Goal: Task Accomplishment & Management: Use online tool/utility

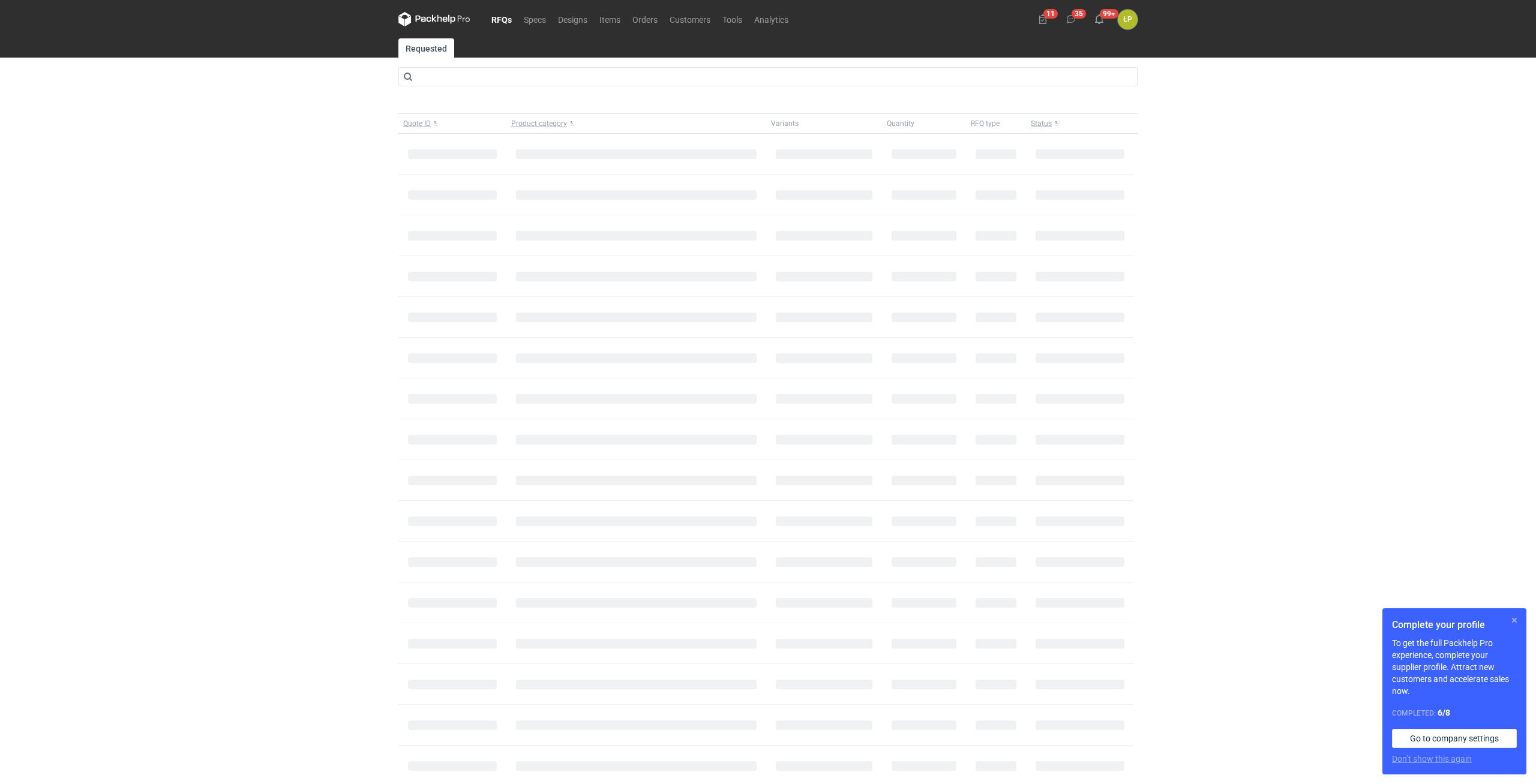
click at [1511, 620] on button "button" at bounding box center [1514, 620] width 14 height 14
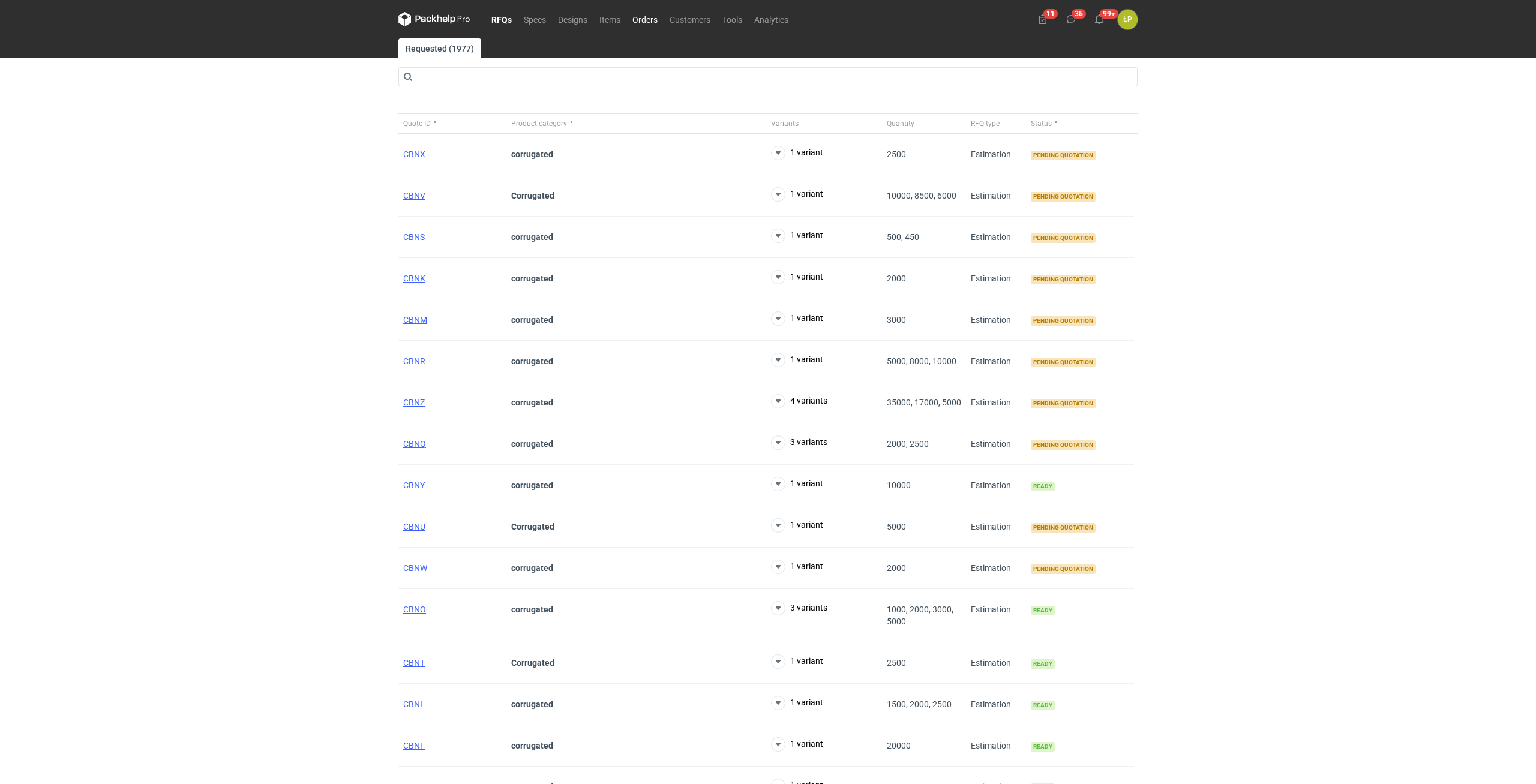
click at [651, 25] on link "Orders" at bounding box center [645, 19] width 37 height 14
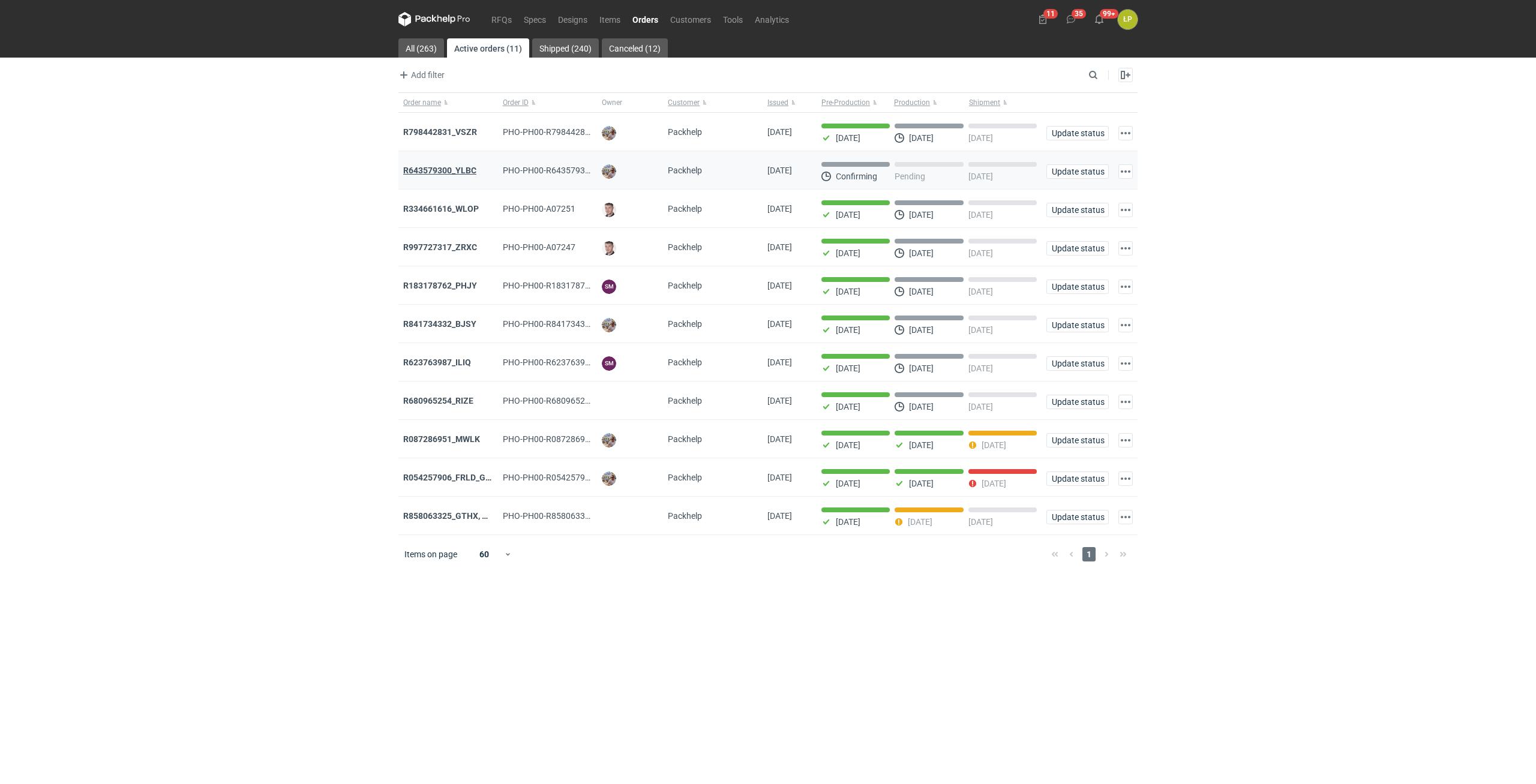
click at [454, 168] on strong "R643579300_YLBC" at bounding box center [440, 170] width 73 height 10
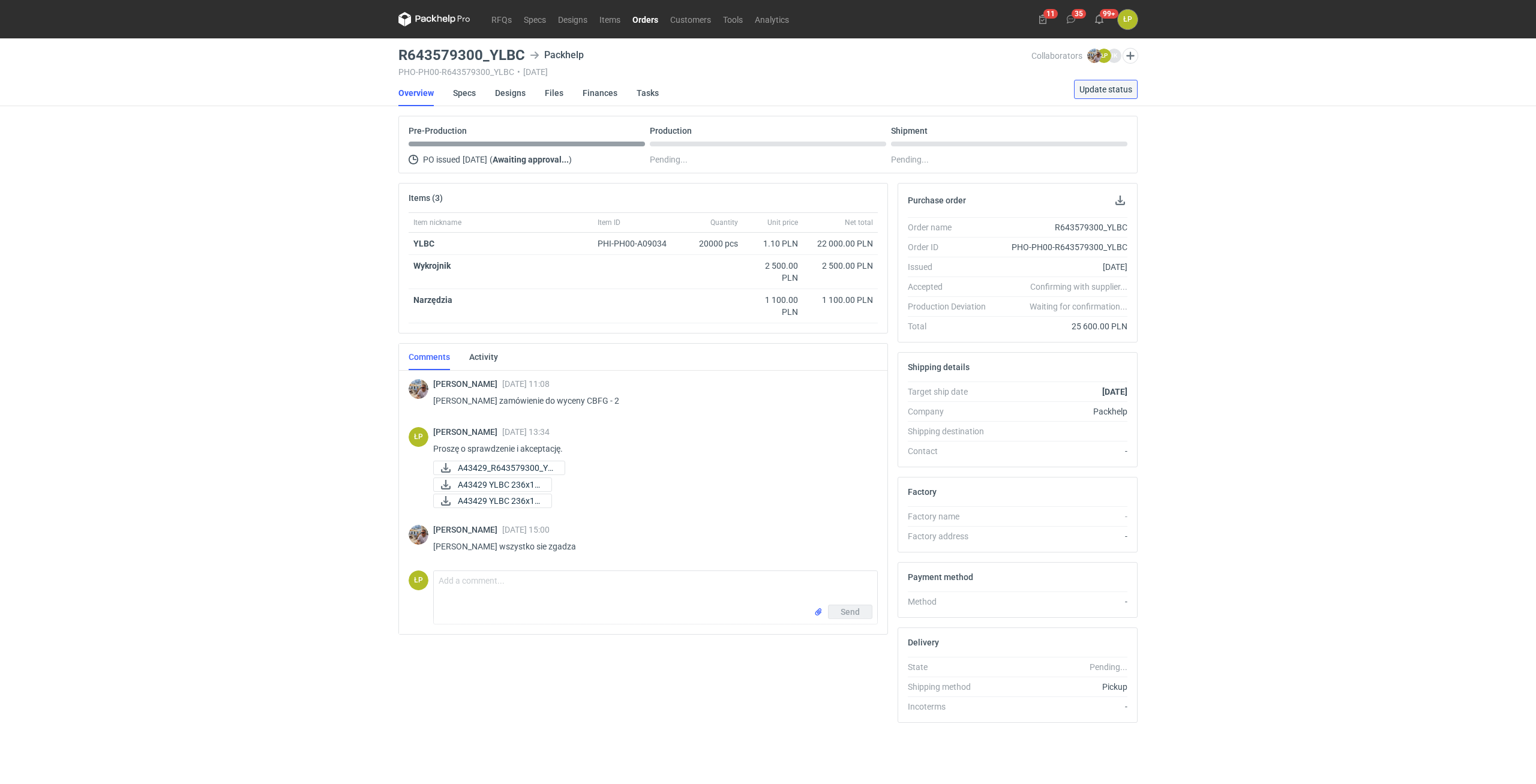
click at [1089, 86] on span "Update status" at bounding box center [1106, 90] width 53 height 9
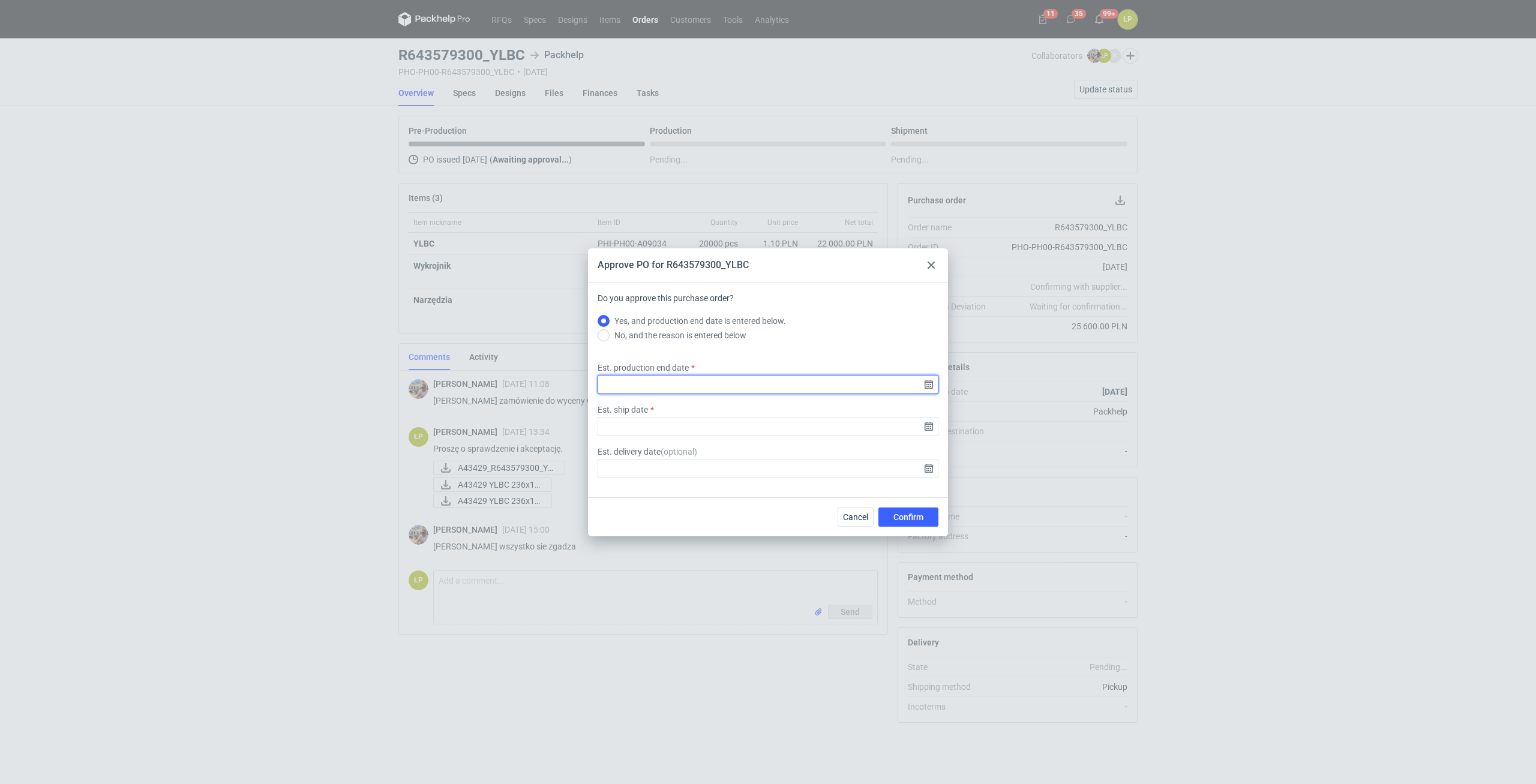
click at [928, 387] on input "Est. production end date" at bounding box center [768, 384] width 341 height 19
click at [834, 306] on use "Go forward 1 month" at bounding box center [830, 307] width 9 height 7
click at [787, 388] on span "16" at bounding box center [787, 389] width 10 height 12
type input "2025-10-16"
click at [928, 426] on input "Est. ship date" at bounding box center [768, 426] width 341 height 19
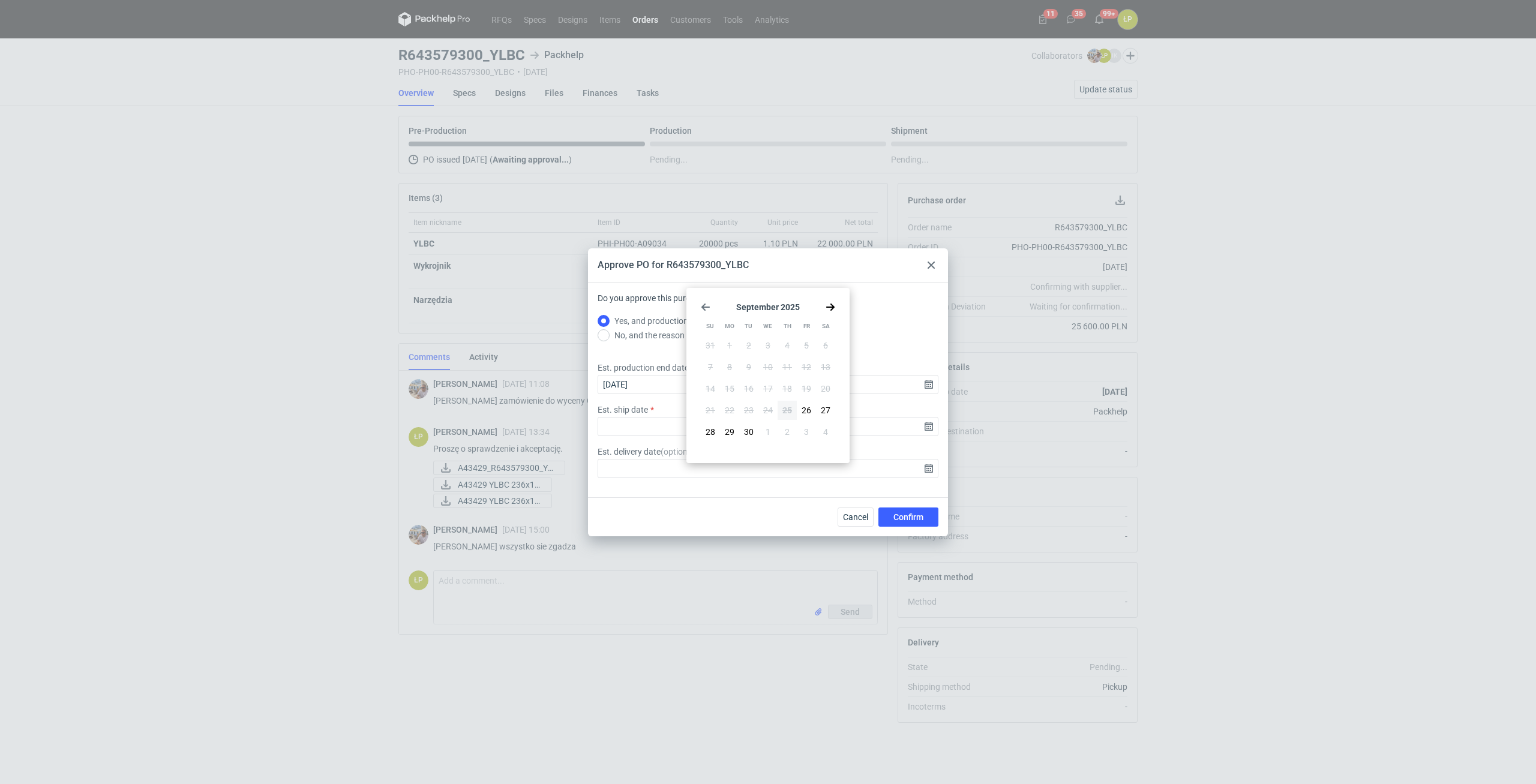
click at [830, 303] on icon "Go forward 1 month" at bounding box center [830, 307] width 10 height 10
click at [782, 384] on button "16" at bounding box center [787, 389] width 19 height 19
type input "2025-10-16"
click at [894, 513] on span "Confirm" at bounding box center [909, 517] width 30 height 9
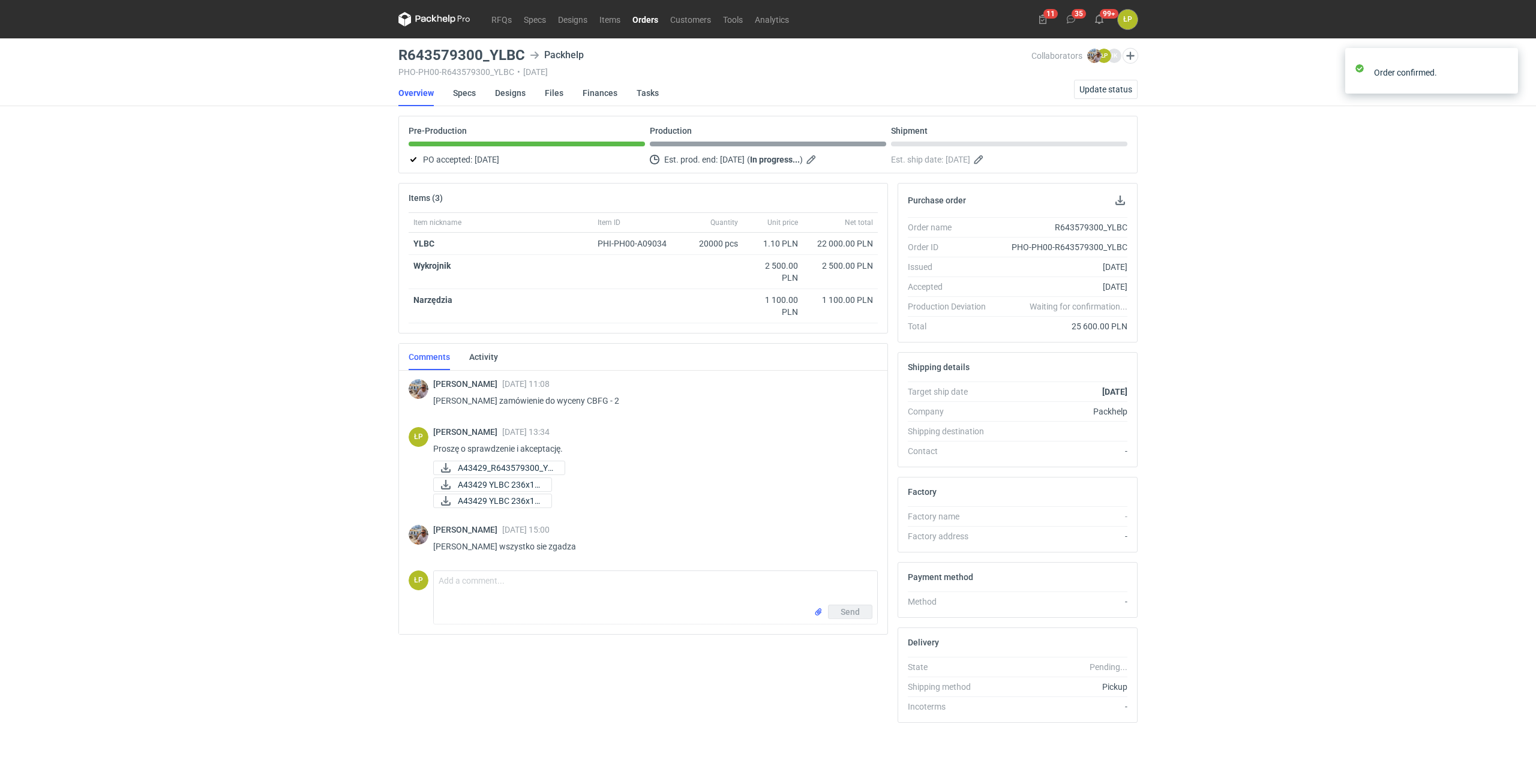
click at [651, 21] on link "Orders" at bounding box center [645, 19] width 38 height 14
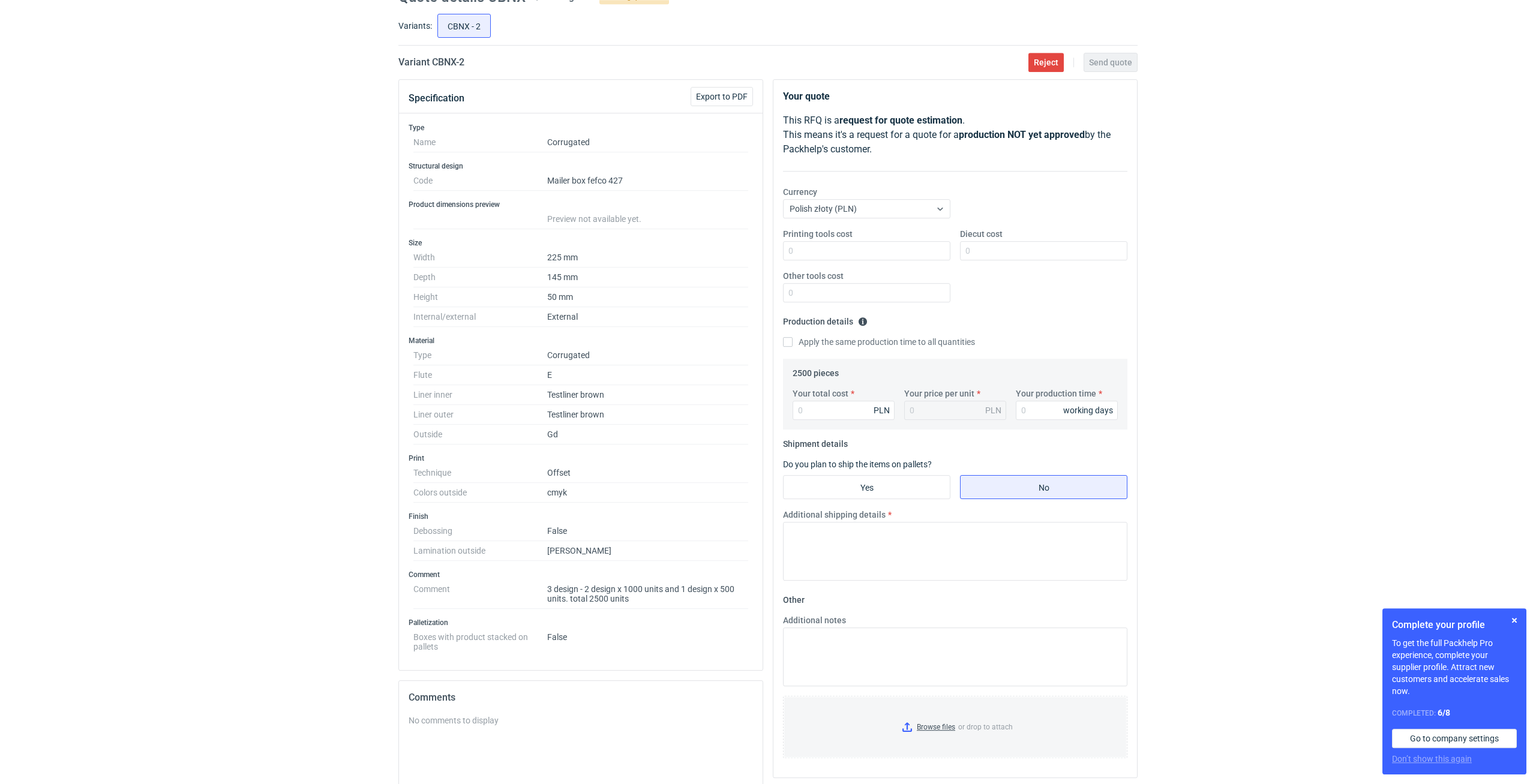
scroll to position [102, 0]
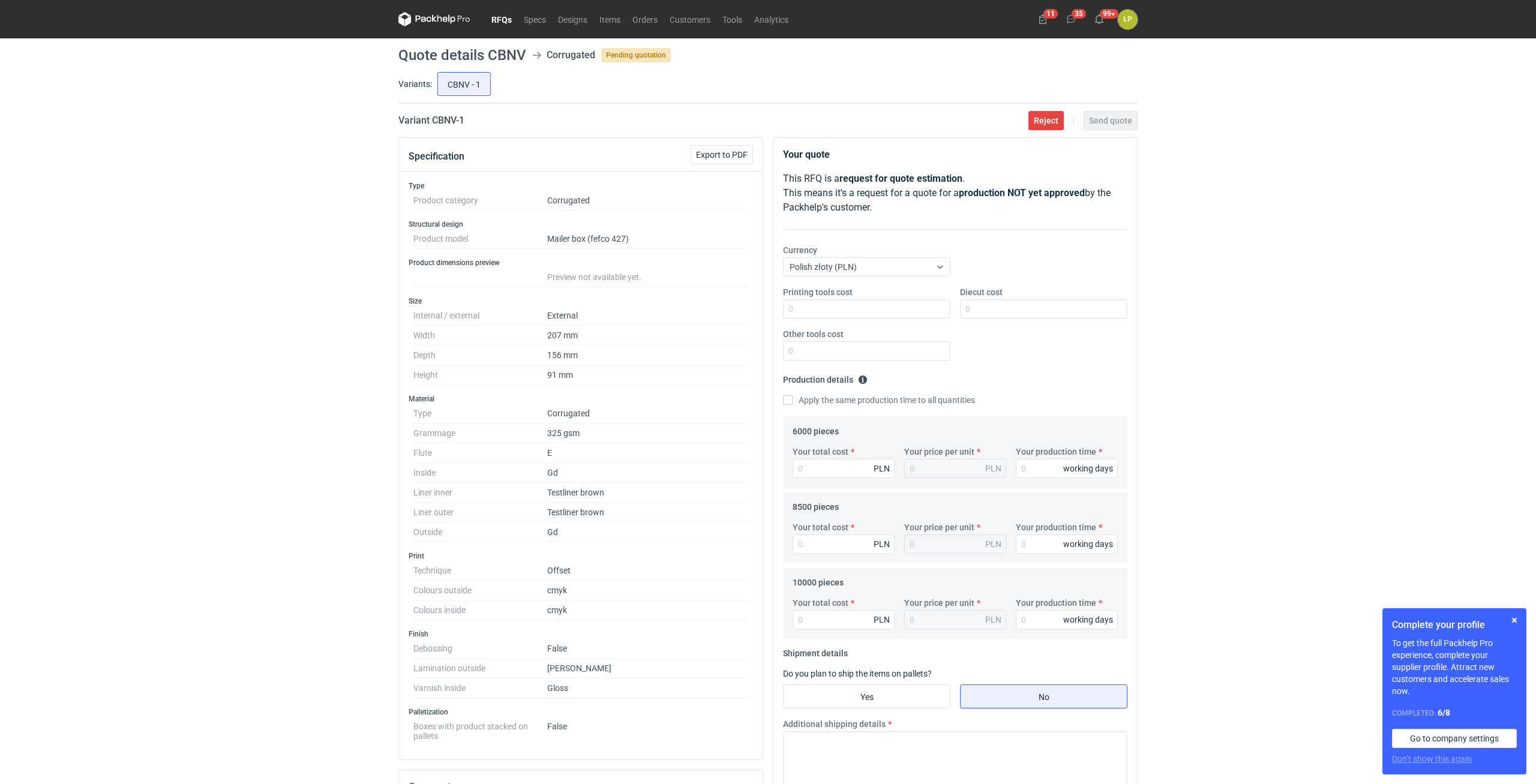
click at [1243, 307] on div "RFQs Specs Designs Items Orders Customers Tools Analytics 11 35 99+ ŁP Łukasz P…" at bounding box center [768, 392] width 1536 height 784
click at [1273, 282] on div "RFQs Specs Designs Items Orders Customers Tools Analytics 11 35 99+ ŁP Łukasz P…" at bounding box center [768, 392] width 1536 height 784
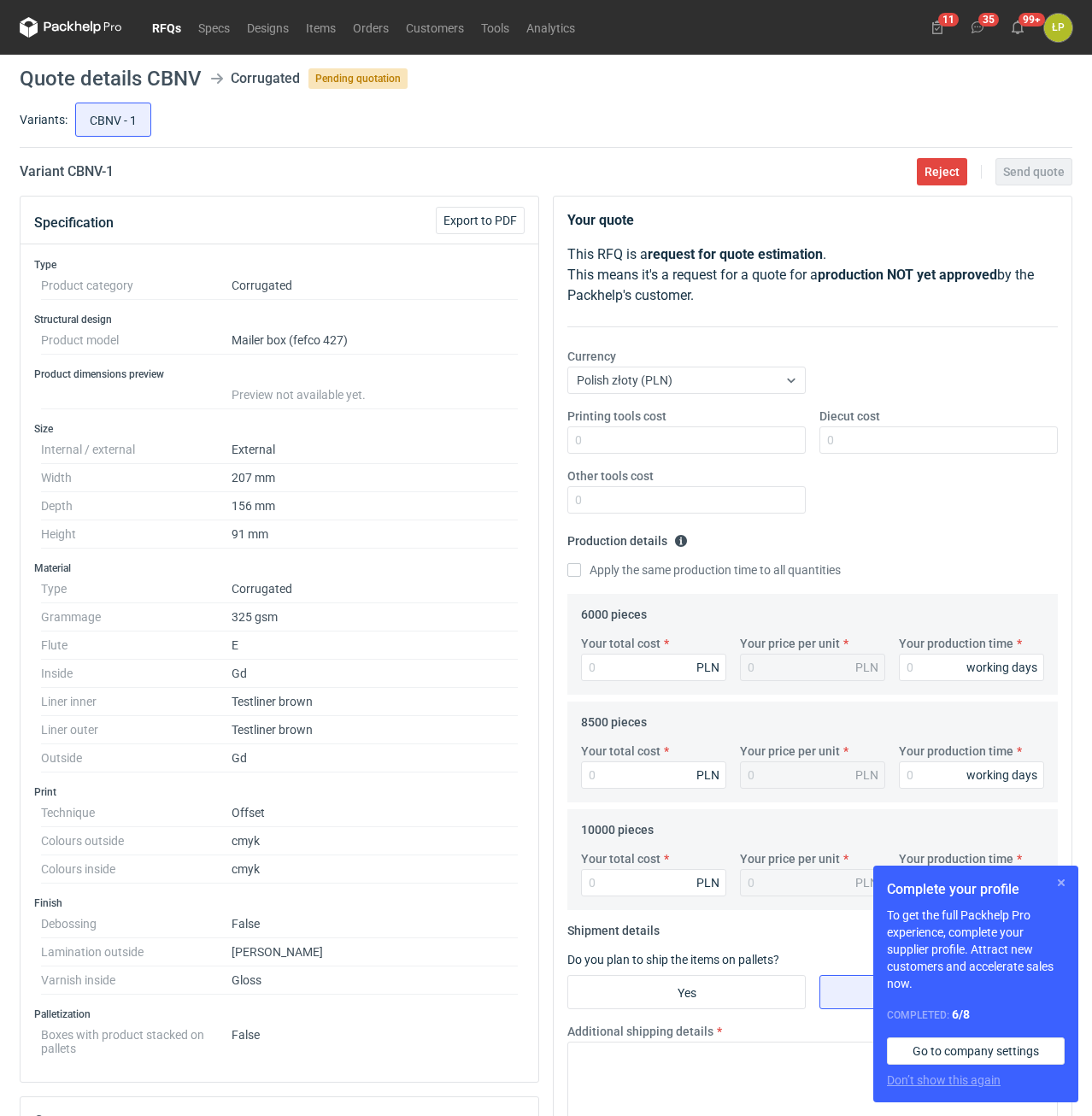
click at [1065, 886] on button "button" at bounding box center [1060, 882] width 20 height 20
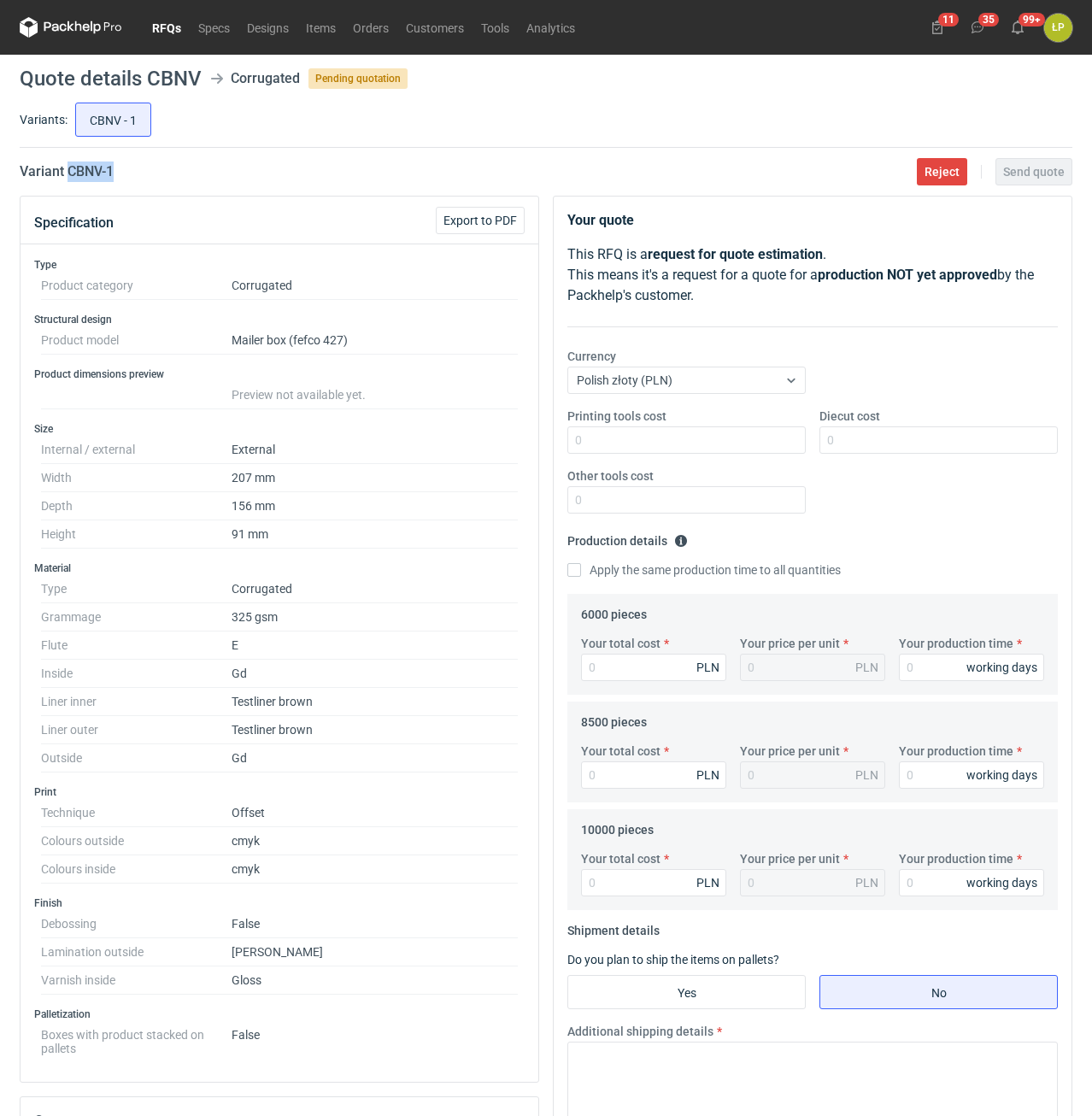
drag, startPoint x: 117, startPoint y: 172, endPoint x: 71, endPoint y: 174, distance: 46.0
click at [71, 174] on div "Variant CBNV - 1 Reject Send quote" at bounding box center [546, 171] width 1053 height 20
copy h2 "CBNV - 1"
click at [626, 448] on input "Printing tools cost" at bounding box center [687, 440] width 238 height 27
type input "0"
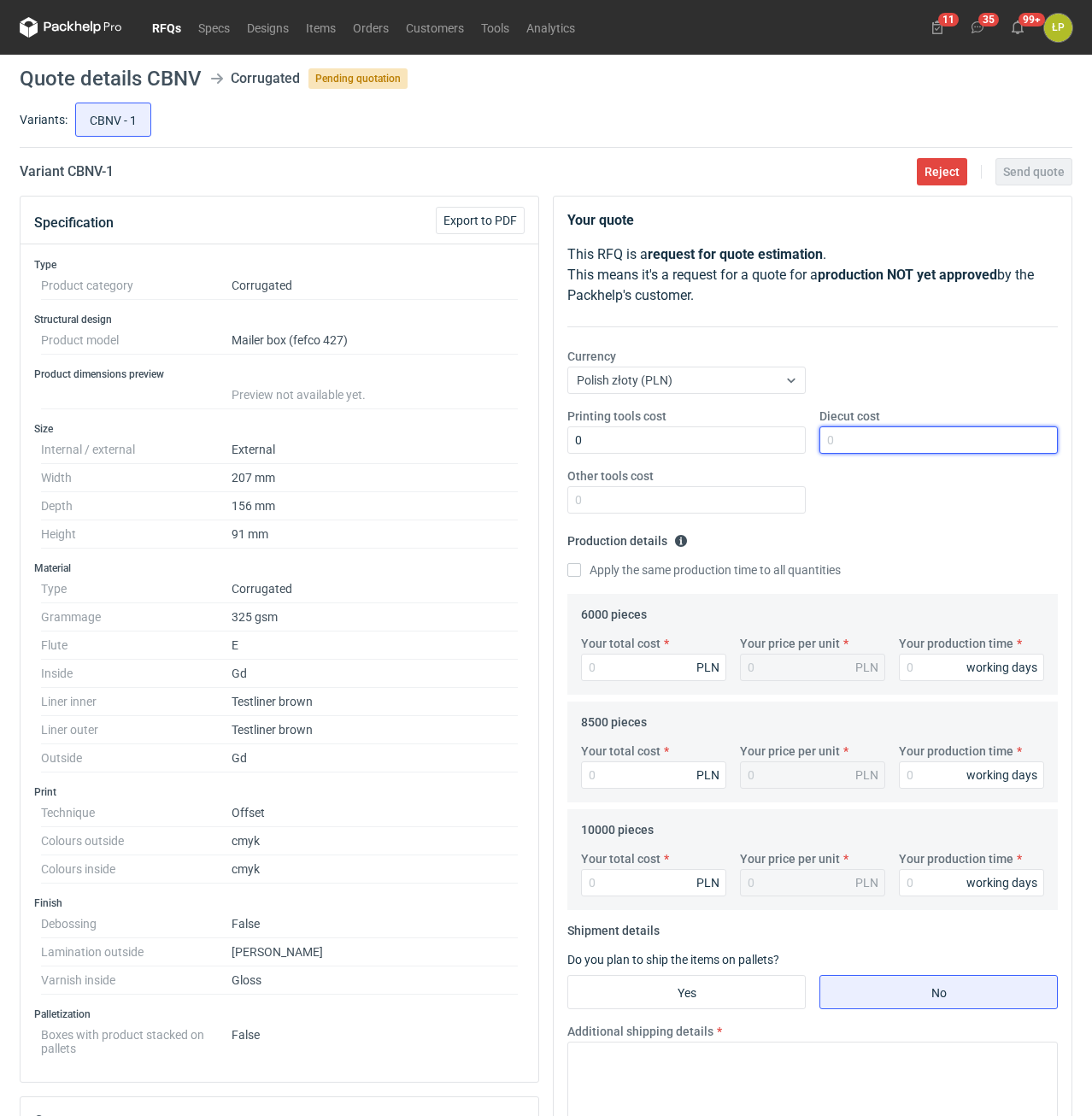
click at [842, 448] on input "Diecut cost" at bounding box center [939, 440] width 238 height 27
type input "2100"
click at [766, 483] on div "Other tools cost" at bounding box center [687, 491] width 252 height 46
click at [765, 489] on input "Other tools cost" at bounding box center [687, 499] width 238 height 27
type input "0"
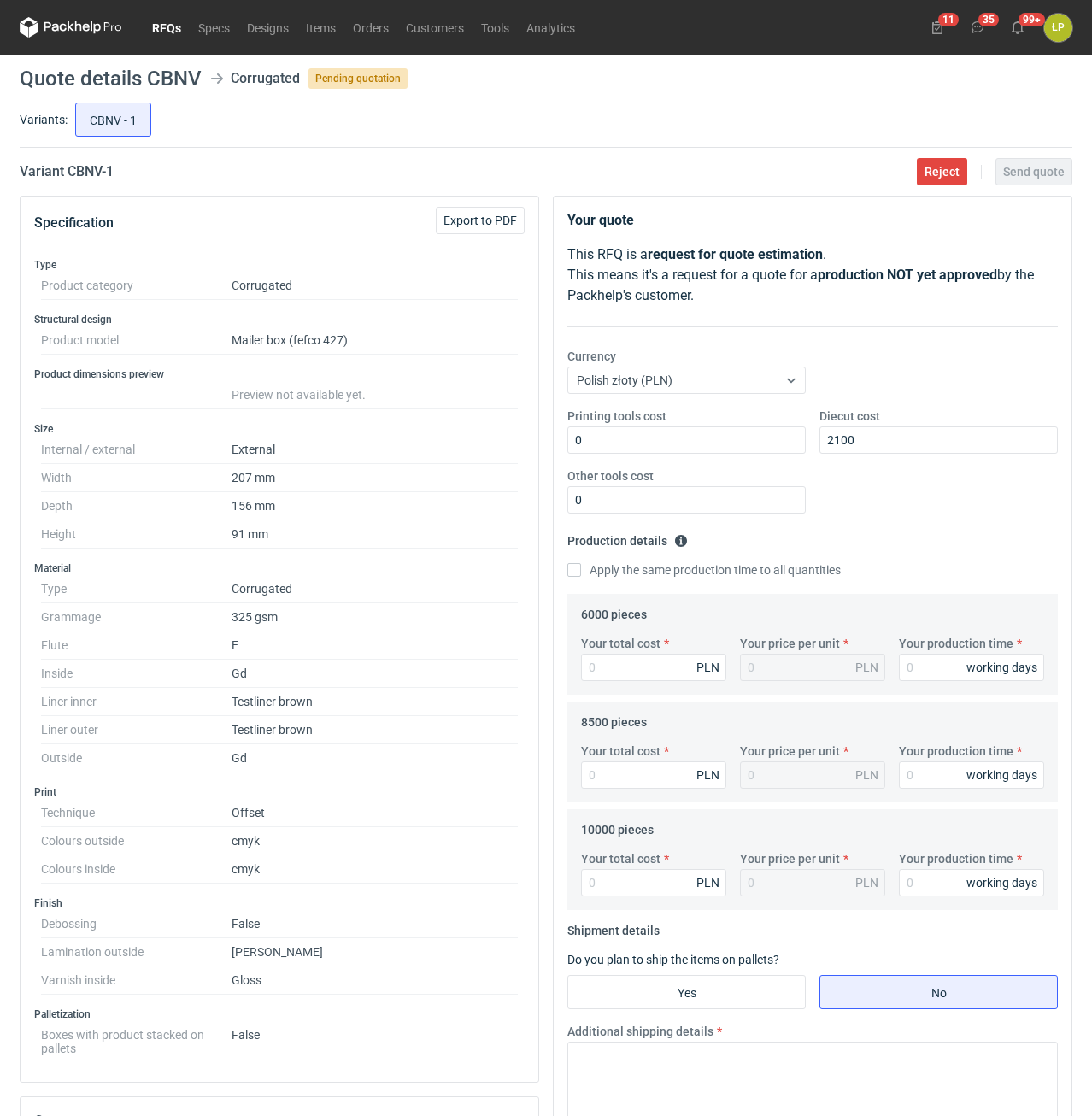
click at [912, 649] on label "Your production time" at bounding box center [955, 644] width 115 height 18
click at [912, 653] on input "Your production time" at bounding box center [971, 667] width 145 height 27
click at [912, 653] on div "Your production time working days" at bounding box center [970, 658] width 159 height 46
click at [916, 672] on input "Your production time" at bounding box center [971, 667] width 145 height 27
type input "15"
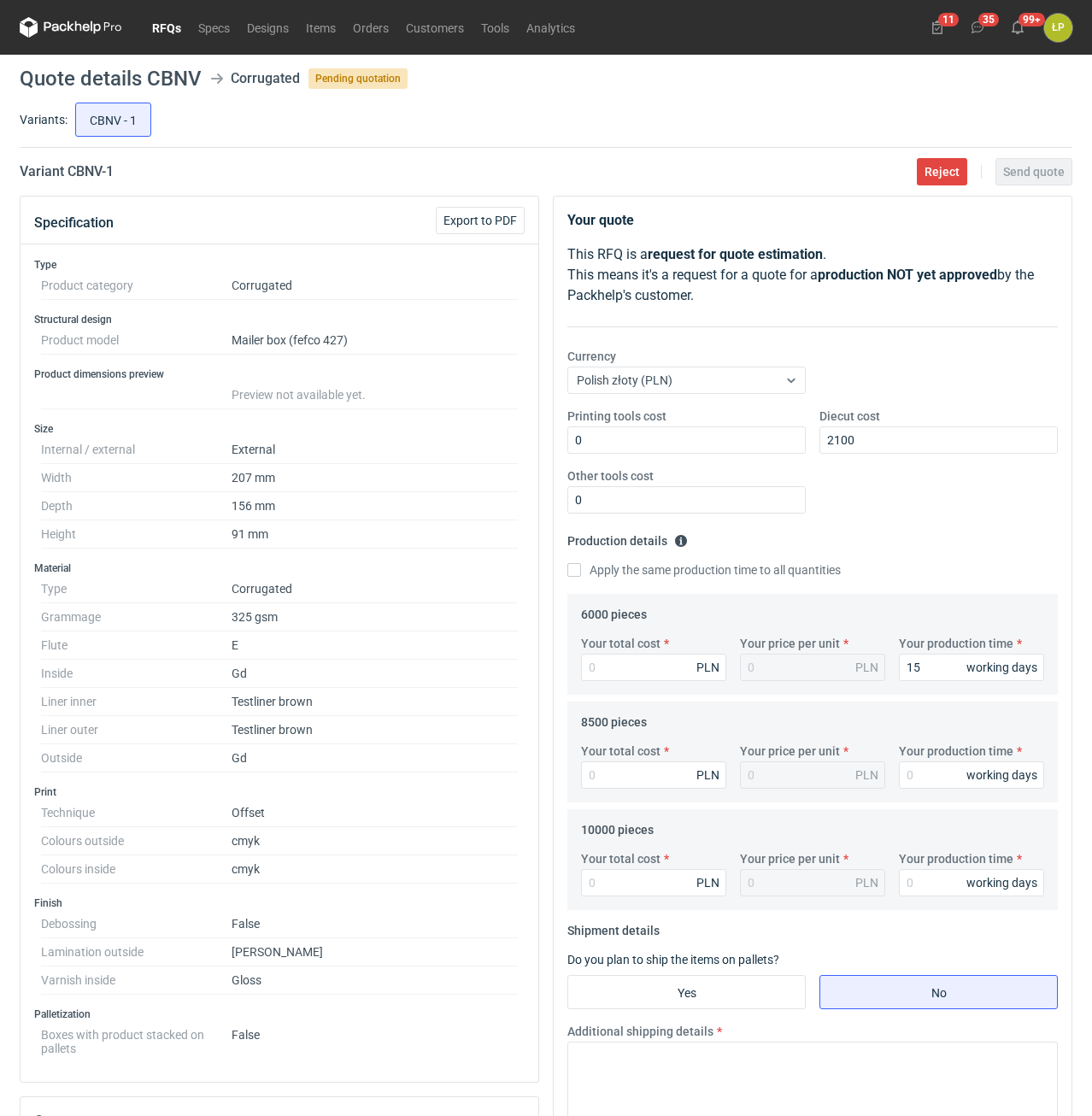
click at [694, 568] on label "Apply the same production time to all quantities" at bounding box center [704, 570] width 273 height 18
click at [581, 568] on input "Apply the same production time to all quantities" at bounding box center [574, 570] width 14 height 14
checkbox input "true"
type input "15"
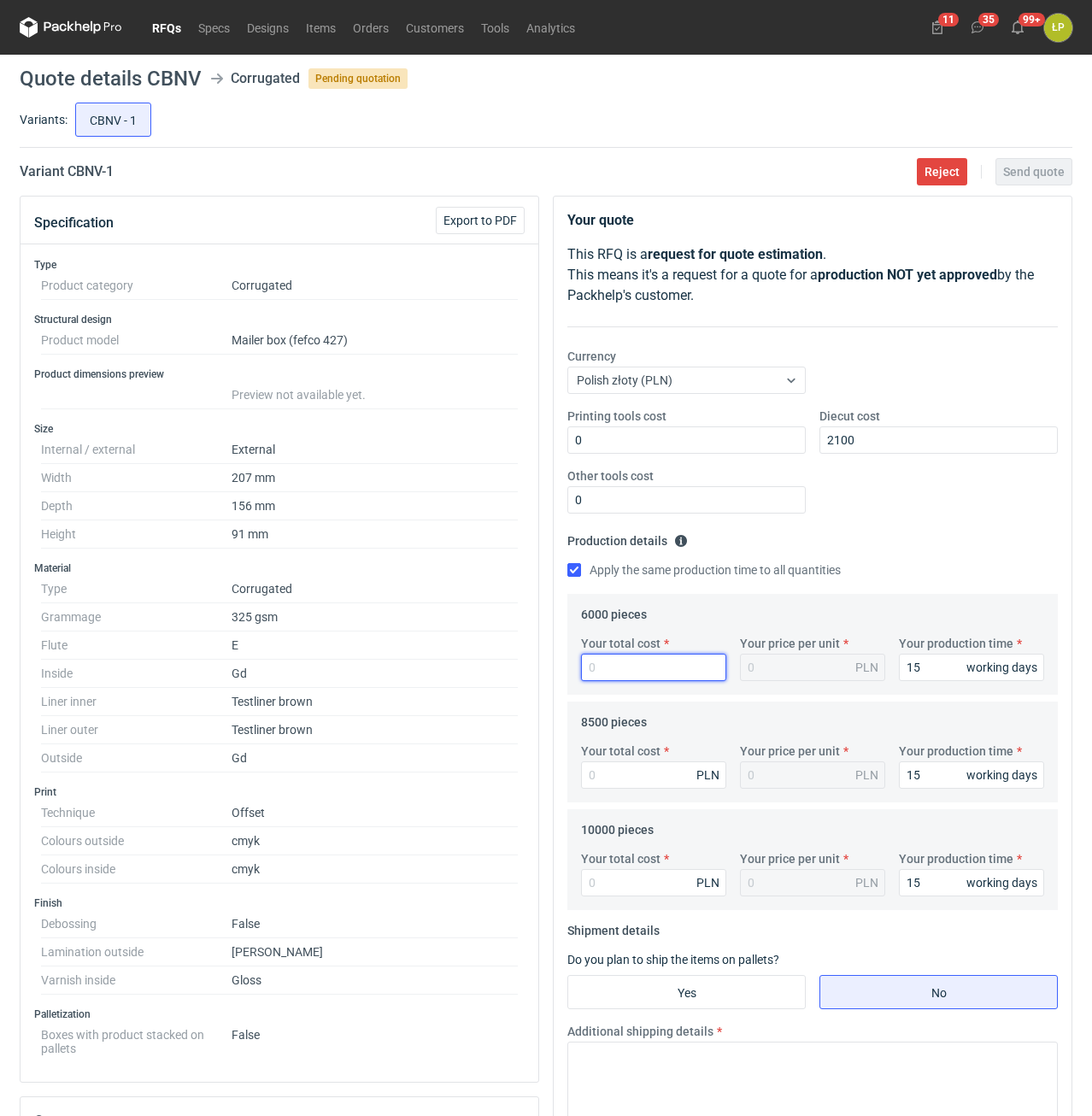
click at [656, 679] on input "Your total cost" at bounding box center [653, 667] width 145 height 27
type input "19500"
type input "3.25"
type input "19500"
click at [645, 772] on input "Your total cost" at bounding box center [653, 774] width 145 height 27
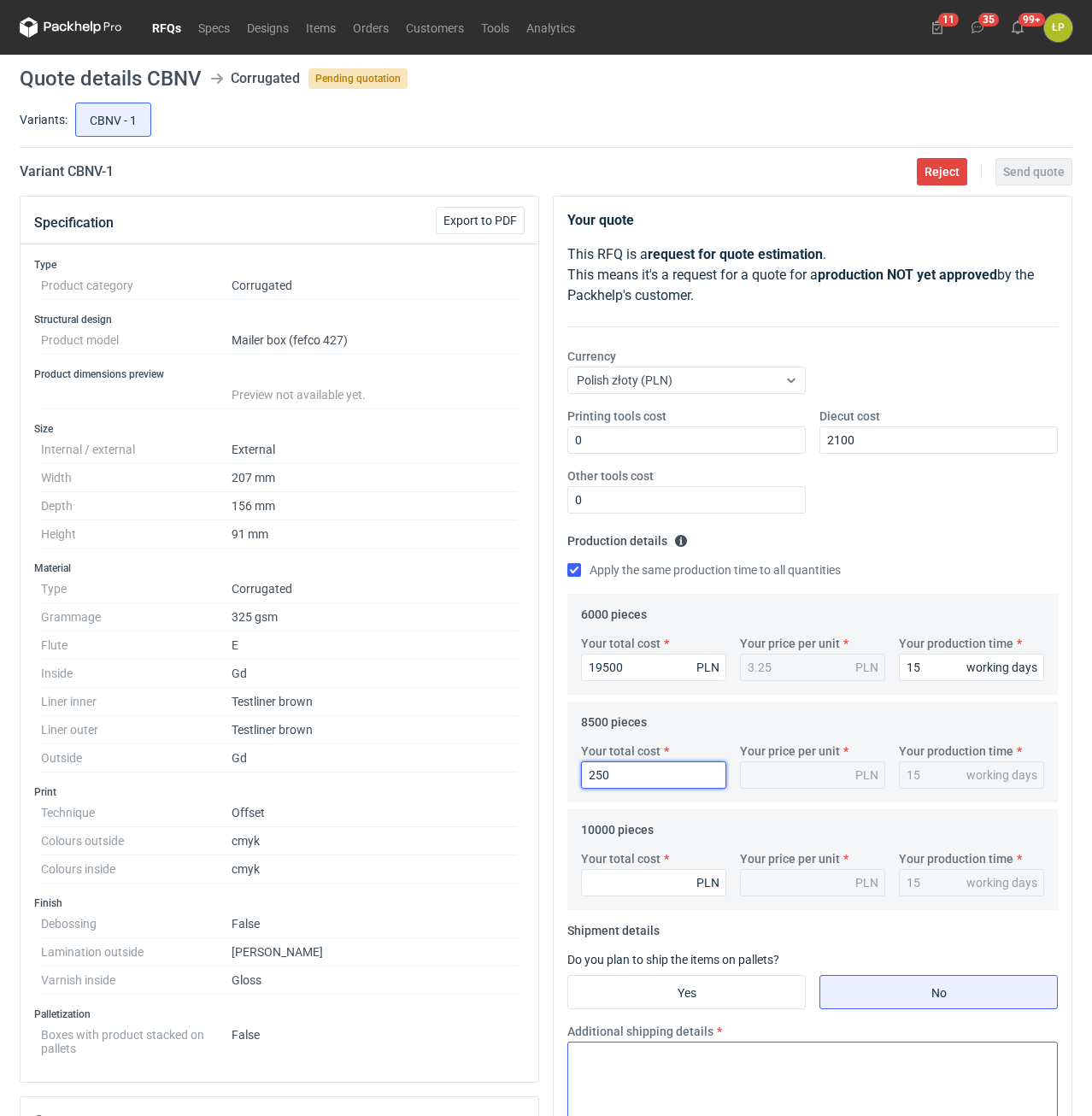
type input "2507"
type input "0.03"
type input "25075"
type input "2.95"
type input "25075"
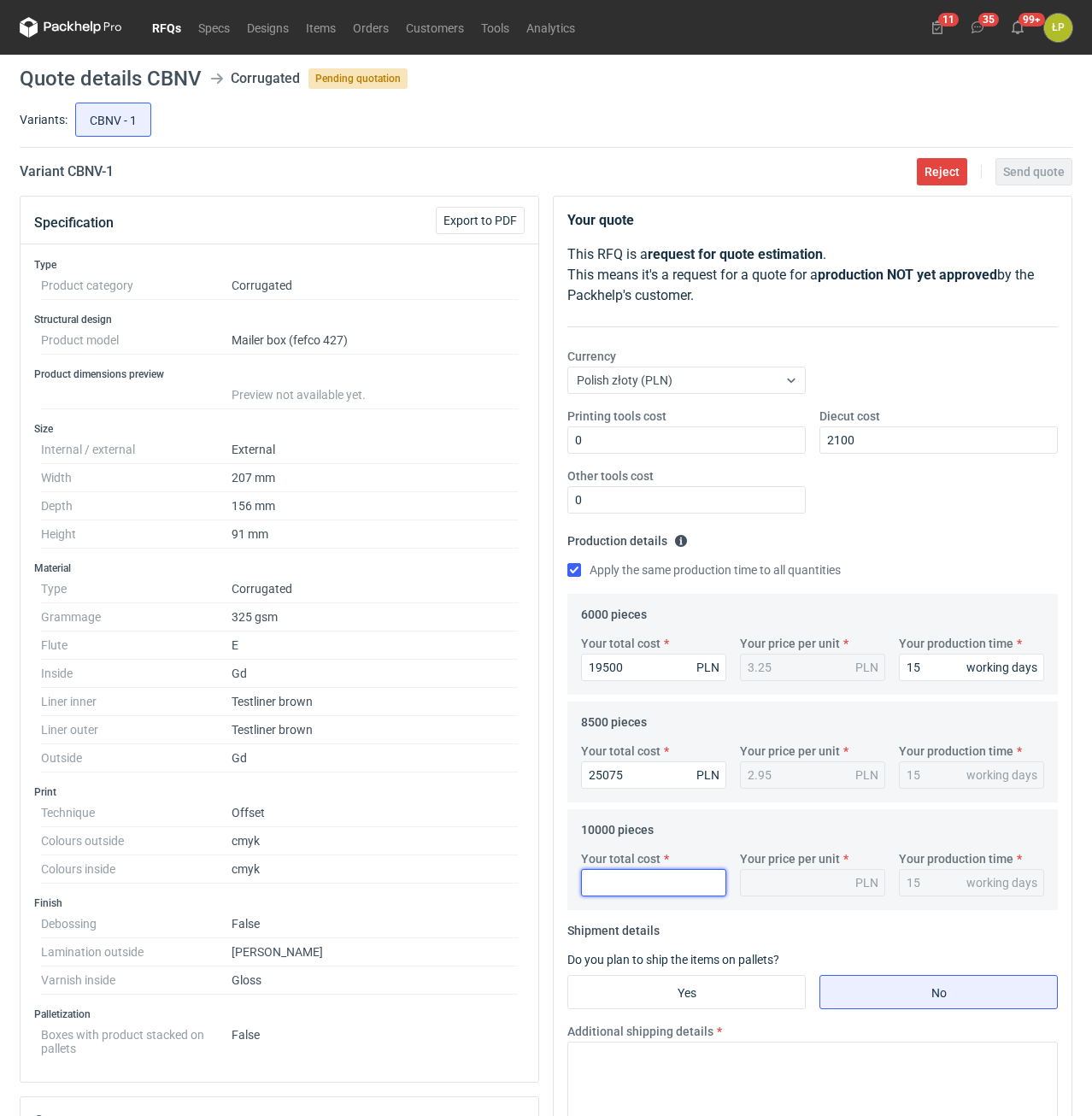
click at [649, 882] on input "Your total cost" at bounding box center [653, 882] width 145 height 27
type input "29000"
type input "2.9"
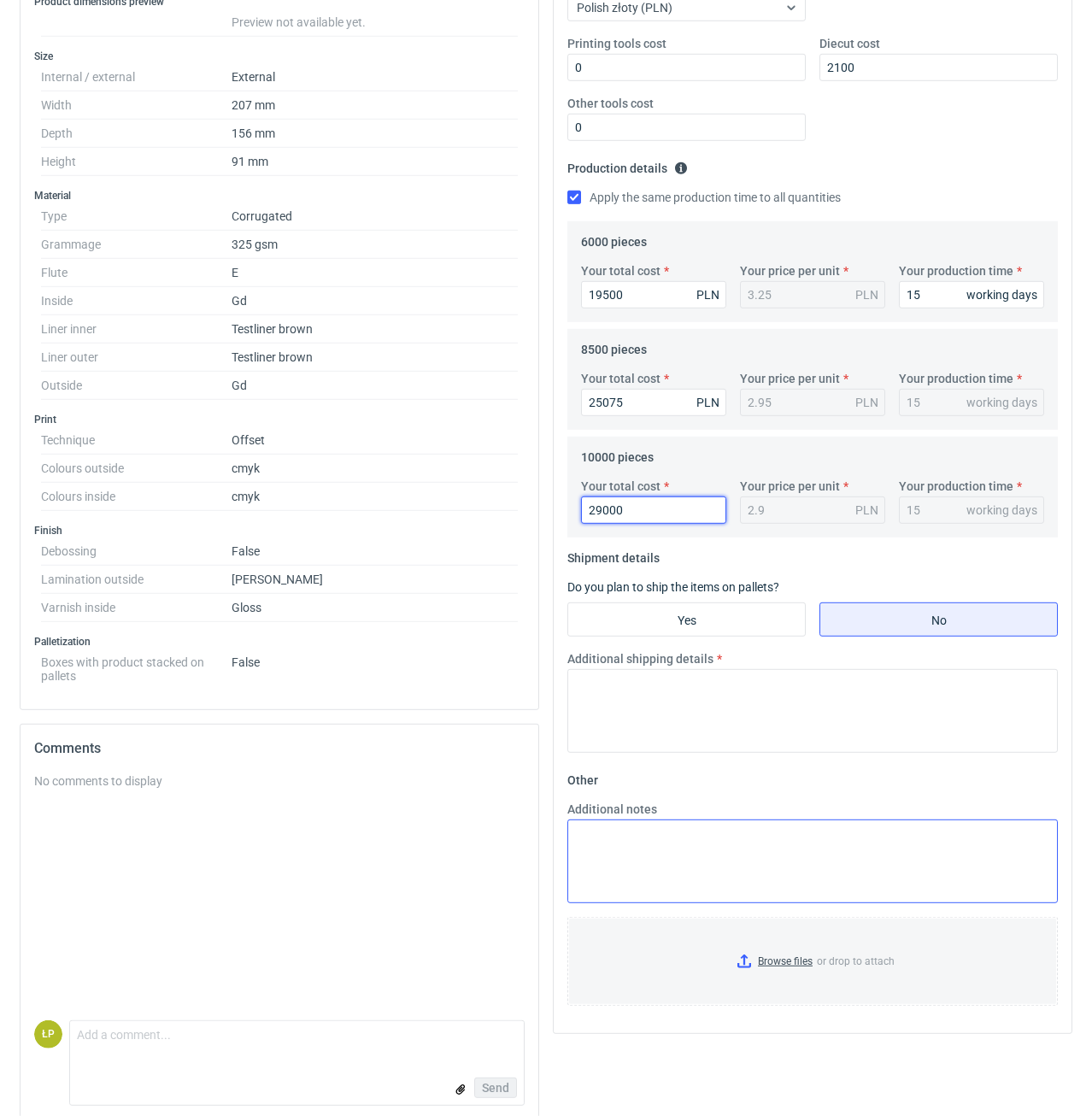
scroll to position [391, 0]
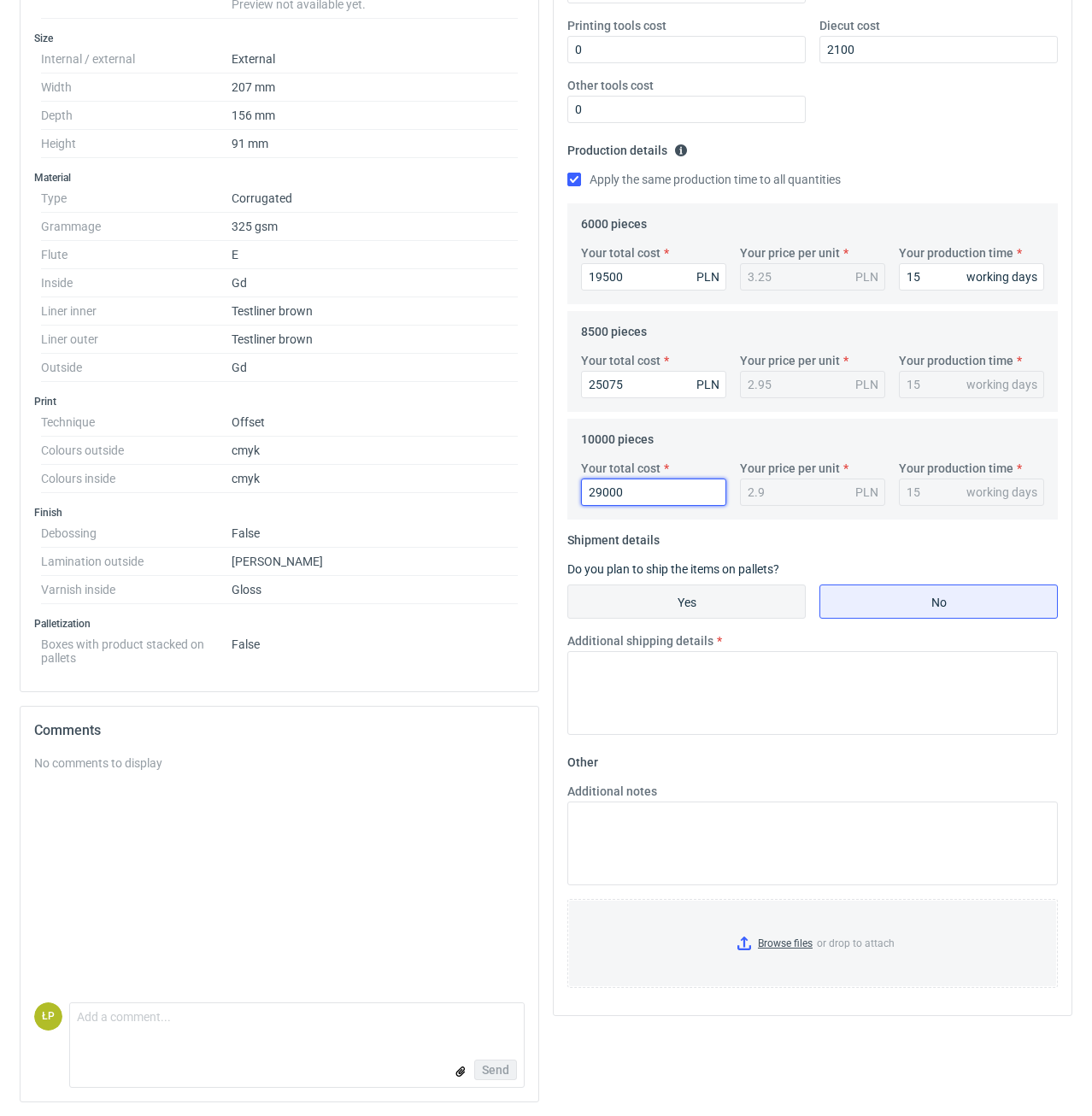
type input "29000"
click at [732, 624] on fieldset "Shipment details Do you plan to ship the items on pallets? Yes No Additional sh…" at bounding box center [813, 638] width 490 height 222
click at [733, 616] on input "Yes" at bounding box center [687, 601] width 236 height 32
radio input "true"
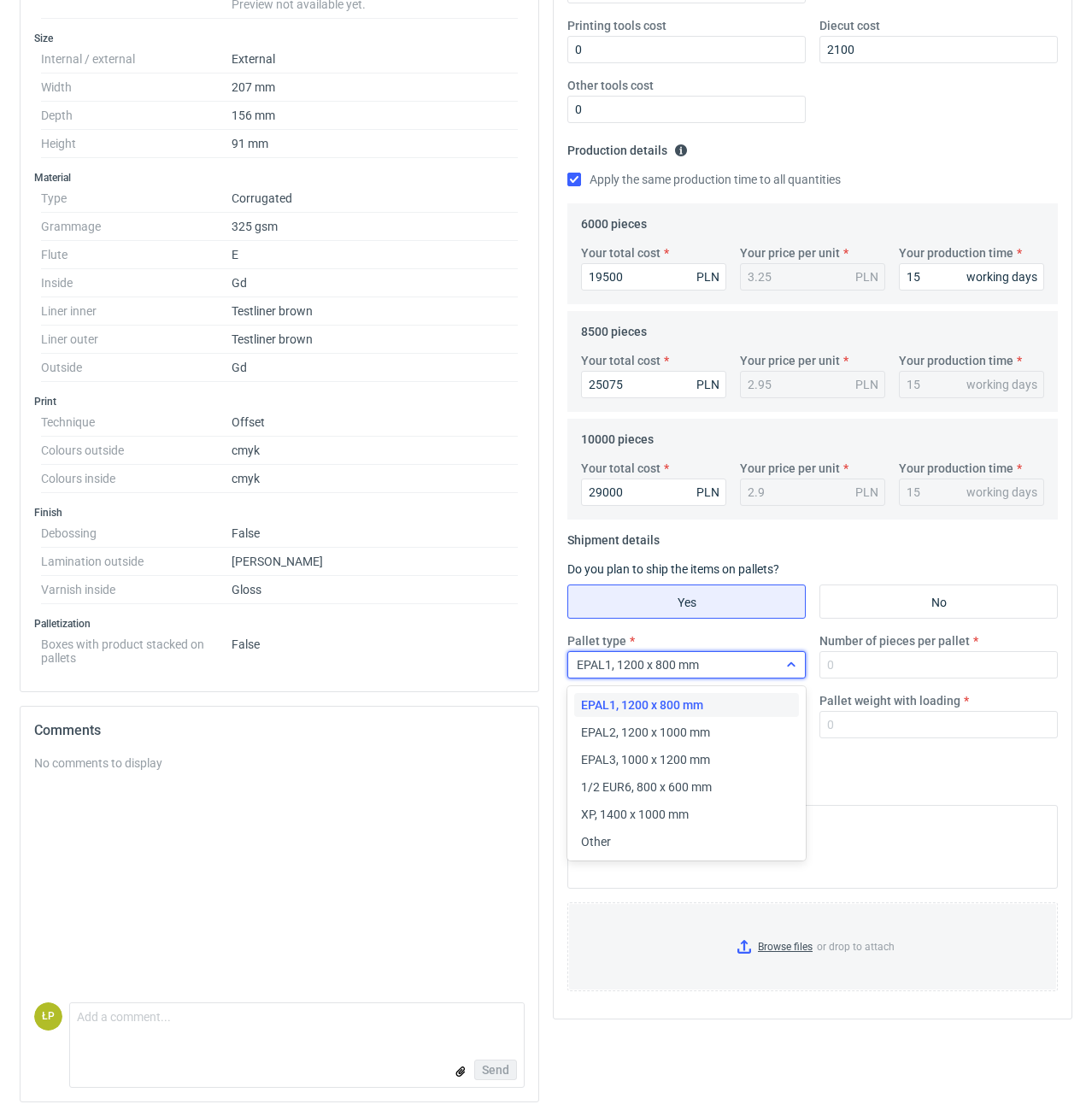
click at [746, 659] on div "EPAL1, 1200 x 800 mm" at bounding box center [673, 664] width 209 height 24
click at [750, 721] on div "EPAL2, 1200 x 1000 mm" at bounding box center [687, 731] width 225 height 24
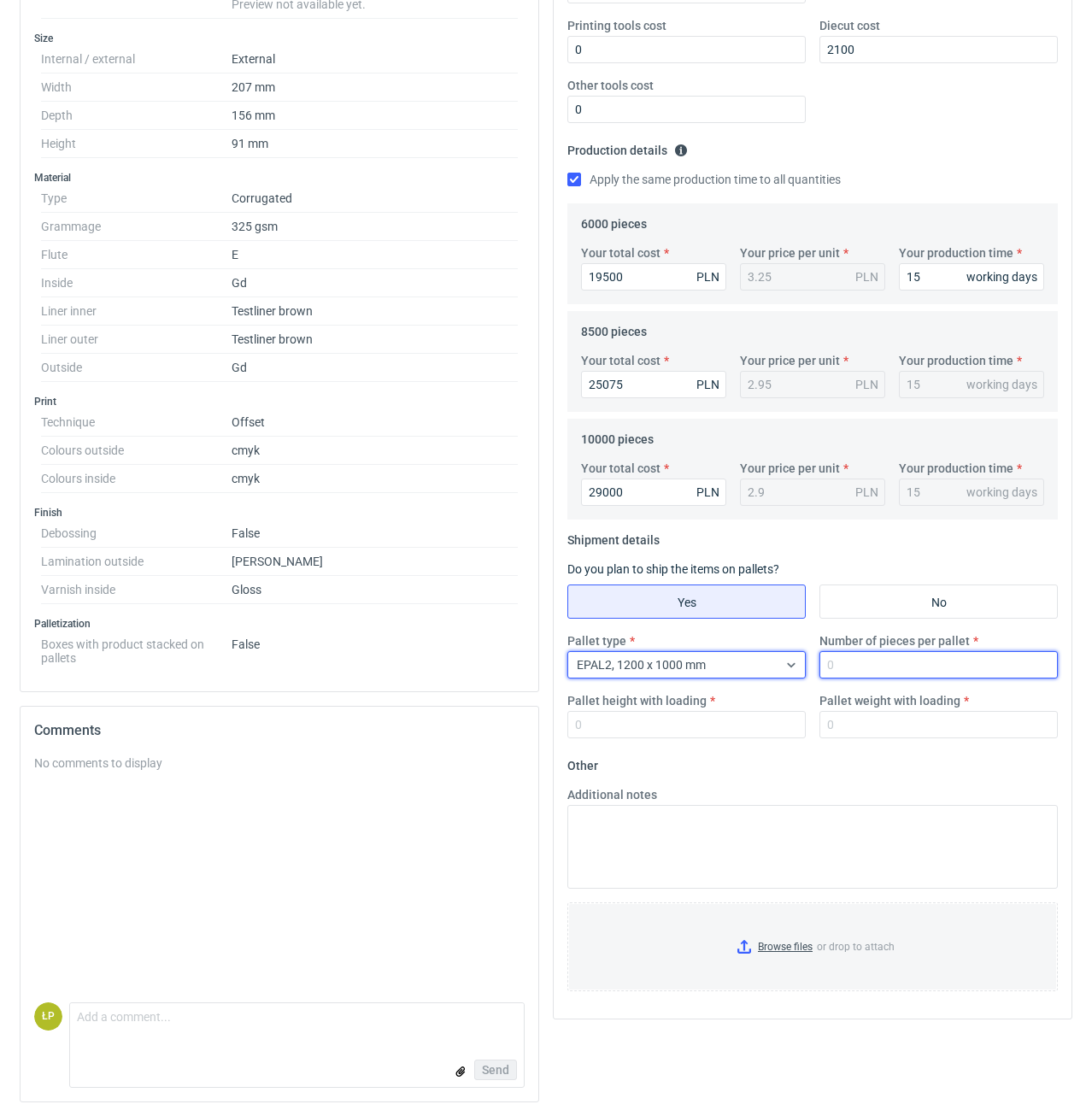
click at [843, 666] on input "Number of pieces per pallet" at bounding box center [939, 664] width 238 height 27
type input "3200"
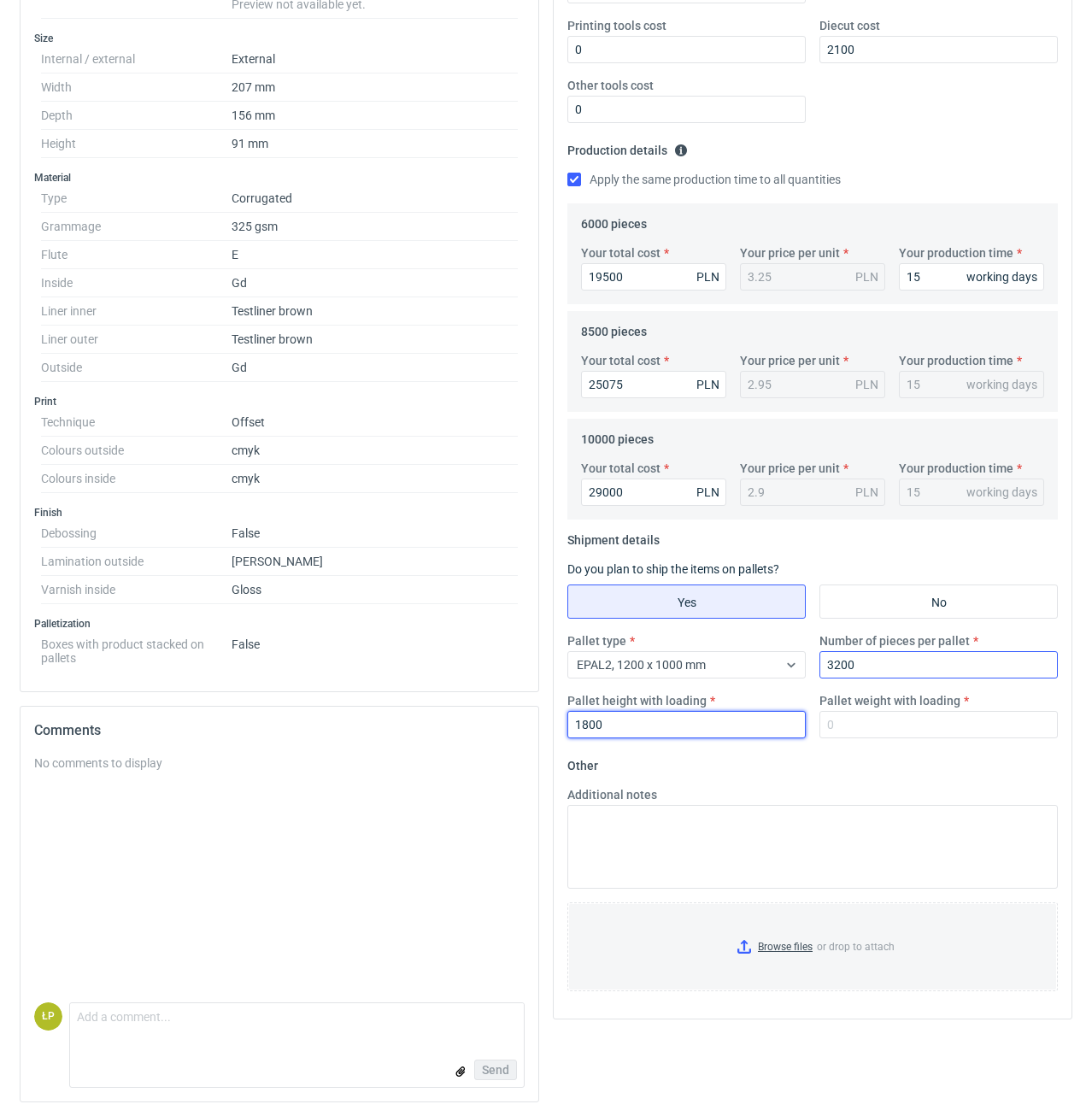
type input "1800"
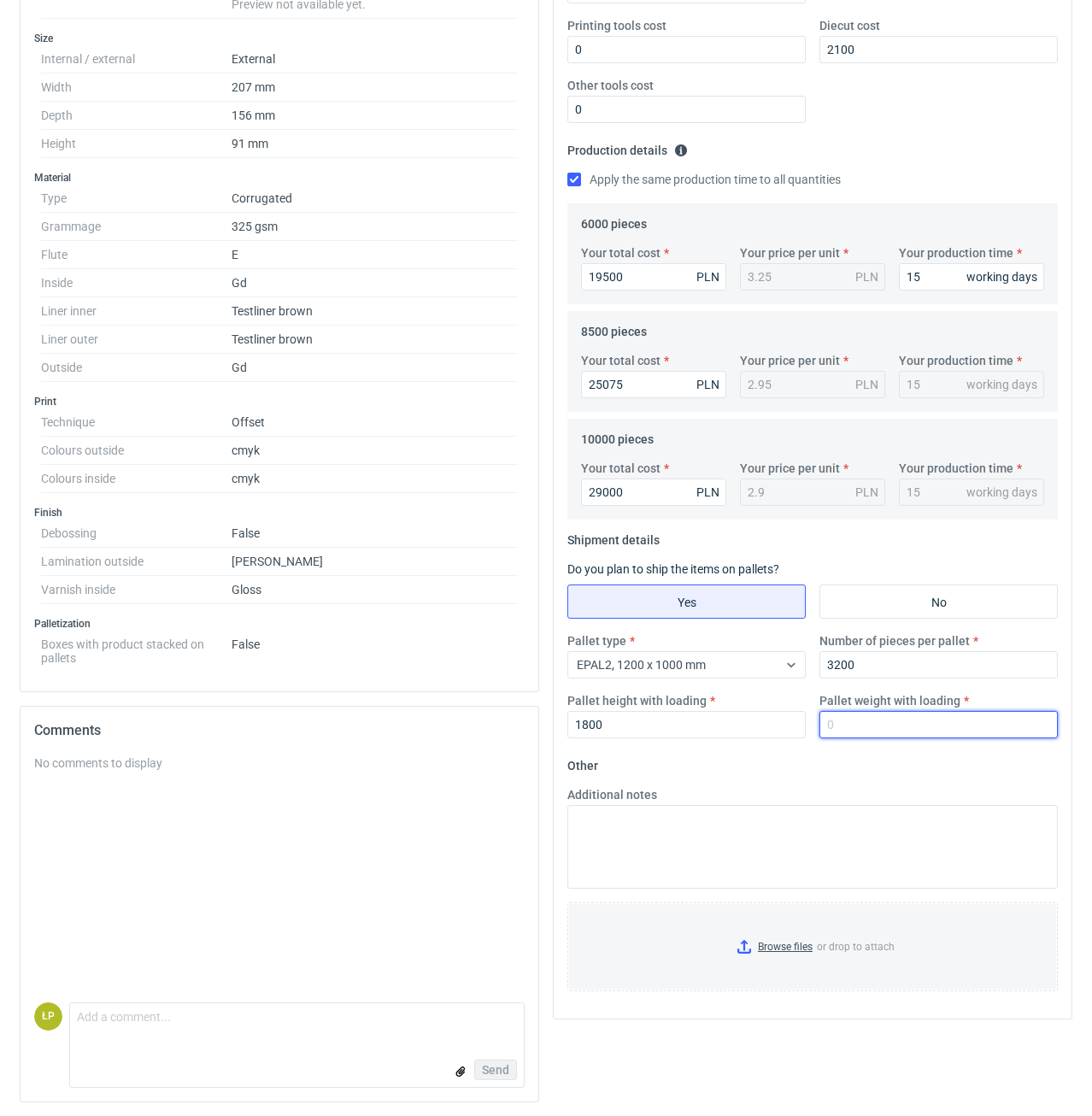
click at [881, 722] on input "Pallet weight with loading" at bounding box center [939, 724] width 238 height 27
type input "790"
drag, startPoint x: 872, startPoint y: 773, endPoint x: 863, endPoint y: 776, distance: 9.5
click at [871, 773] on fieldset "Other Additional notes Browse files or drop to attach" at bounding box center [813, 878] width 490 height 253
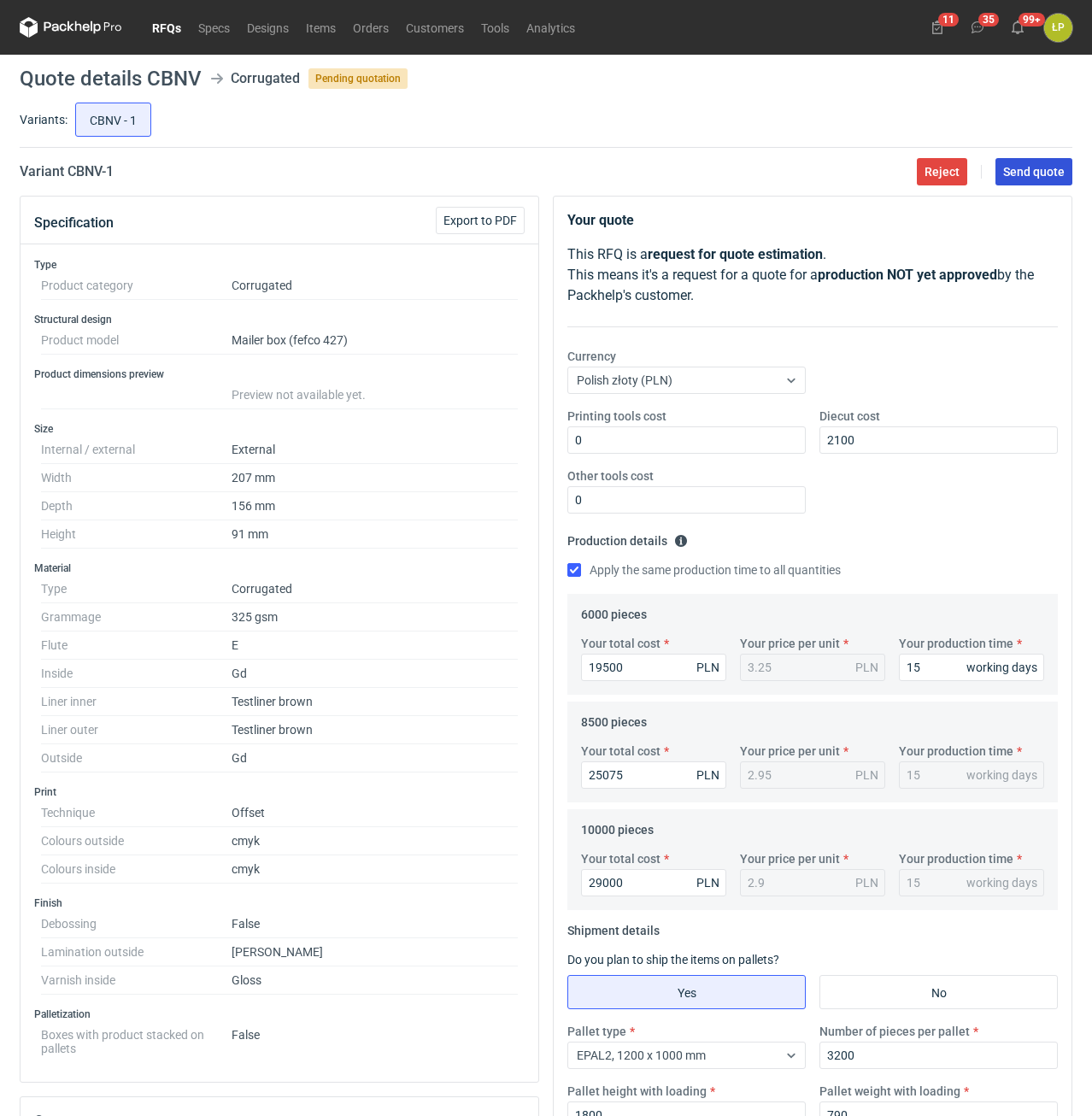
drag, startPoint x: 1007, startPoint y: 188, endPoint x: 1011, endPoint y: 180, distance: 8.9
click at [1009, 186] on main "Quote details CBNV Corrugated Pending quotation Variants: CBNV - 1 Variant CBNV…" at bounding box center [546, 780] width 1066 height 1452
click at [1011, 180] on button "Send quote" at bounding box center [1033, 171] width 77 height 27
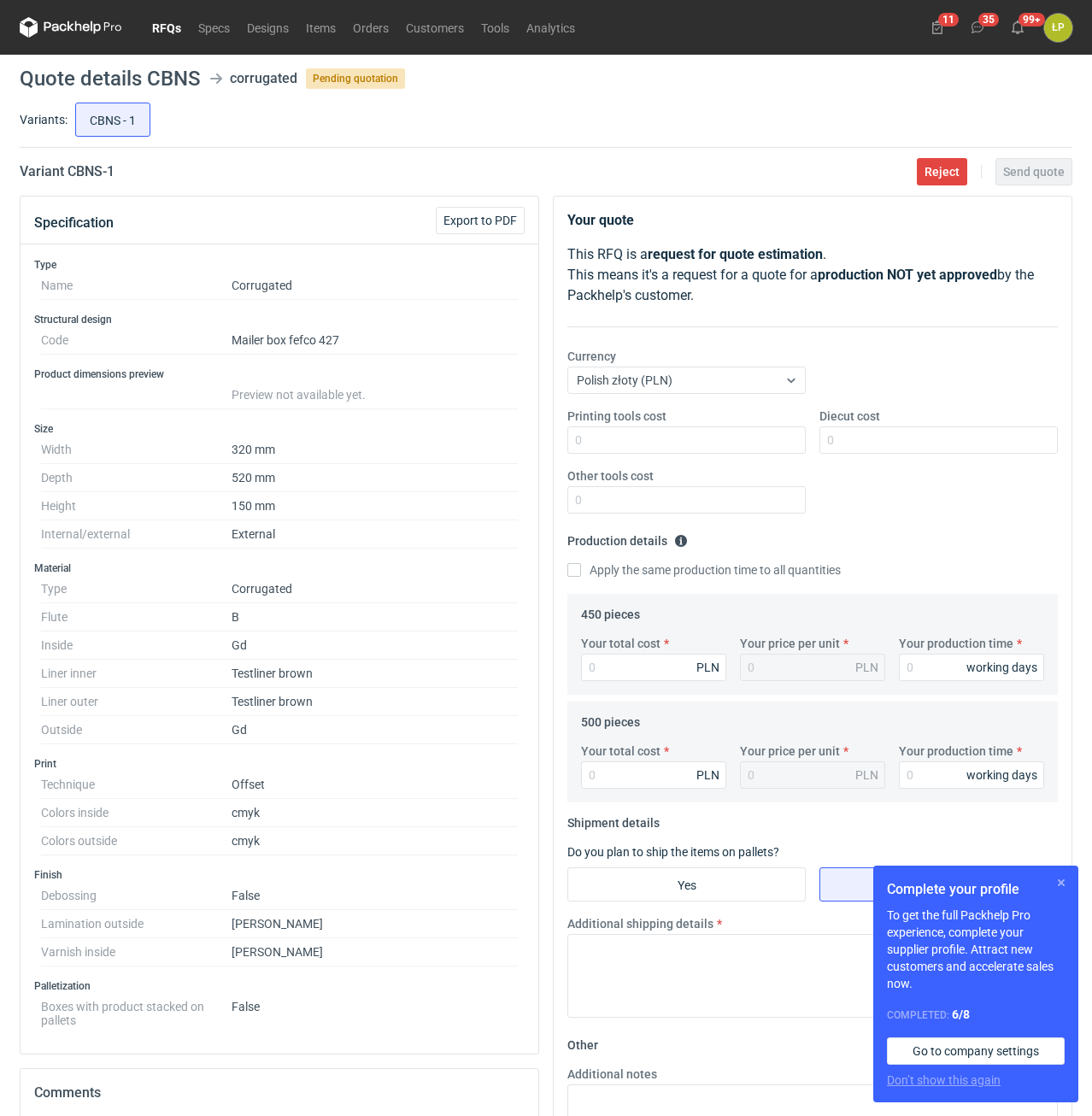
click at [1062, 883] on button "button" at bounding box center [1060, 882] width 20 height 20
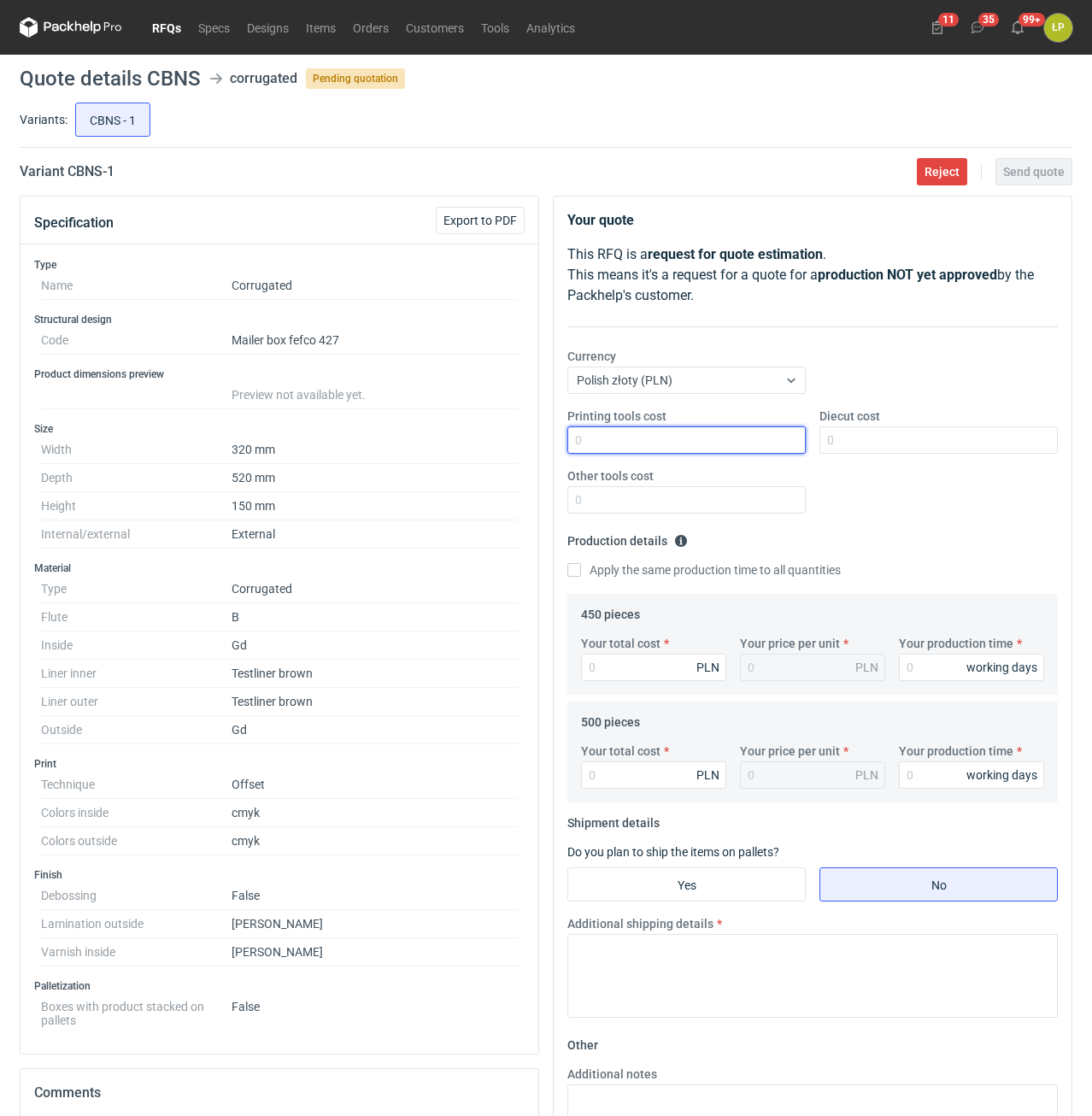
click at [701, 453] on input "Printing tools cost" at bounding box center [687, 440] width 238 height 27
type input "0"
type input "2300"
type input "0"
type input "104"
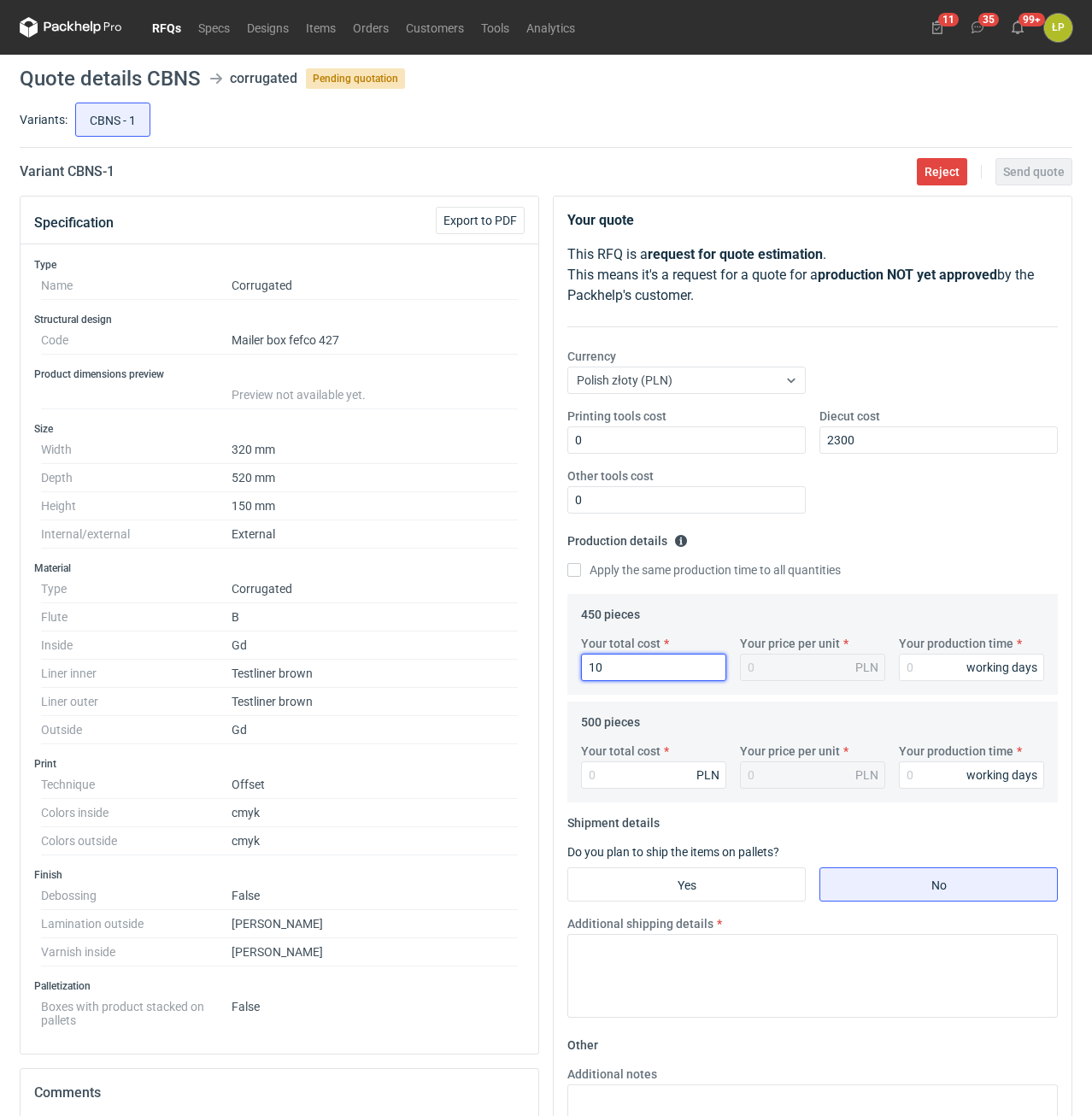
type input "0.02"
type input "1049"
type input "2.33"
type input "10499"
type input "23.33"
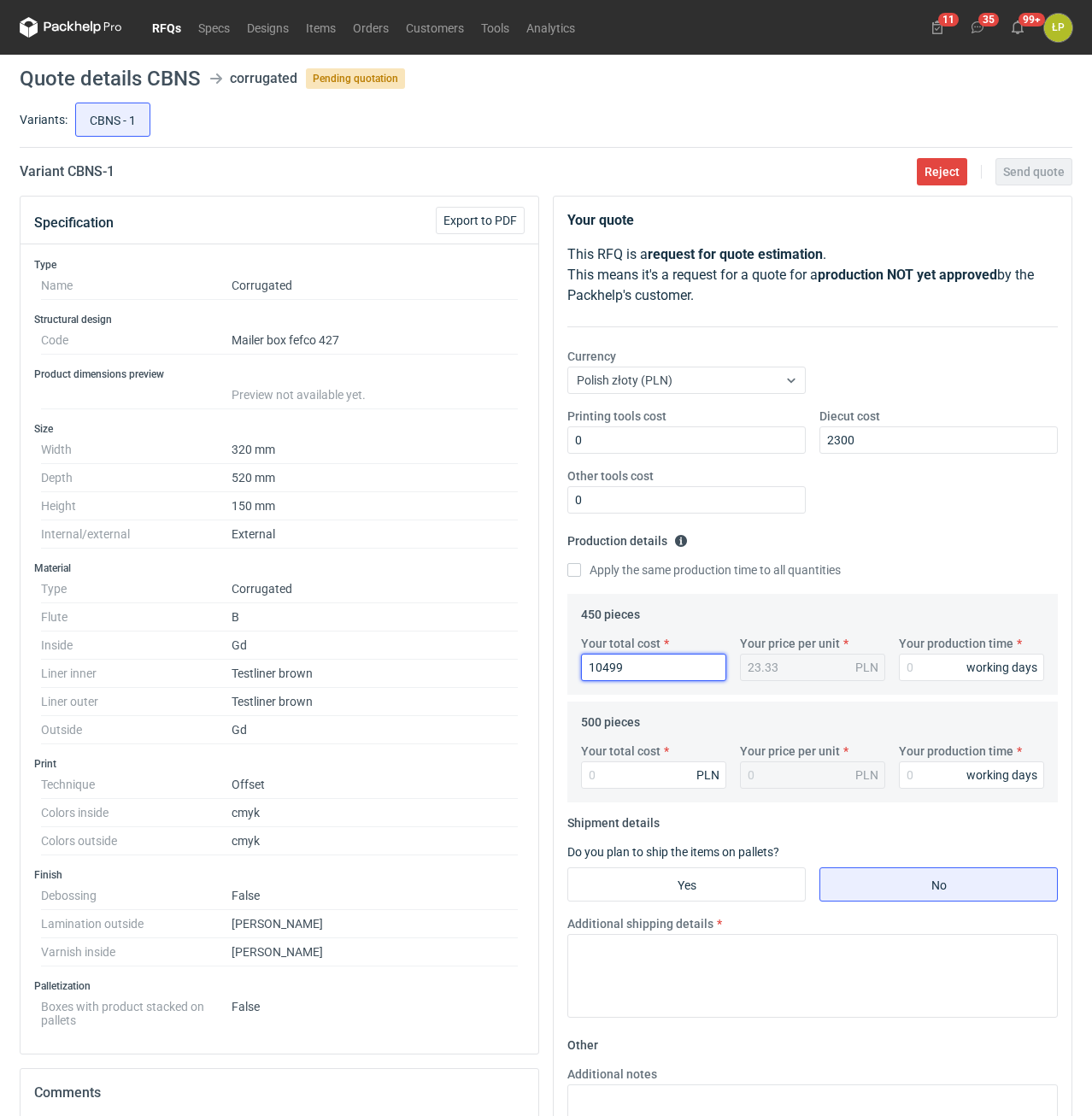
type input "10499"
type input "15"
type input "11125"
type input "22.25"
type input "15"
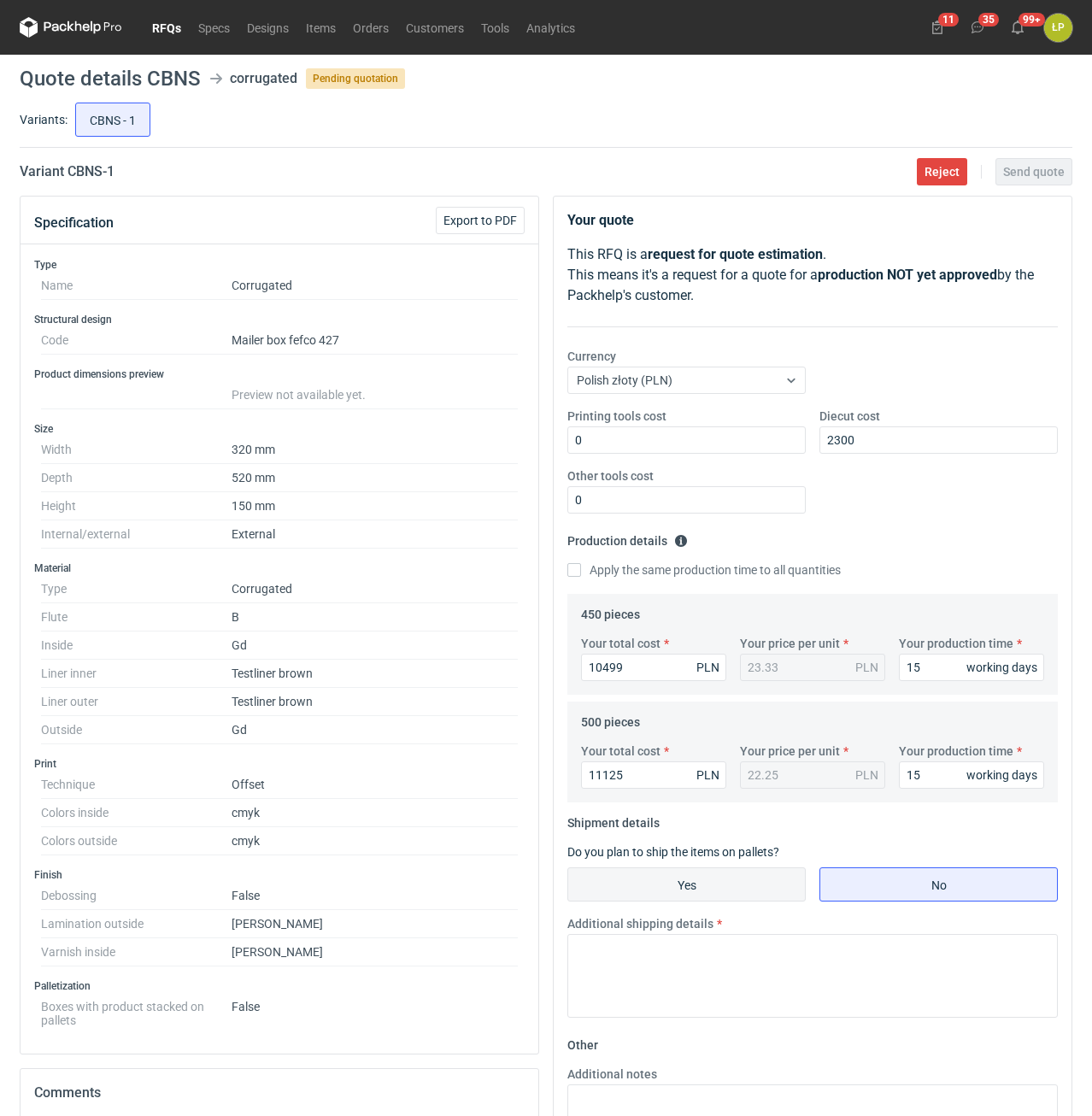
click at [729, 882] on input "Yes" at bounding box center [687, 884] width 236 height 32
radio input "true"
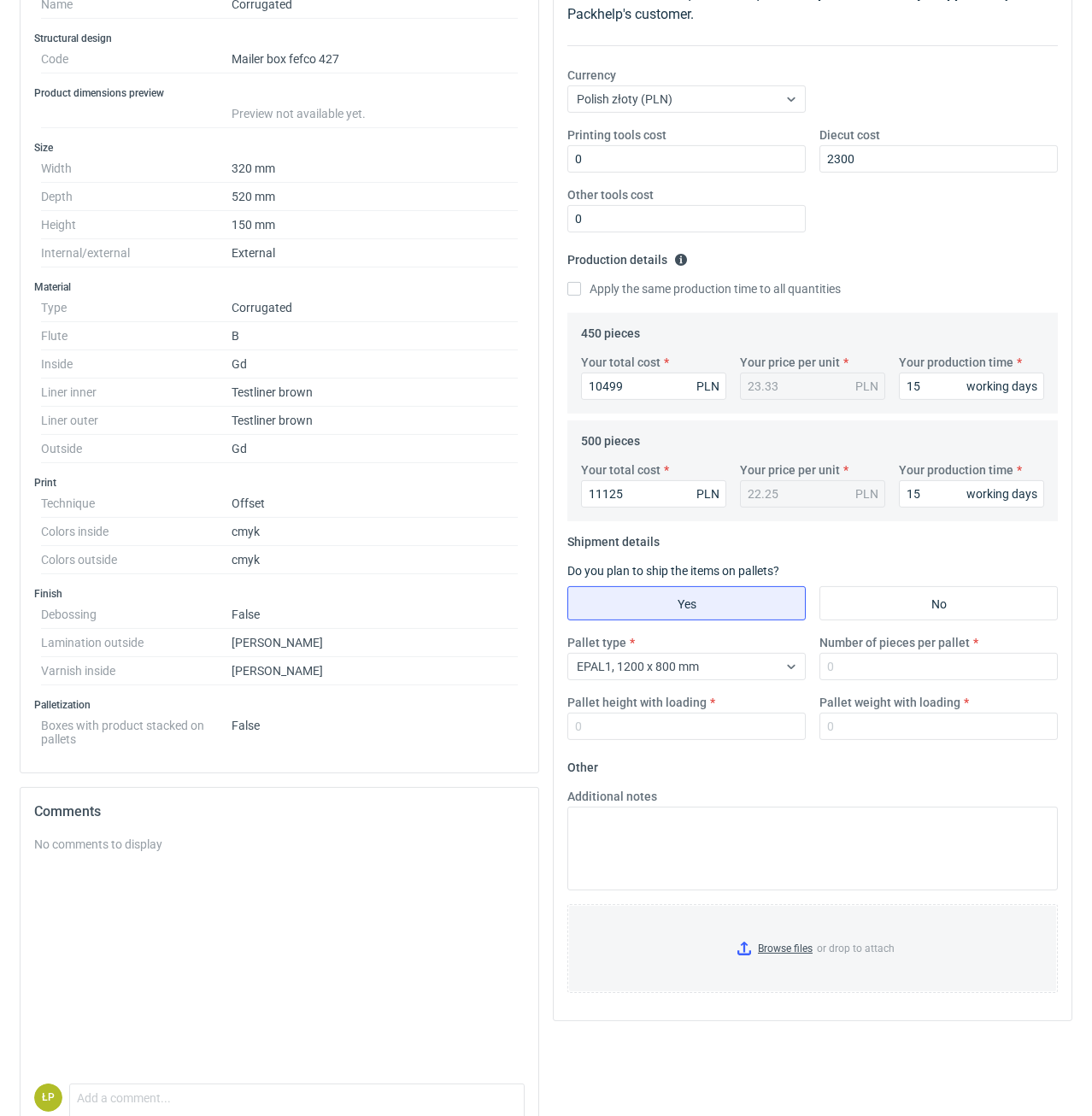
scroll to position [363, 0]
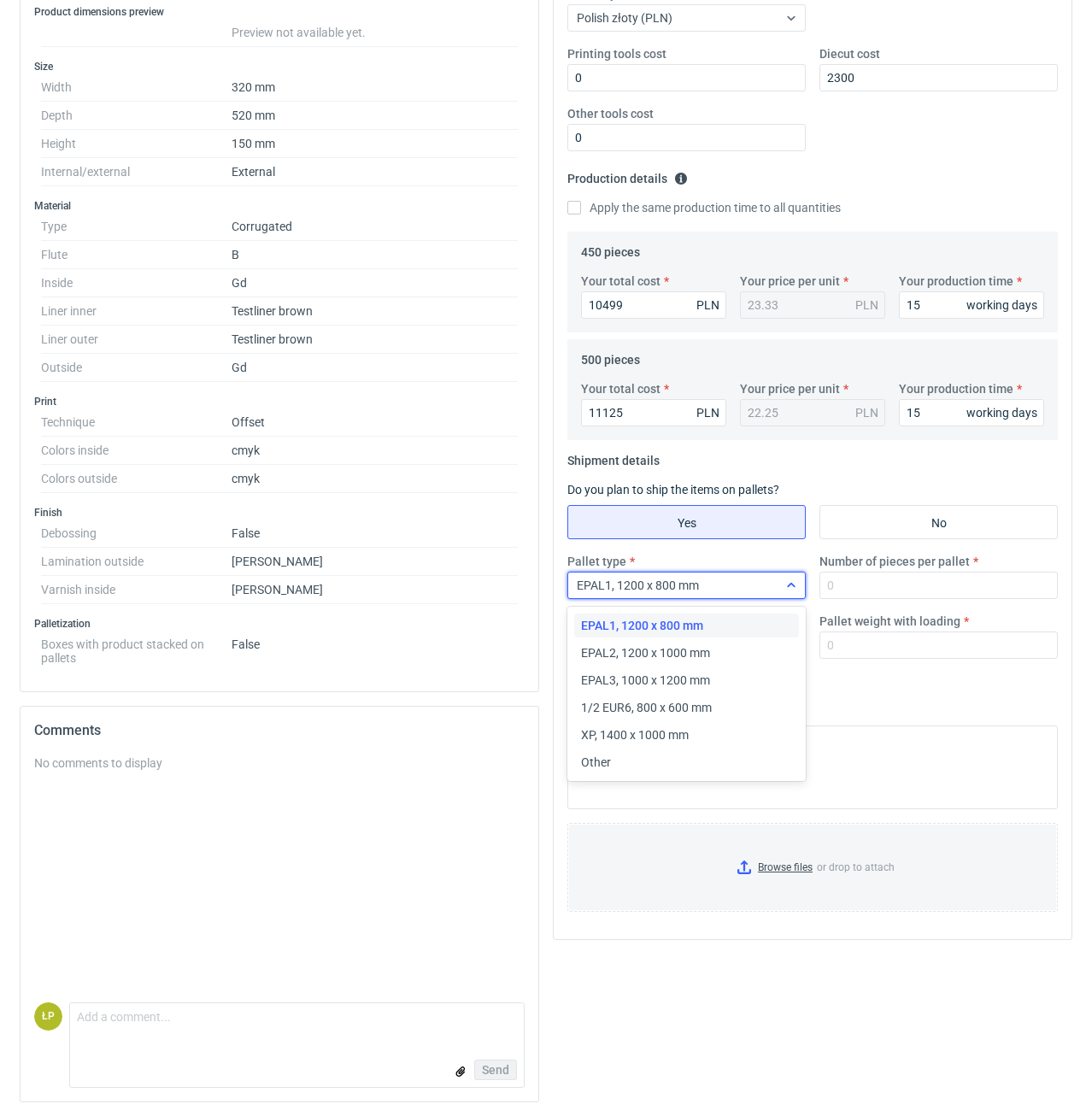
click at [755, 579] on div "EPAL1, 1200 x 800 mm" at bounding box center [673, 585] width 209 height 24
click at [687, 733] on span "XP, 1400 x 1000 mm" at bounding box center [634, 735] width 108 height 18
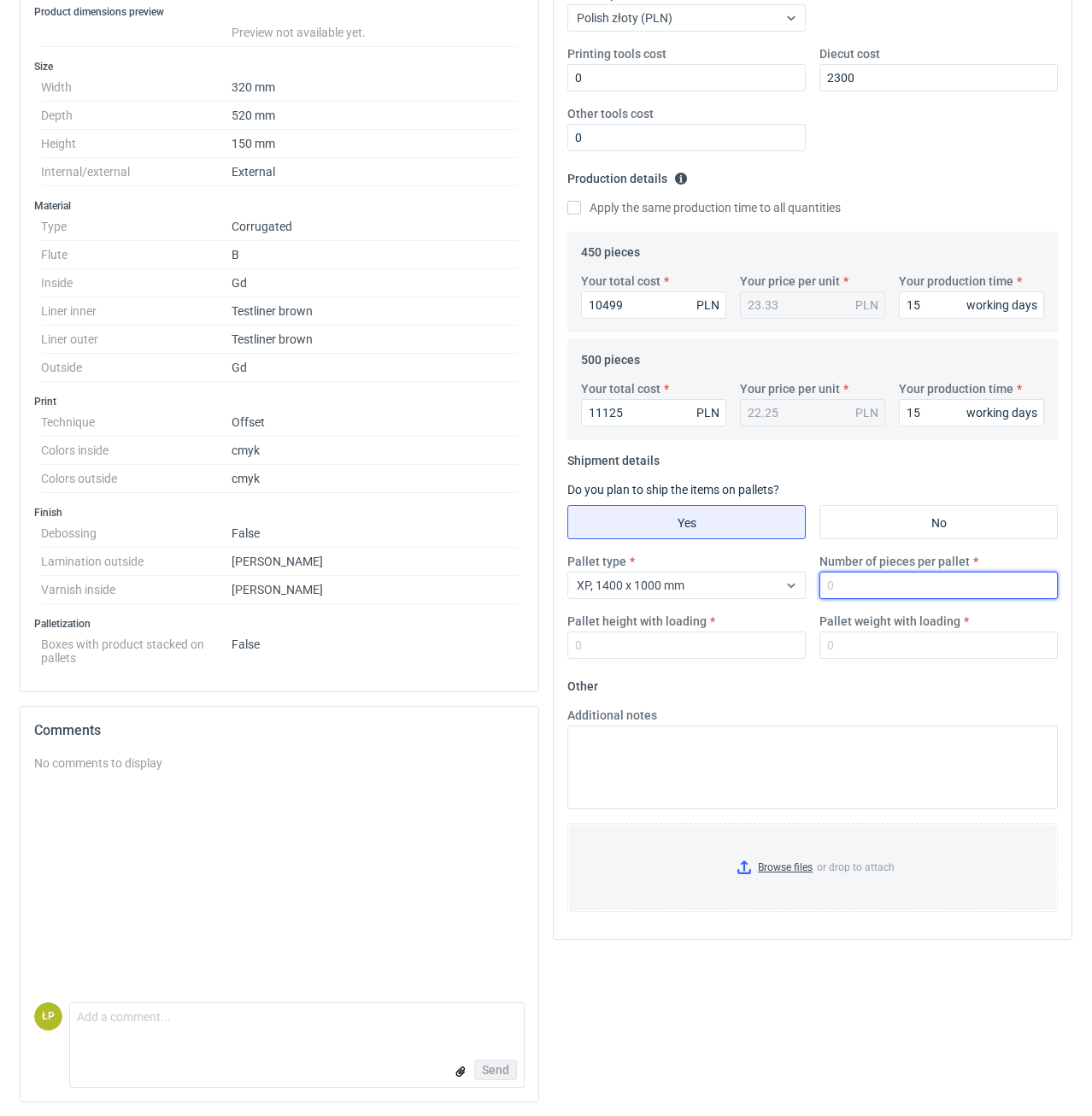
click at [856, 584] on input "Number of pieces per pallet" at bounding box center [939, 585] width 238 height 27
type input "500"
type input "1800"
click at [746, 694] on fieldset "Other Additional notes Browse files or drop to attach" at bounding box center [813, 799] width 490 height 253
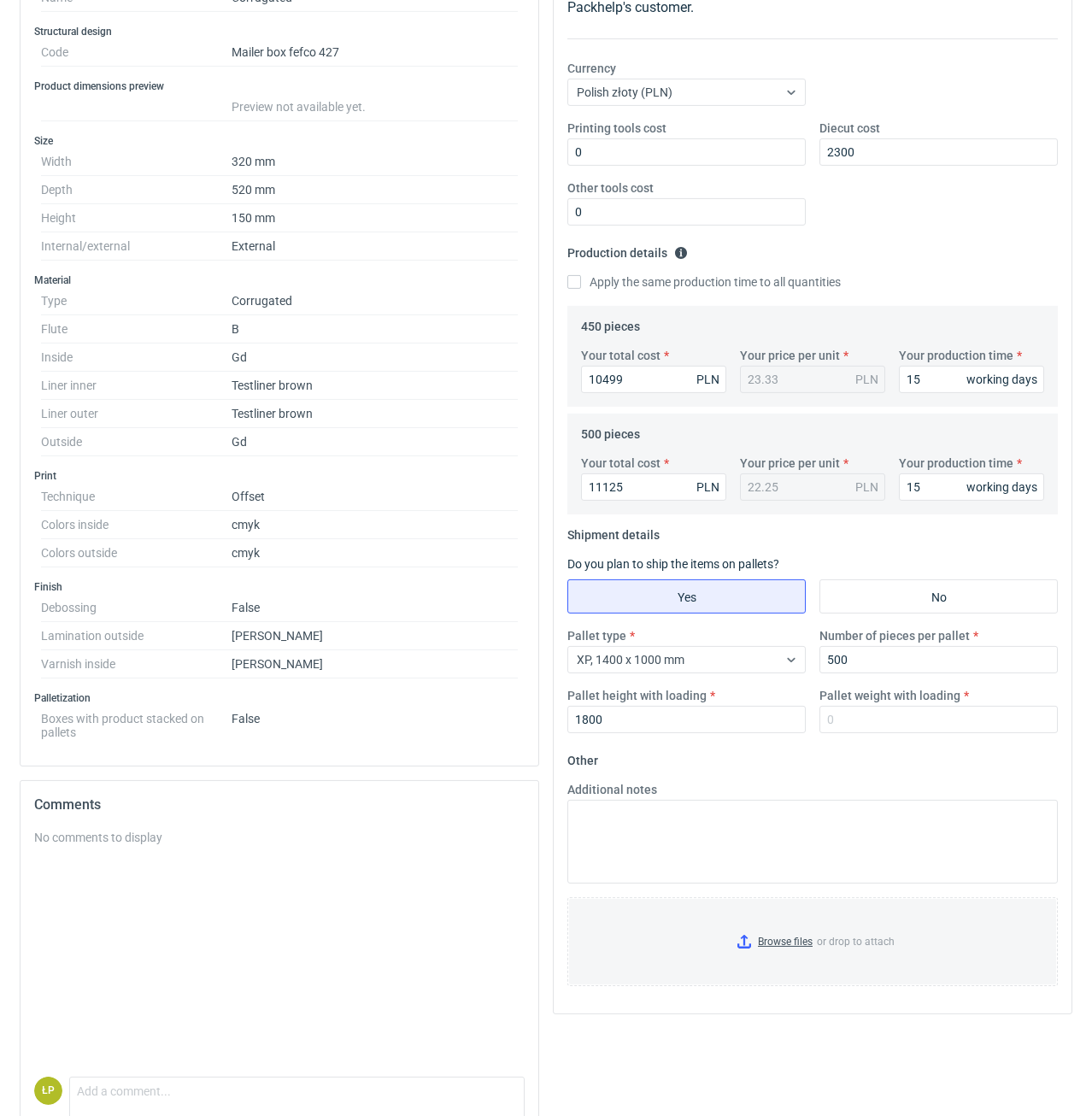
scroll to position [0, 0]
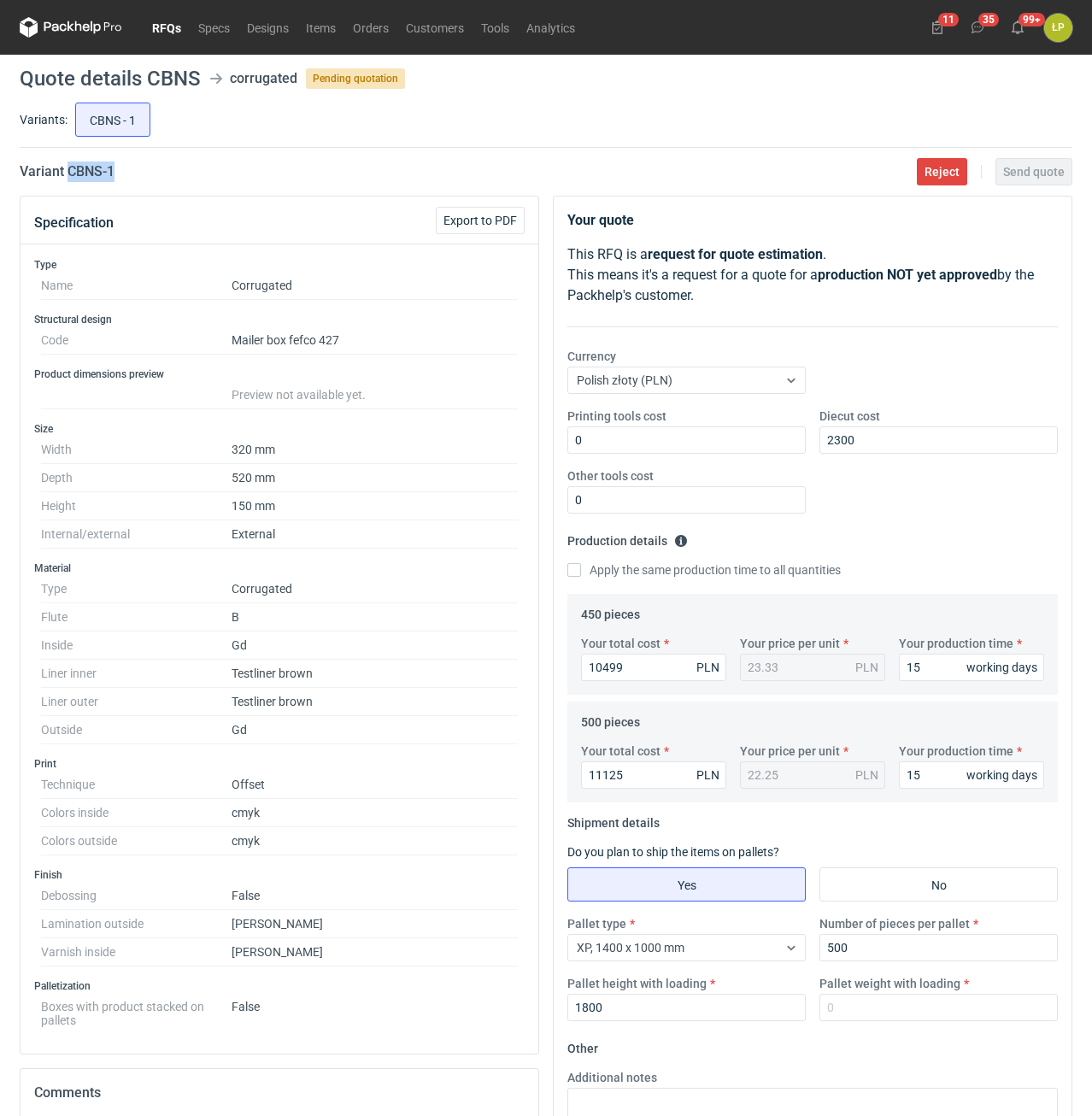
drag, startPoint x: 107, startPoint y: 172, endPoint x: 68, endPoint y: 174, distance: 39.1
click at [68, 174] on div "Variant CBNS - 1 Reject Send quote" at bounding box center [546, 171] width 1053 height 20
copy h2 "CBNS - 1"
click at [879, 1002] on input "Pallet weight with loading" at bounding box center [939, 1007] width 238 height 27
type input "580"
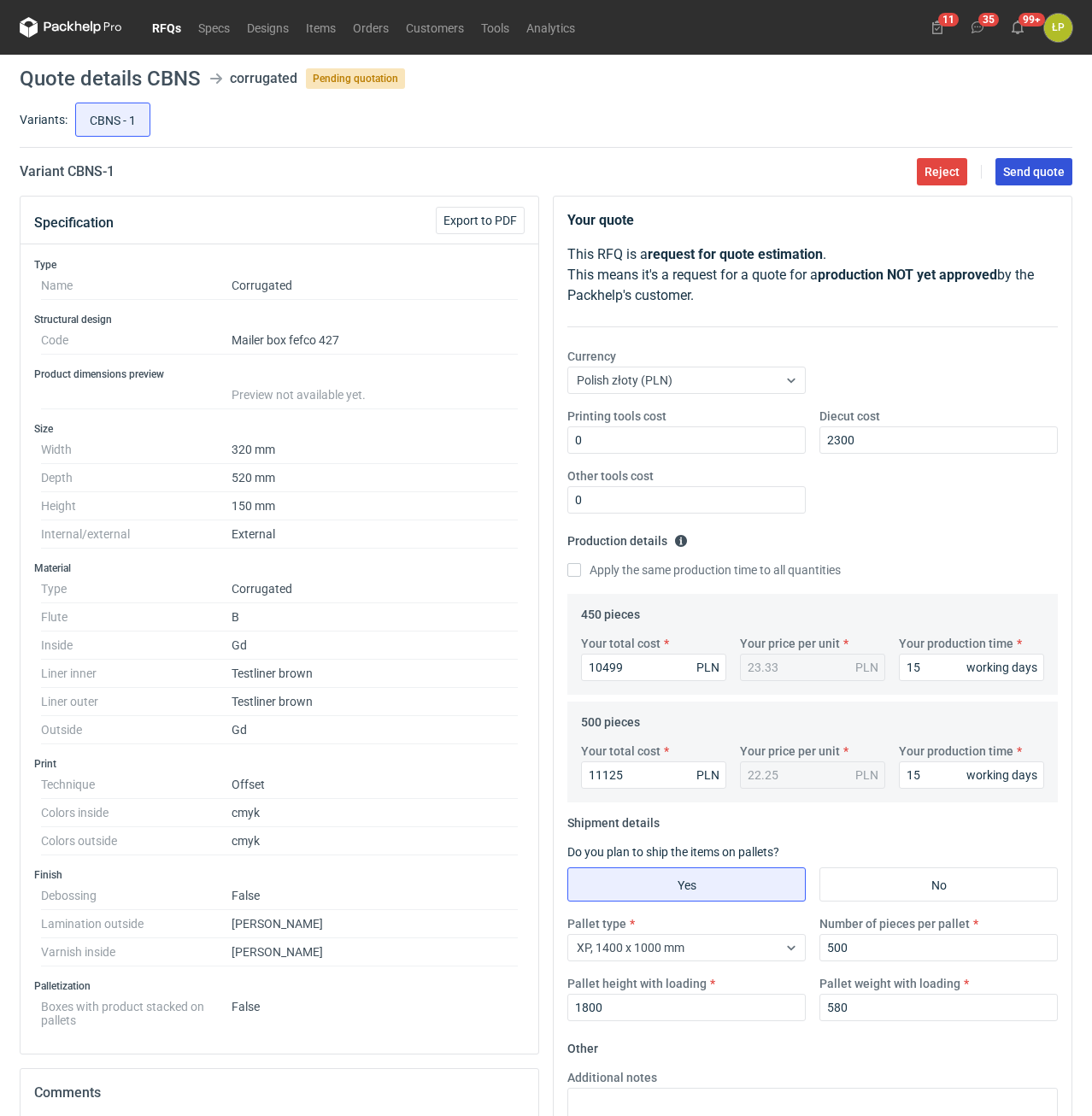
click at [1056, 164] on button "Send quote" at bounding box center [1033, 171] width 77 height 27
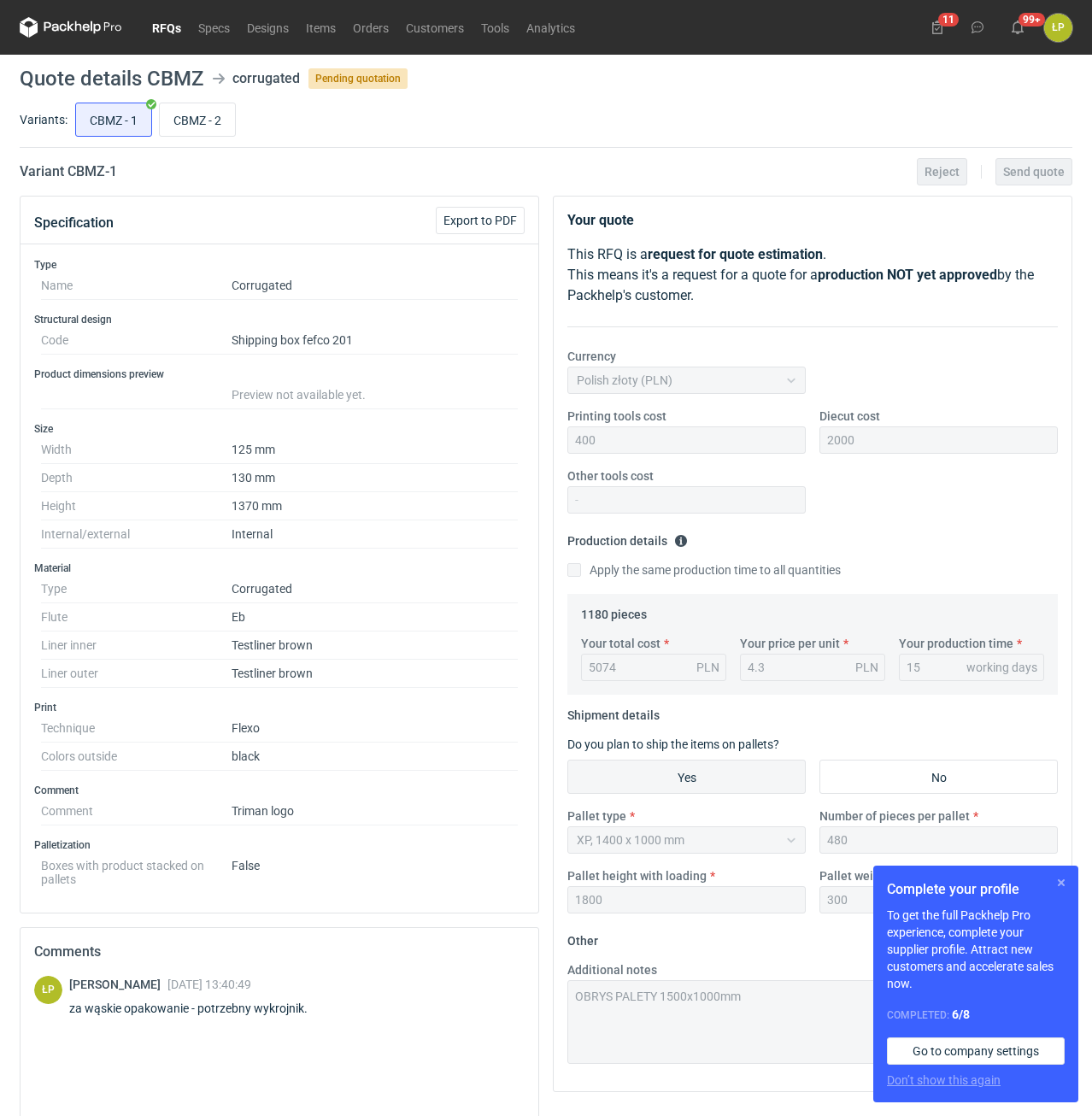
click at [1053, 888] on button "button" at bounding box center [1060, 882] width 20 height 20
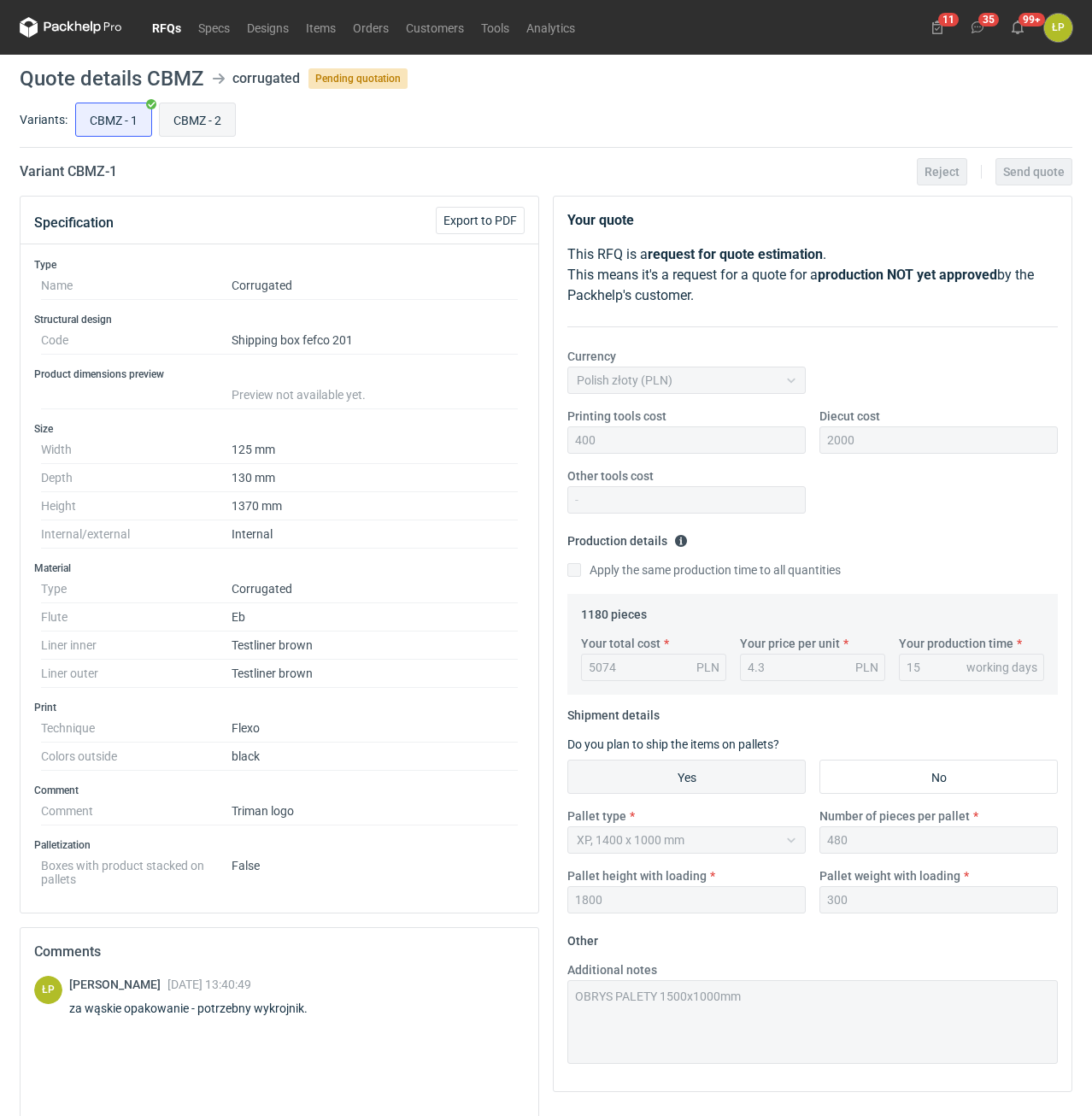
click at [196, 122] on input "CBMZ - 2" at bounding box center [197, 119] width 75 height 32
radio input "true"
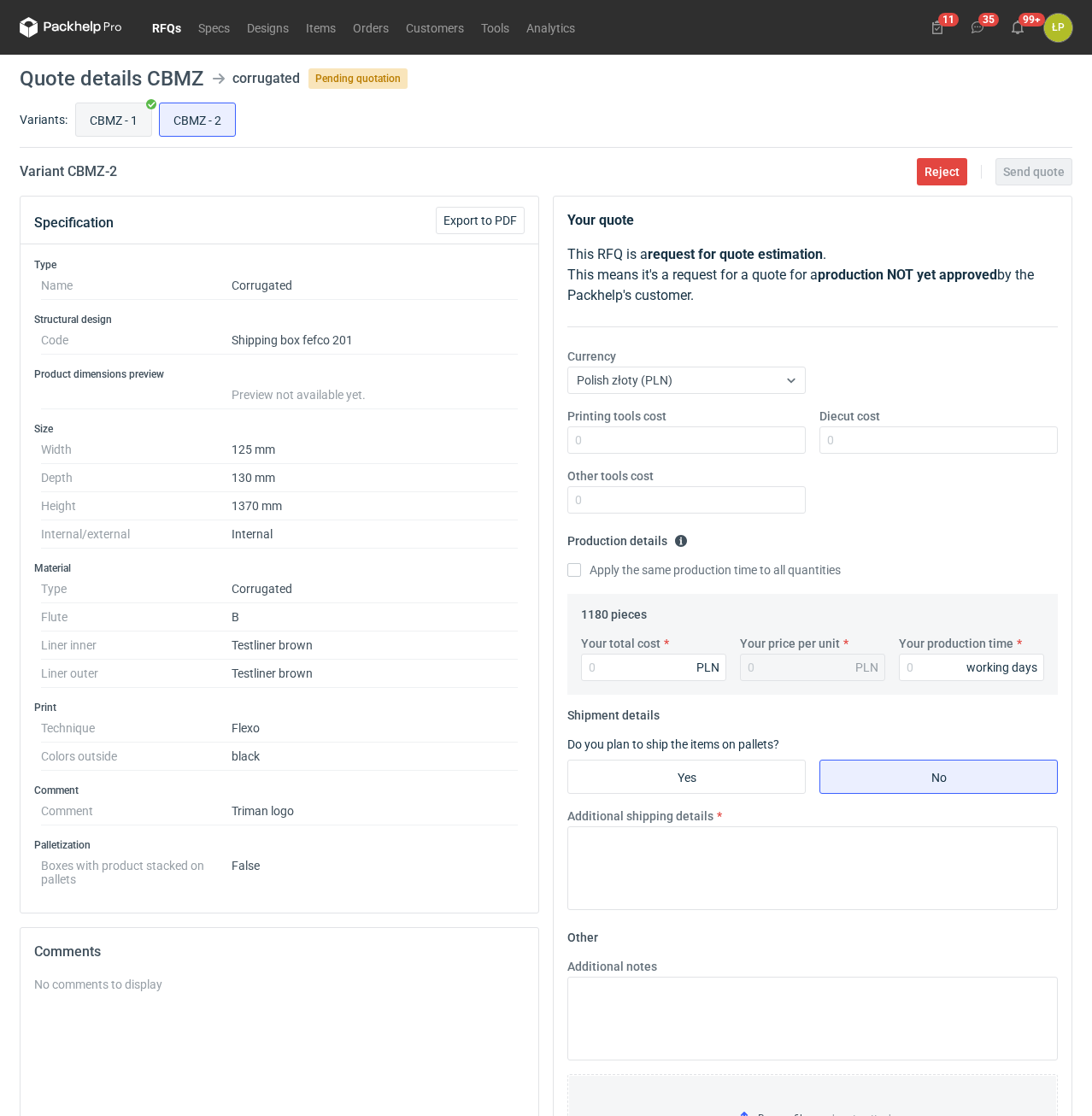
click at [90, 123] on input "CBMZ - 1" at bounding box center [114, 119] width 75 height 32
radio input "true"
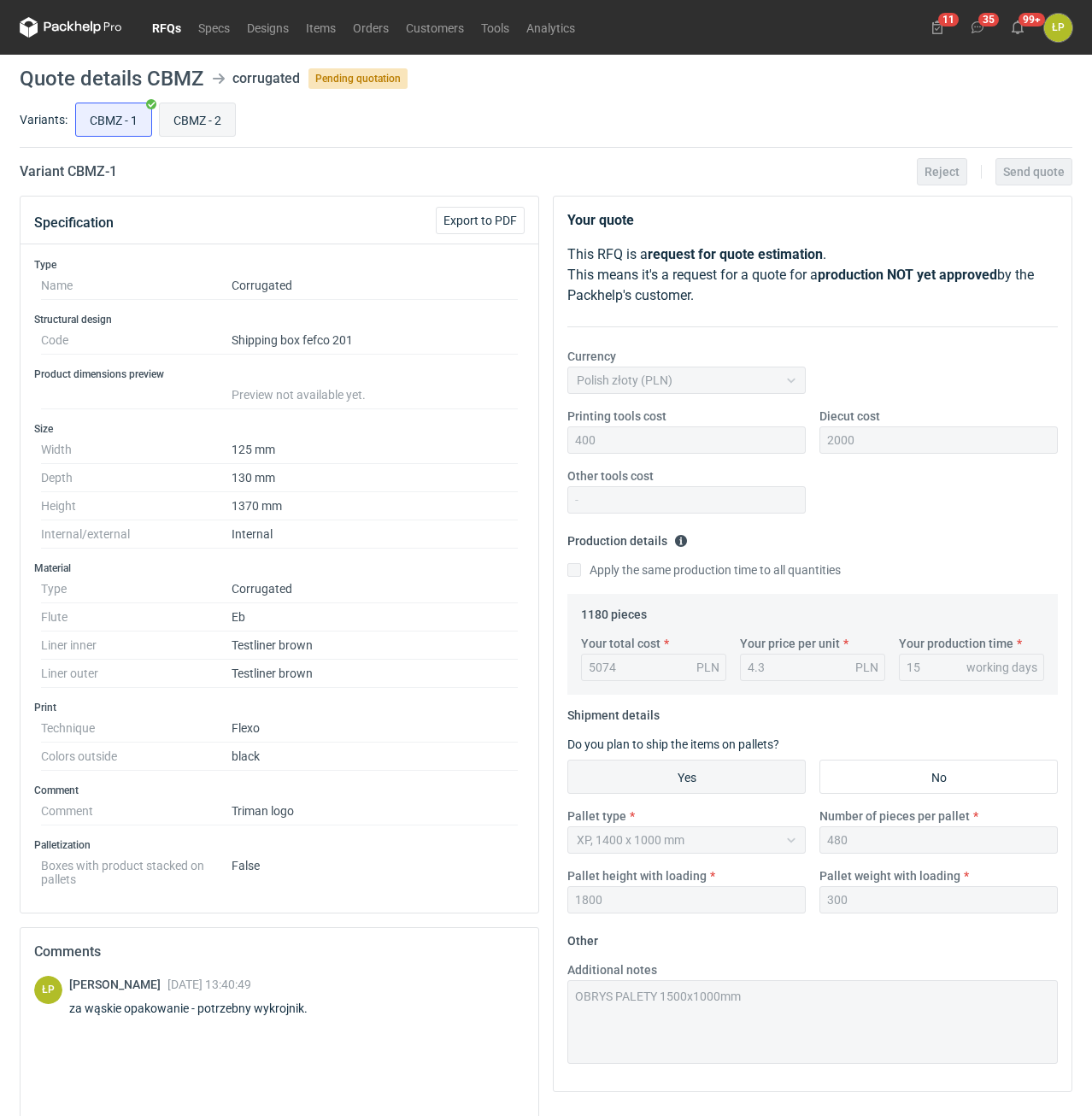
click at [177, 117] on input "CBMZ - 2" at bounding box center [197, 119] width 75 height 32
radio input "true"
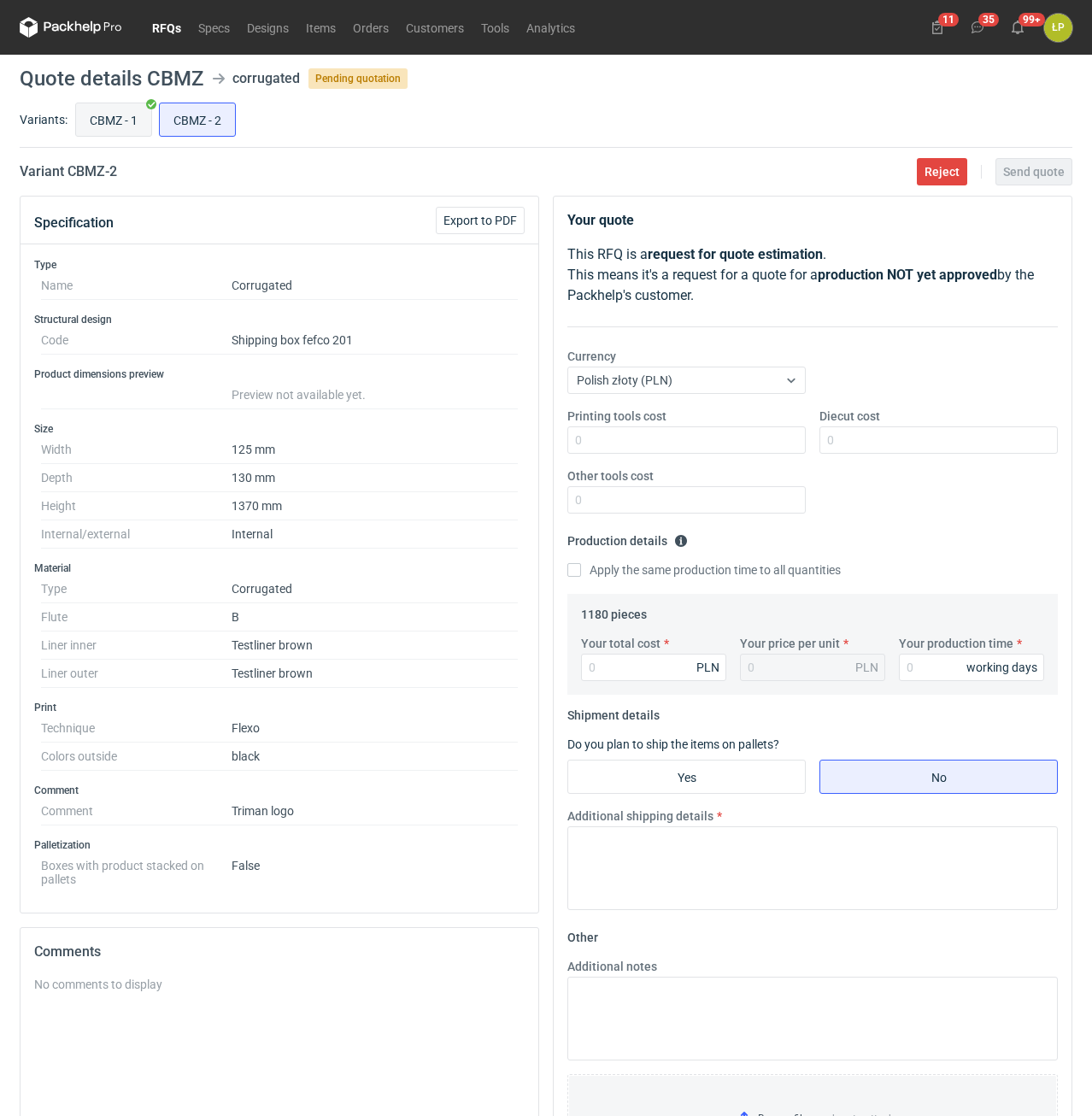
click at [132, 123] on input "CBMZ - 1" at bounding box center [114, 119] width 75 height 32
radio input "true"
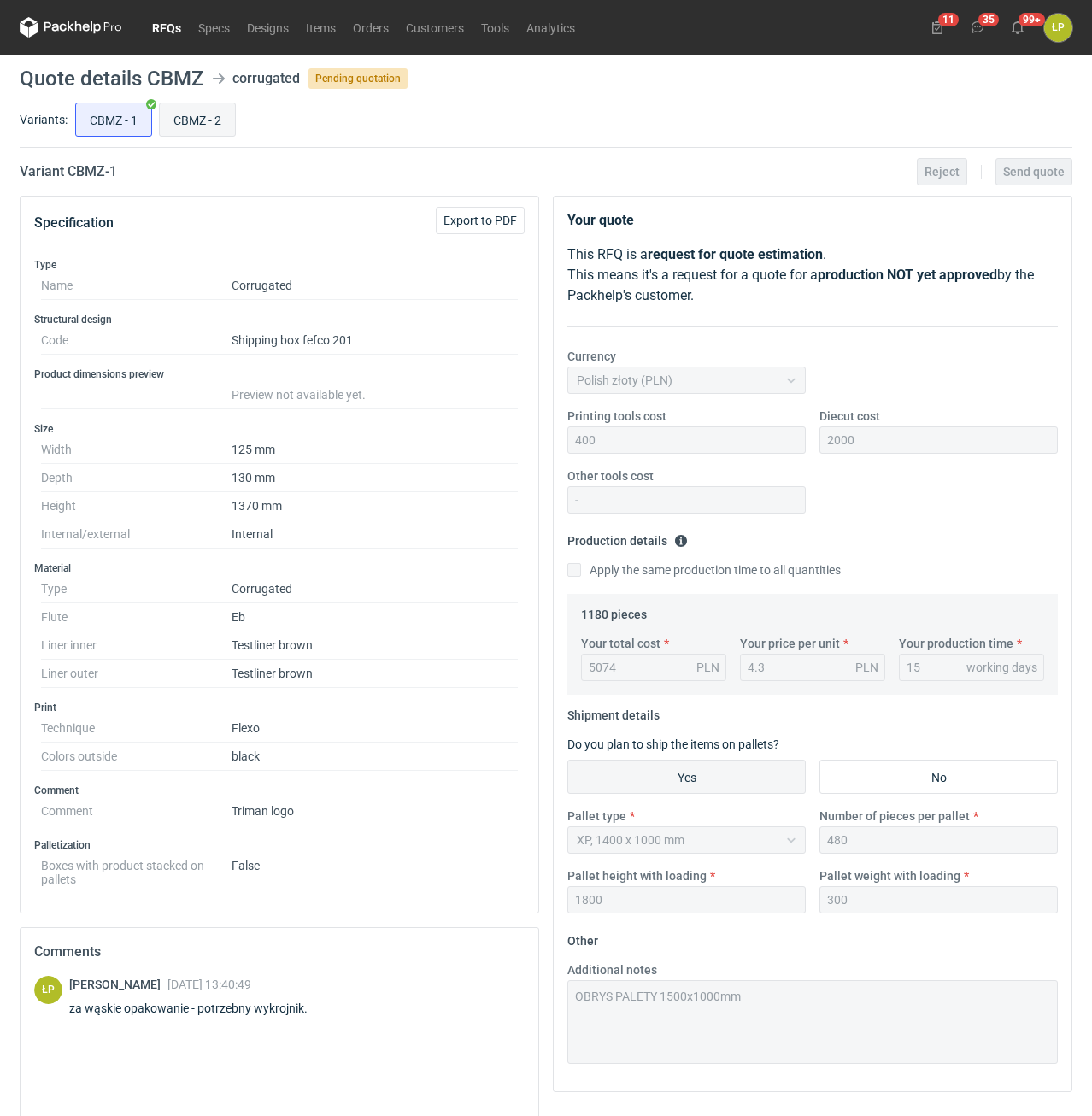
click at [192, 121] on input "CBMZ - 2" at bounding box center [197, 119] width 75 height 32
radio input "true"
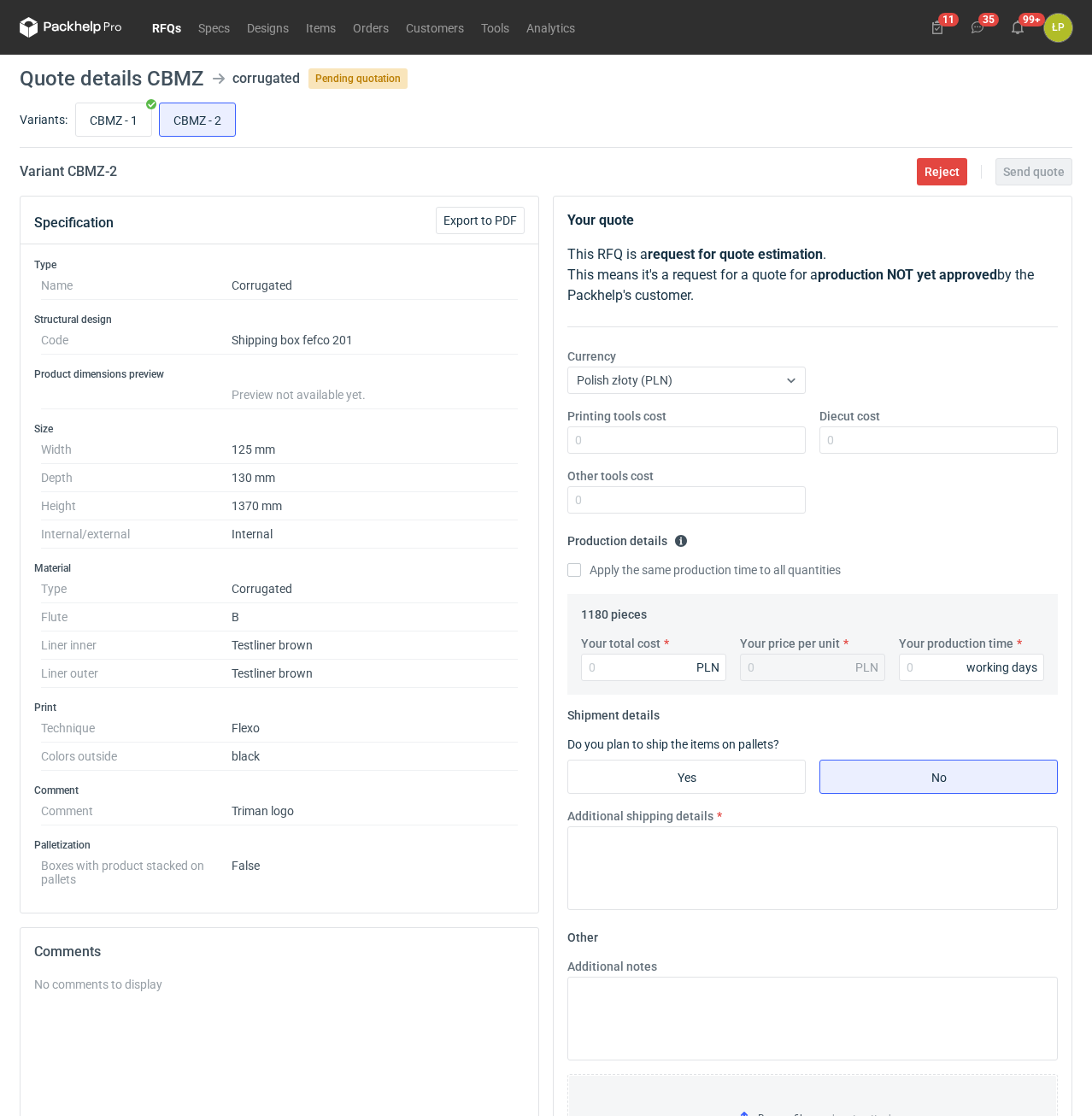
click at [93, 164] on h2 "Variant CBMZ - 2" at bounding box center [67, 171] width 97 height 20
copy h2 "CBMZ"
click at [118, 111] on input "CBMZ - 1" at bounding box center [114, 119] width 75 height 32
radio input "true"
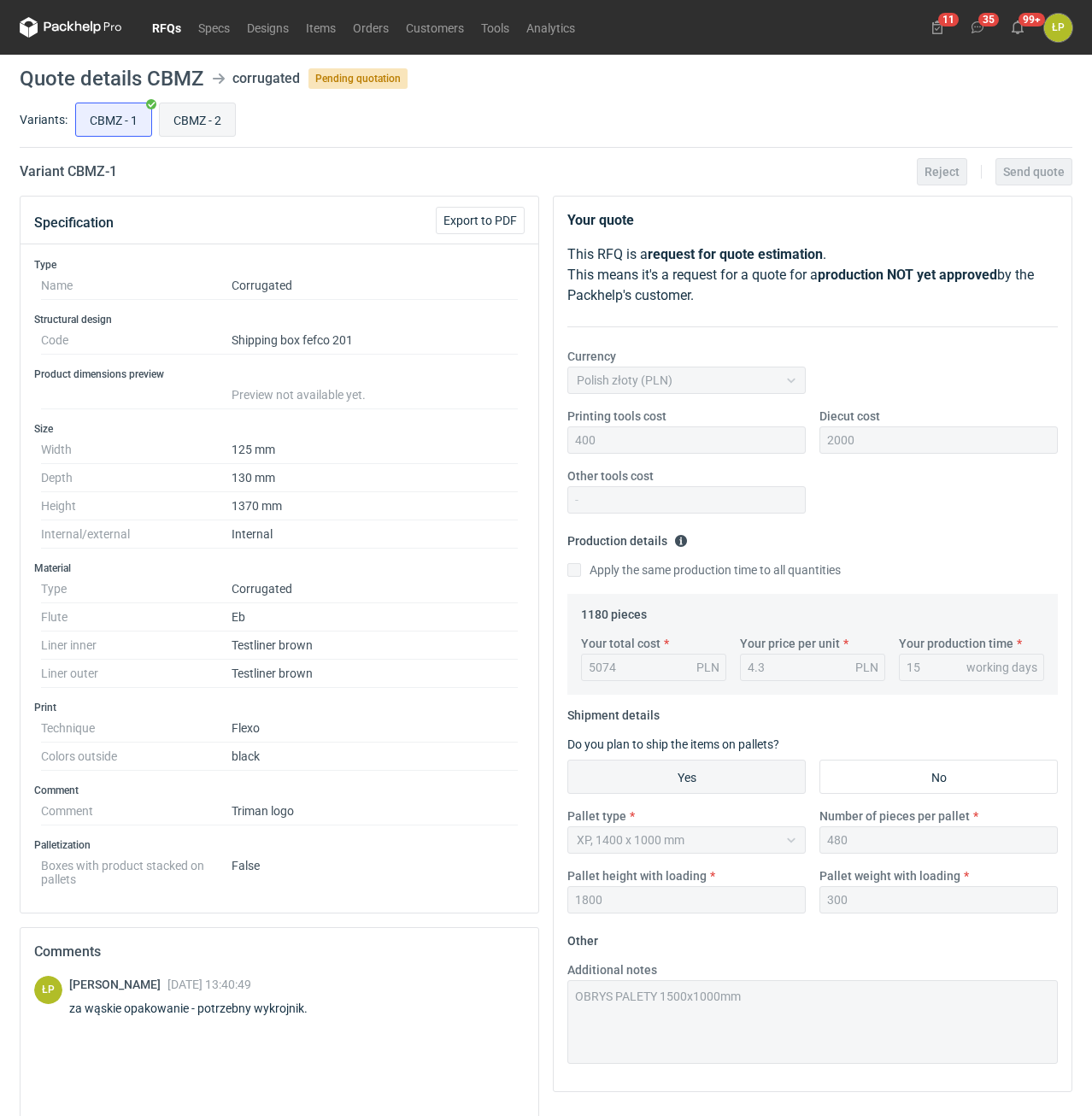
click at [181, 120] on input "CBMZ - 2" at bounding box center [197, 119] width 75 height 32
radio input "true"
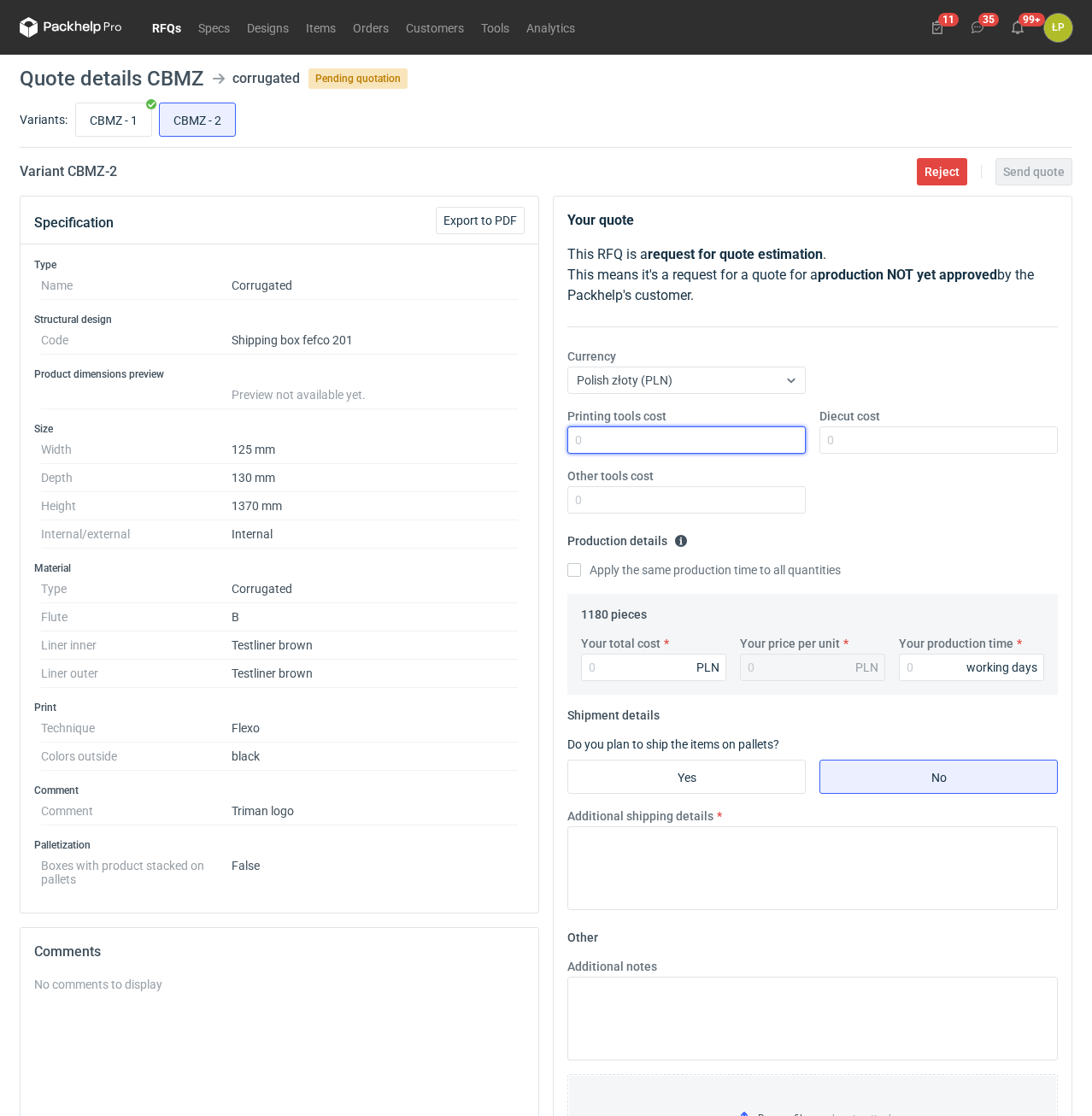
click at [650, 444] on input "Printing tools cost" at bounding box center [687, 440] width 238 height 27
type input "400"
type input "2000"
type input "0"
type input "4448"
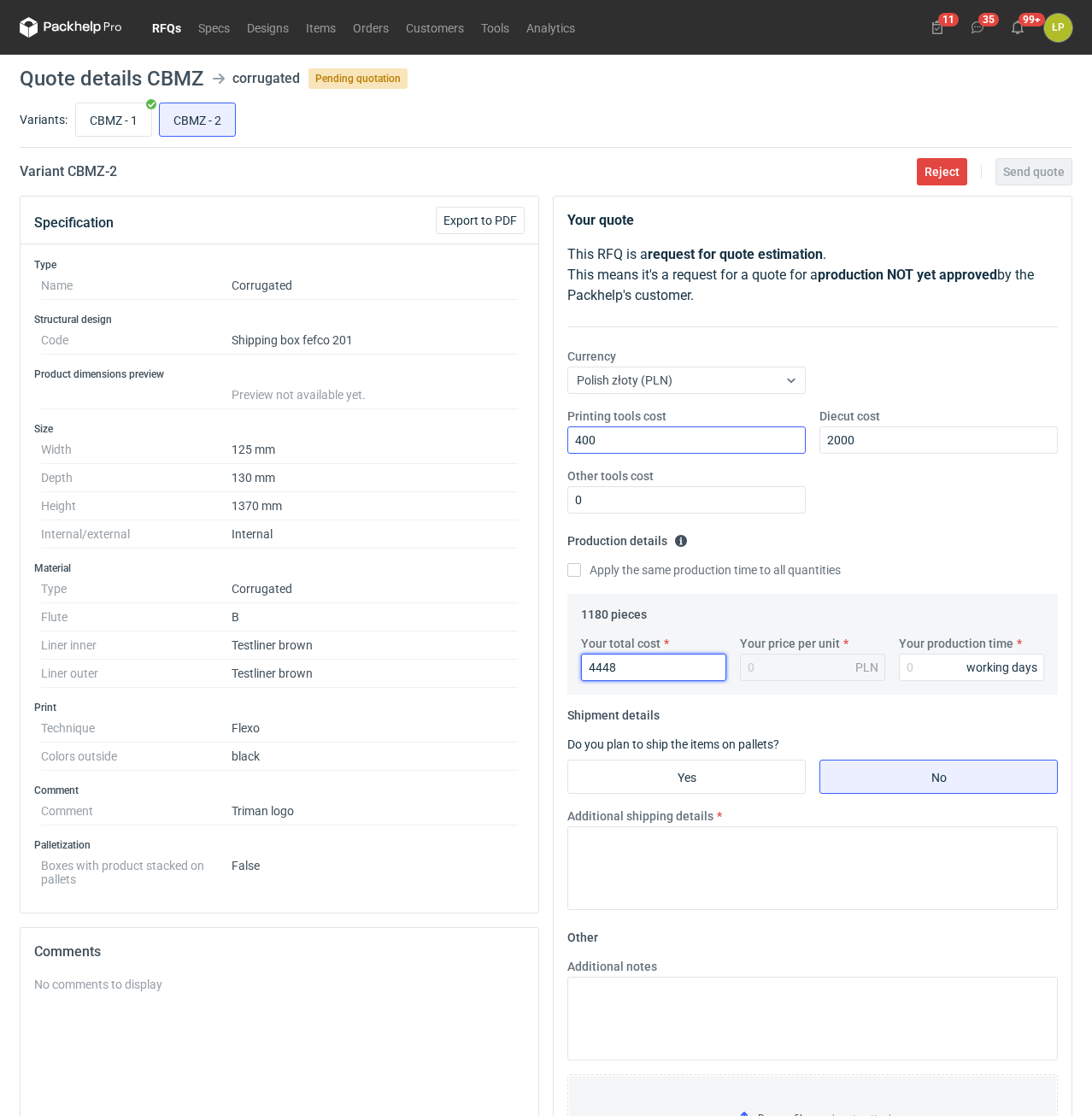
type input "3.77"
type input "4448"
type input "12"
click at [123, 129] on input "CBMZ - 1" at bounding box center [114, 119] width 75 height 32
radio input "true"
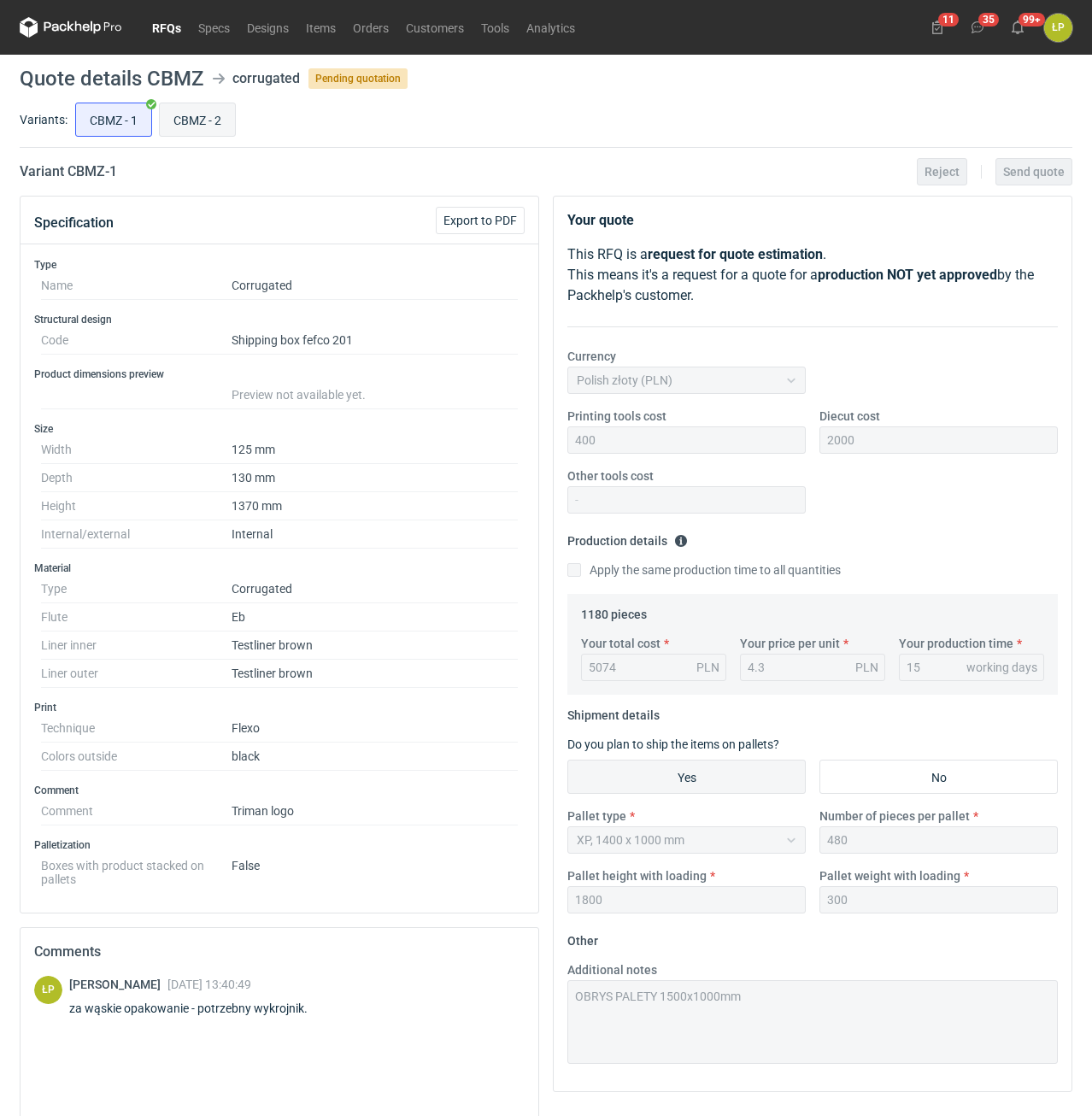
click at [188, 127] on input "CBMZ - 2" at bounding box center [197, 119] width 75 height 32
radio input "true"
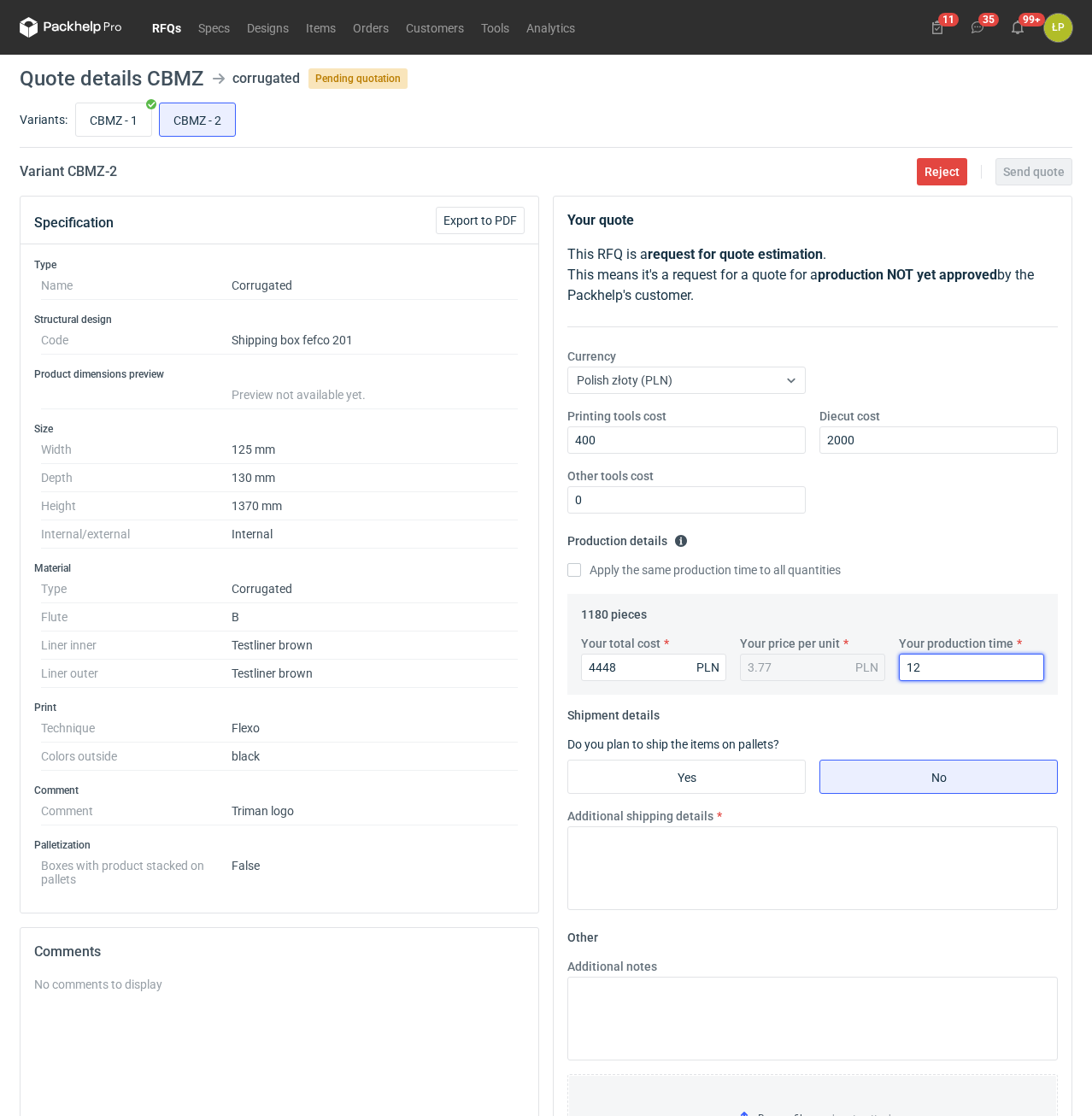
click at [934, 671] on input "12" at bounding box center [971, 667] width 145 height 27
type input "15"
click at [743, 780] on input "Yes" at bounding box center [687, 776] width 236 height 32
radio input "true"
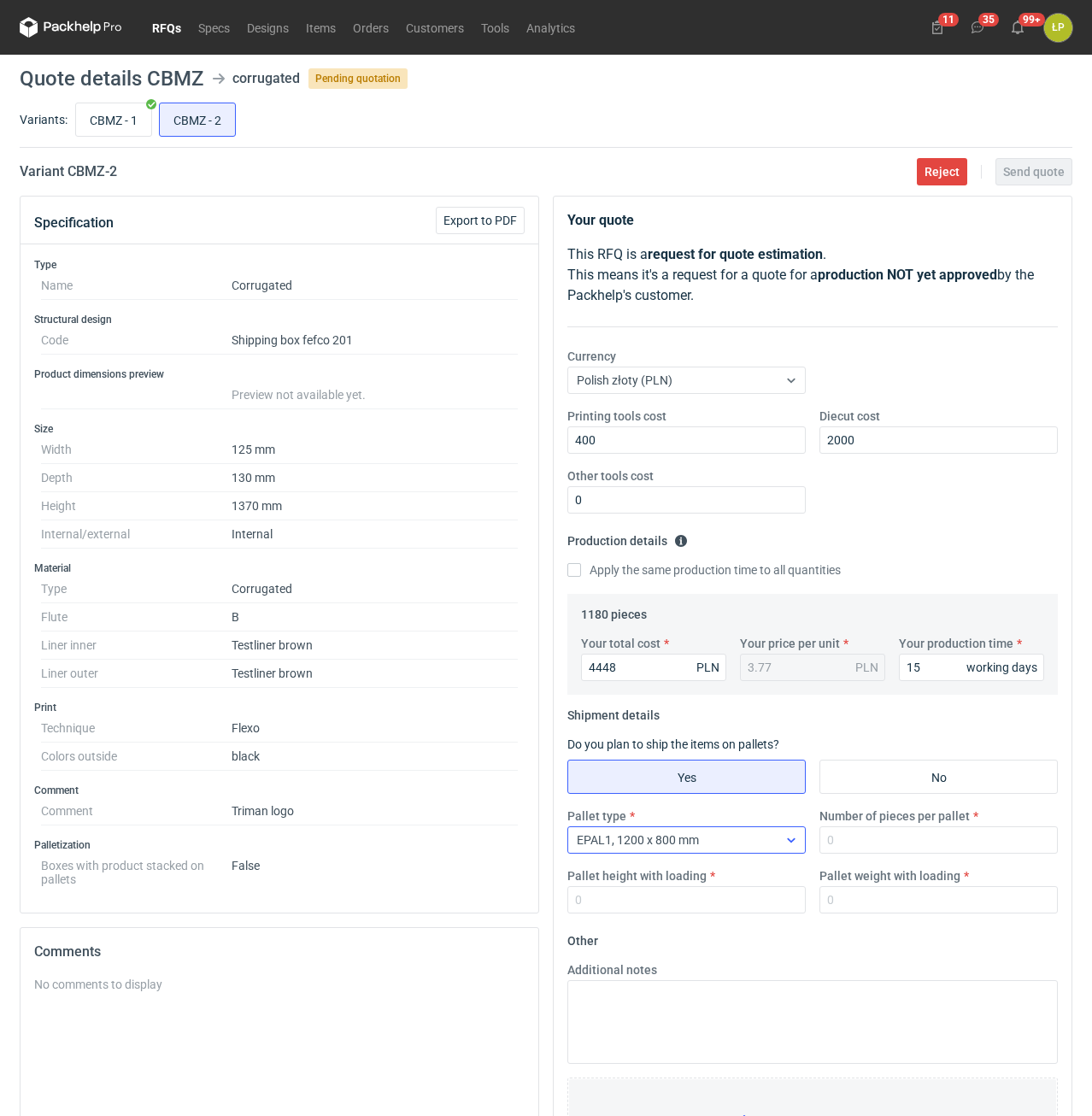
click at [750, 837] on div "EPAL1, 1200 x 800 mm" at bounding box center [673, 839] width 209 height 24
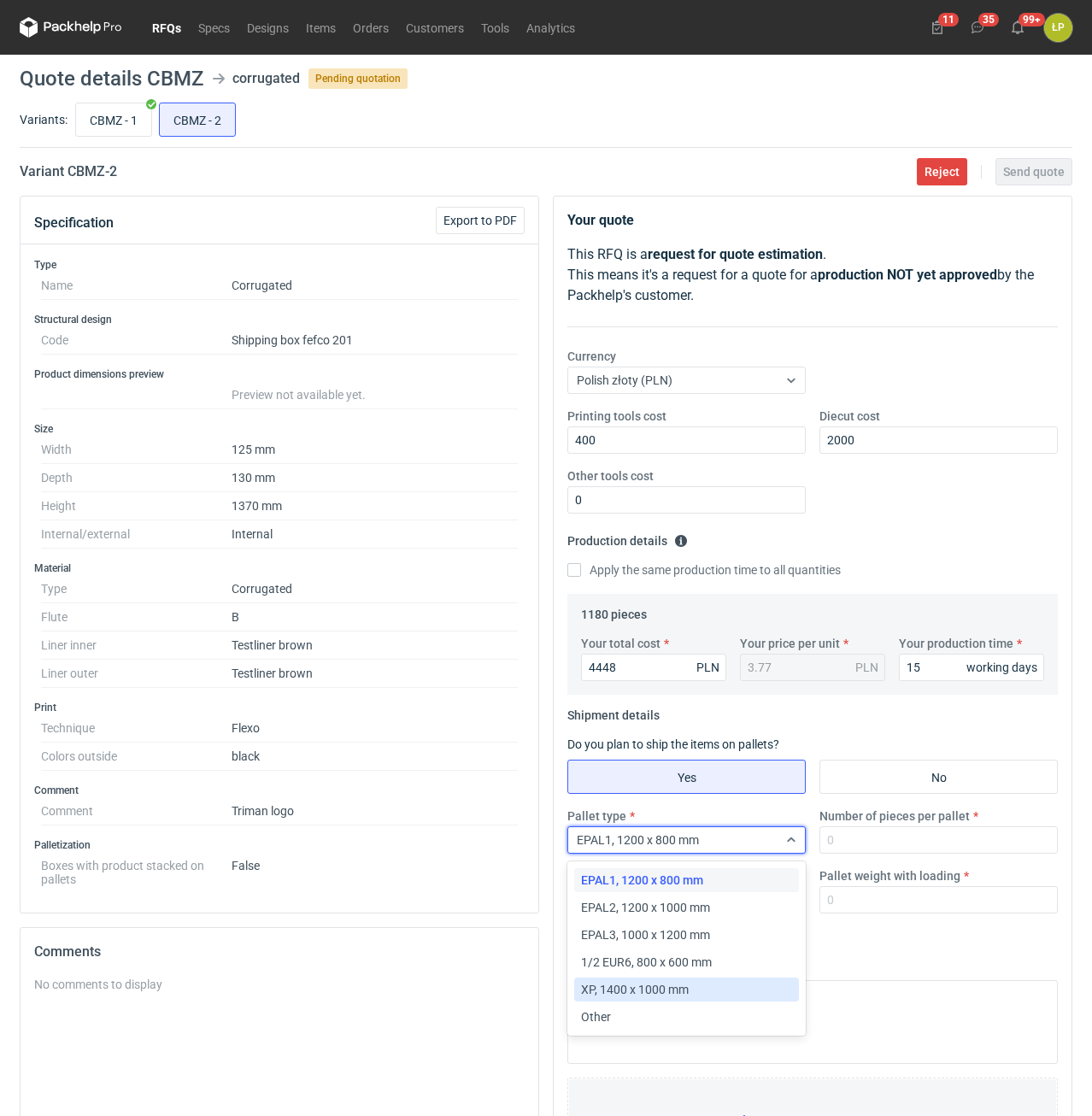
click at [705, 986] on div "XP, 1400 x 1000 mm" at bounding box center [686, 990] width 211 height 18
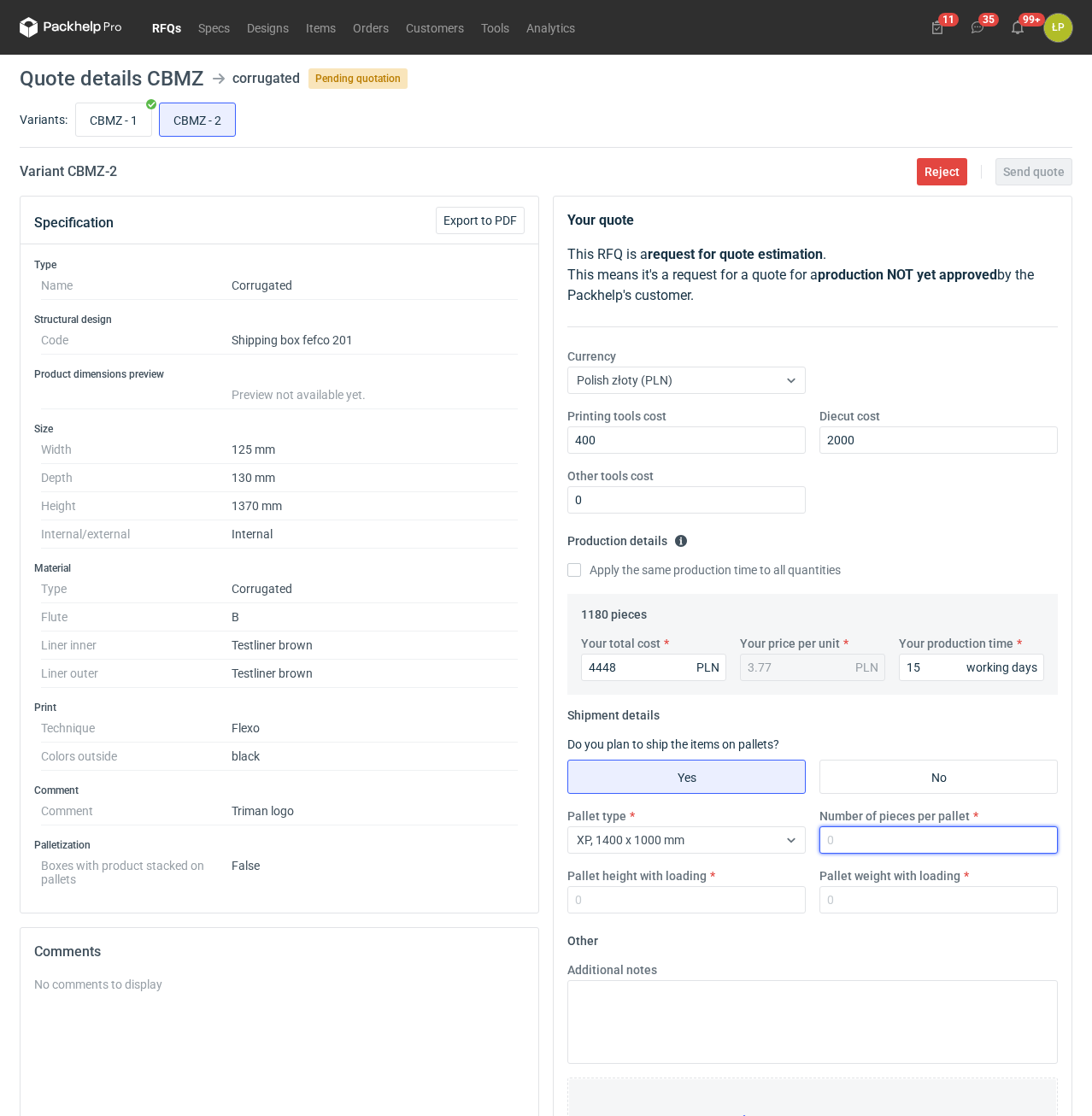
click at [864, 847] on input "Number of pieces per pallet" at bounding box center [939, 839] width 238 height 27
type input "810"
type input "1800"
click at [136, 123] on input "CBMZ - 1" at bounding box center [114, 119] width 75 height 32
radio input "true"
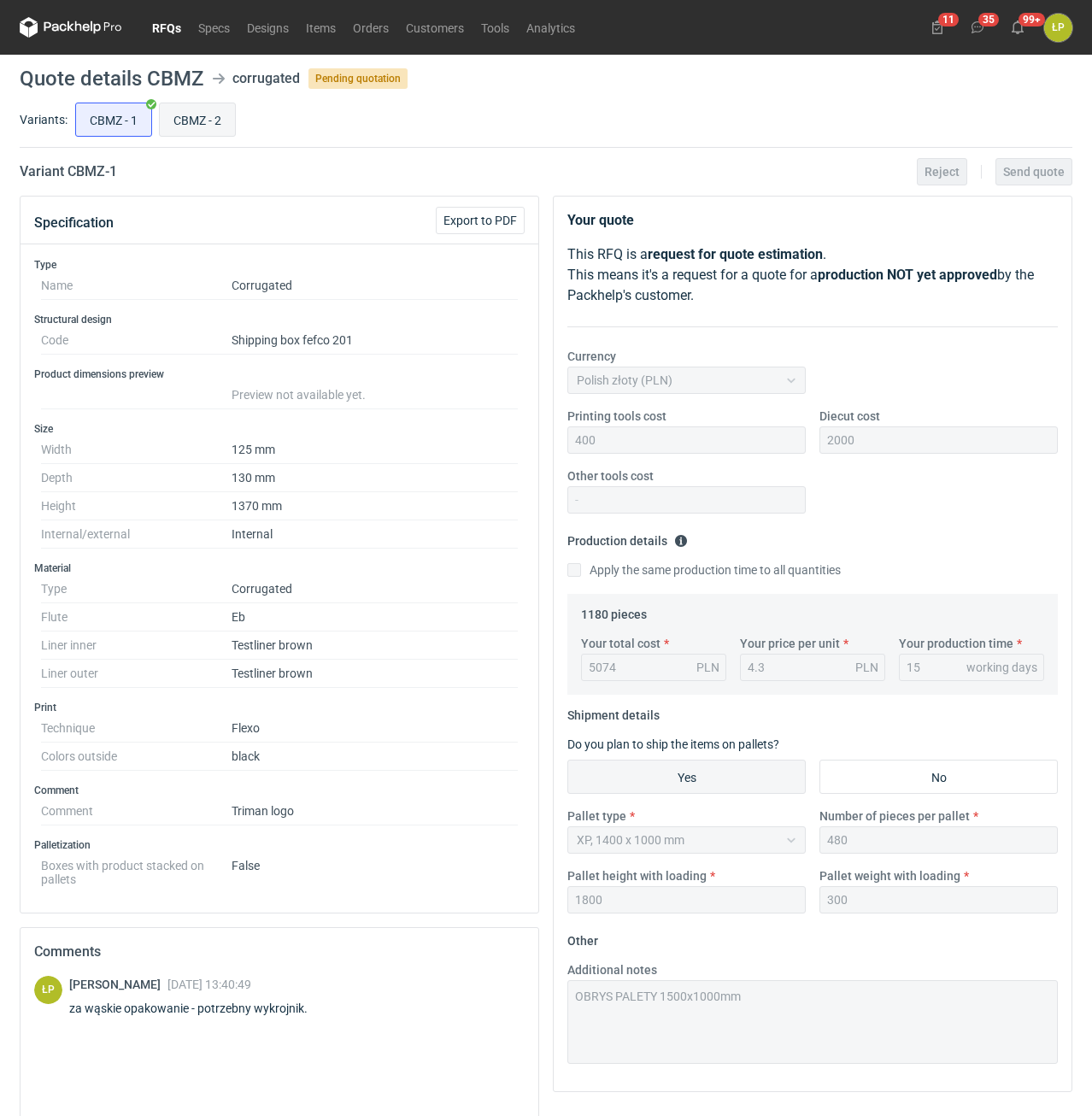
click at [215, 119] on input "CBMZ - 2" at bounding box center [197, 119] width 75 height 32
radio input "true"
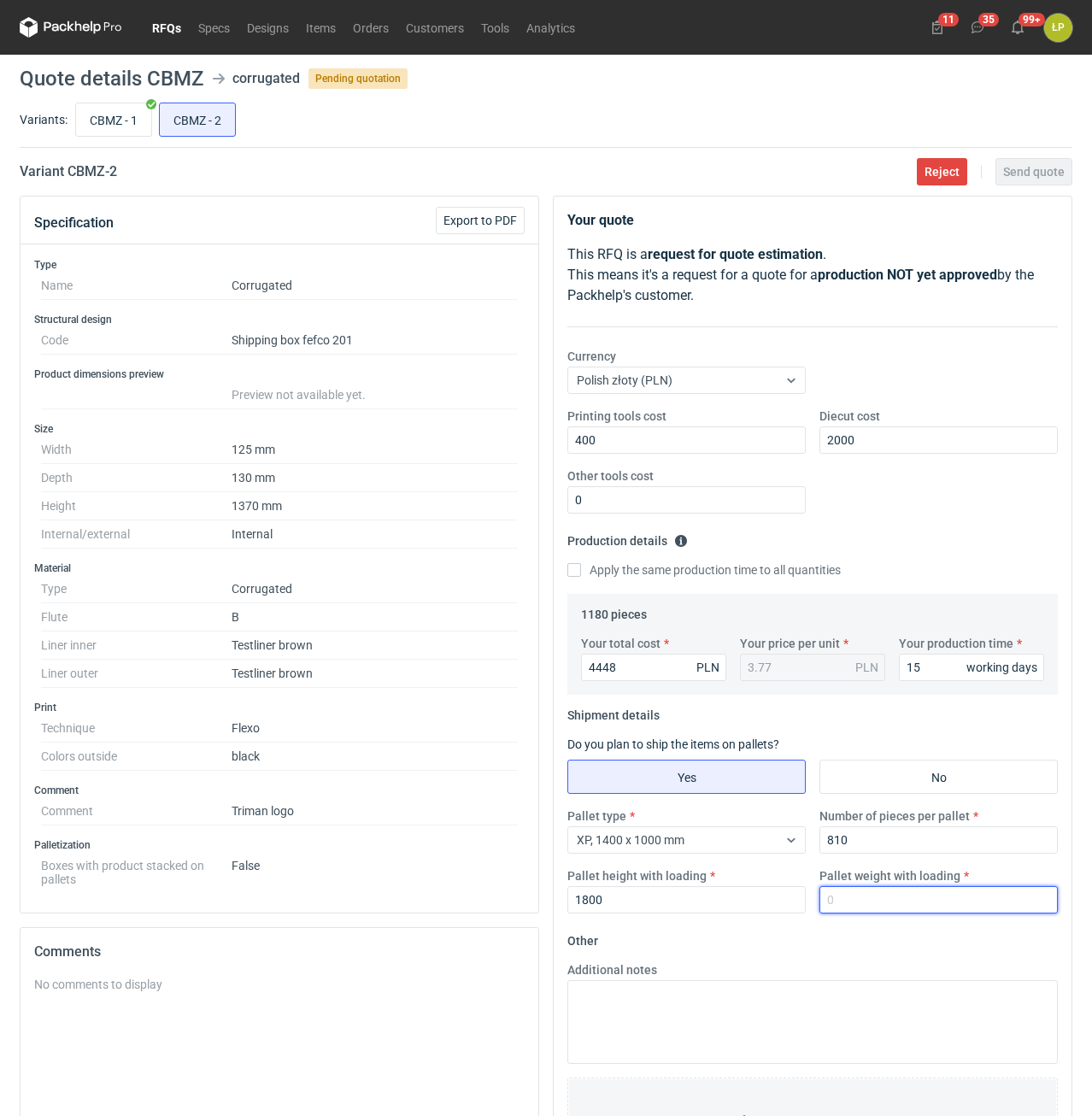
click at [848, 901] on input "Pallet weight with loading" at bounding box center [939, 900] width 238 height 27
type input "300"
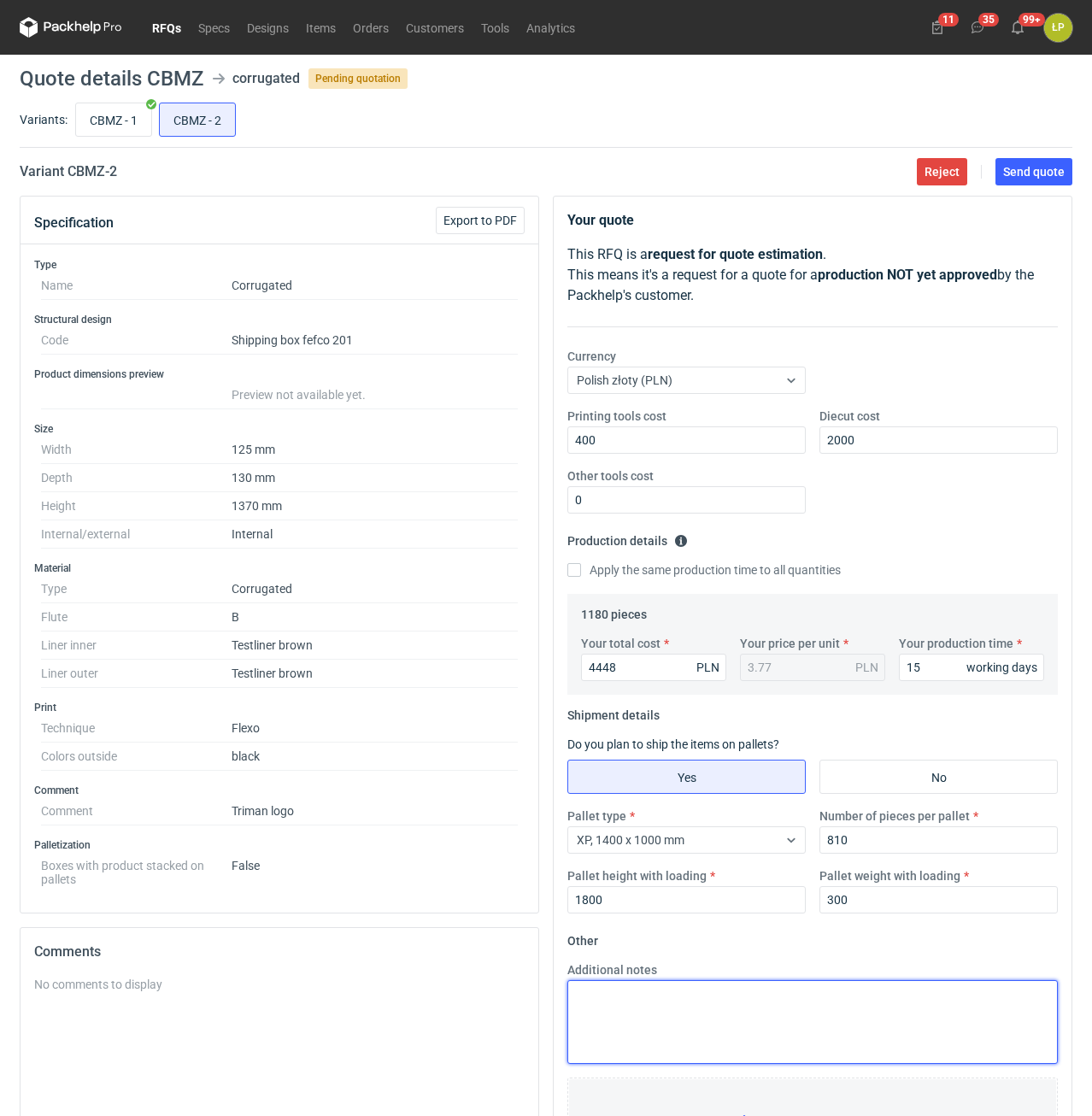
click at [794, 995] on textarea "Additional notes" at bounding box center [813, 1022] width 490 height 84
type textarea "o"
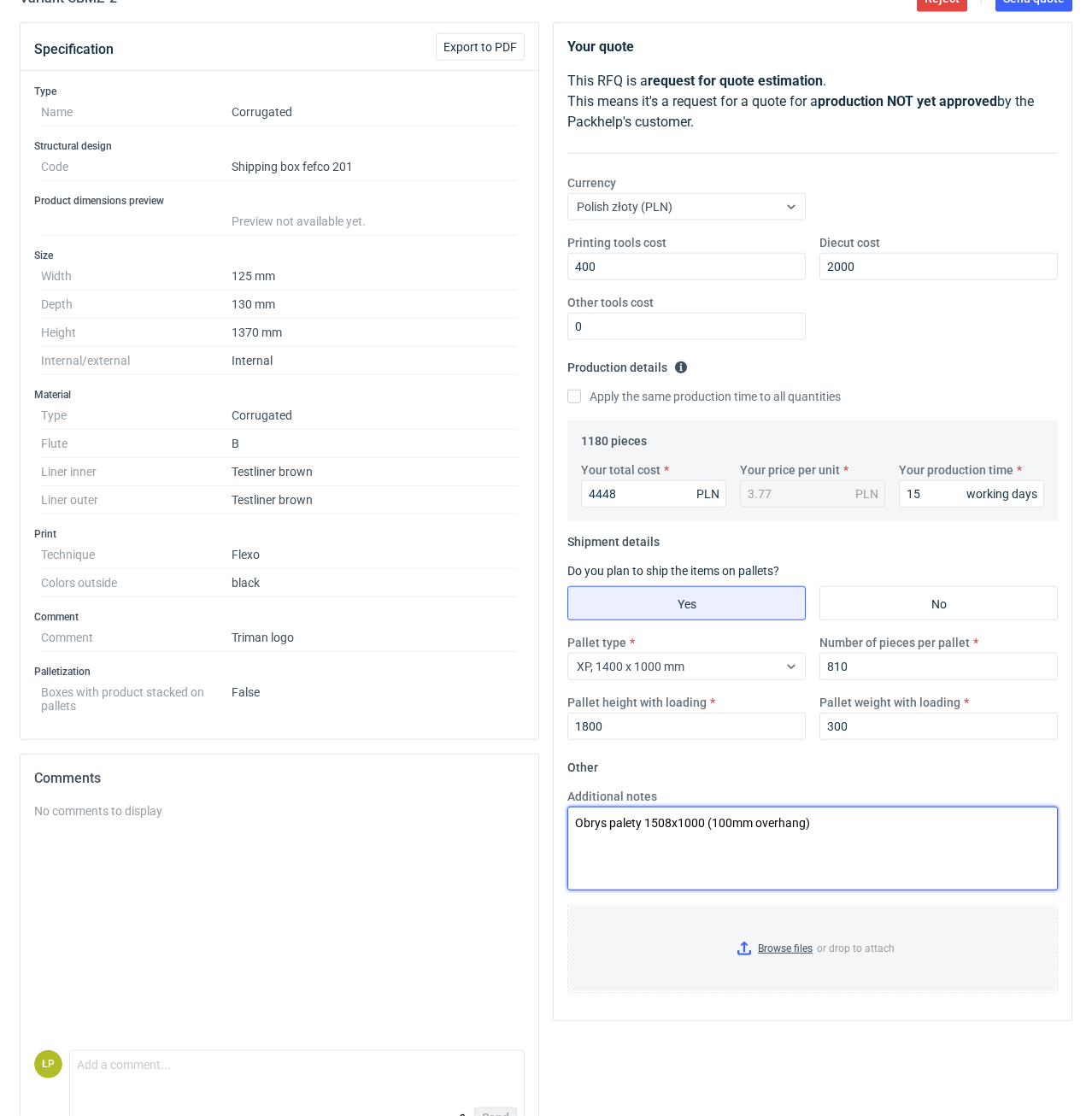
scroll to position [222, 0]
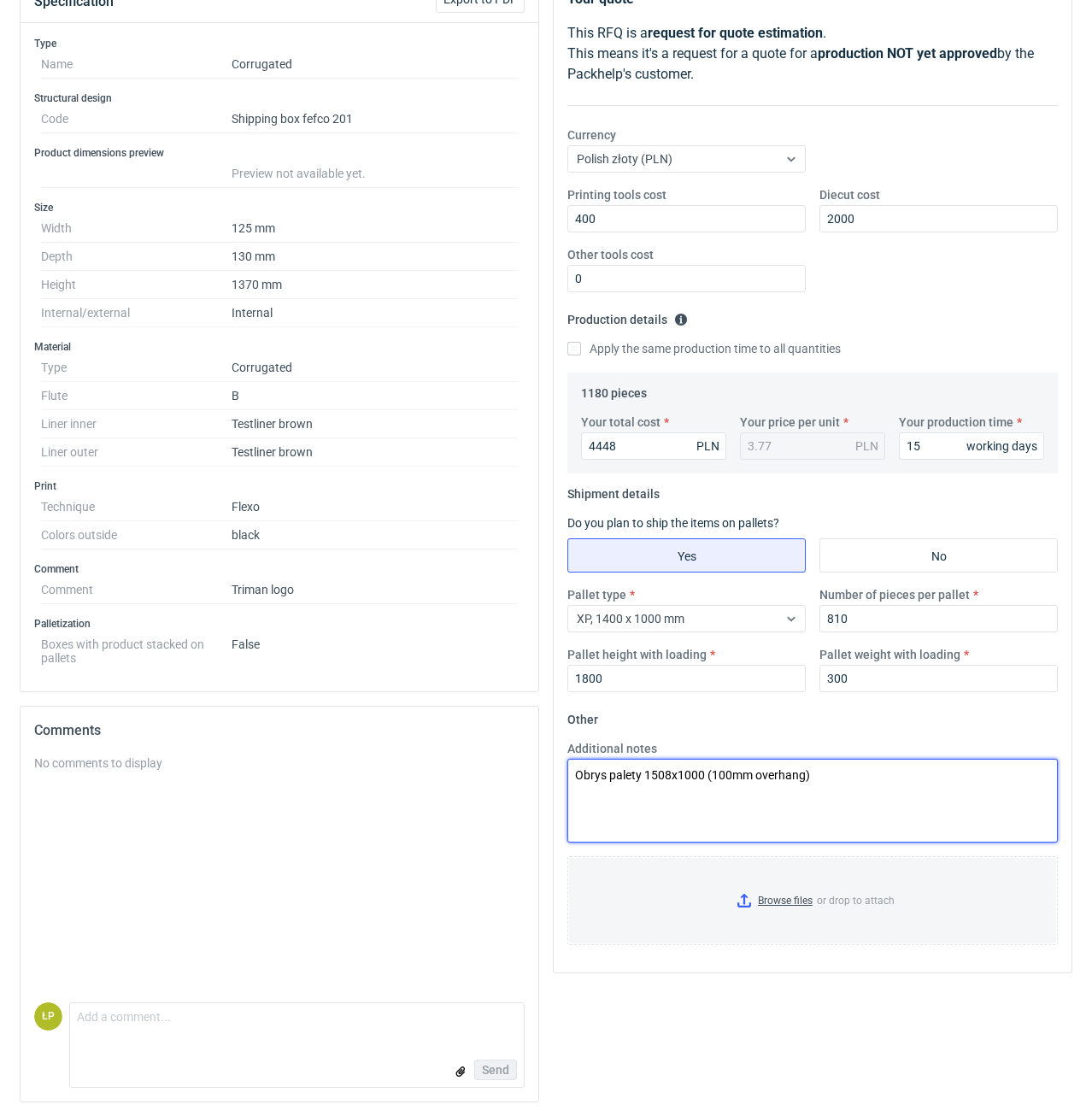
drag, startPoint x: 824, startPoint y: 774, endPoint x: 558, endPoint y: 765, distance: 266.2
click at [567, 765] on textarea "Obrys palety 1508x1000 (100mm overhang)" at bounding box center [813, 801] width 490 height 84
type textarea "Obrys palety 1508x1000 (100mm overhang)"
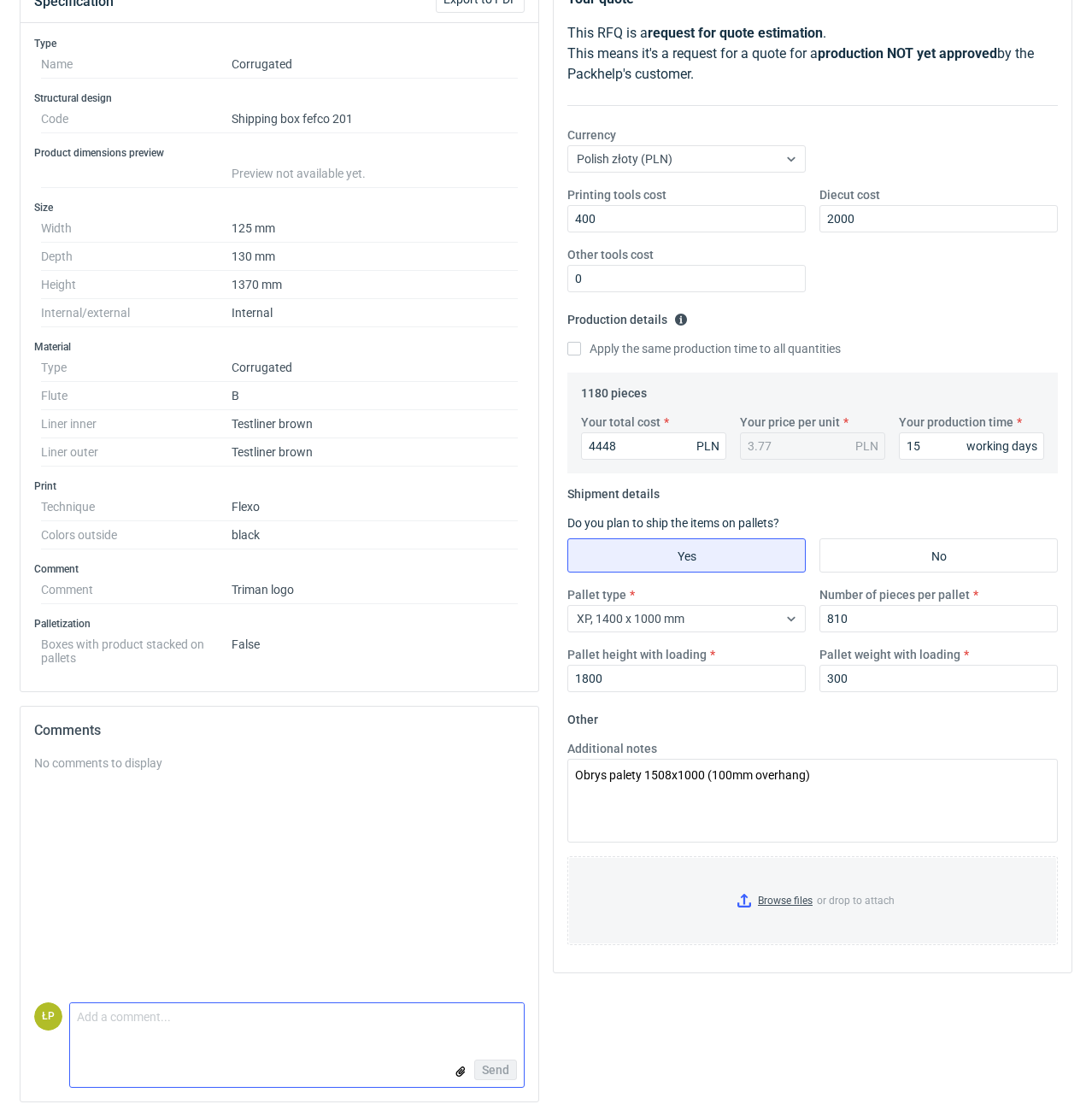
click at [375, 1009] on textarea "Comment message" at bounding box center [297, 1021] width 454 height 36
paste textarea "Obrys palety 1508x1000 (100mm overhang)"
type textarea "Obrys palety 1508x1000 (100mm overhang)"
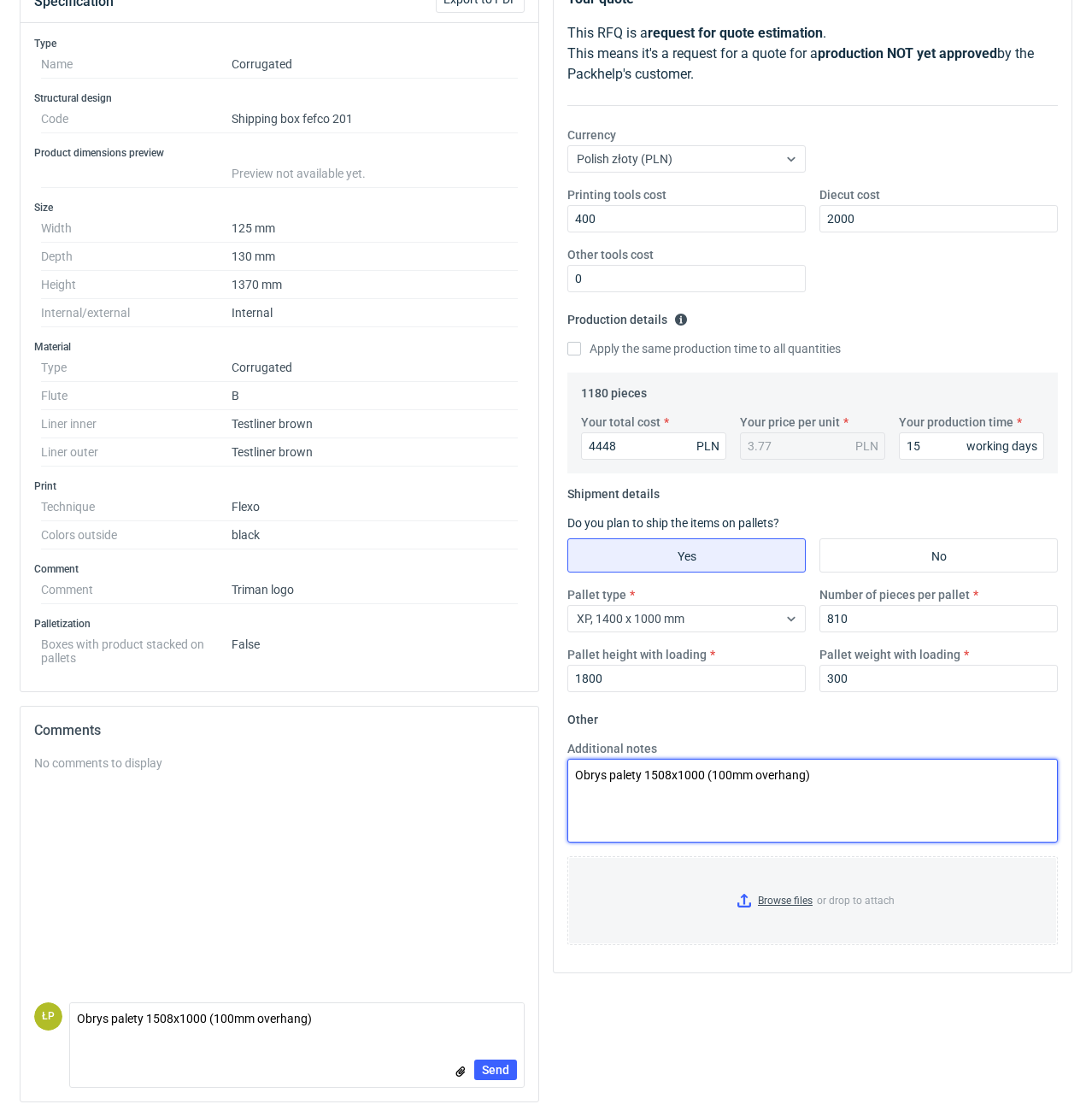
click at [863, 814] on textarea "Obrys palety 1508x1000 (100mm overhang)" at bounding box center [813, 801] width 490 height 84
type textarea "Obrys palety 1508x1000 (100mm overhang)"
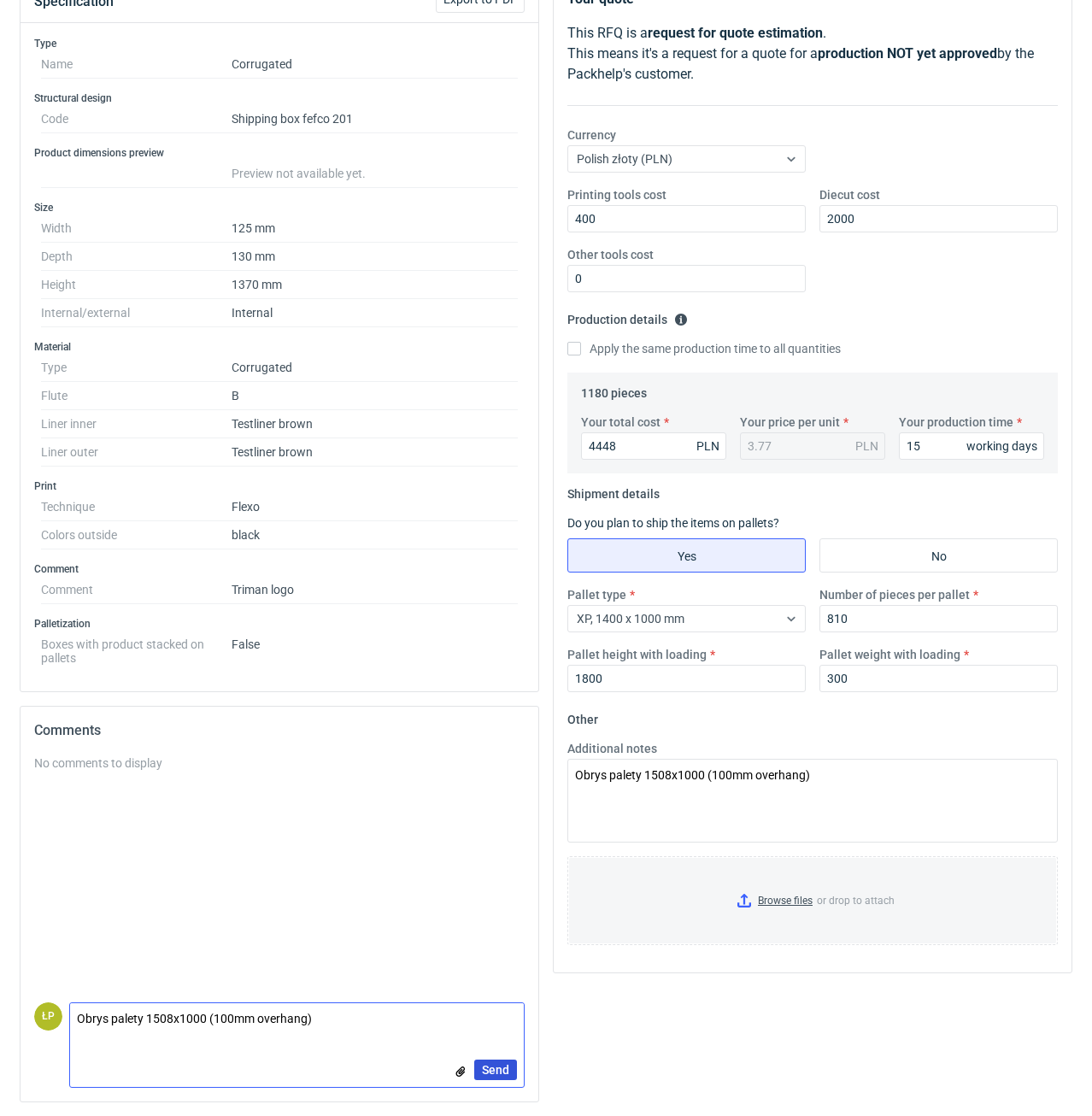
click at [493, 1068] on span "Send" at bounding box center [495, 1070] width 27 height 12
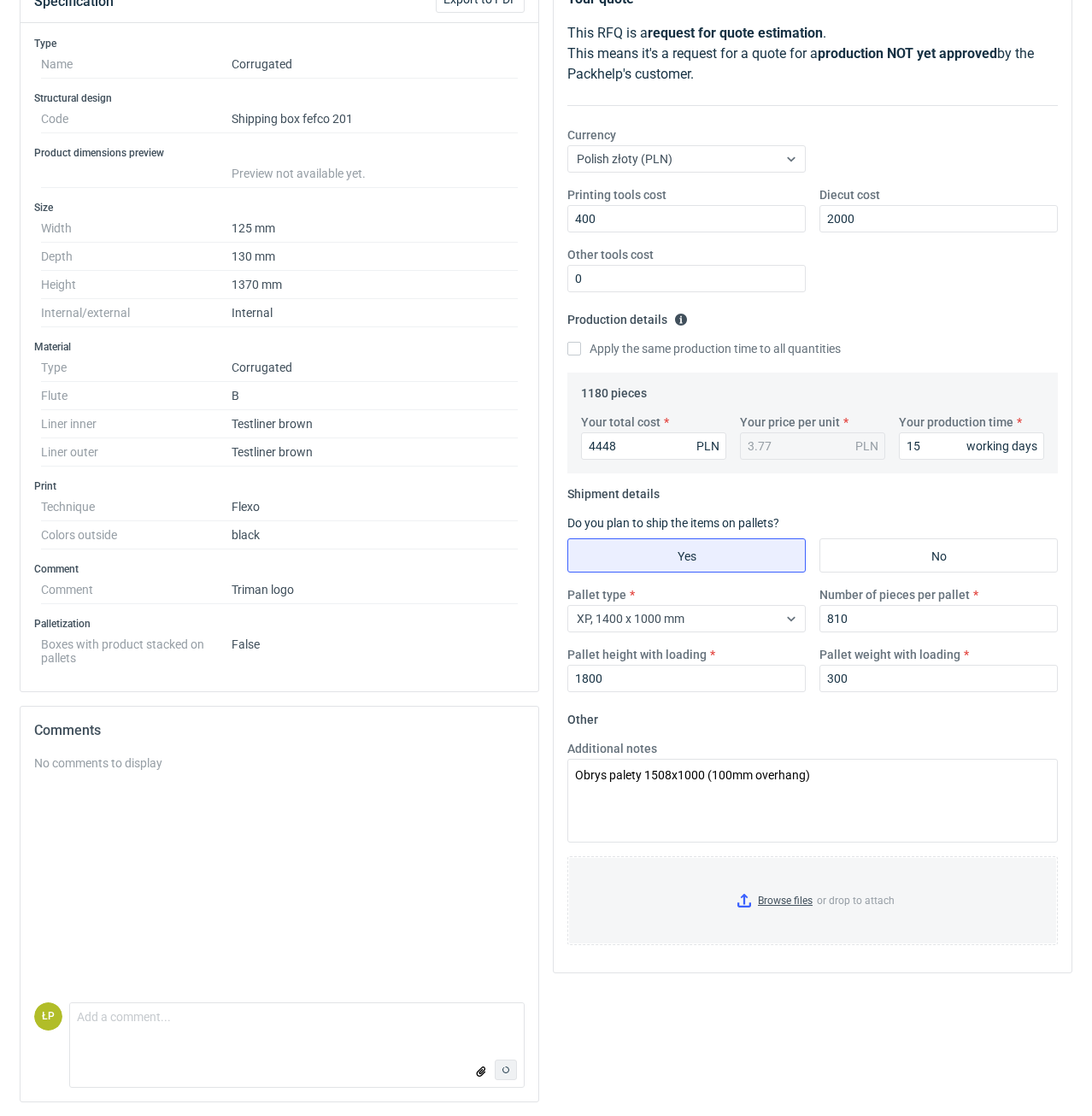
click at [645, 1049] on div "Your quote This RFQ is a request for quote estimation . This means it's a reque…" at bounding box center [812, 545] width 533 height 1141
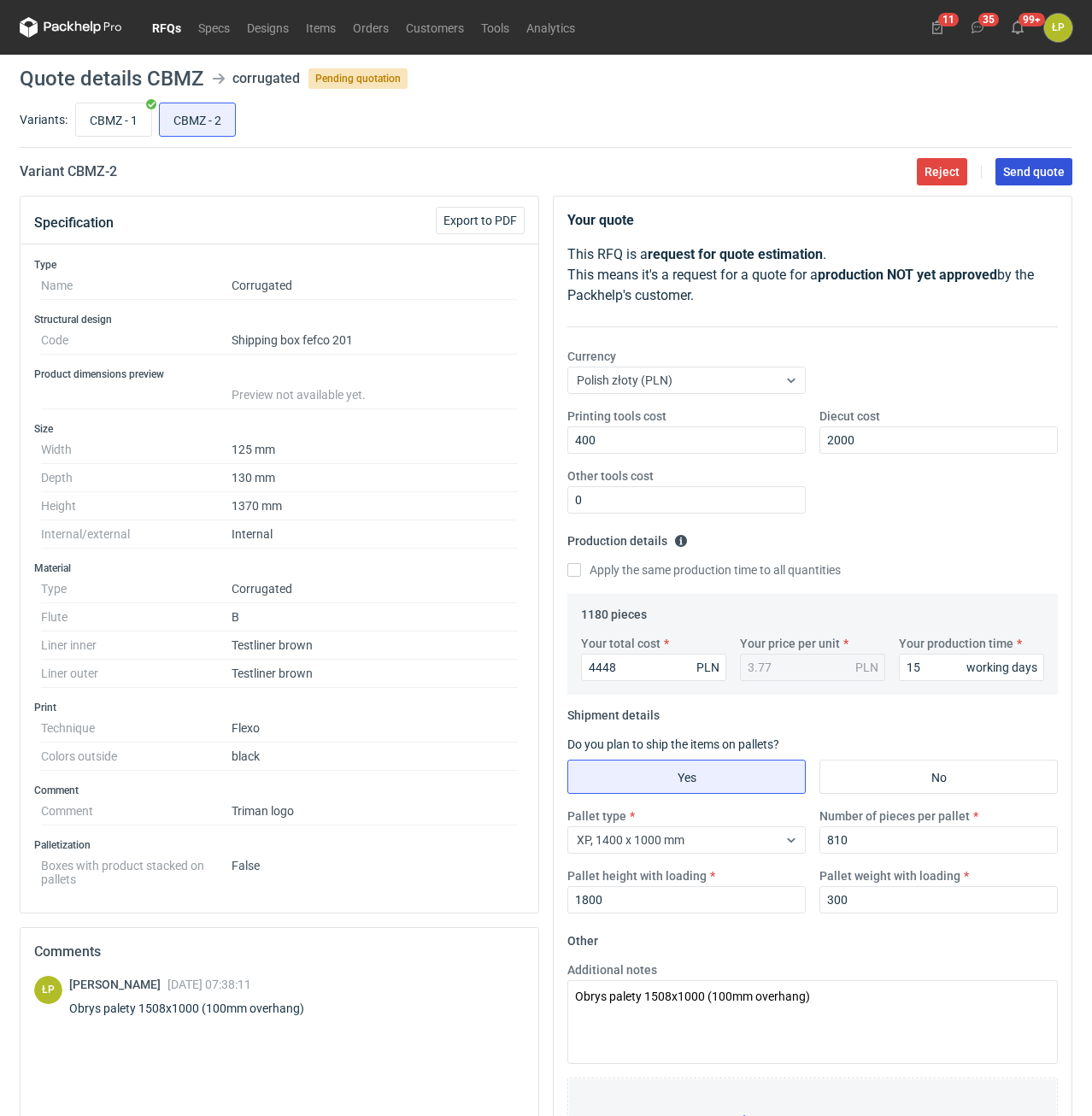
click at [1023, 181] on button "Send quote" at bounding box center [1033, 171] width 77 height 27
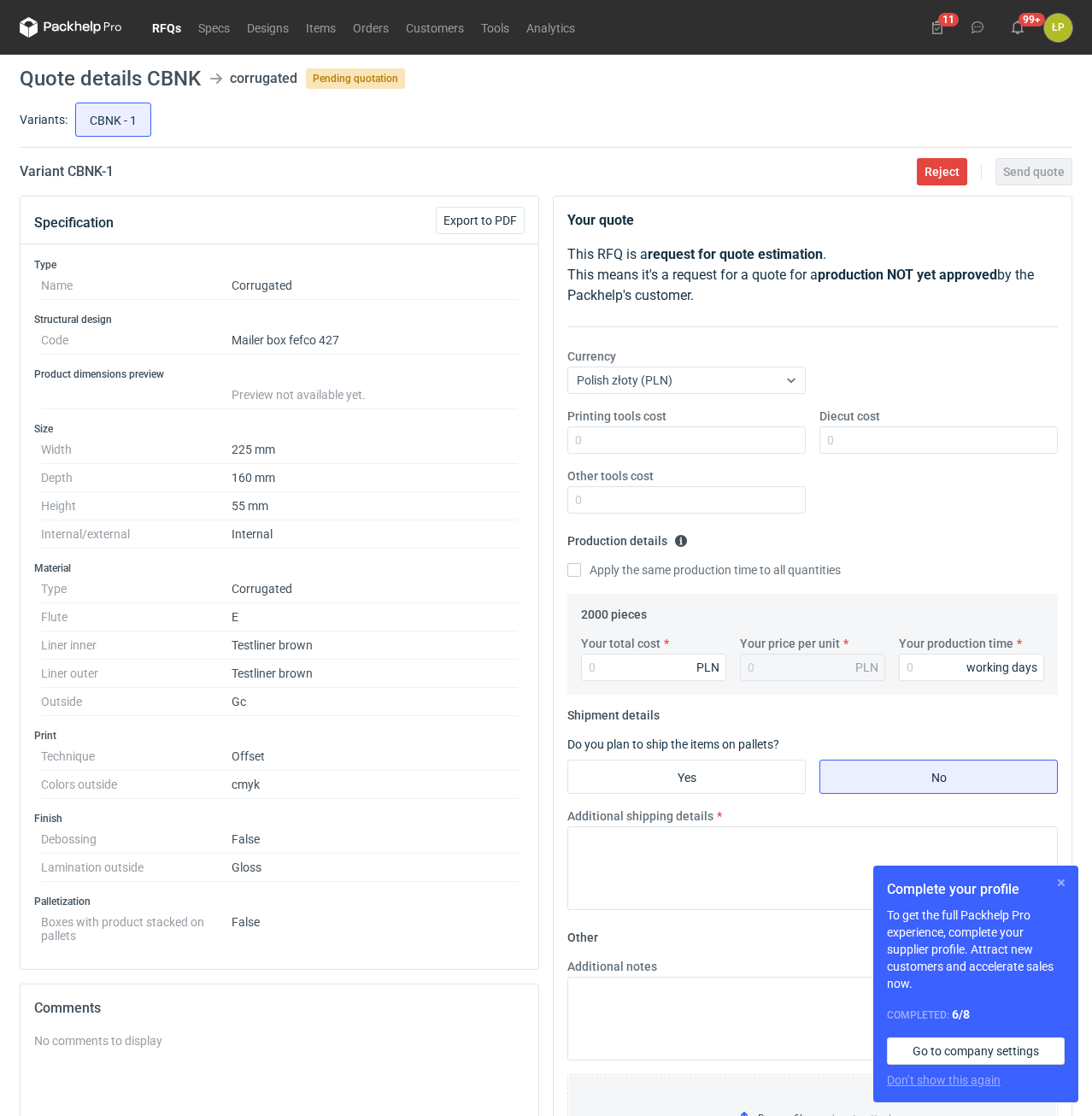
click at [1058, 888] on button "button" at bounding box center [1060, 882] width 20 height 20
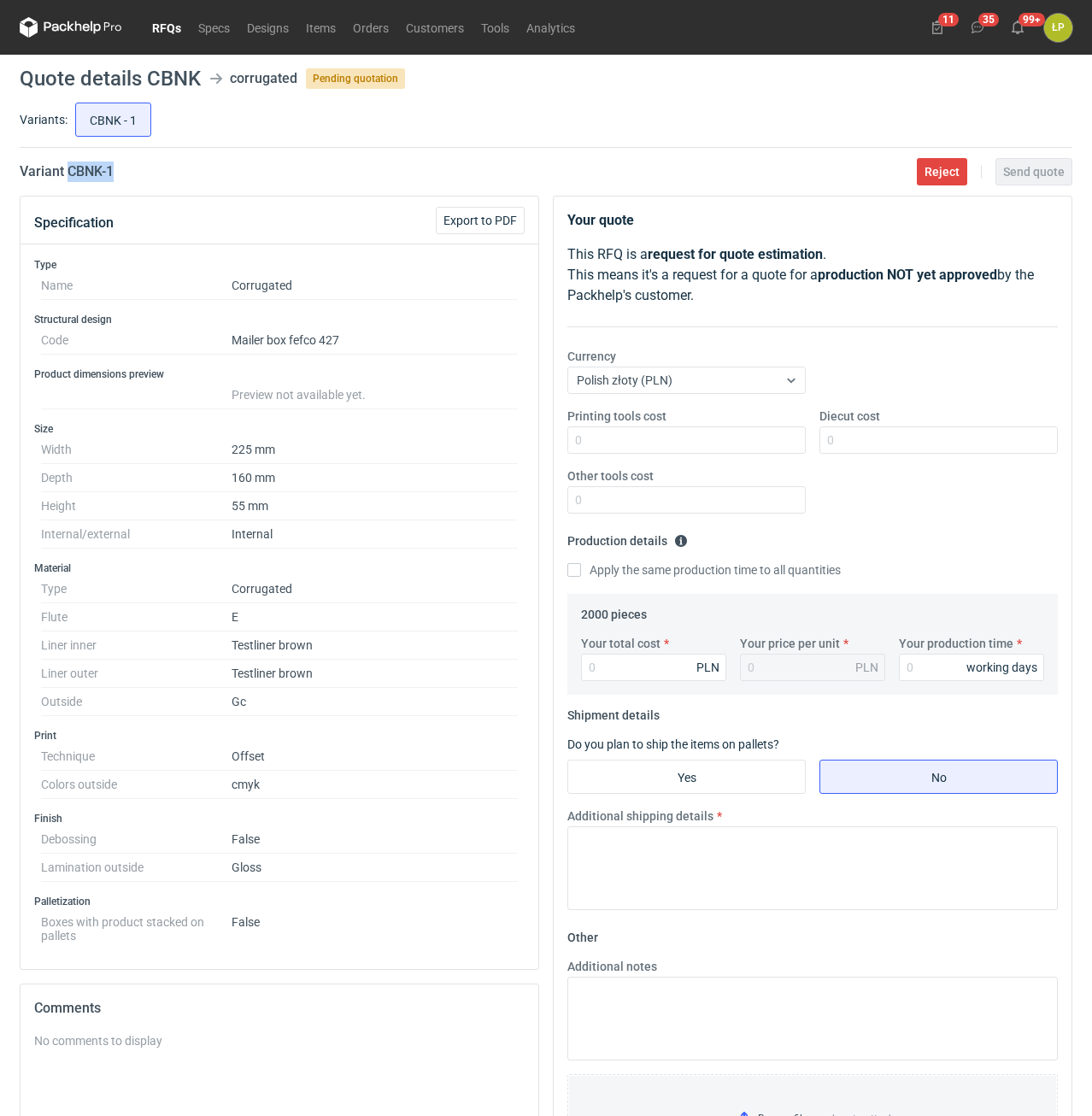
drag, startPoint x: 136, startPoint y: 177, endPoint x: 68, endPoint y: 174, distance: 68.1
click at [68, 174] on div "Variant CBNK - 1 Reject Send quote" at bounding box center [546, 171] width 1053 height 20
copy h2 "CBNK - 1"
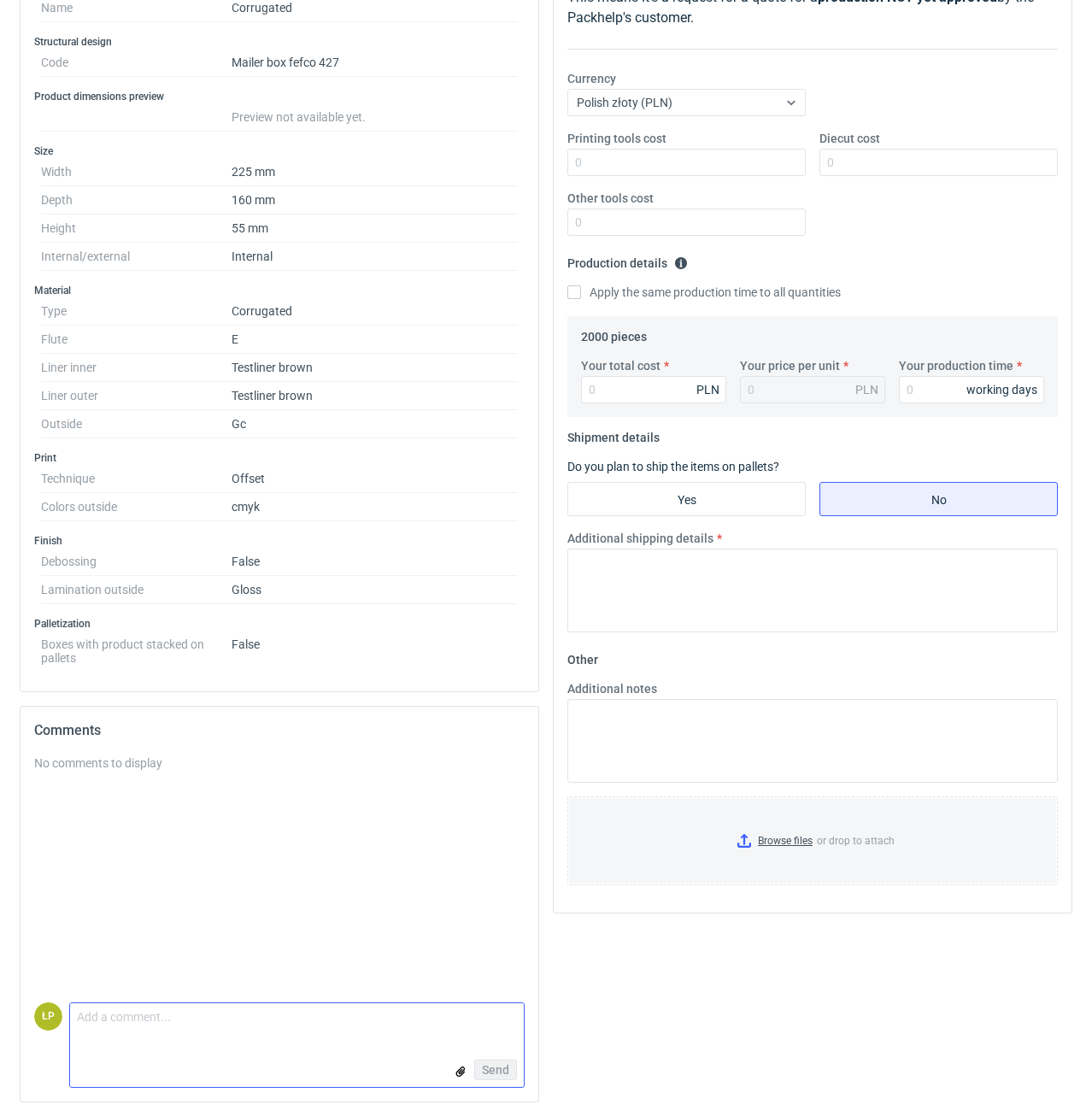
click at [208, 1027] on textarea "Comment message" at bounding box center [297, 1021] width 454 height 36
type textarea "MOQ 2800 sztuk."
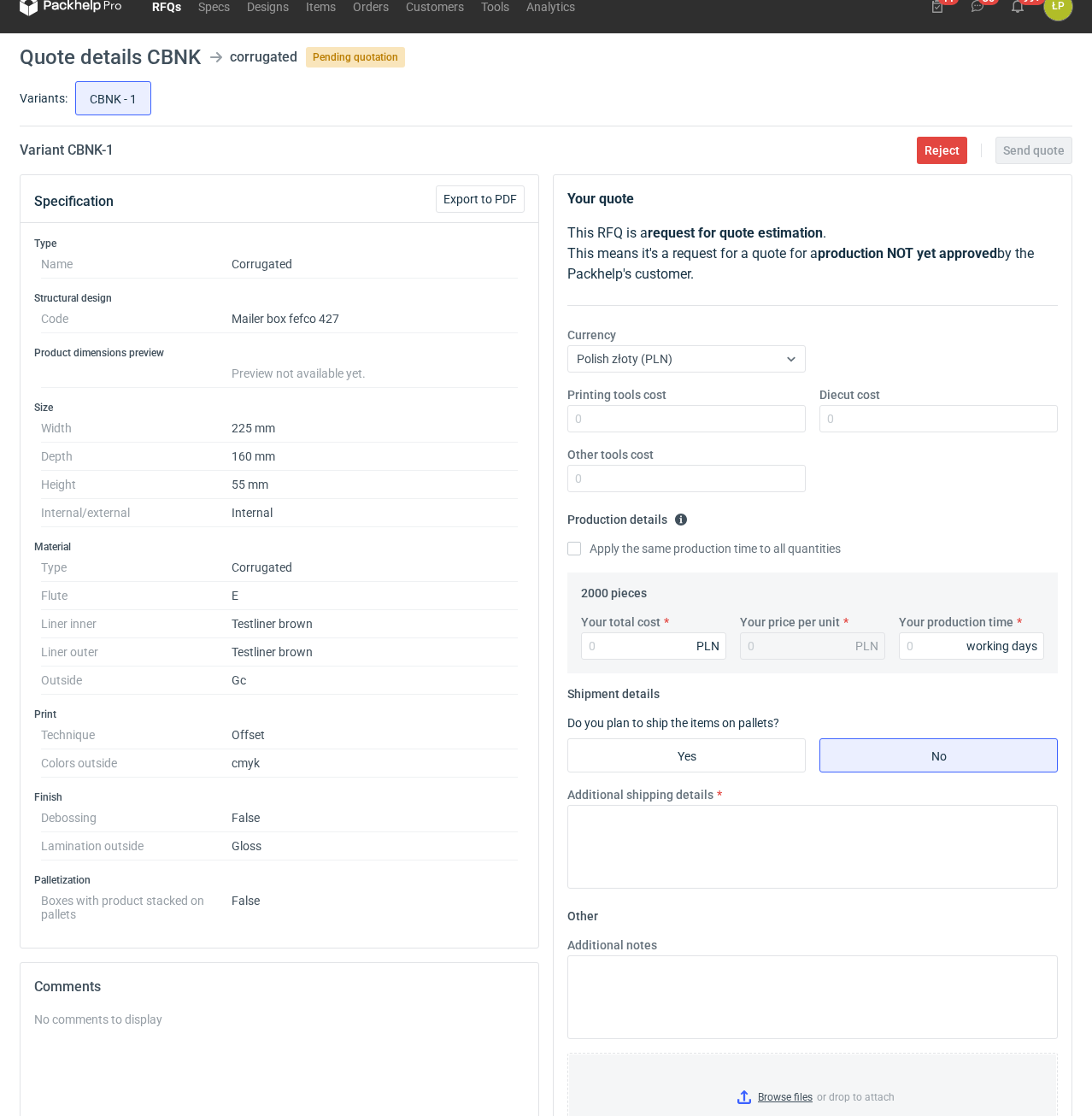
scroll to position [0, 0]
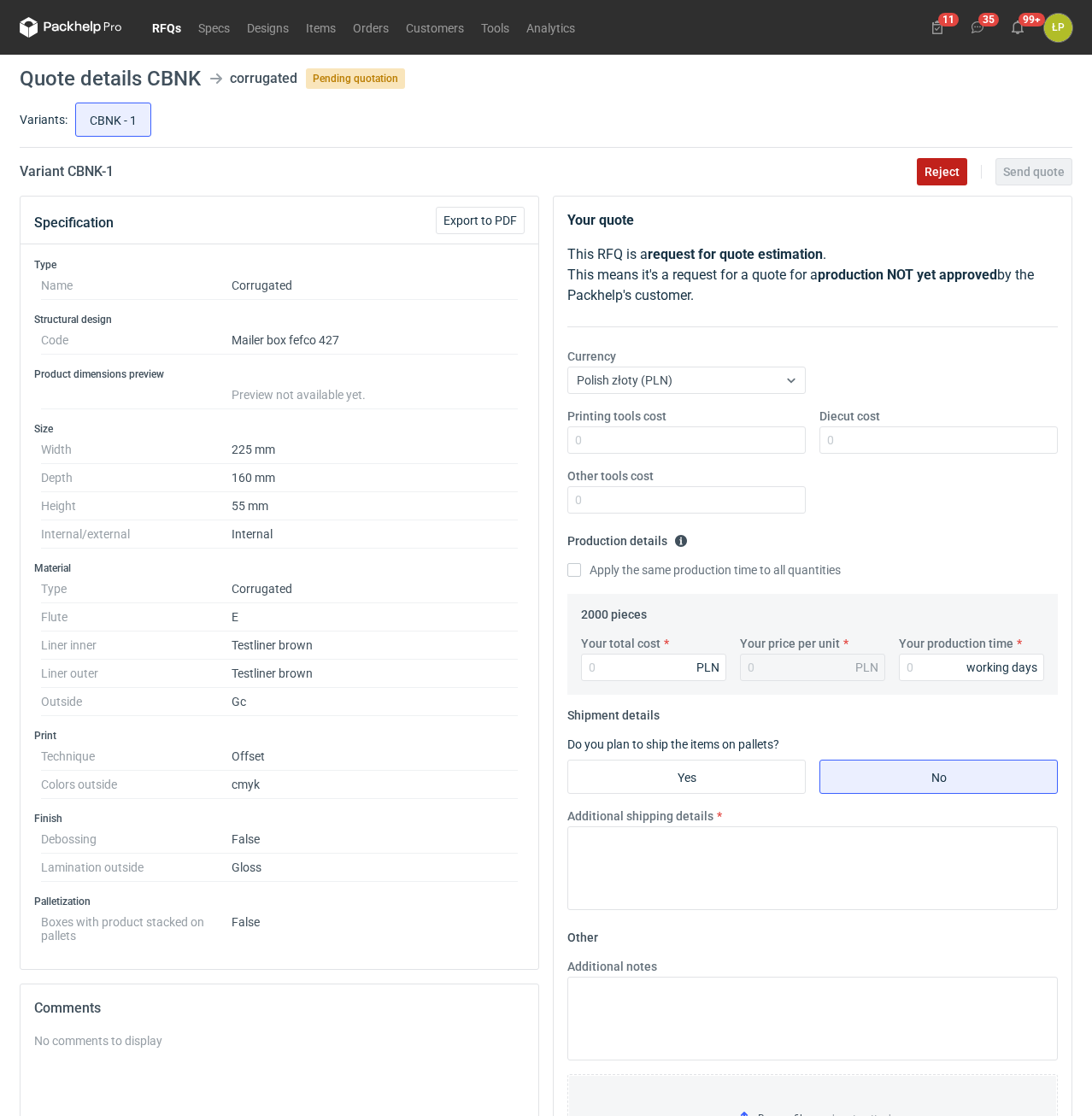
click at [955, 175] on span "Reject" at bounding box center [942, 172] width 35 height 12
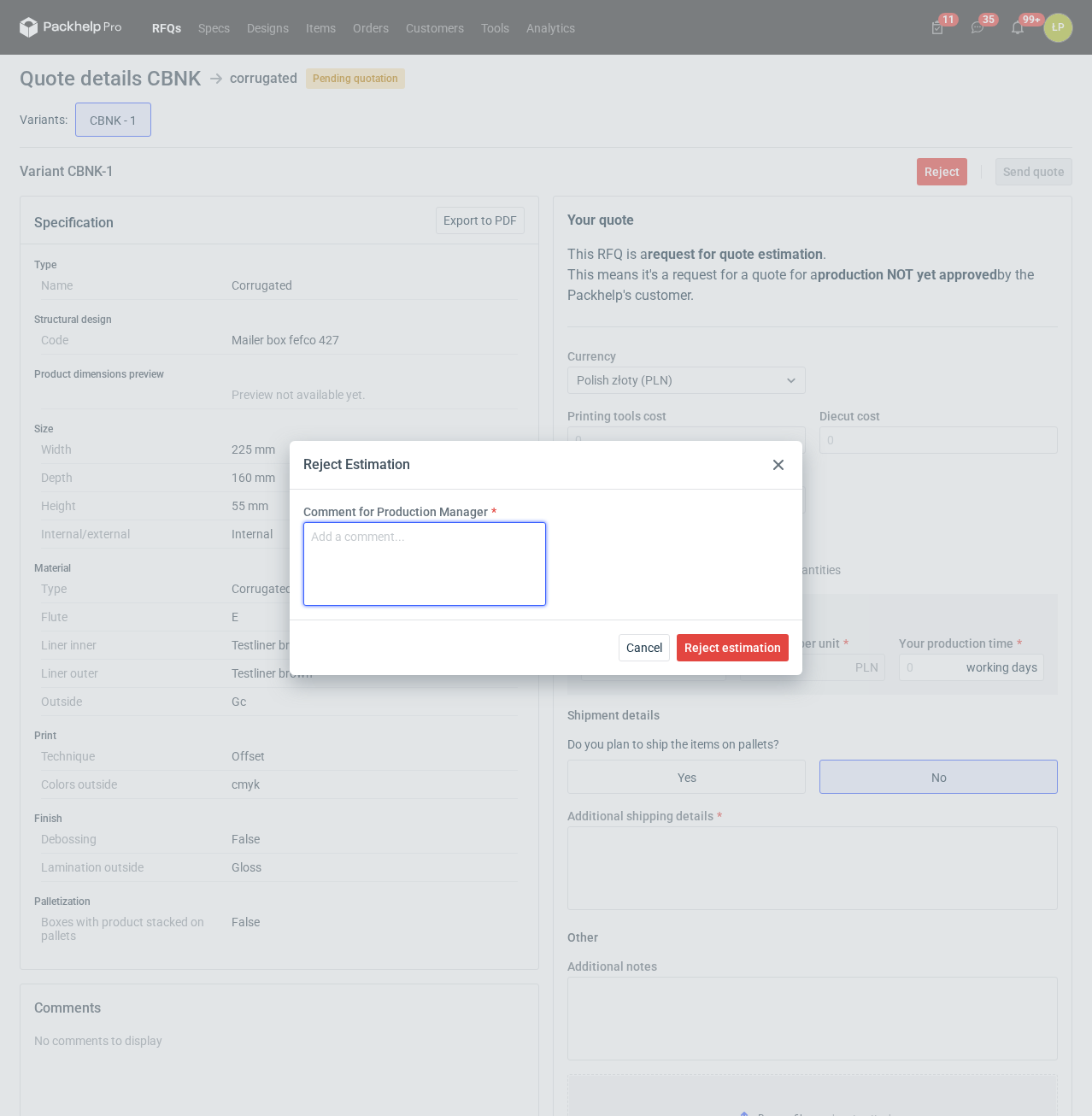
click at [523, 555] on textarea "Comment for Production Manager" at bounding box center [424, 564] width 243 height 84
type textarea "2800 sztuk MOQ"
click at [723, 643] on span "Reject estimation" at bounding box center [732, 648] width 96 height 12
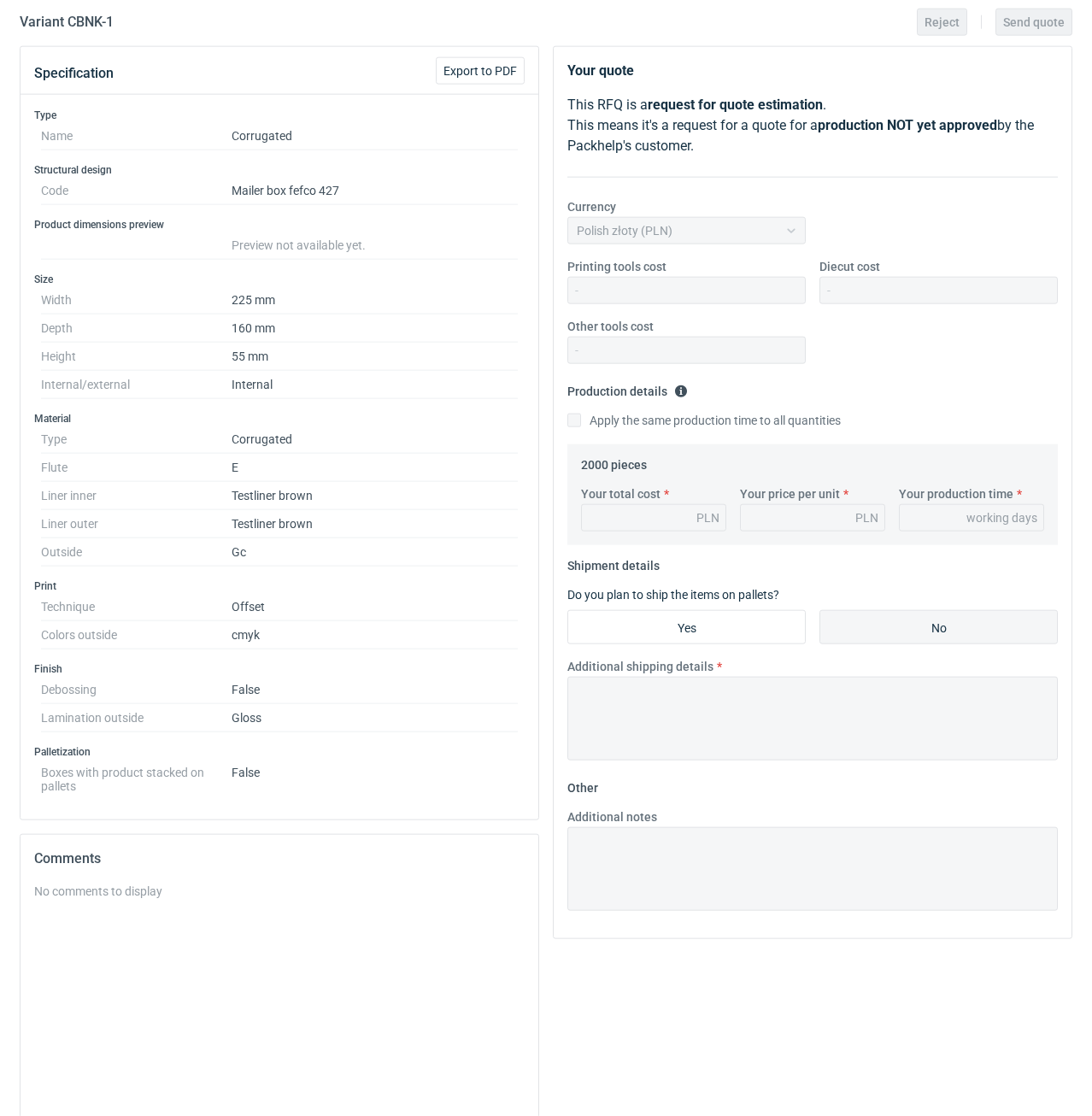
scroll to position [278, 0]
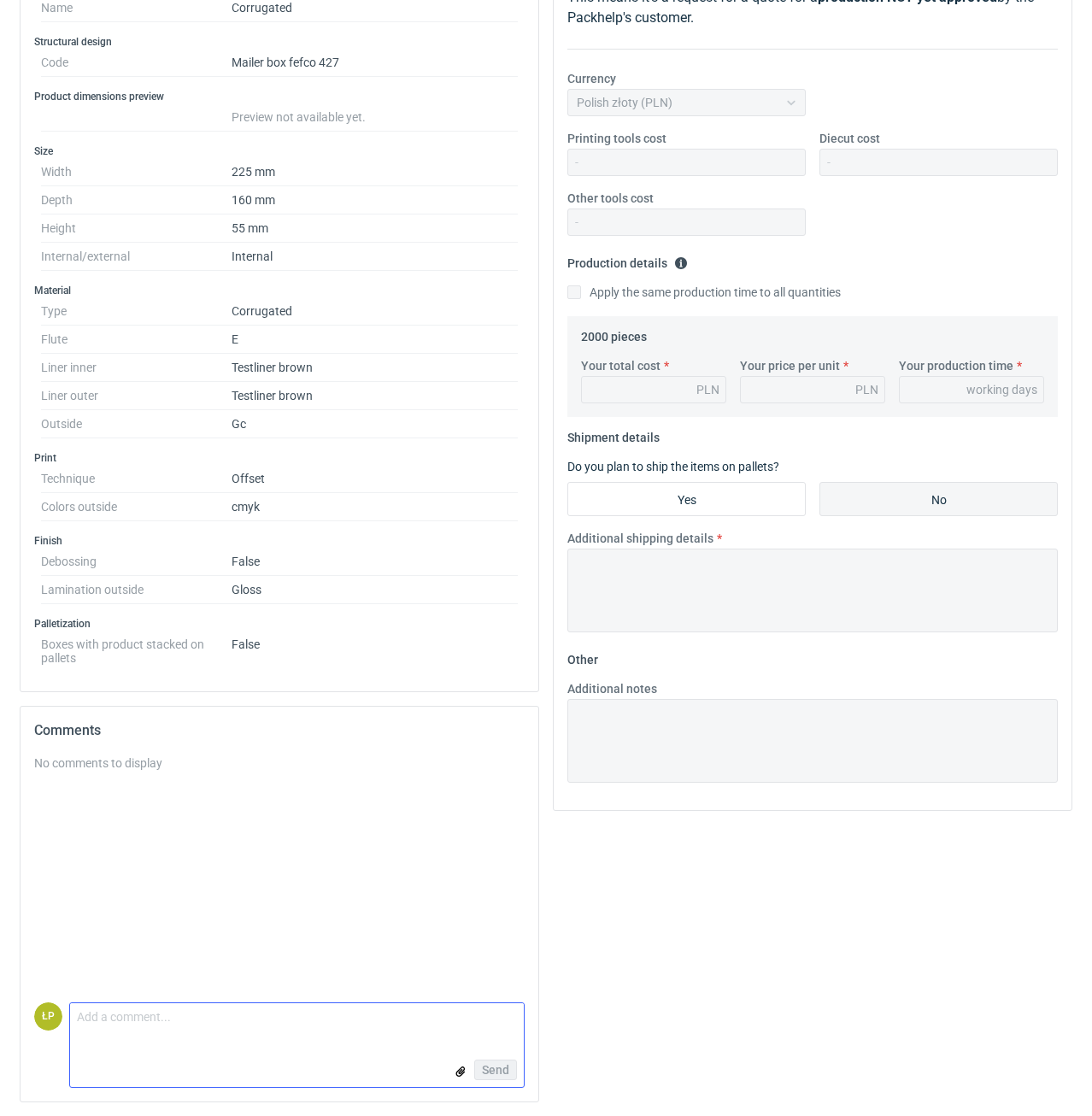
click at [404, 1007] on textarea "Comment message" at bounding box center [297, 1021] width 454 height 36
type textarea "m"
type textarea "MOQ w załączniku."
click at [626, 1014] on div "Your quote This RFQ is a request for quote estimation . This means it's a reque…" at bounding box center [812, 517] width 533 height 1198
click at [455, 1070] on input "file" at bounding box center [461, 1071] width 14 height 18
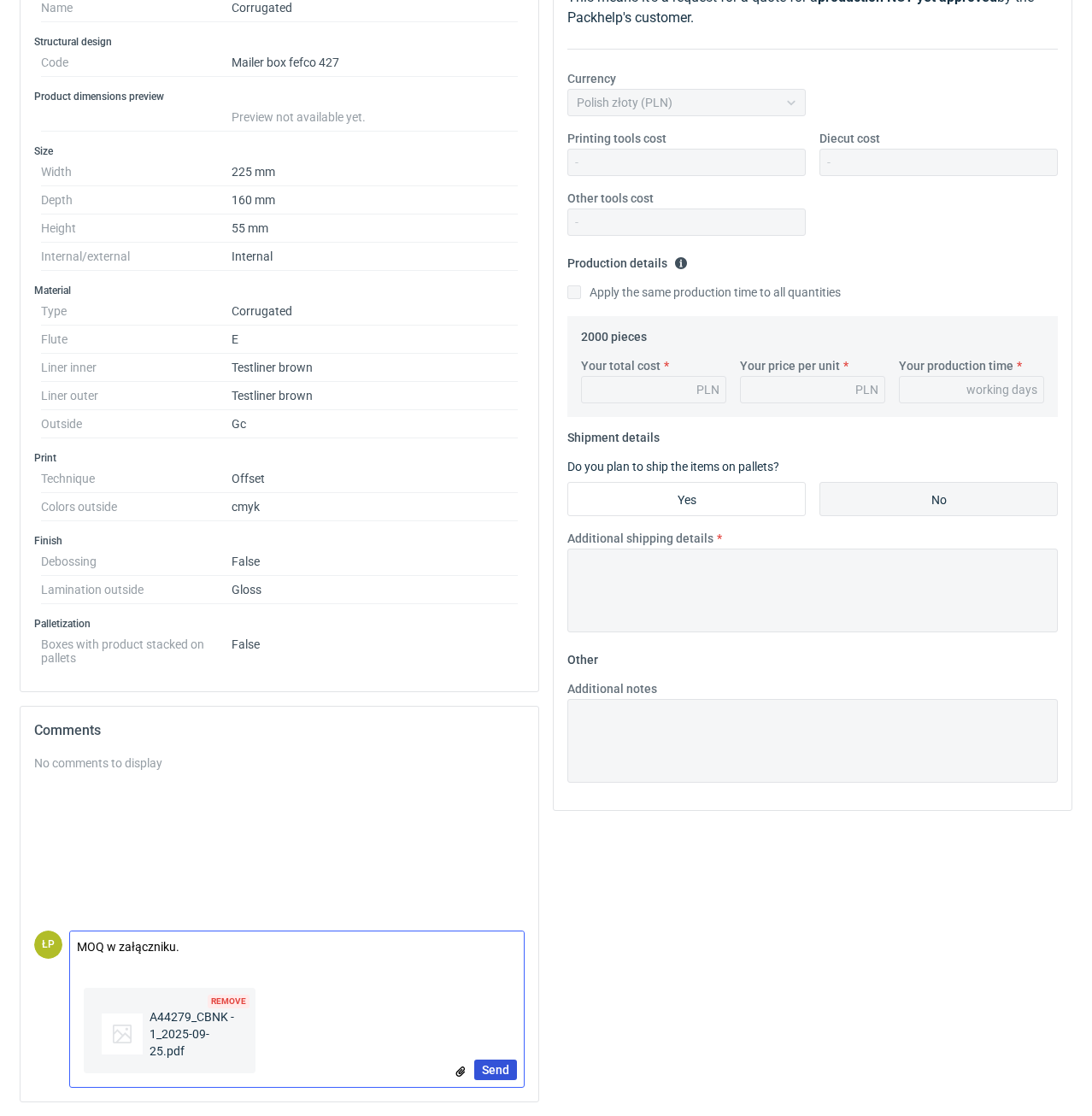
click at [492, 1065] on span "Send" at bounding box center [495, 1070] width 27 height 12
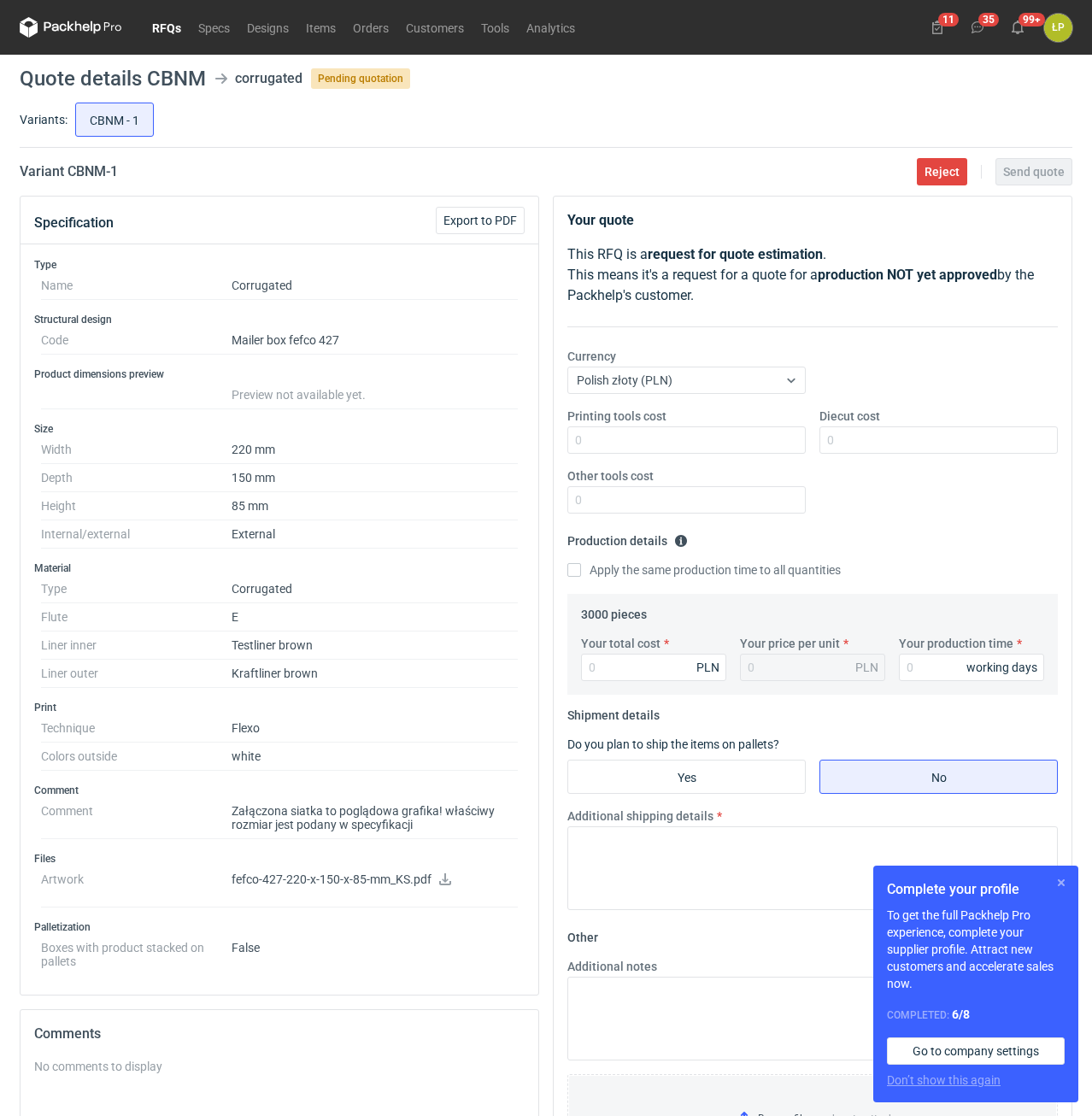
click at [1060, 883] on button "button" at bounding box center [1060, 882] width 20 height 20
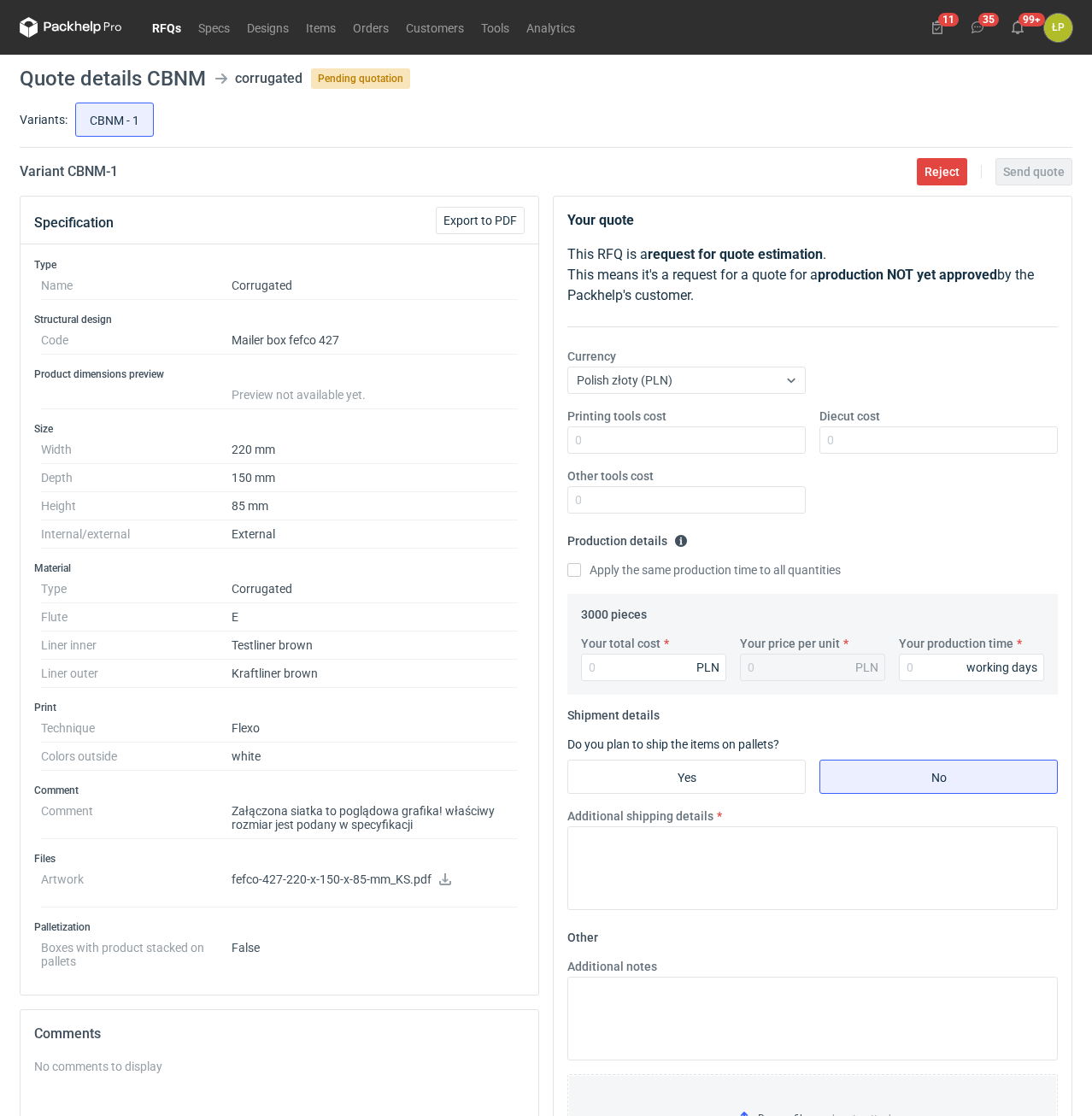
click at [439, 879] on icon at bounding box center [445, 879] width 14 height 12
drag, startPoint x: 171, startPoint y: 164, endPoint x: 68, endPoint y: 180, distance: 104.2
click at [68, 180] on div "Variant CBNM - 1 Reject Send quote" at bounding box center [546, 171] width 1053 height 20
copy h2 "CBNM - 1"
click at [689, 434] on input "Printing tools cost" at bounding box center [687, 440] width 238 height 27
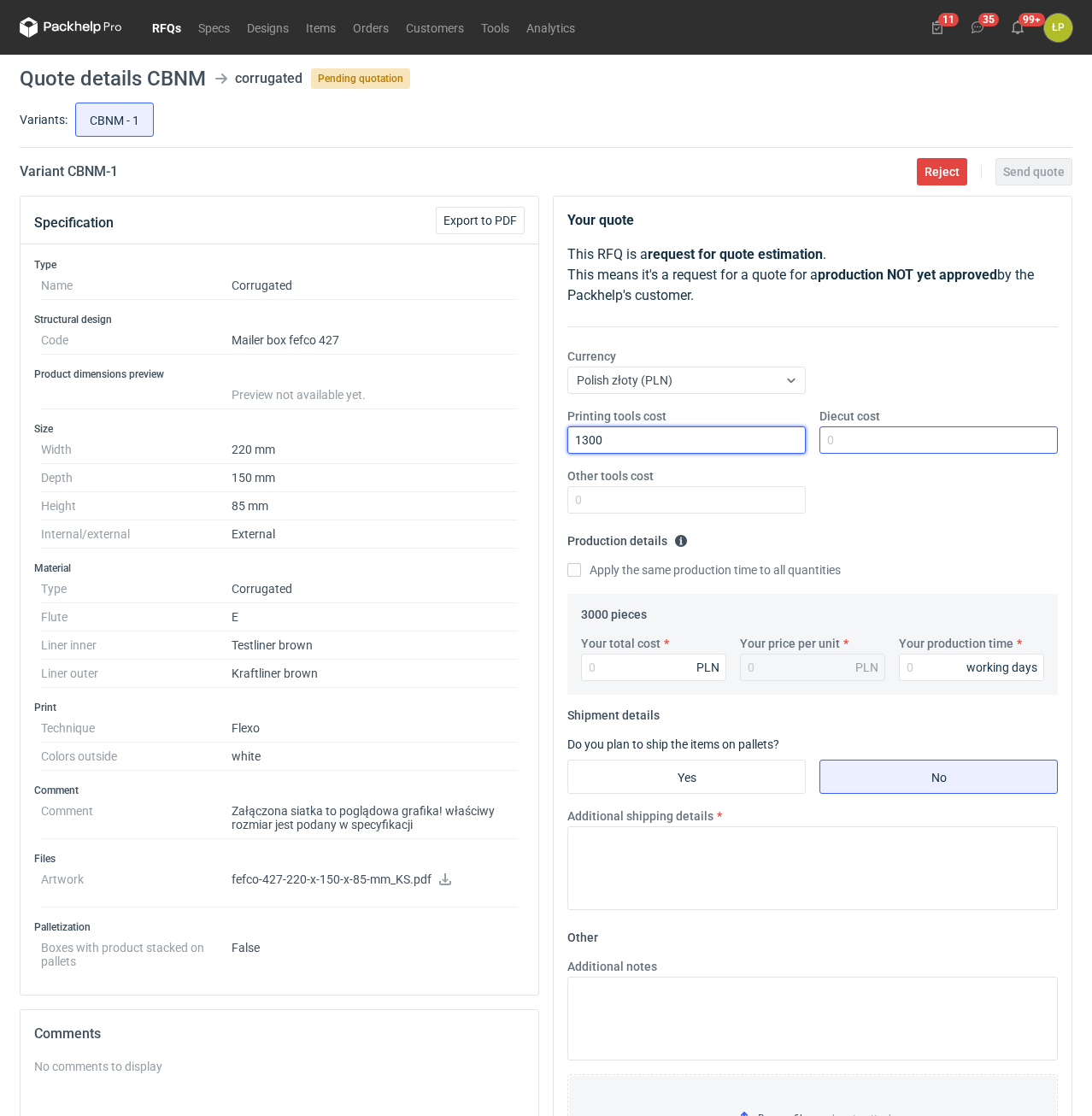
type input "1300"
click at [855, 438] on input "Diecut cost" at bounding box center [939, 440] width 238 height 27
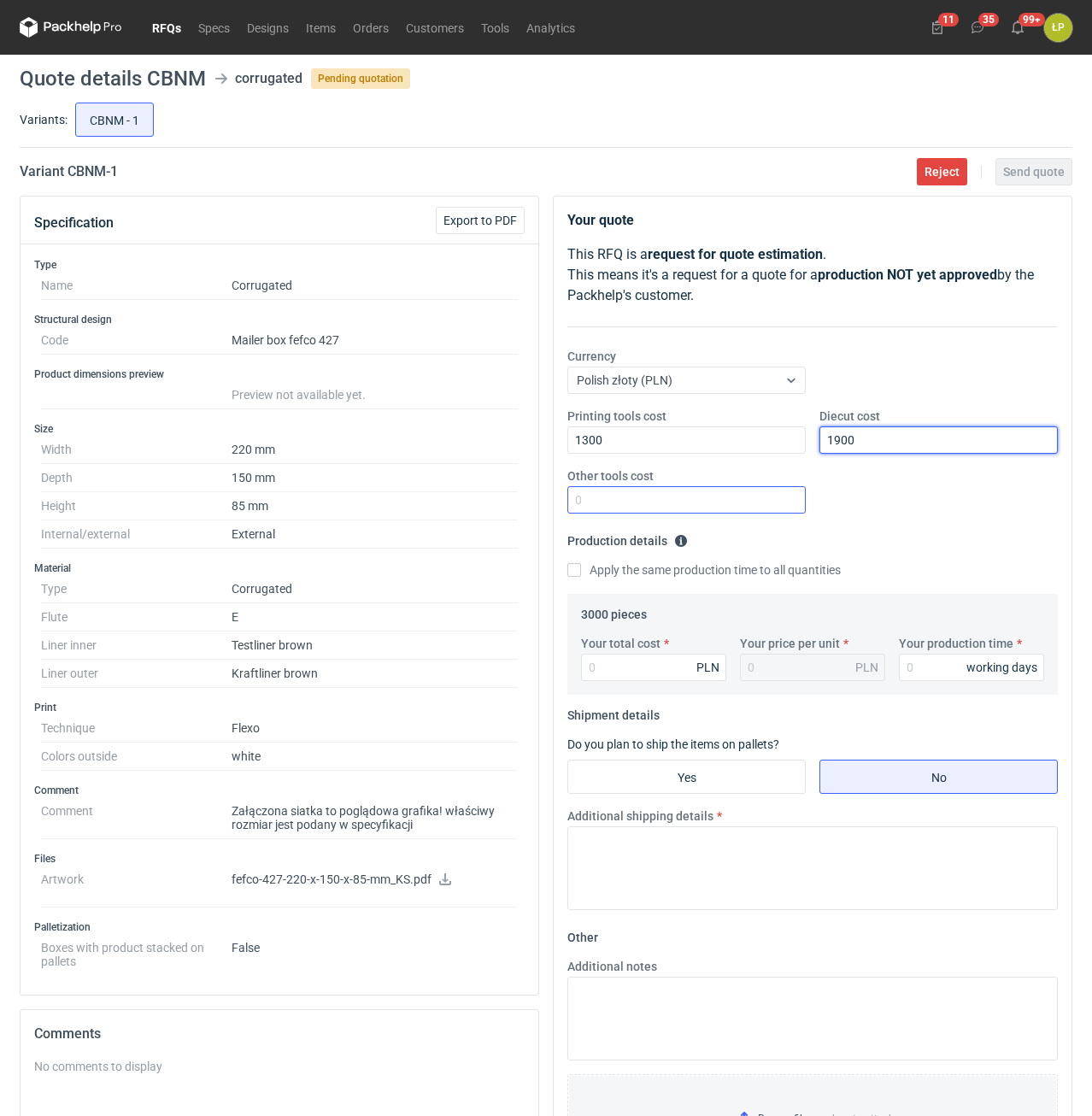
type input "1900"
click at [768, 501] on input "Other tools cost" at bounding box center [687, 499] width 238 height 27
type input "0"
click at [922, 685] on div "Your total cost PLN Your price per unit PLN Your production time working days" at bounding box center [813, 665] width 476 height 60
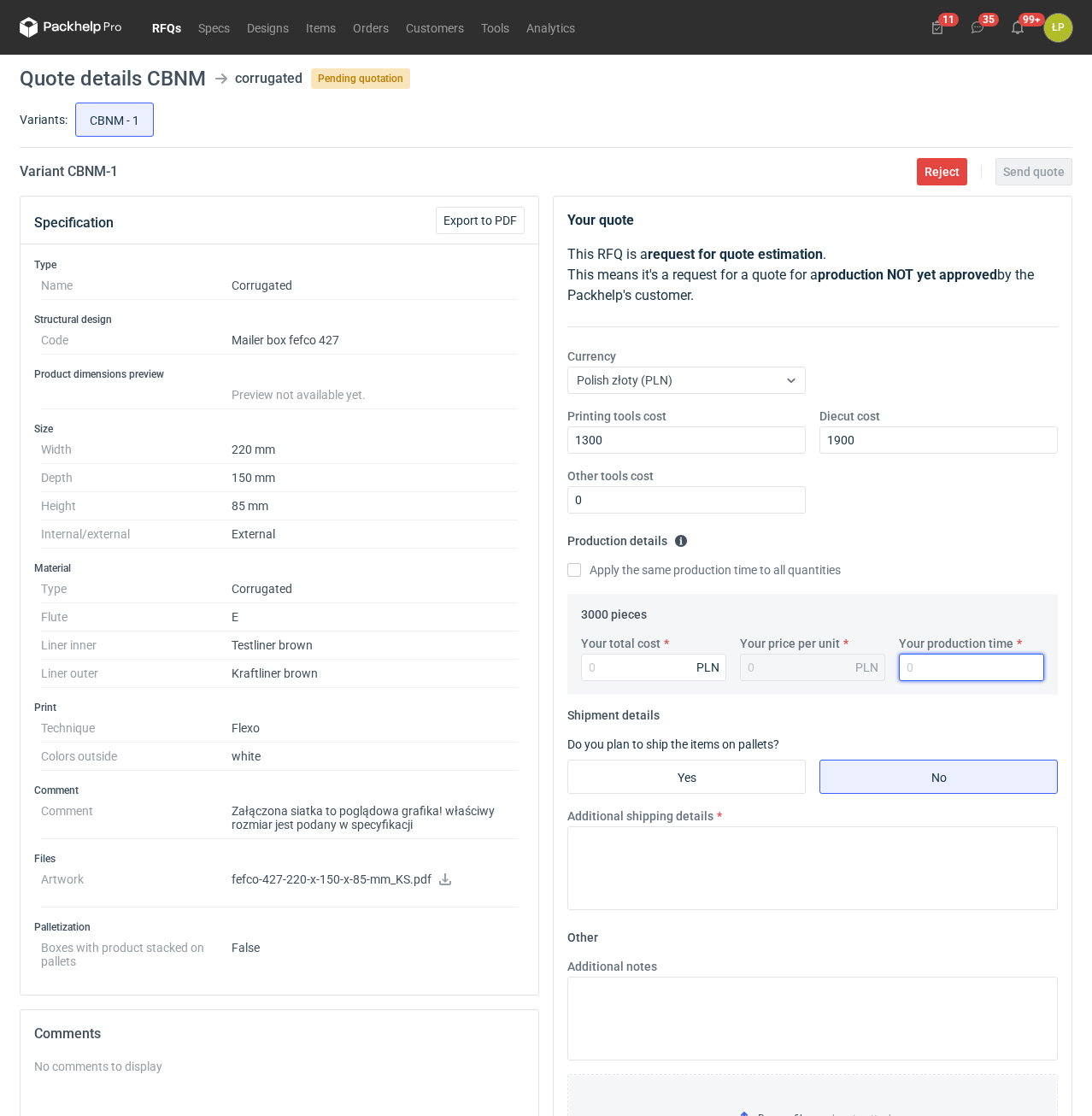
click at [924, 682] on input "Your production time" at bounding box center [971, 667] width 145 height 27
type input "12"
click at [661, 661] on input "Your total cost" at bounding box center [653, 667] width 145 height 27
type input "2310"
type input "0.77"
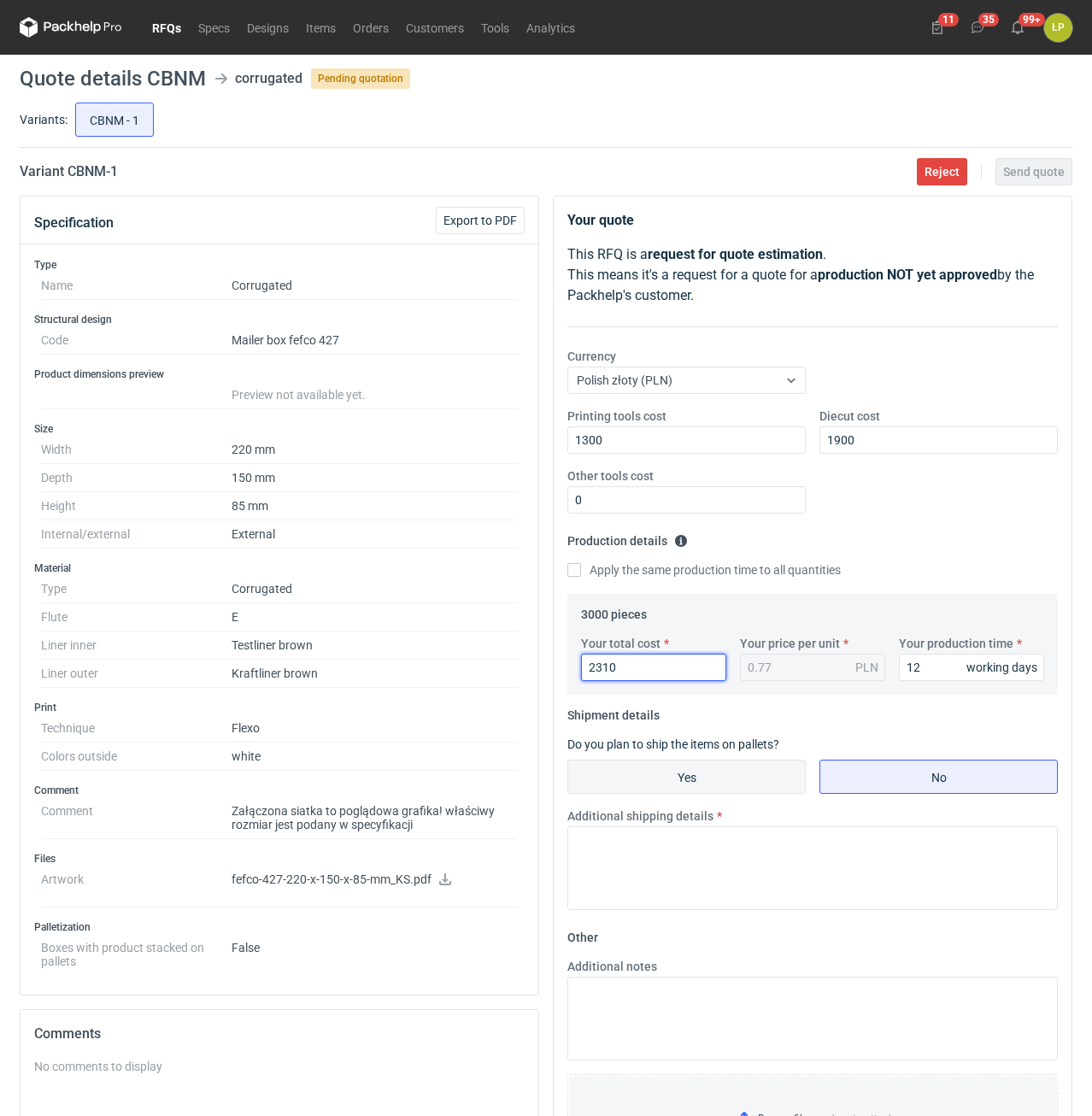
type input "2310"
click at [778, 764] on input "Yes" at bounding box center [687, 776] width 236 height 32
radio input "true"
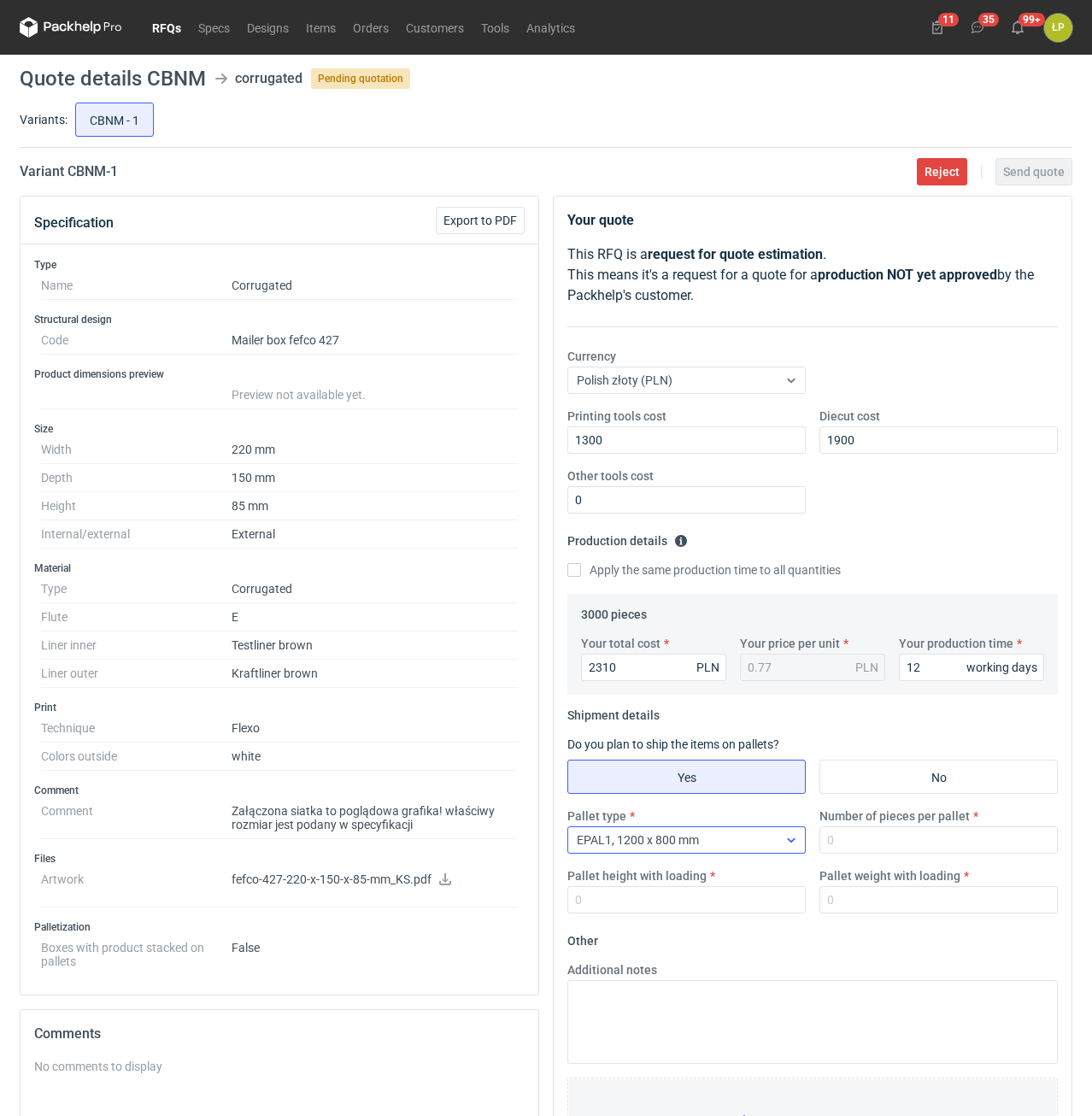
click at [745, 842] on div "EPAL1, 1200 x 800 mm" at bounding box center [673, 839] width 209 height 24
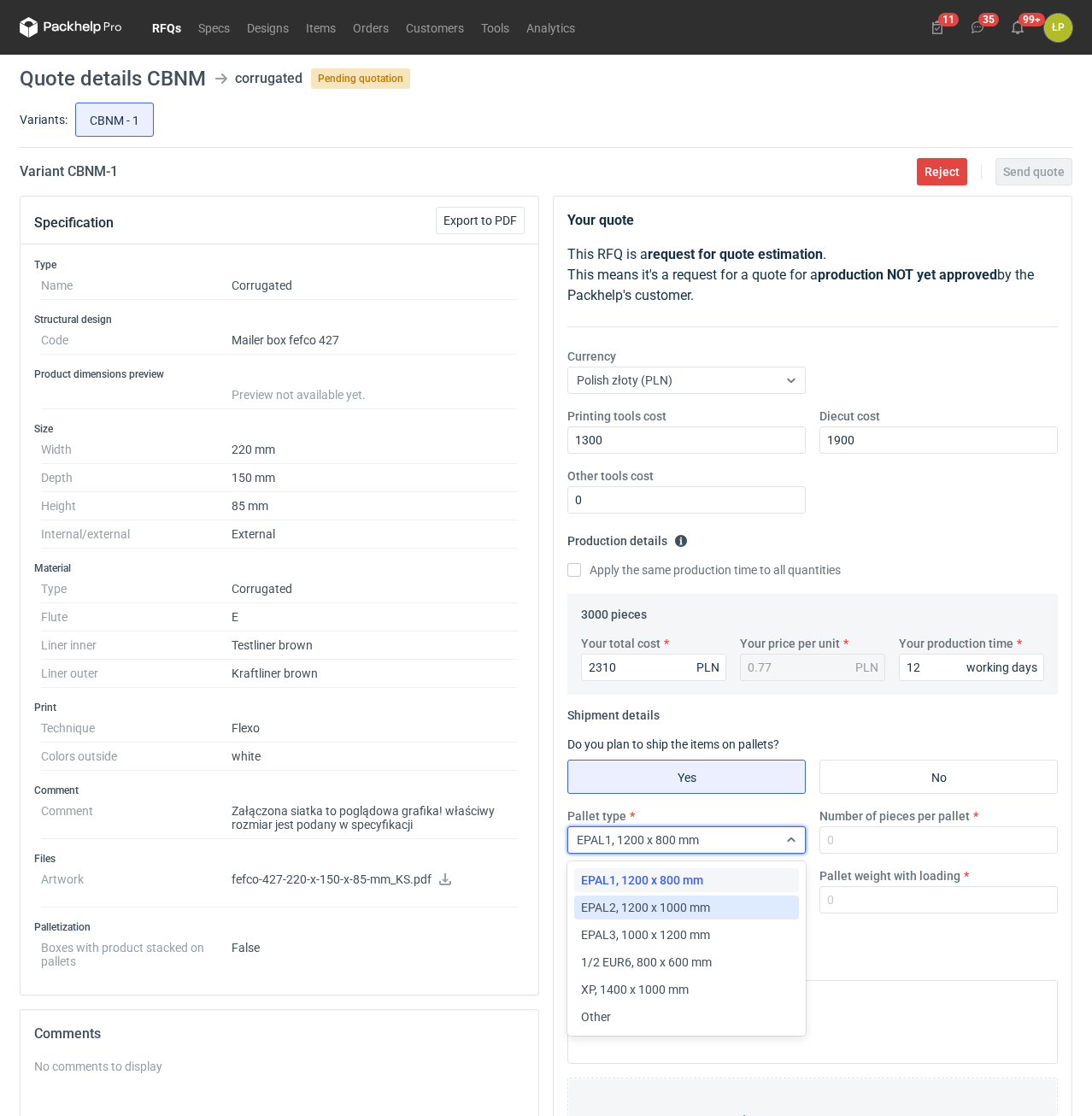
click at [730, 903] on div "EPAL2, 1200 x 1000 mm" at bounding box center [686, 908] width 211 height 18
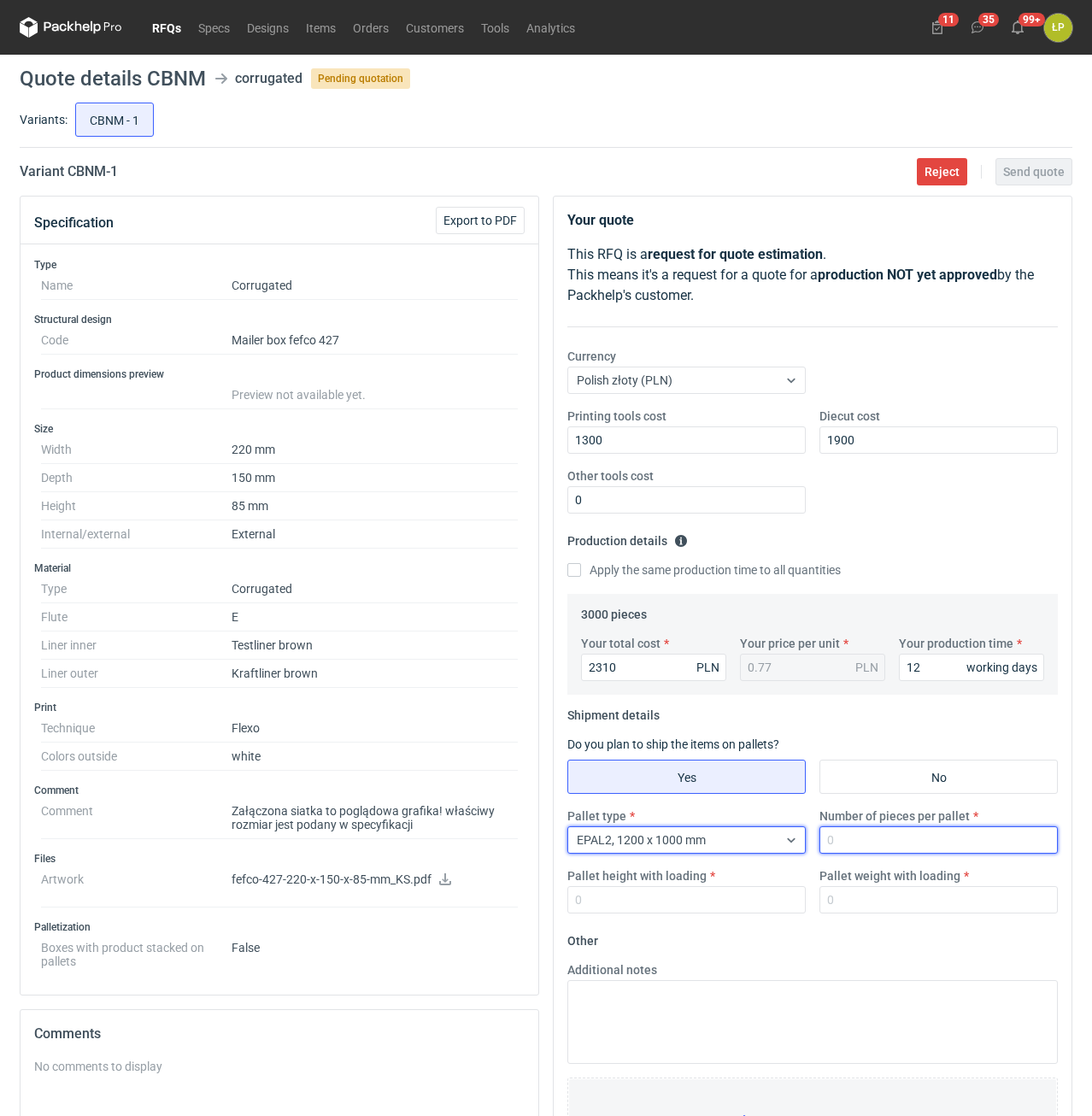
click at [877, 848] on input "Number of pieces per pallet" at bounding box center [939, 839] width 238 height 27
type input "4000"
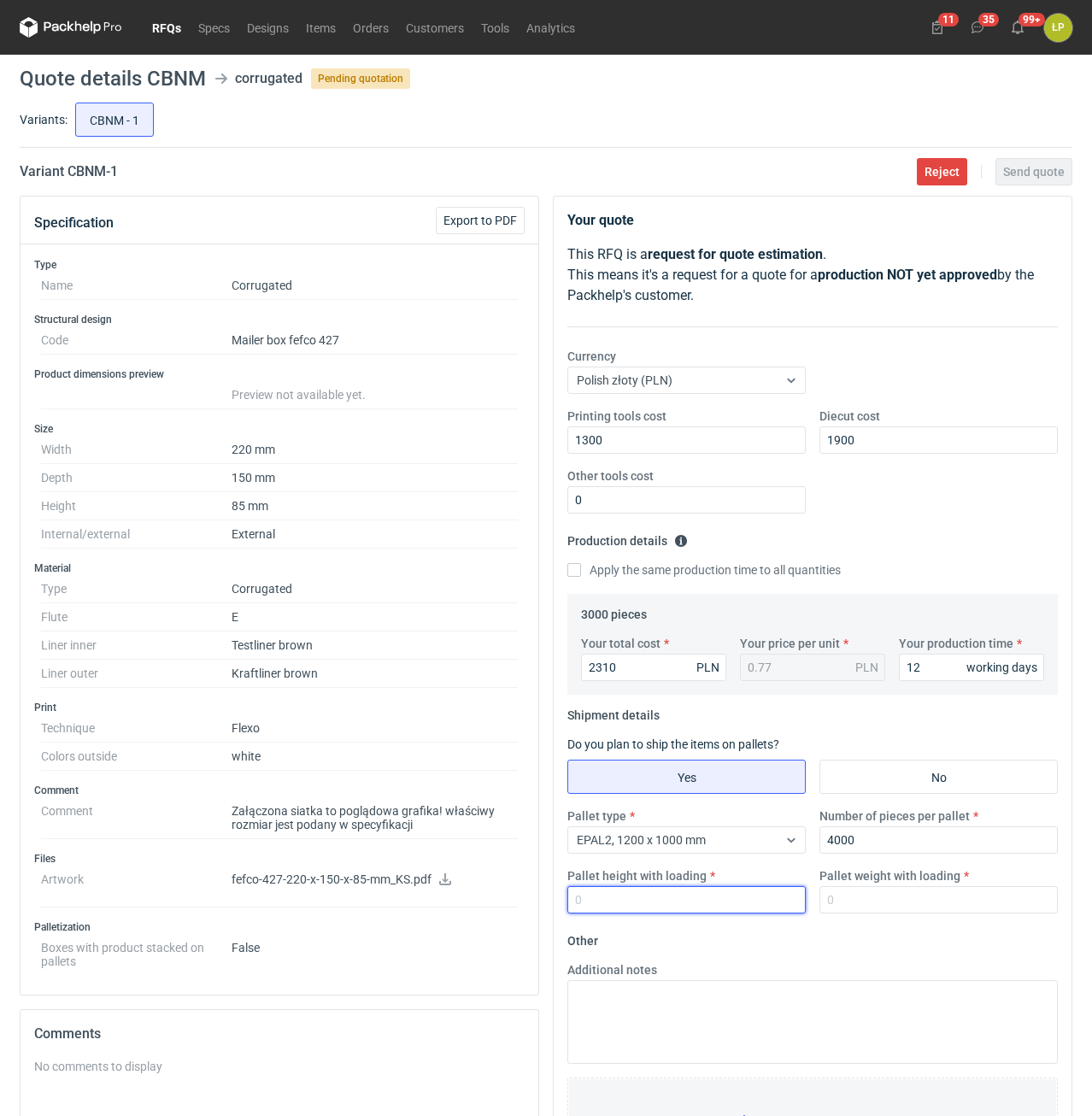
click at [787, 895] on input "Pallet height with loading" at bounding box center [687, 900] width 238 height 27
type input "1800"
click at [875, 901] on input "Pallet weight with loading" at bounding box center [939, 900] width 238 height 27
click at [846, 897] on input "Pallet weight with loading" at bounding box center [939, 900] width 238 height 27
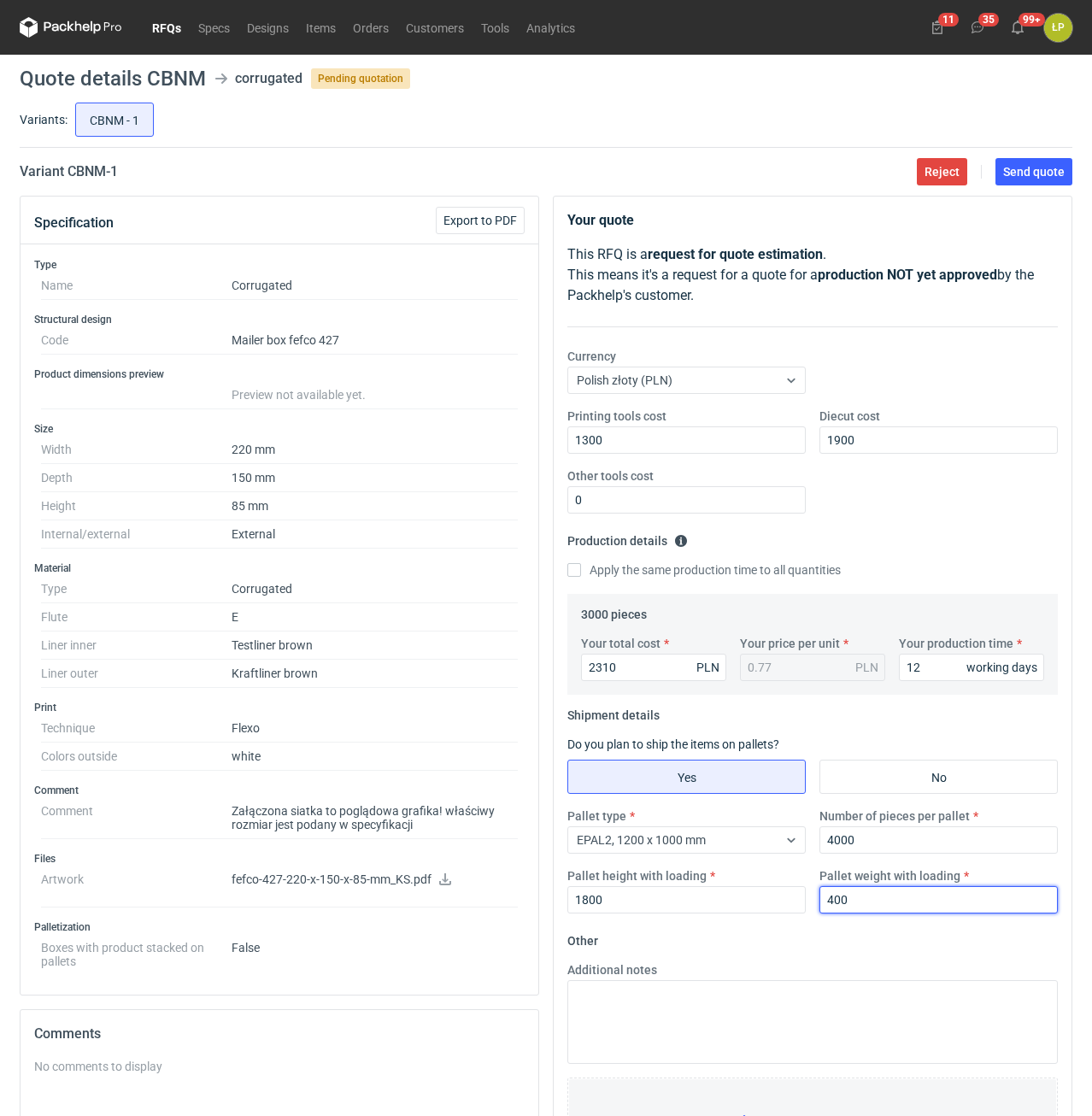
type input "400"
click at [861, 934] on form "Other Additional notes Browse files or drop to attach" at bounding box center [813, 1053] width 490 height 253
click at [1020, 166] on span "Send quote" at bounding box center [1033, 172] width 61 height 12
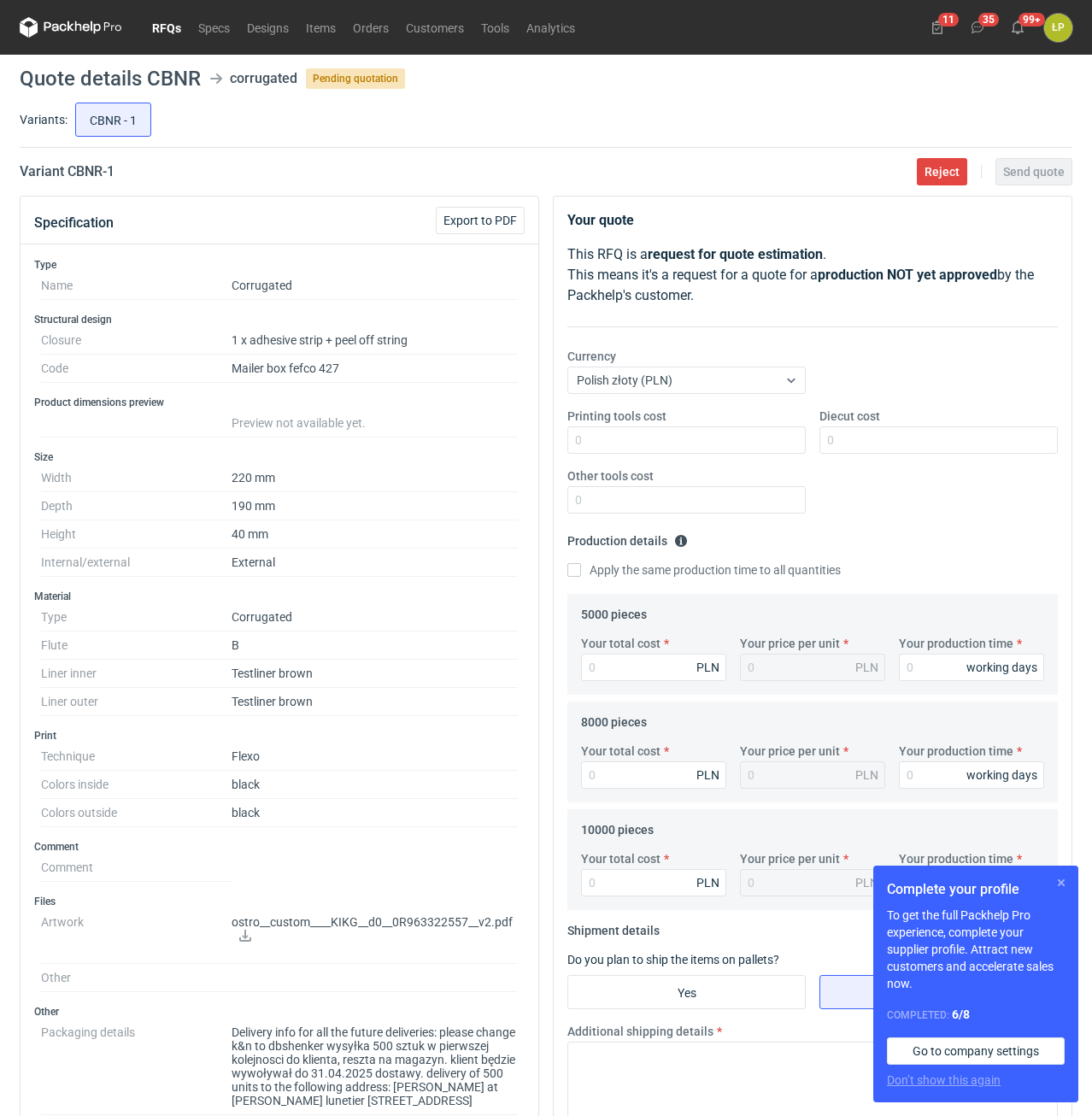
click at [1063, 886] on button "button" at bounding box center [1060, 882] width 20 height 20
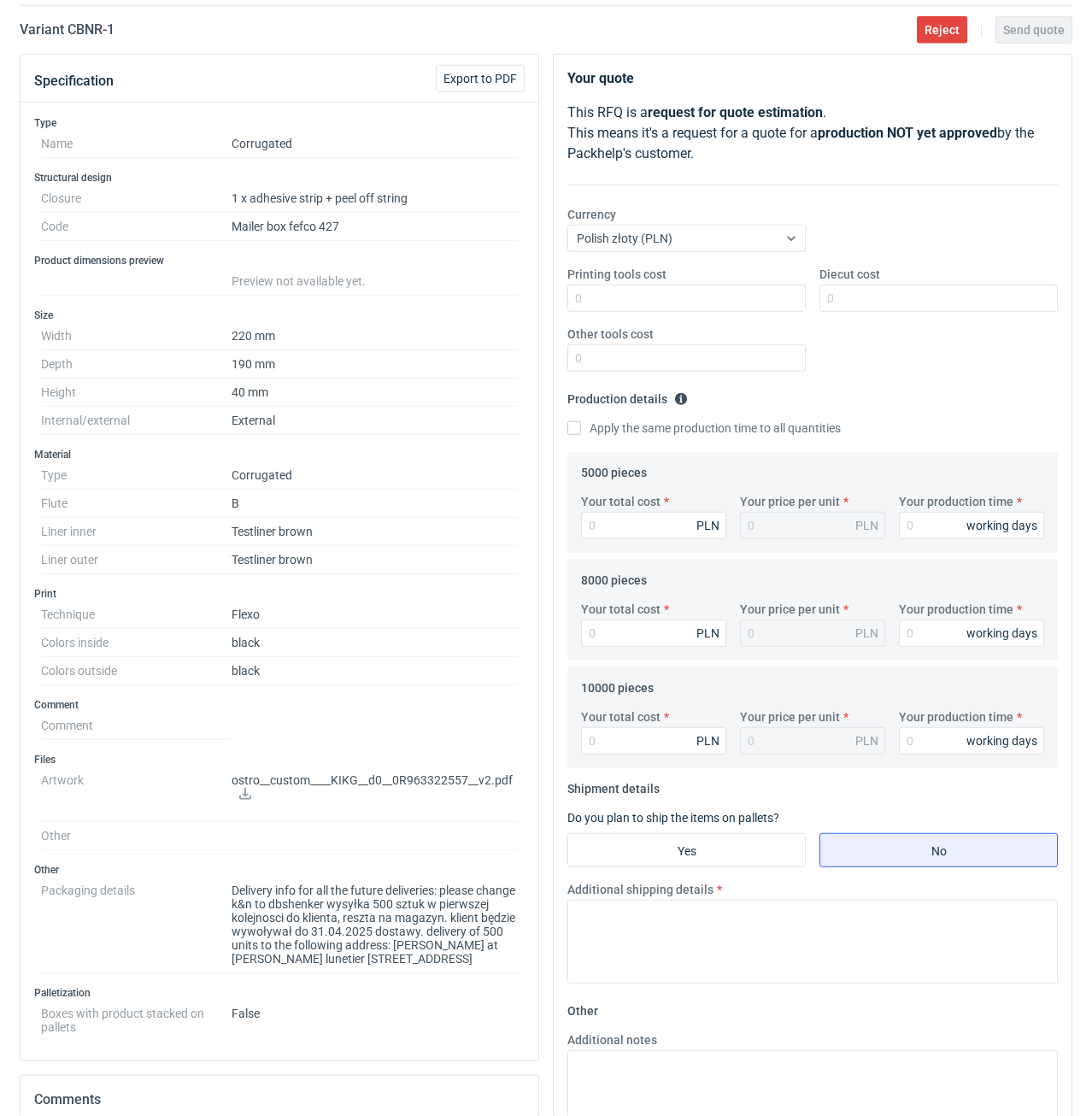
scroll to position [145, 0]
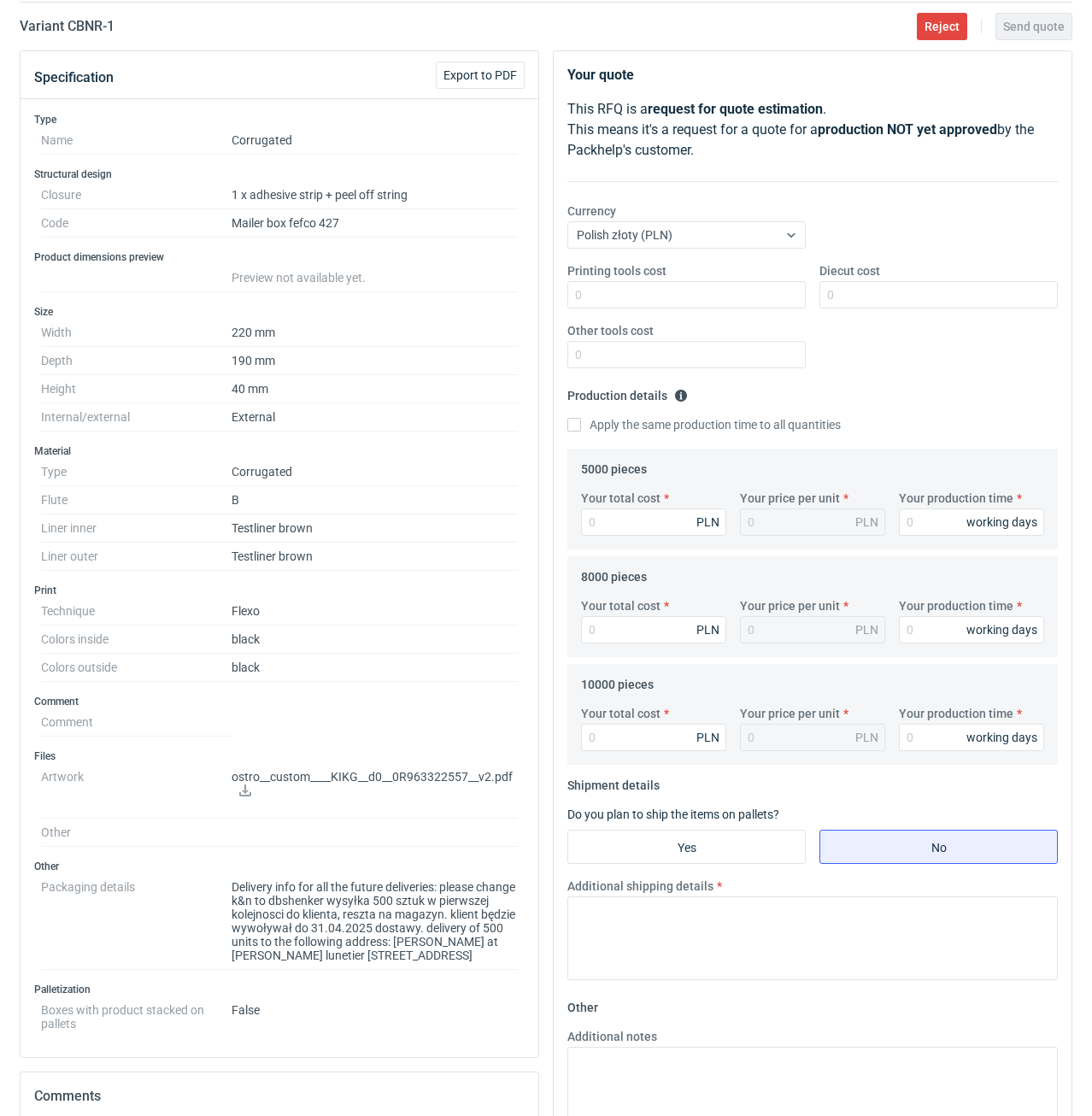
click at [254, 788] on p "ostro__custom____KIKG__d0__0R963322557__v2.pdf" at bounding box center [374, 784] width 286 height 29
click at [250, 788] on icon at bounding box center [245, 791] width 14 height 12
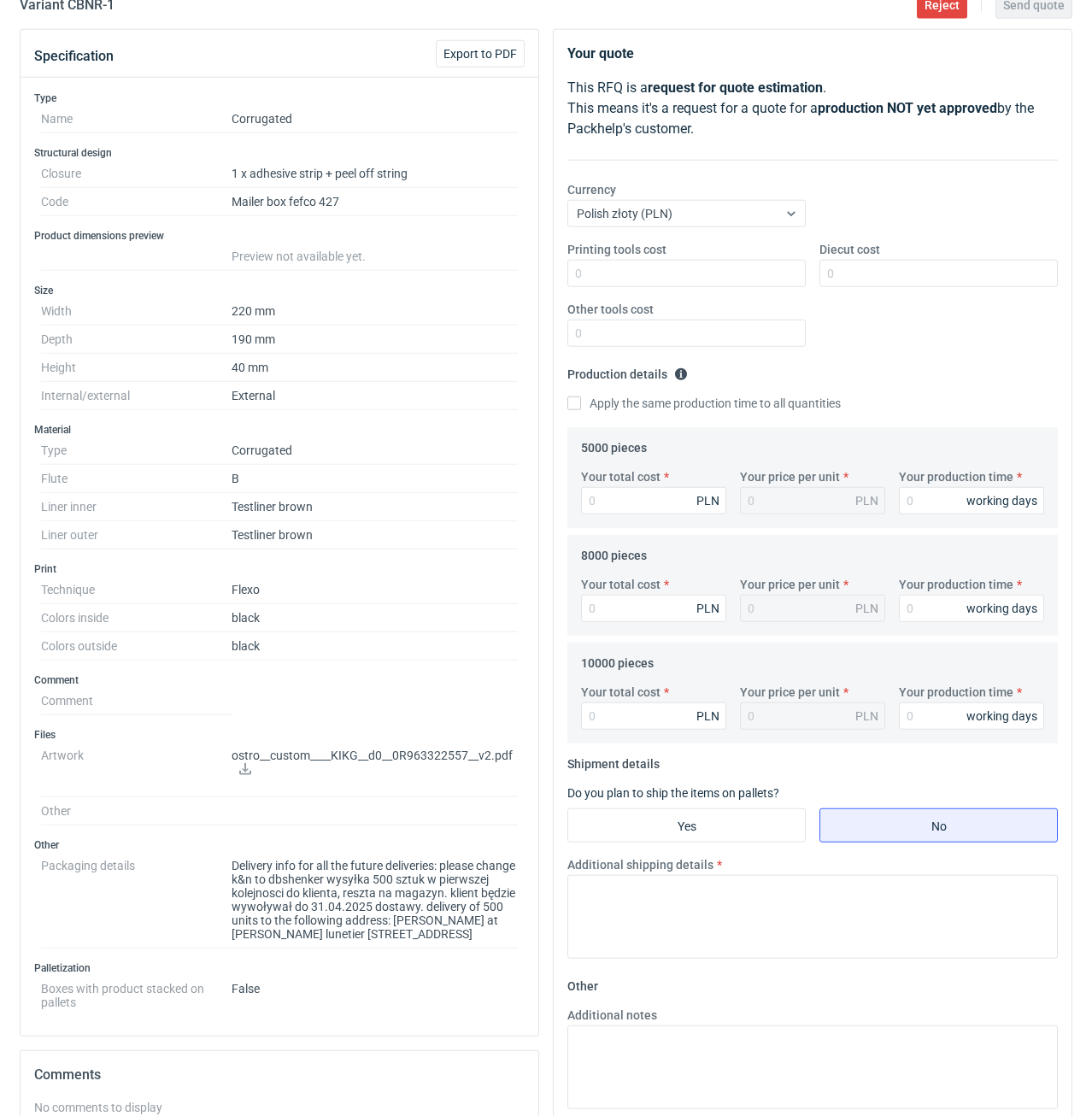
scroll to position [0, 0]
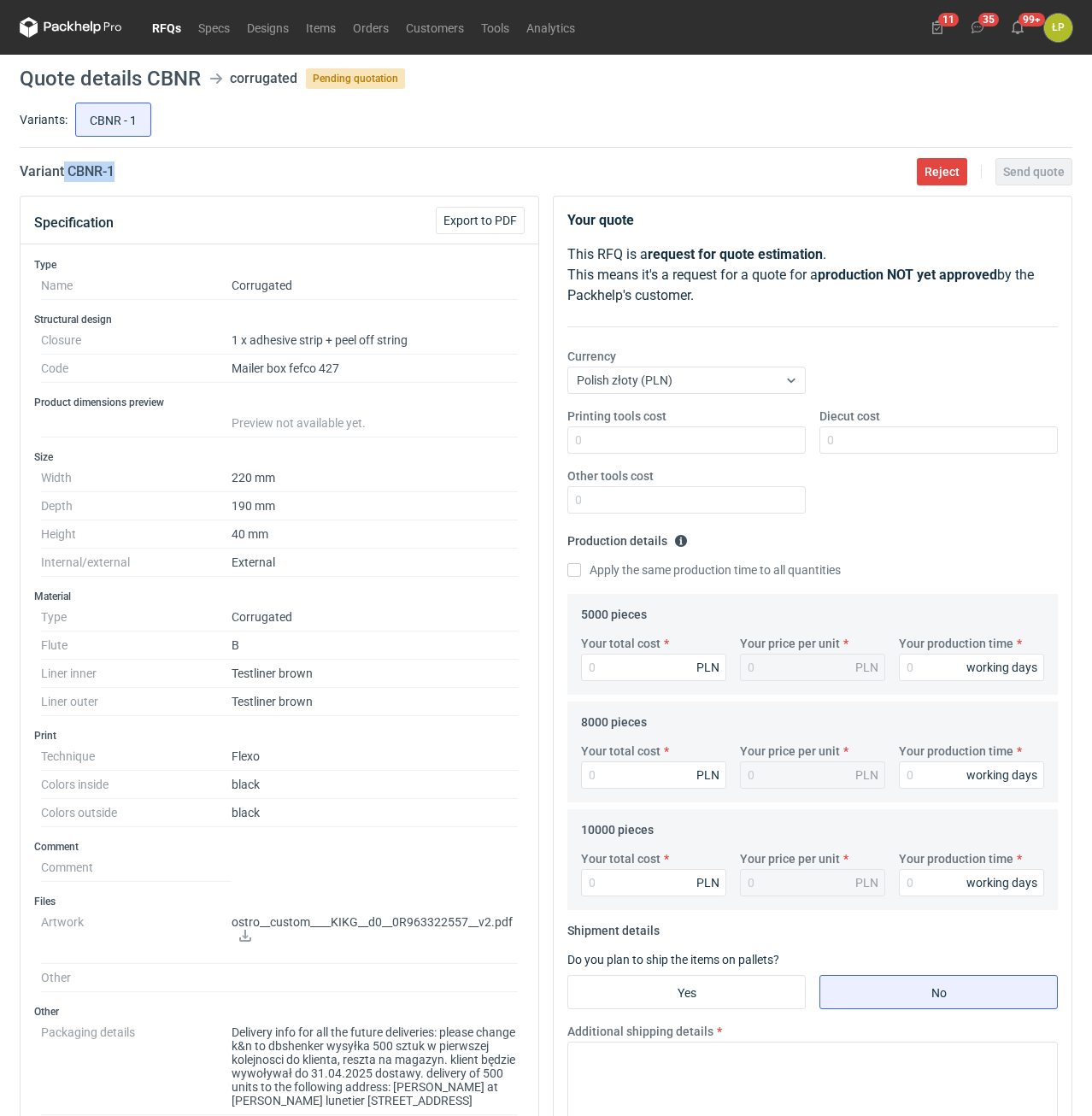
drag, startPoint x: 135, startPoint y: 173, endPoint x: 65, endPoint y: 187, distance: 71.4
click at [65, 187] on main "Quote details CBNR corrugated Pending quotation Variants: CBNR - 1 Variant CBNR…" at bounding box center [546, 840] width 1066 height 1572
click at [123, 178] on div "Variant CBNR - 1 Reject Send quote" at bounding box center [546, 171] width 1053 height 20
drag, startPoint x: 134, startPoint y: 173, endPoint x: 68, endPoint y: 176, distance: 66.1
click at [68, 176] on div "Variant CBNR - 1 Reject Send quote" at bounding box center [546, 171] width 1053 height 20
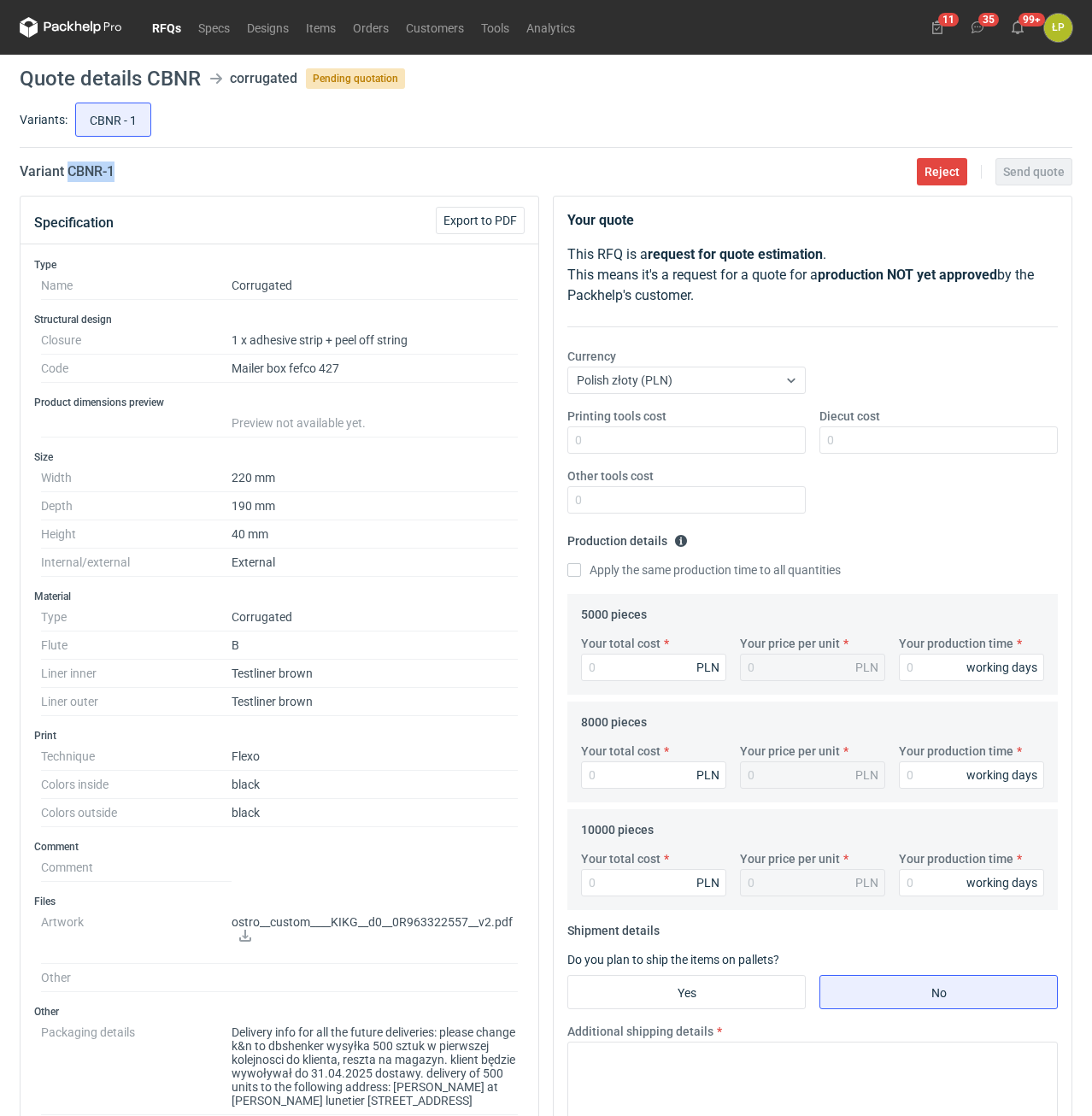
copy h2 "CBNR - 1"
click at [640, 444] on input "Printing tools cost" at bounding box center [687, 440] width 238 height 27
click at [764, 442] on input "Printing tools cost" at bounding box center [687, 440] width 238 height 27
type input "2000"
click at [867, 445] on input "Diecut cost" at bounding box center [939, 440] width 238 height 27
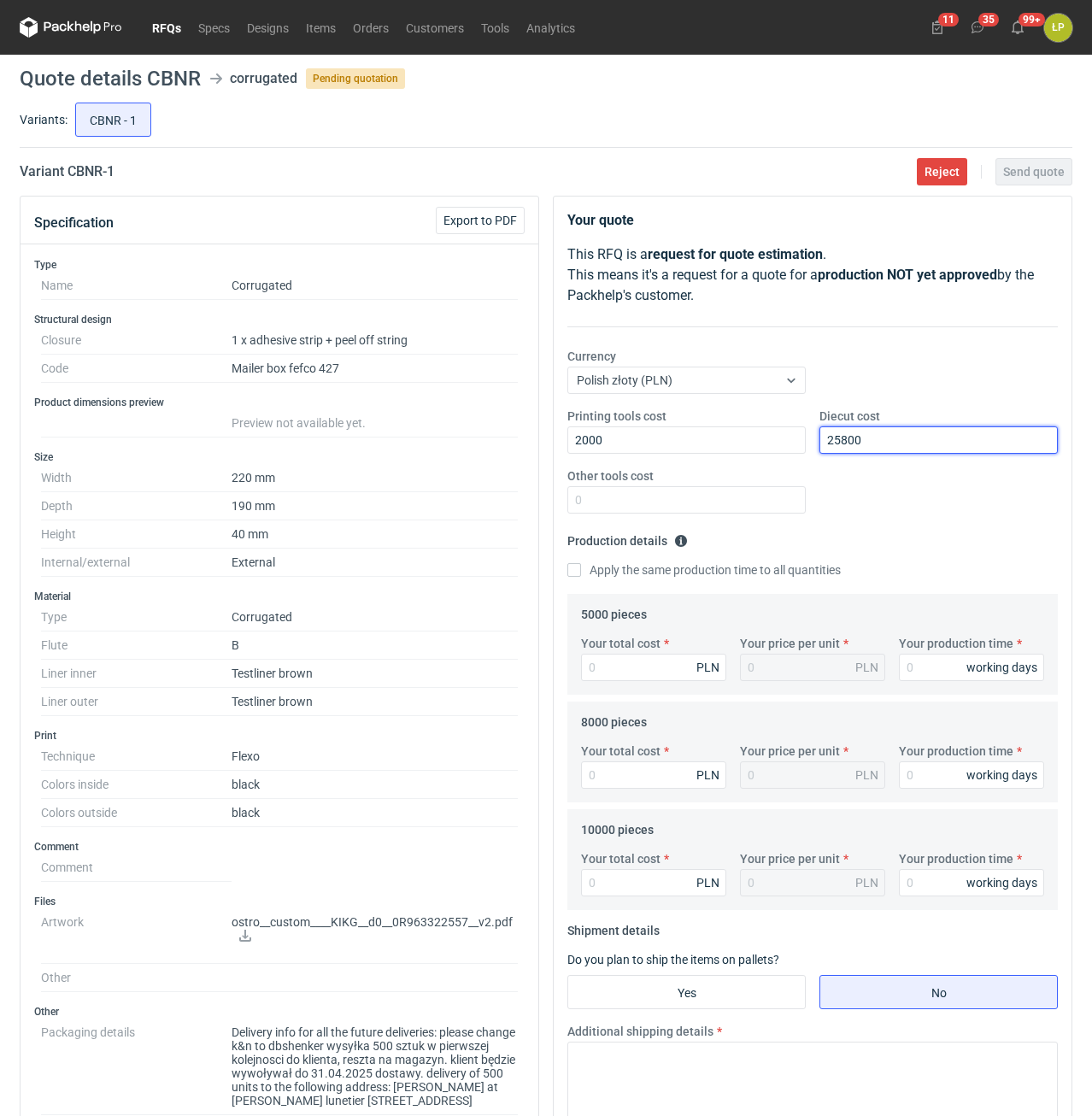
drag, startPoint x: 870, startPoint y: 441, endPoint x: 806, endPoint y: 436, distance: 64.2
click at [820, 436] on input "25800" at bounding box center [939, 440] width 238 height 27
type input "2800"
click at [743, 504] on input "Other tools cost" at bounding box center [687, 499] width 238 height 27
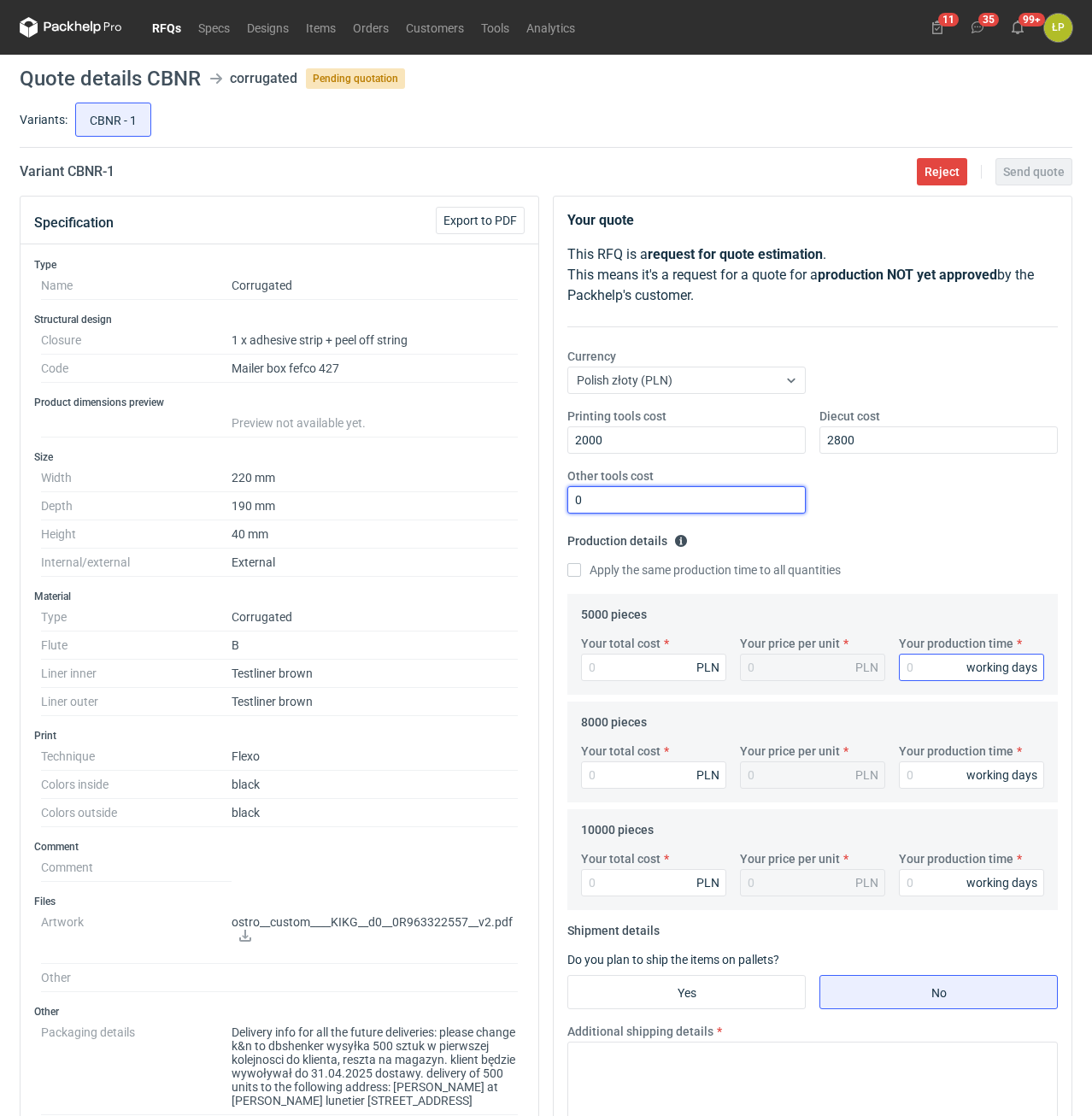
type input "0"
click at [909, 658] on input "Your production time" at bounding box center [971, 667] width 145 height 27
type input "15"
click at [666, 558] on fieldset "Production details Please provide the expected time of production in working da…" at bounding box center [813, 561] width 490 height 67
click at [663, 574] on label "Apply the same production time to all quantities" at bounding box center [704, 570] width 273 height 18
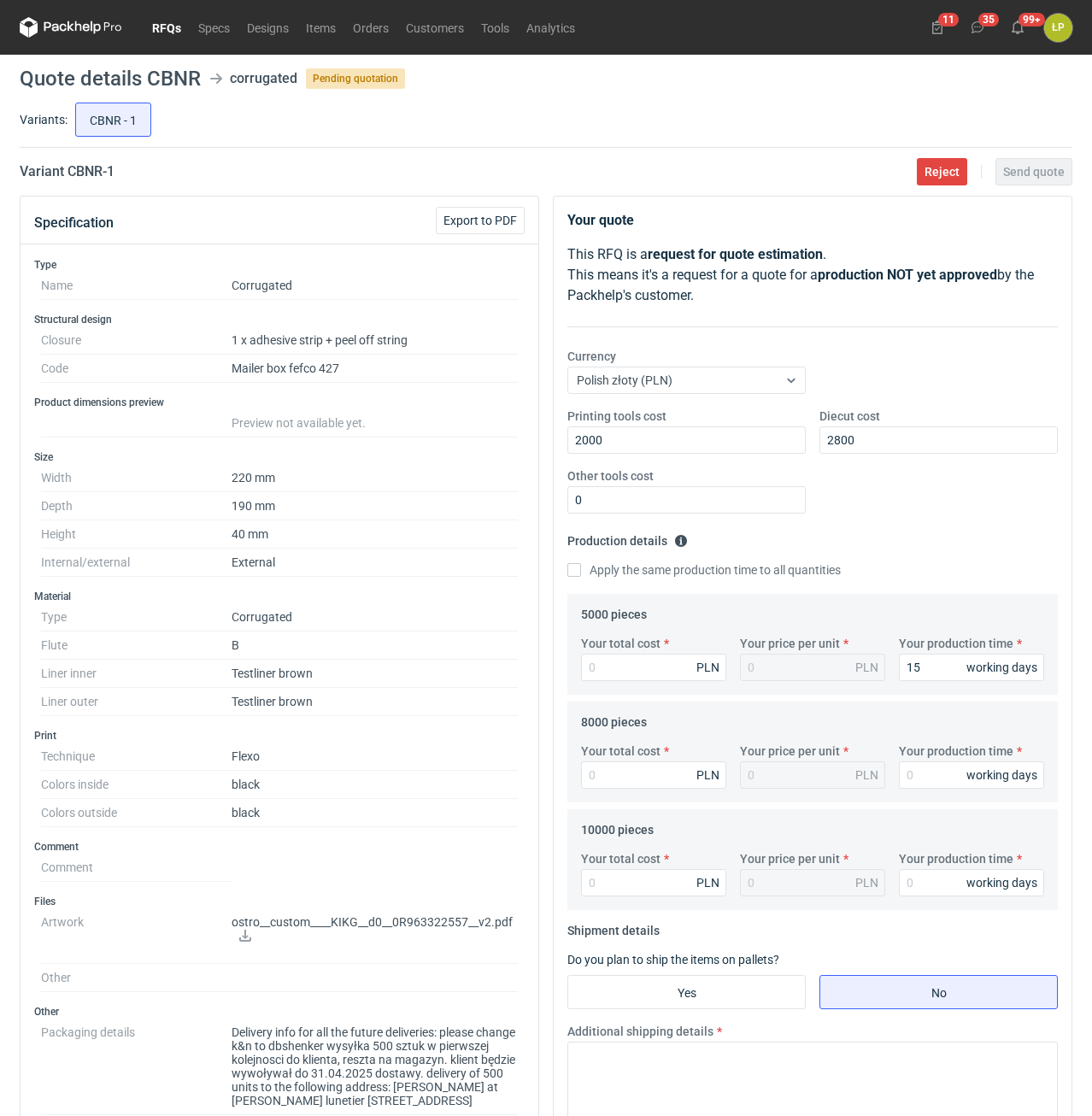
click at [581, 574] on input "Apply the same production time to all quantities" at bounding box center [574, 570] width 14 height 14
checkbox input "true"
type input "15"
click at [663, 656] on div "Your total cost PLN" at bounding box center [653, 658] width 159 height 46
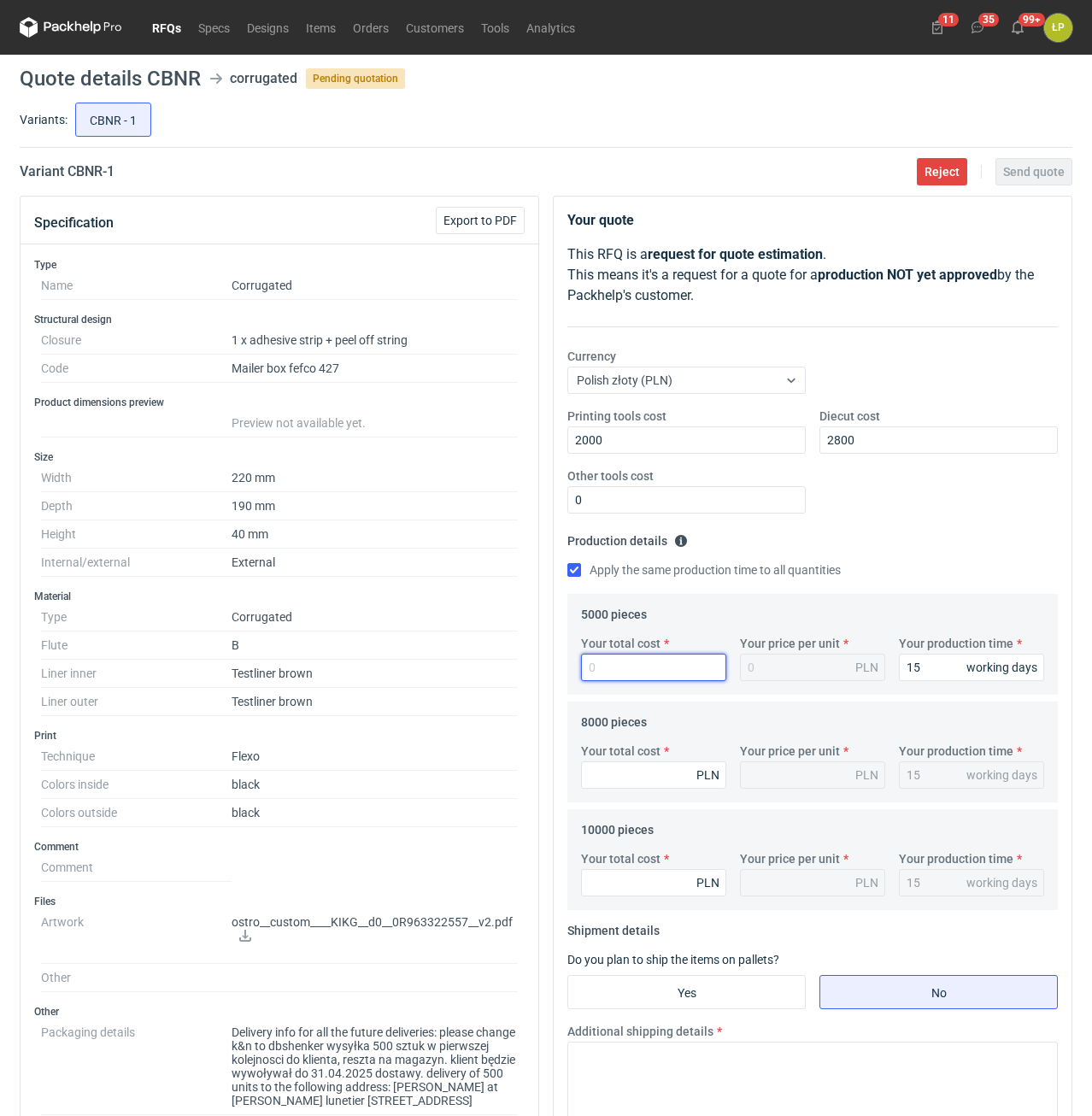
click at [663, 664] on input "Your total cost" at bounding box center [653, 667] width 145 height 27
type input "3200"
type input "0.64"
click at [634, 802] on div "Your total cost PLN Your price per unit PLN Your production time 15 working days" at bounding box center [813, 773] width 476 height 60
click at [642, 782] on input "Your total cost" at bounding box center [653, 774] width 145 height 27
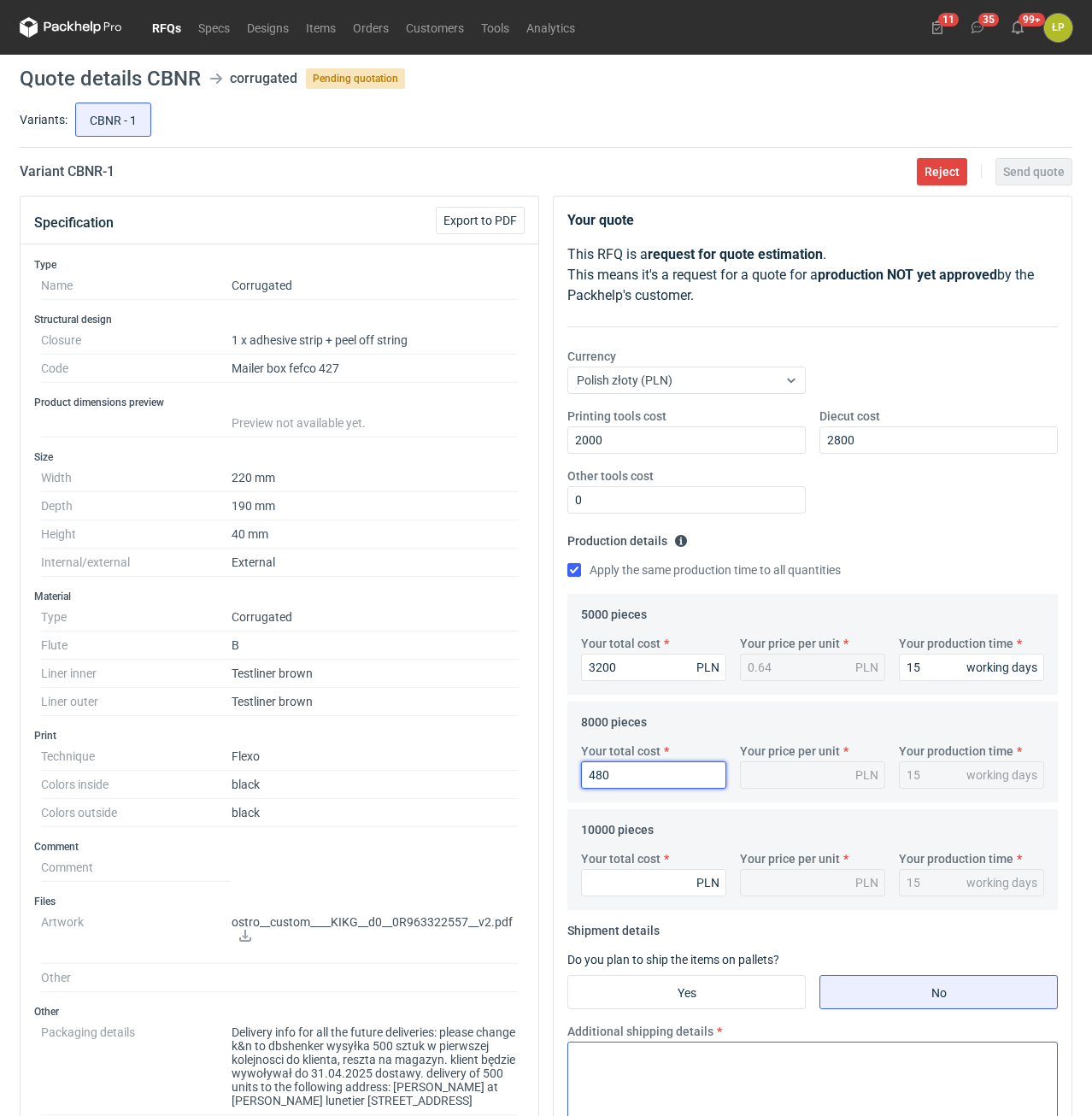
type input "4800"
type input "0.6"
type input "4800"
click at [678, 884] on input "Your total cost" at bounding box center [653, 882] width 145 height 27
type input "5800"
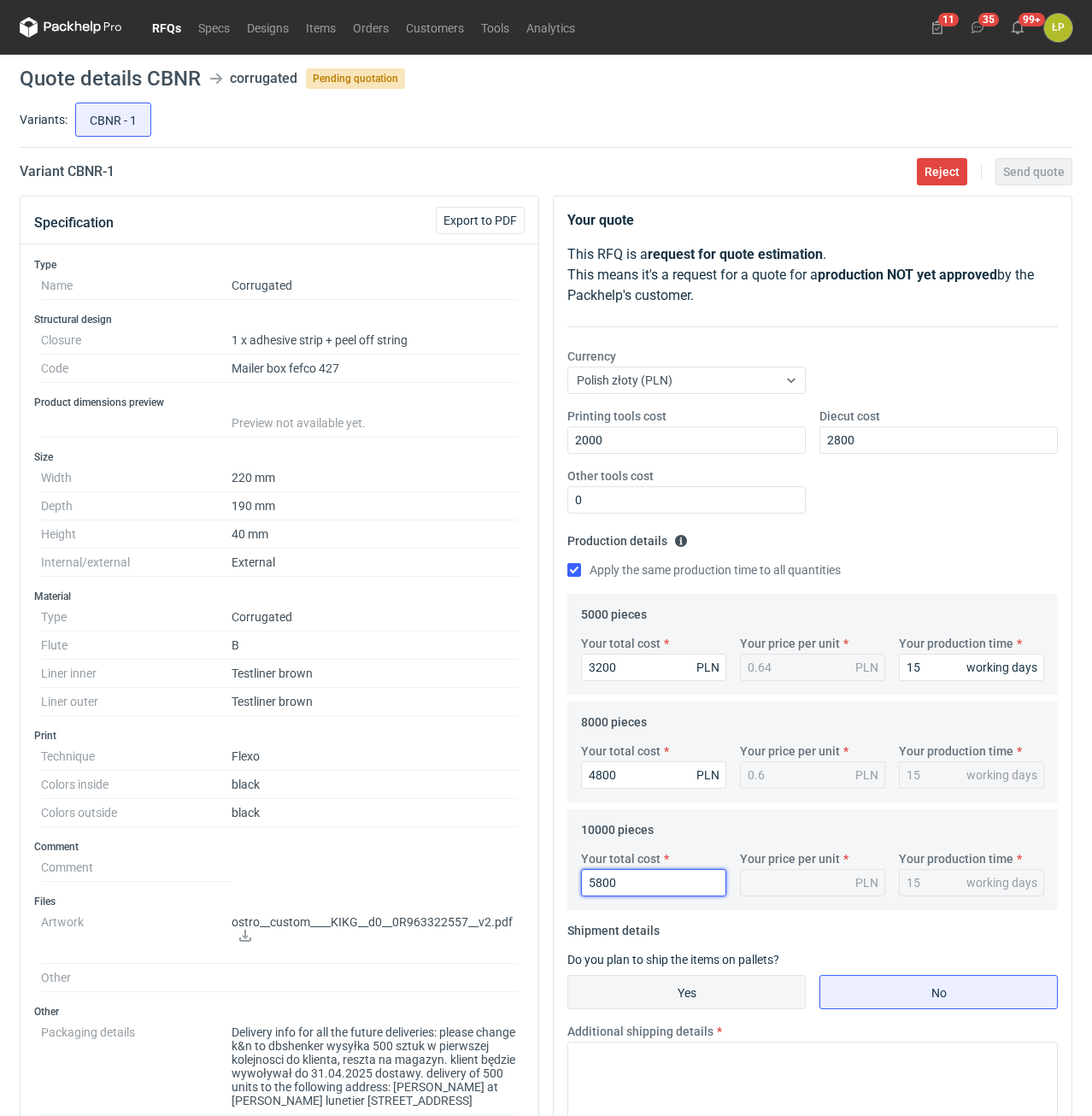
type input "0.58"
type input "5800"
click at [765, 977] on input "Yes" at bounding box center [687, 992] width 236 height 32
radio input "true"
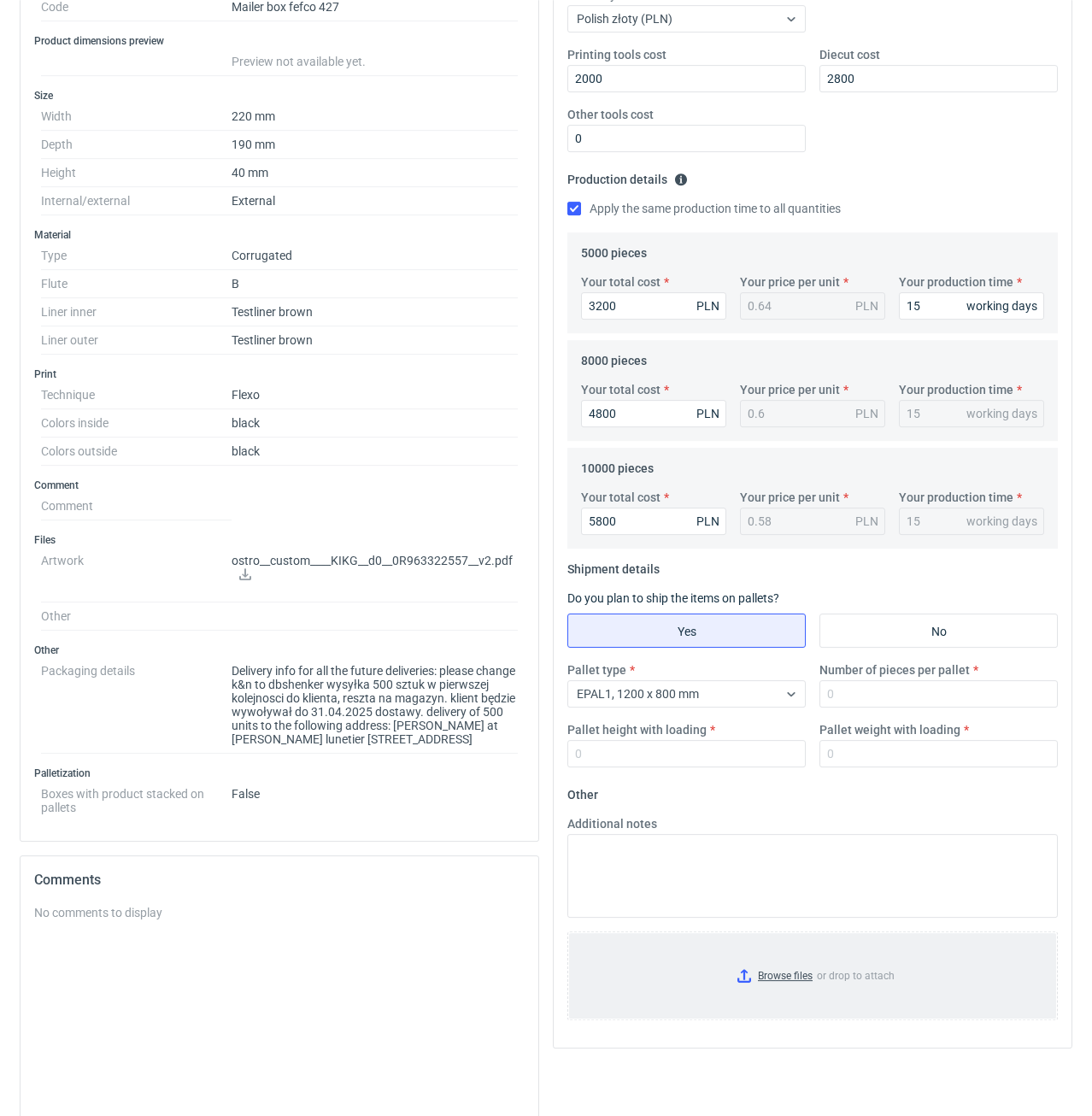
scroll to position [436, 0]
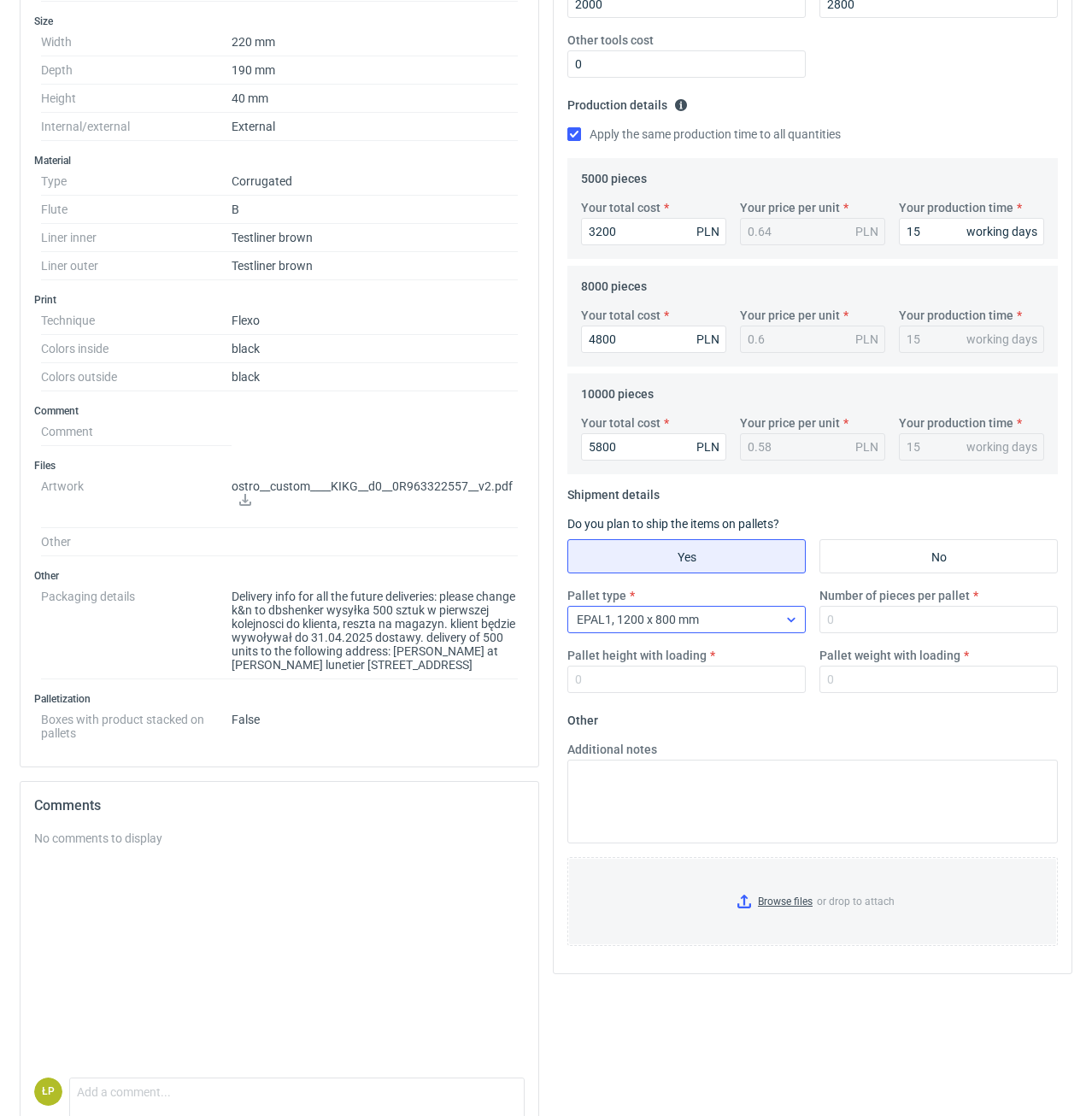
click at [715, 631] on div "EPAL1, 1200 x 800 mm" at bounding box center [673, 619] width 209 height 24
click at [710, 664] on div "EPAL1, 1200 x 800 mm" at bounding box center [686, 660] width 211 height 18
click at [856, 622] on input "Number of pieces per pallet" at bounding box center [939, 619] width 238 height 27
type input "2000"
click at [742, 668] on input "Pallet height with loading" at bounding box center [687, 679] width 238 height 27
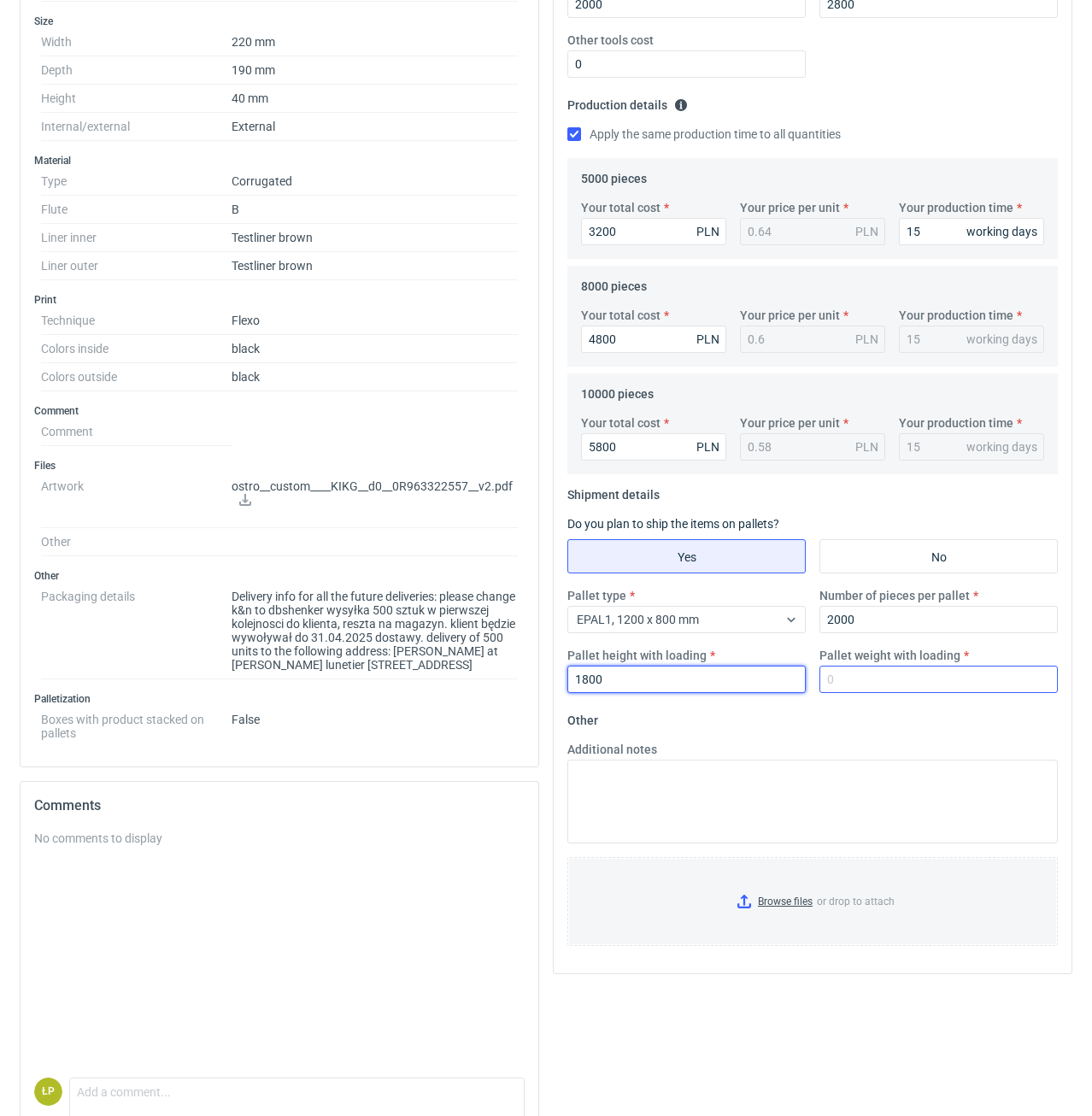
type input "1800"
click at [834, 680] on input "Pallet weight with loading" at bounding box center [939, 679] width 238 height 27
click at [898, 682] on input "Pallet weight with loading" at bounding box center [939, 679] width 238 height 27
type input "200"
click at [897, 709] on form "Other Additional notes Browse files or drop to attach" at bounding box center [813, 833] width 490 height 253
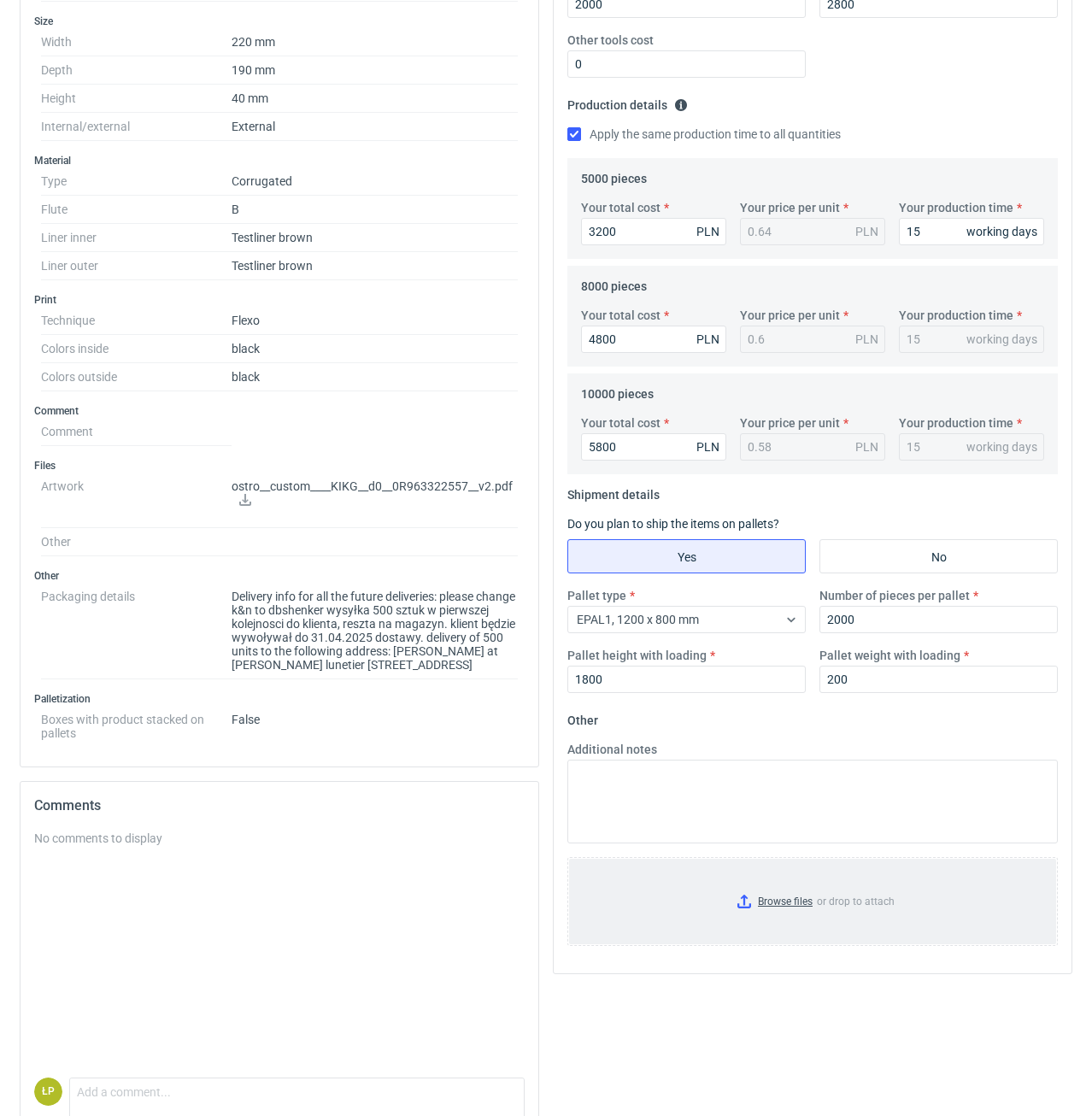
click at [753, 901] on input "Browse files or drop to attach" at bounding box center [813, 901] width 487 height 86
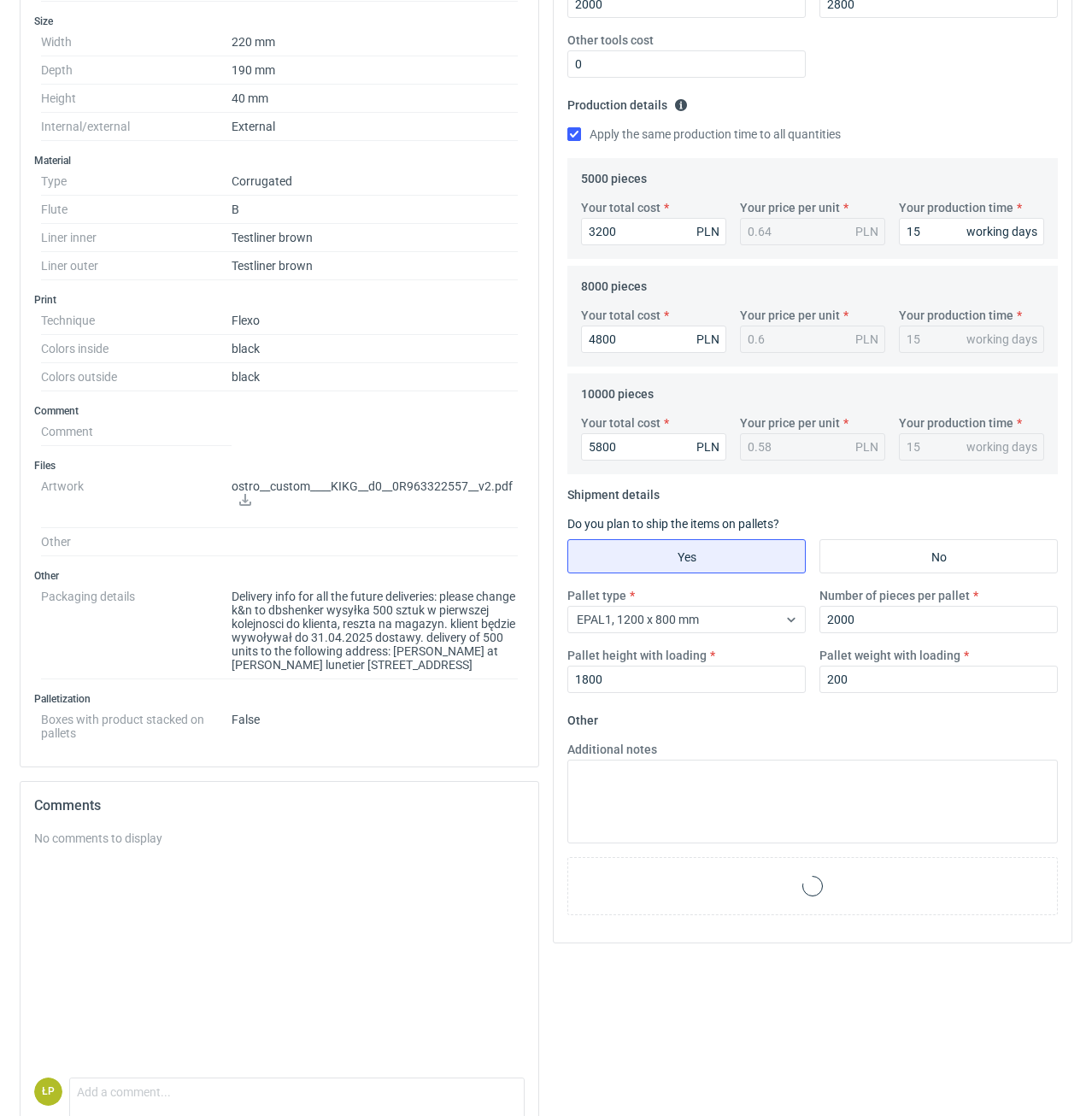
scroll to position [0, 0]
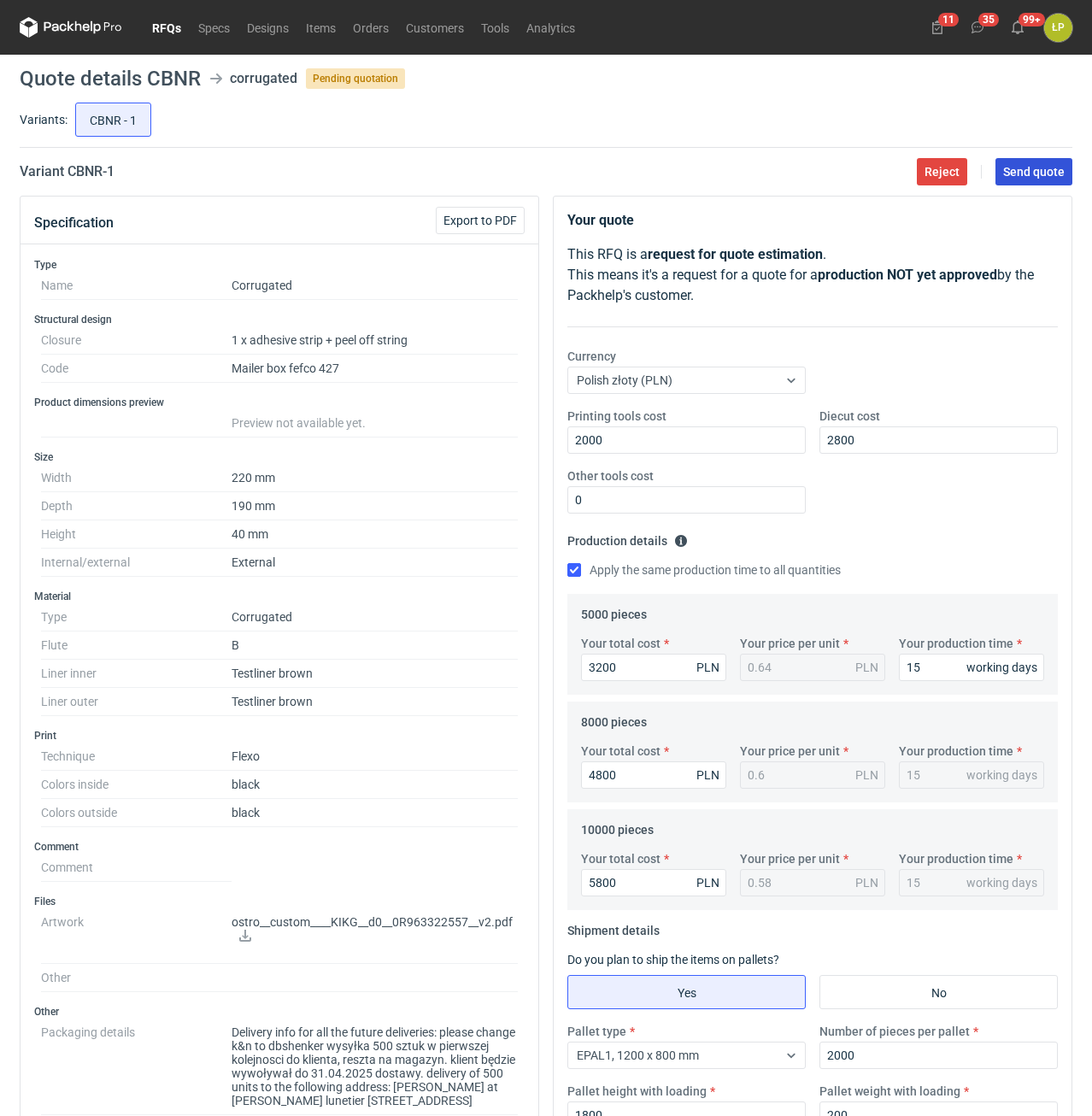
click at [1042, 166] on span "Send quote" at bounding box center [1033, 172] width 61 height 12
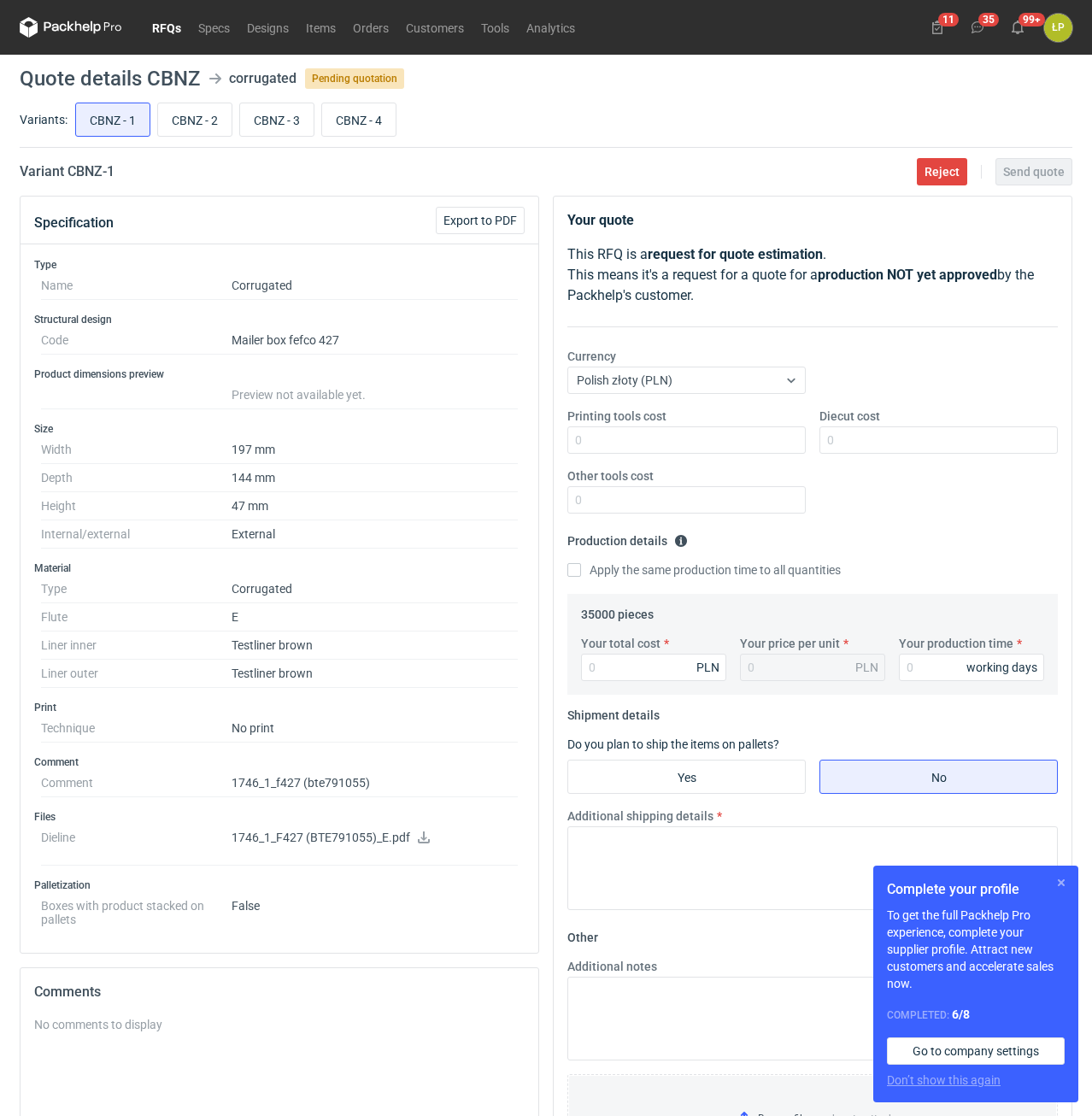
click at [1060, 888] on button "button" at bounding box center [1060, 882] width 20 height 20
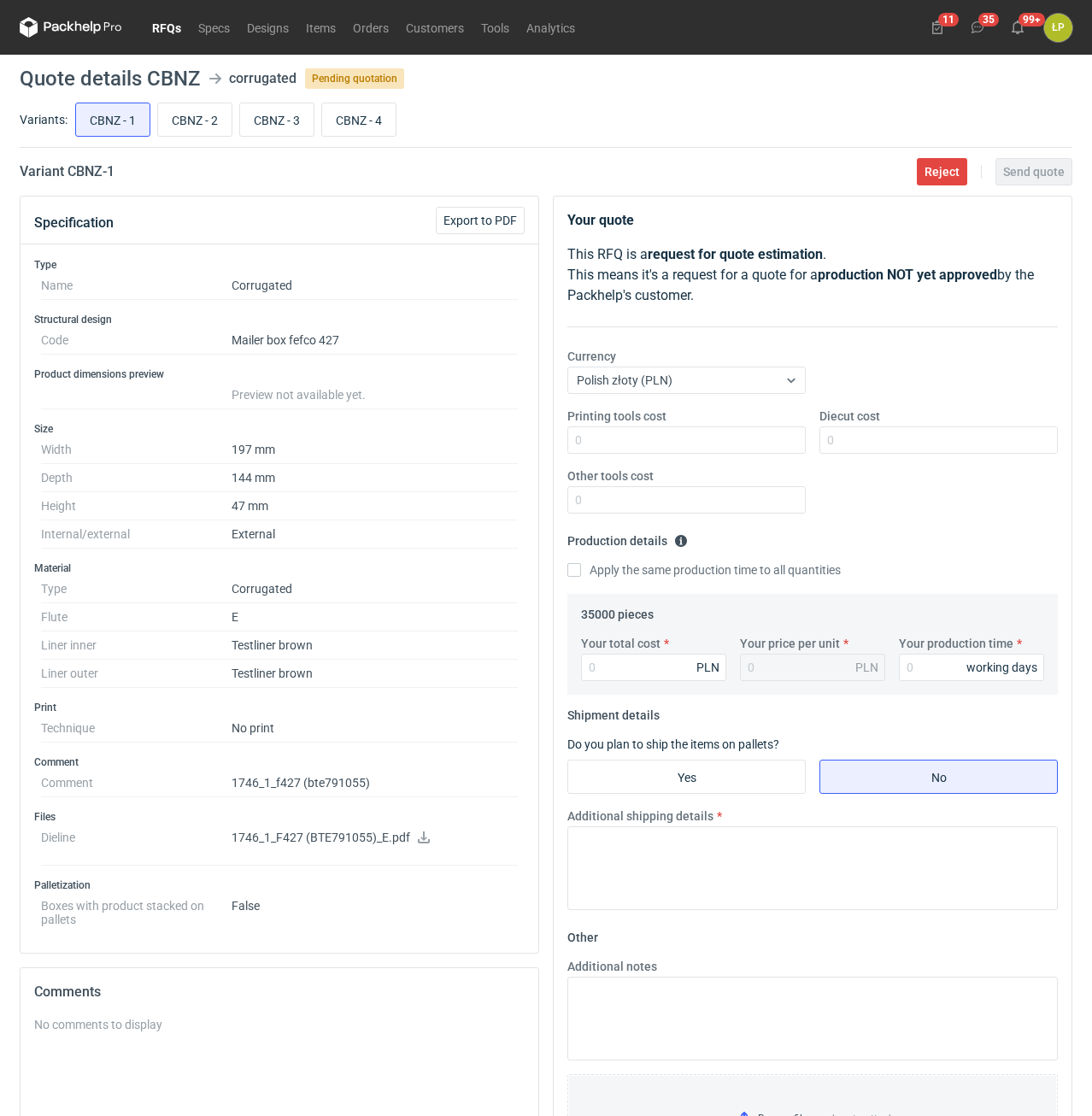
click at [419, 837] on icon at bounding box center [424, 837] width 12 height 12
drag, startPoint x: 140, startPoint y: 176, endPoint x: 69, endPoint y: 178, distance: 71.0
click at [69, 178] on div "Variant CBNZ - 1 Reject Send quote" at bounding box center [545, 171] width 1053 height 20
copy h2 "CBNZ - 1"
click at [659, 454] on div "Printing tools cost Diecut cost Other tools cost" at bounding box center [812, 467] width 504 height 120
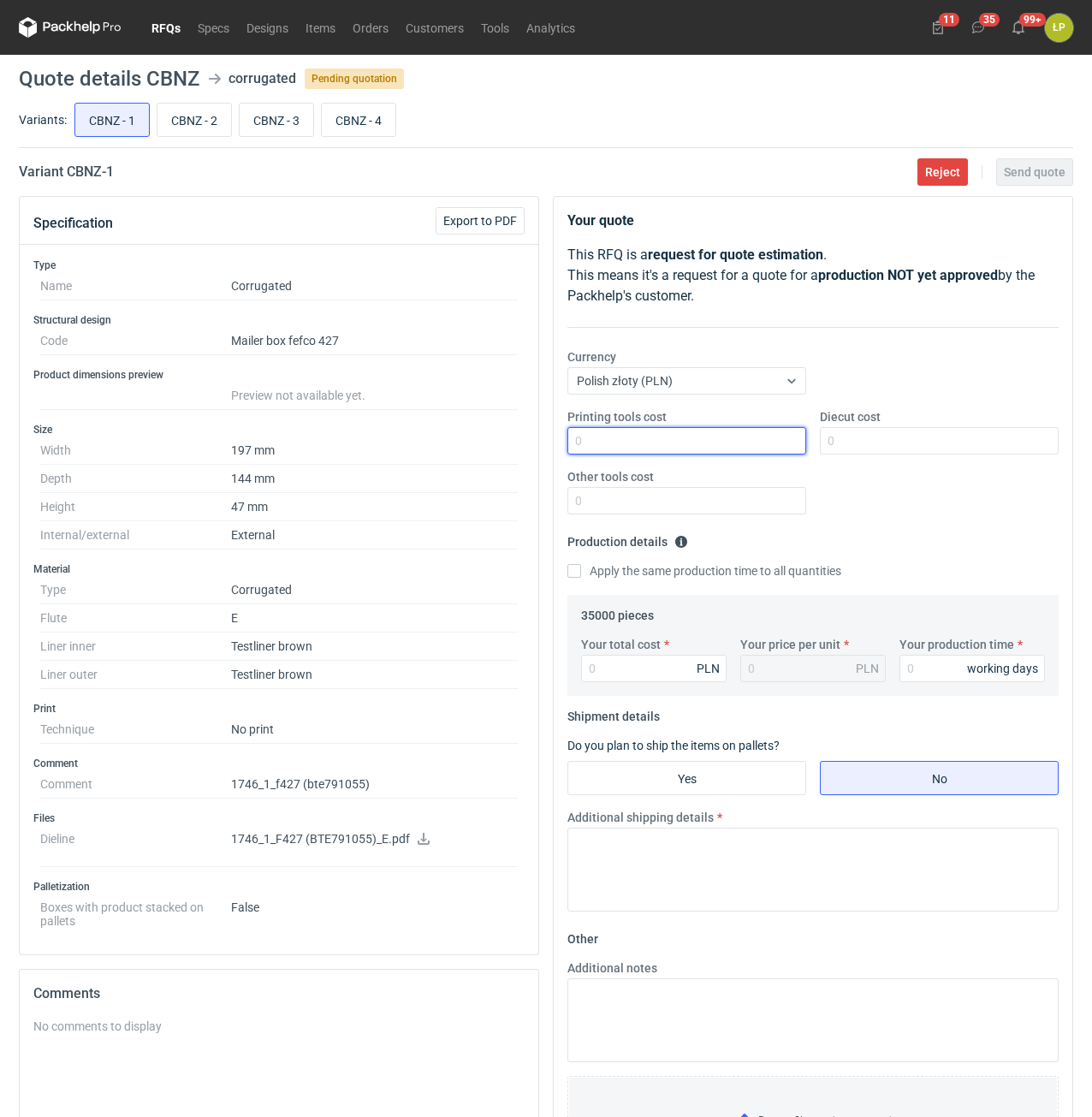
click at [660, 448] on input "Printing tools cost" at bounding box center [687, 440] width 239 height 27
type input "0"
click at [842, 447] on input "Diecut cost" at bounding box center [939, 440] width 239 height 27
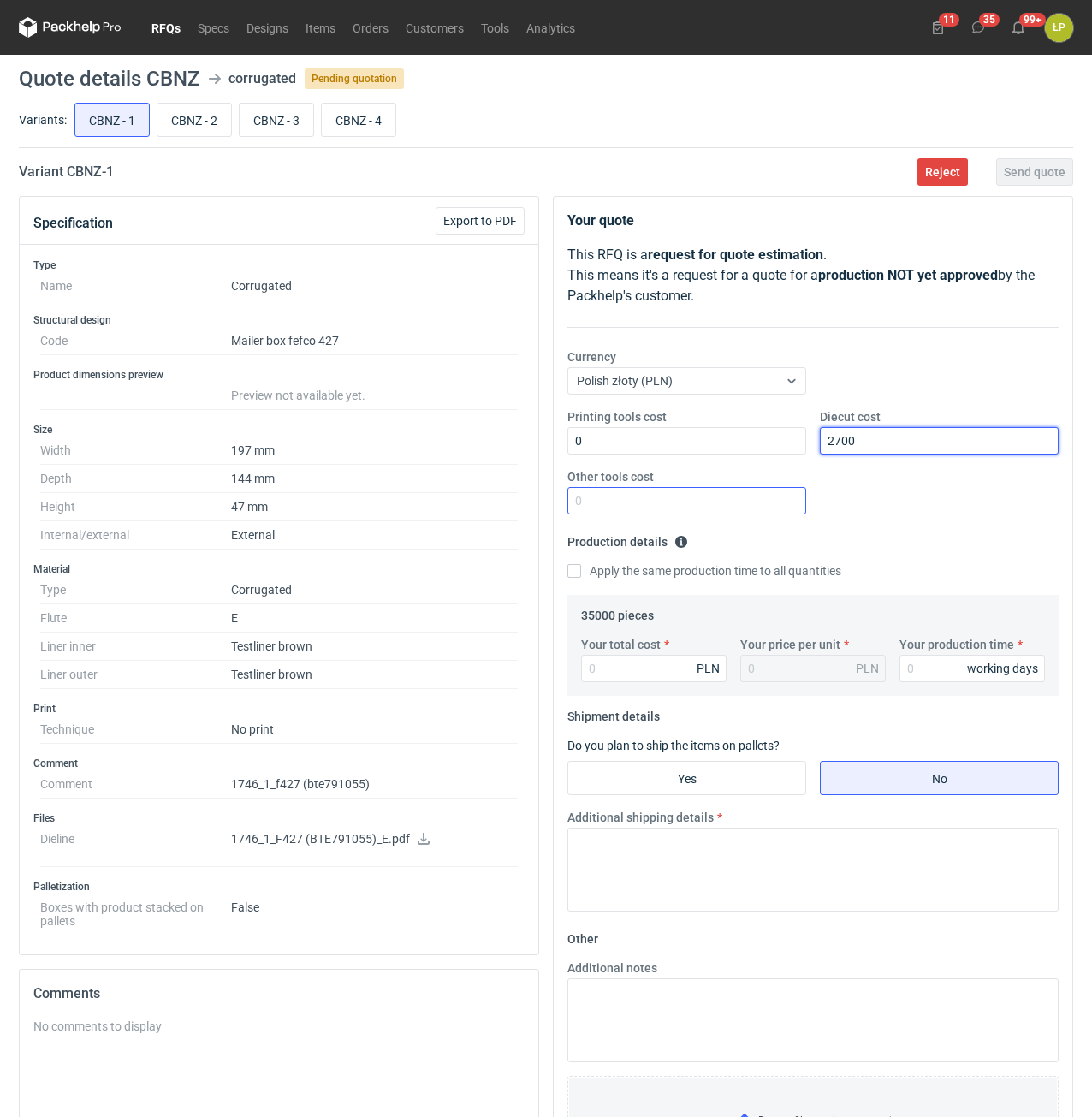
type input "2700"
click at [767, 504] on input "Other tools cost" at bounding box center [687, 500] width 239 height 27
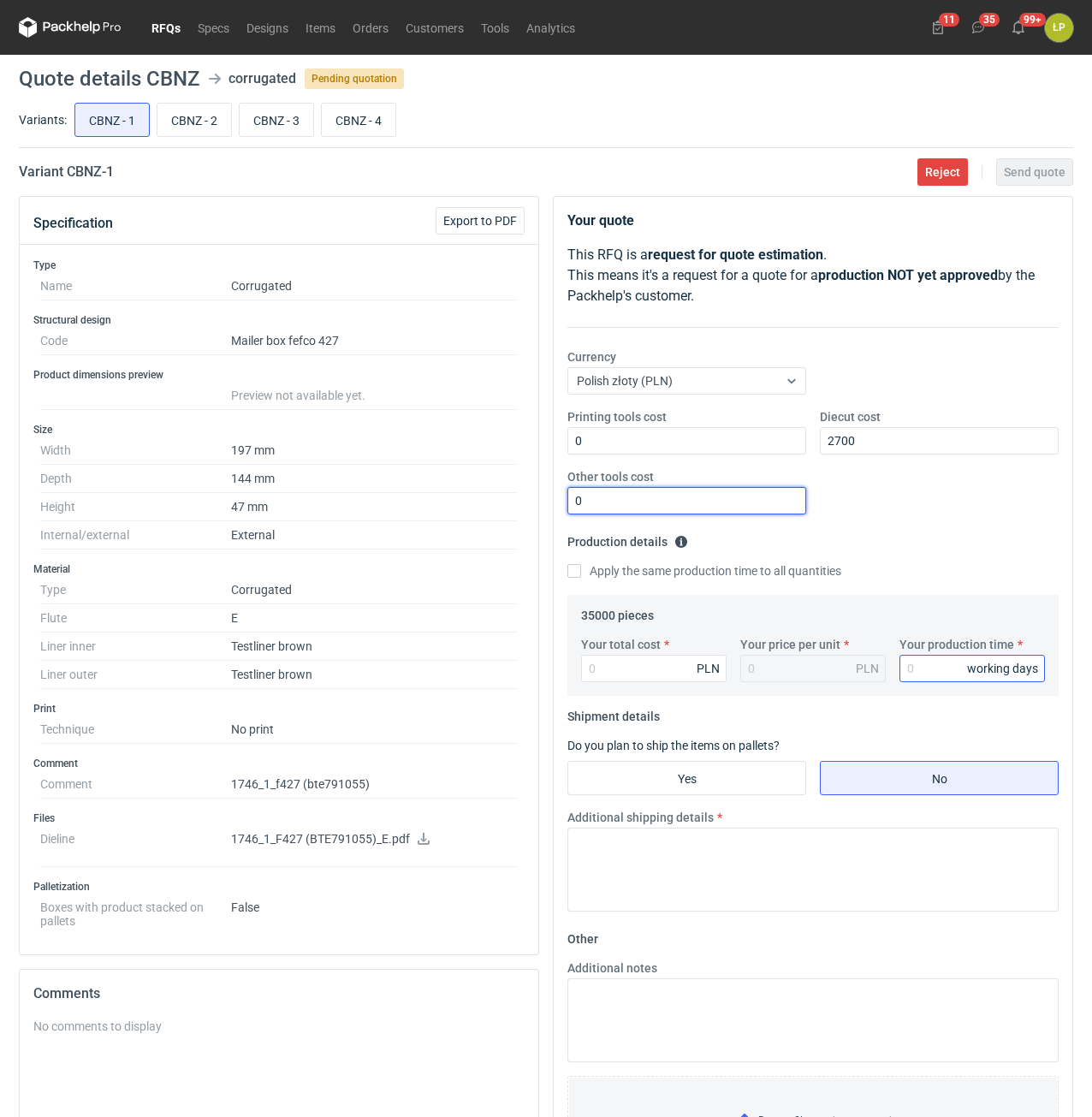
type input "0"
click at [910, 662] on input "Your production time" at bounding box center [972, 668] width 146 height 27
type input "12"
click at [647, 676] on input "Your total cost" at bounding box center [653, 668] width 146 height 27
type input "8750"
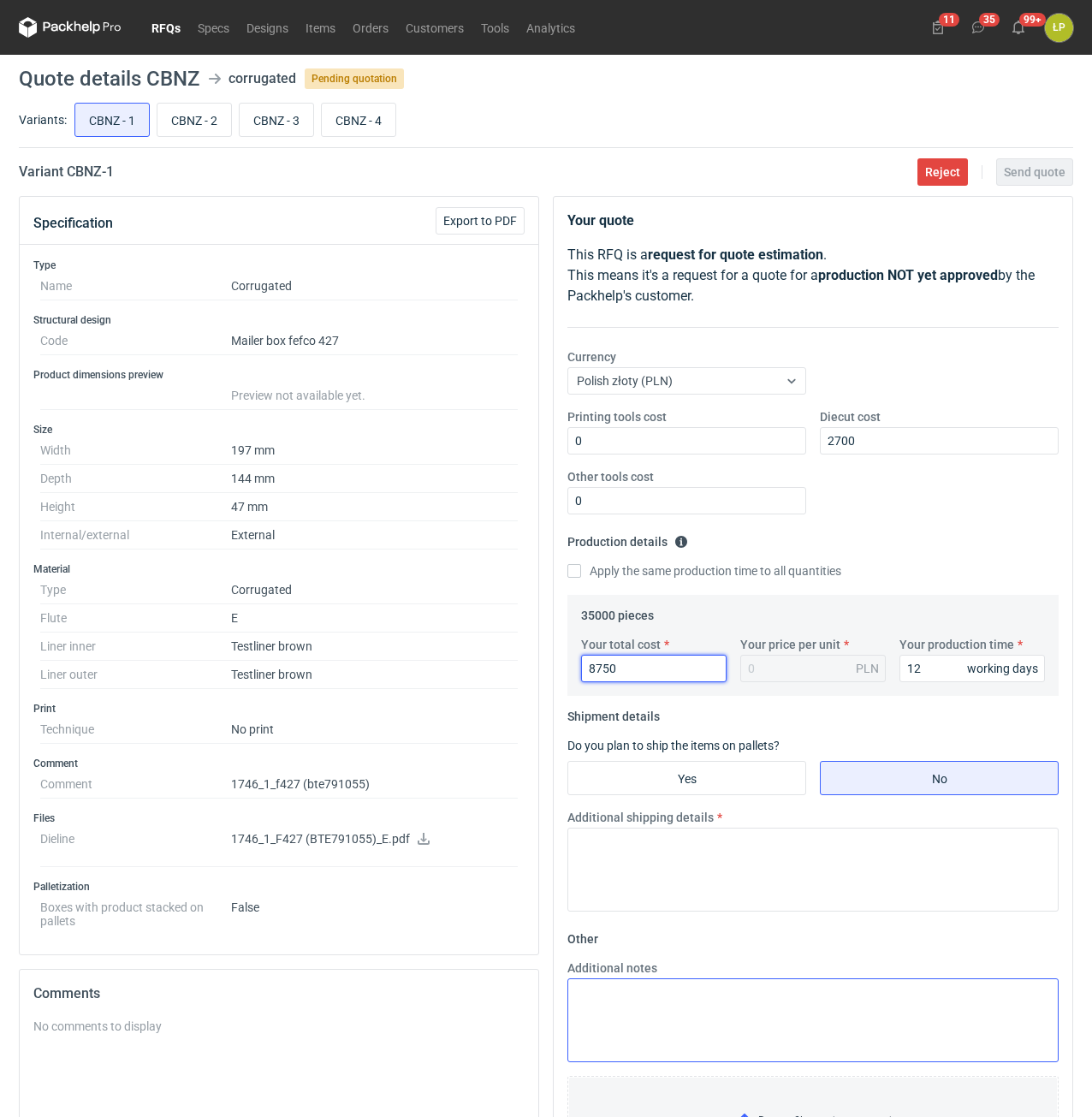
type input "0.25"
type input "8750"
click at [717, 791] on input "Yes" at bounding box center [687, 777] width 237 height 32
radio input "true"
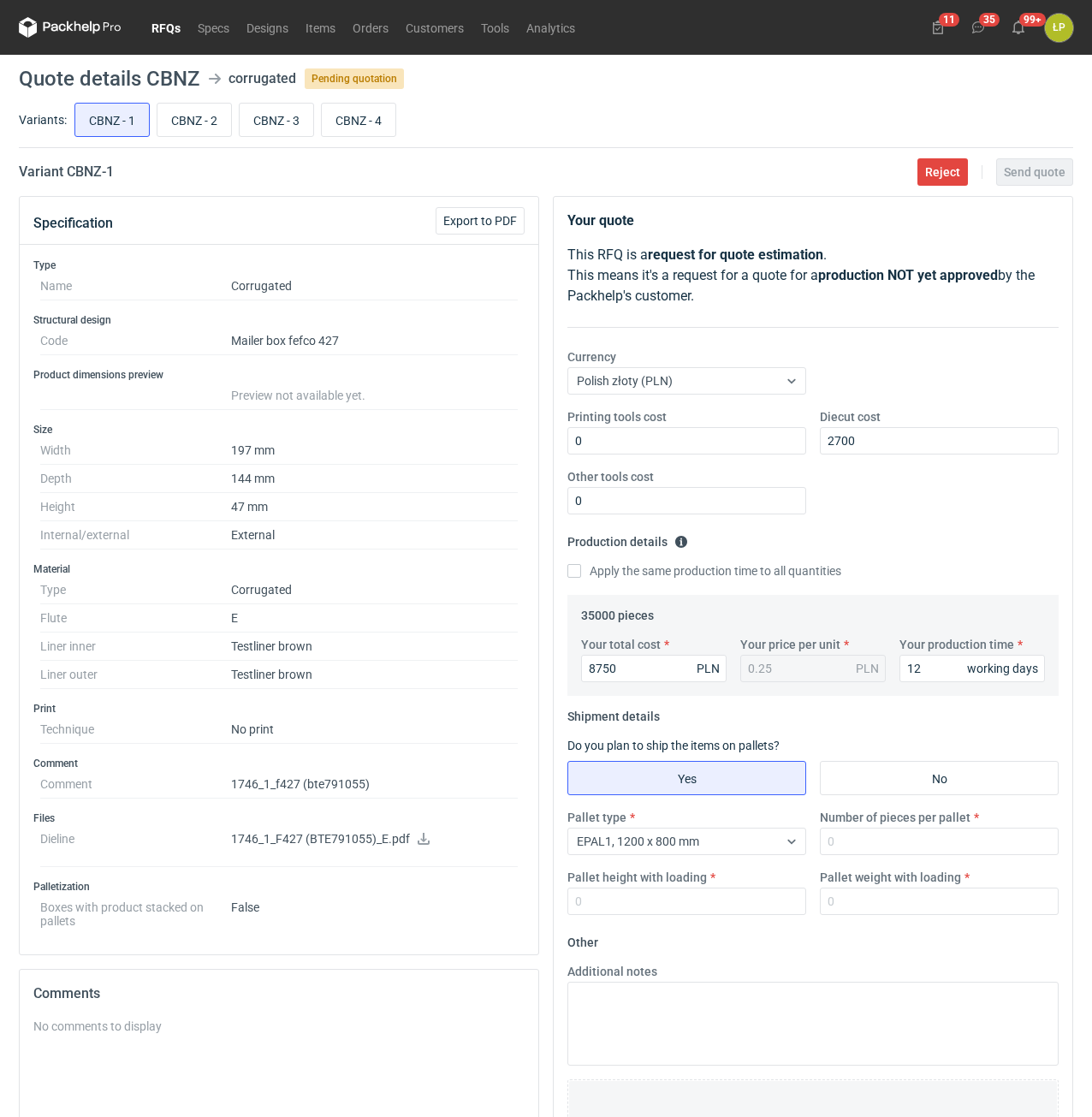
click at [757, 857] on div "Pallet type EPAL1, 1200 x 800 mm Number of pieces per pallet Pallet height with…" at bounding box center [813, 869] width 505 height 120
click at [854, 855] on input "Number of pieces per pallet" at bounding box center [939, 841] width 239 height 27
type input "4000"
click at [760, 915] on input "Pallet height with loading" at bounding box center [687, 901] width 239 height 27
type input "1800"
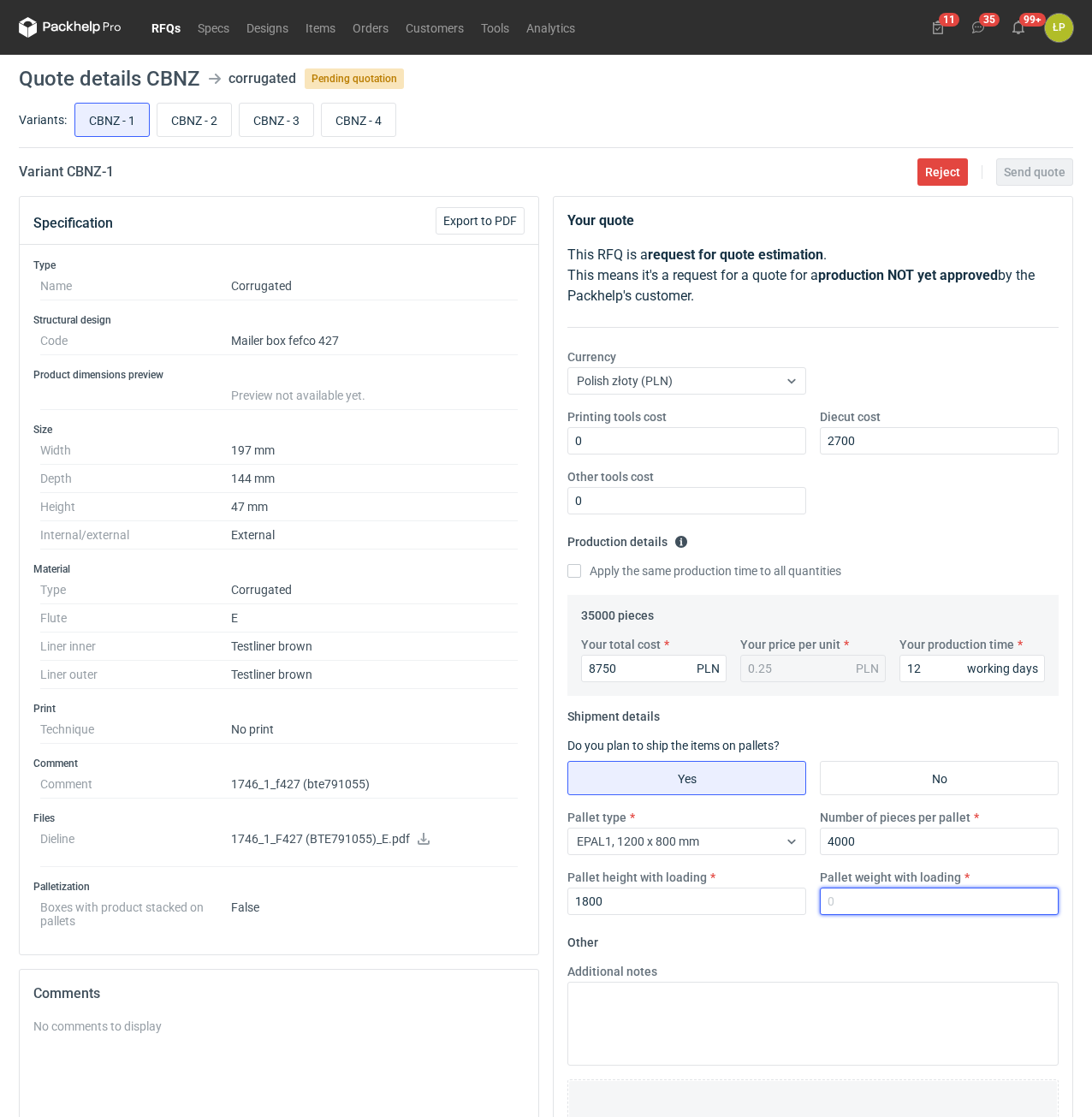
click at [872, 914] on input "Pallet weight with loading" at bounding box center [939, 901] width 239 height 27
click at [931, 910] on input "Pallet weight with loading" at bounding box center [939, 901] width 239 height 27
type input "310"
click at [936, 927] on div "Pallet type EPAL1, 1200 x 800 mm Number of pieces per pallet 4000 Pallet height…" at bounding box center [813, 869] width 505 height 120
click at [1034, 176] on span "Send quote" at bounding box center [1034, 172] width 61 height 12
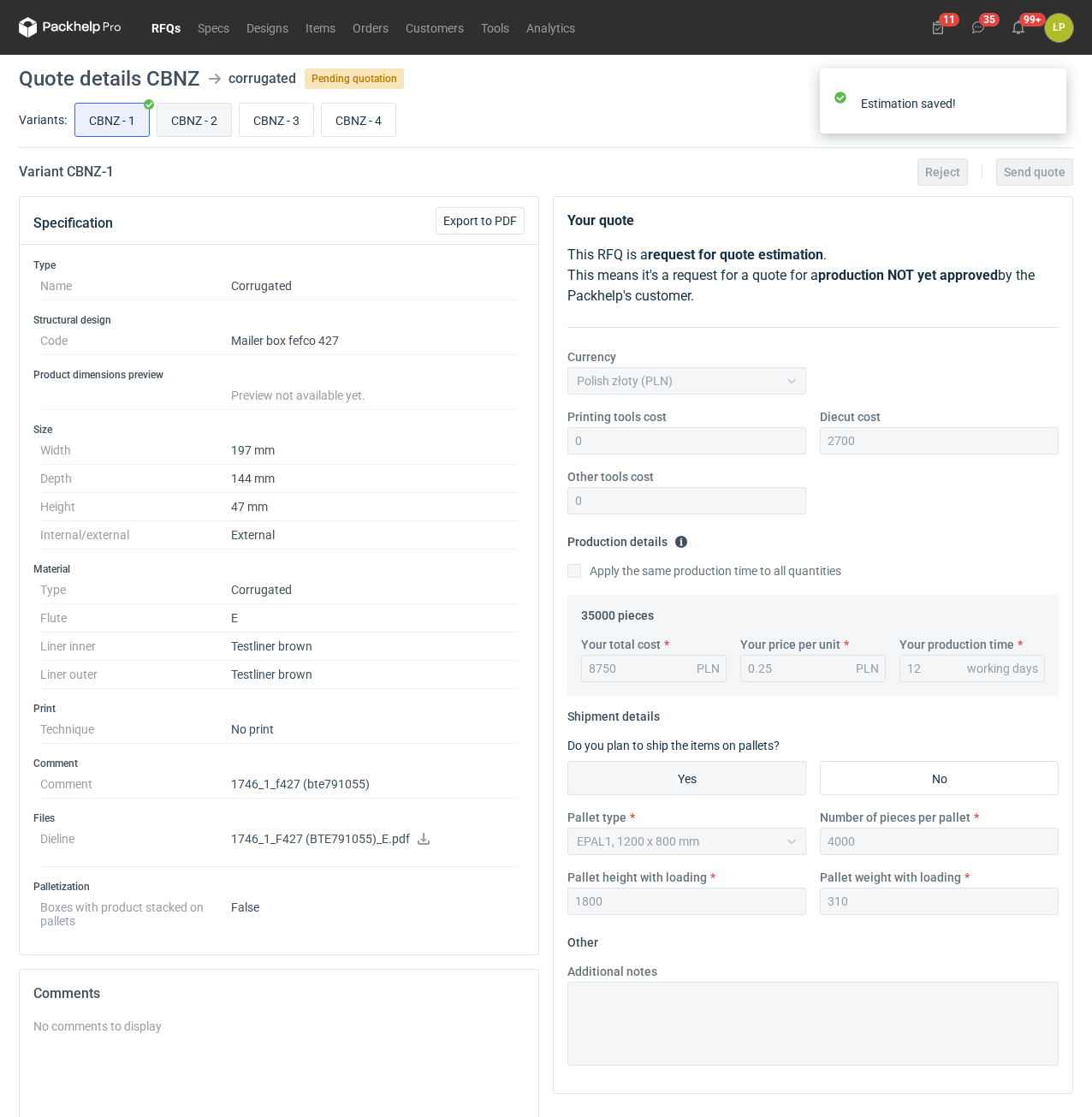
click at [174, 124] on input "CBNZ - 2" at bounding box center [194, 119] width 74 height 32
radio input "true"
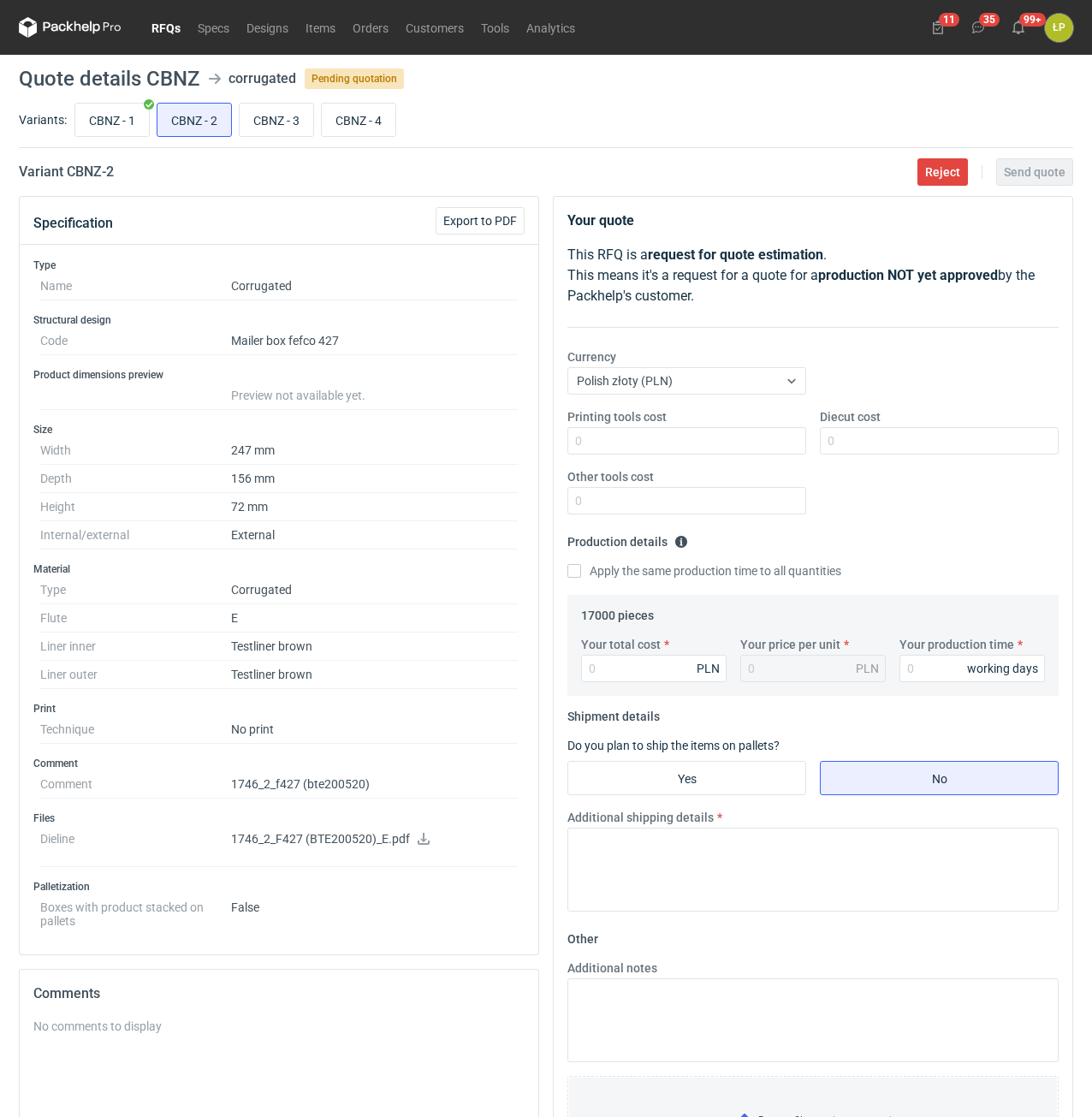
click at [420, 842] on icon at bounding box center [424, 839] width 12 height 12
click at [701, 445] on input "Printing tools cost" at bounding box center [687, 440] width 239 height 27
type input "0"
click at [874, 441] on input "Diecut cost" at bounding box center [939, 440] width 239 height 27
type input "2200"
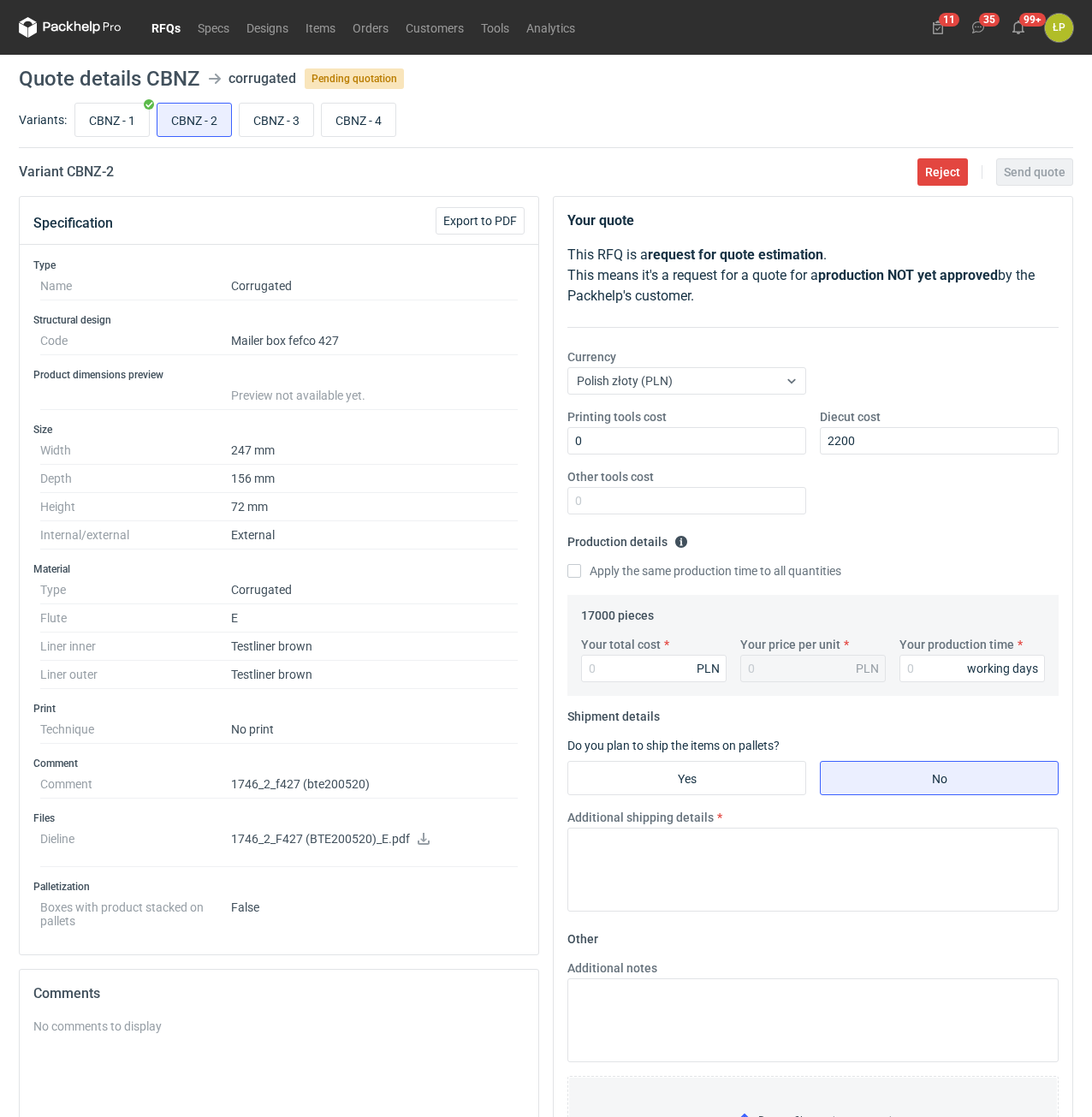
click at [781, 485] on div "Other tools cost" at bounding box center [687, 491] width 253 height 47
click at [774, 498] on input "Other tools cost" at bounding box center [687, 500] width 239 height 27
type input "0"
click at [927, 671] on input "Your production time" at bounding box center [972, 668] width 146 height 27
type input "12"
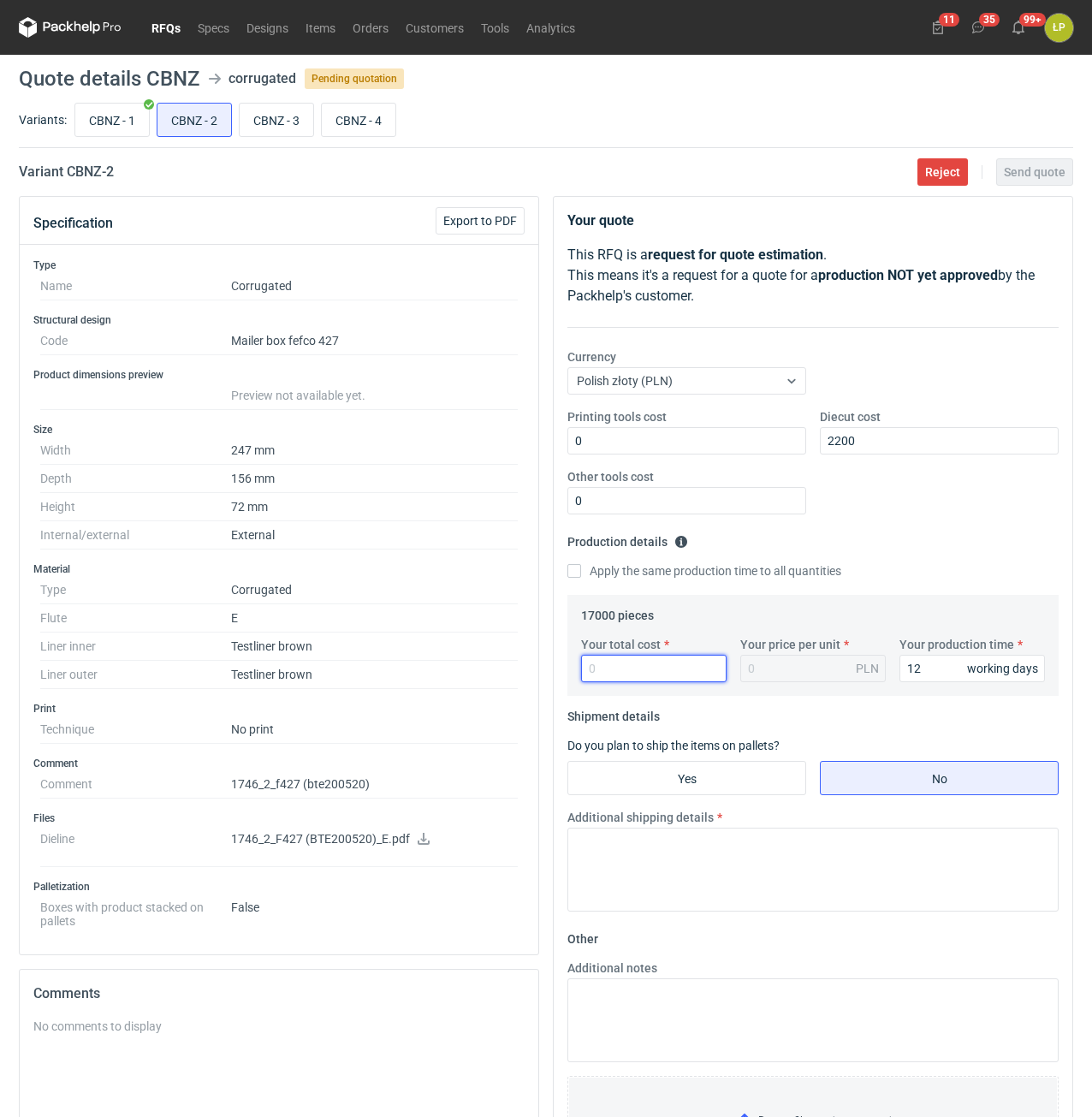
click at [621, 674] on input "Your total cost" at bounding box center [653, 668] width 146 height 27
type input "7650"
type input "0.45"
type input "7650"
click at [774, 771] on input "Yes" at bounding box center [687, 777] width 237 height 32
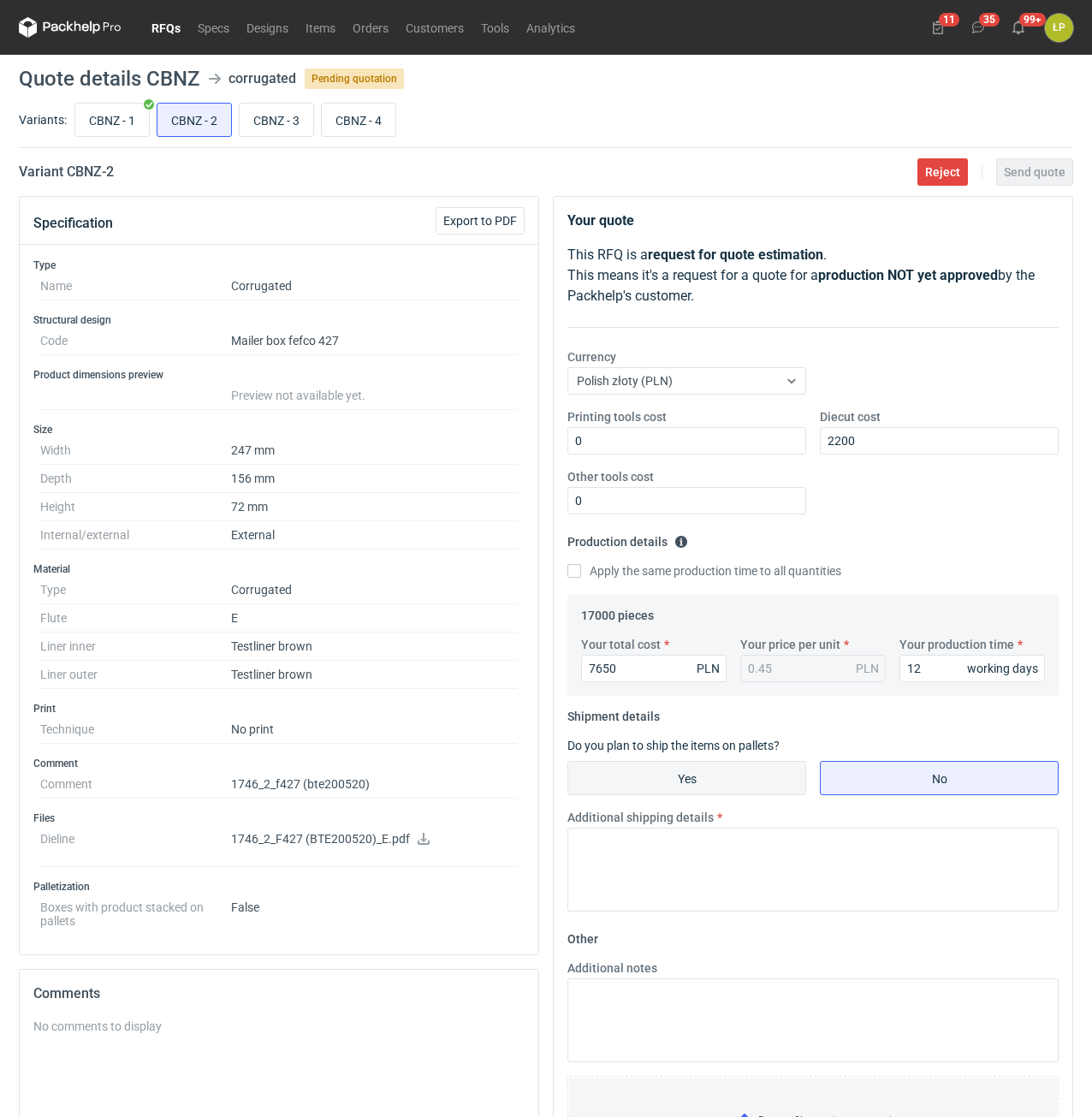
radio input "true"
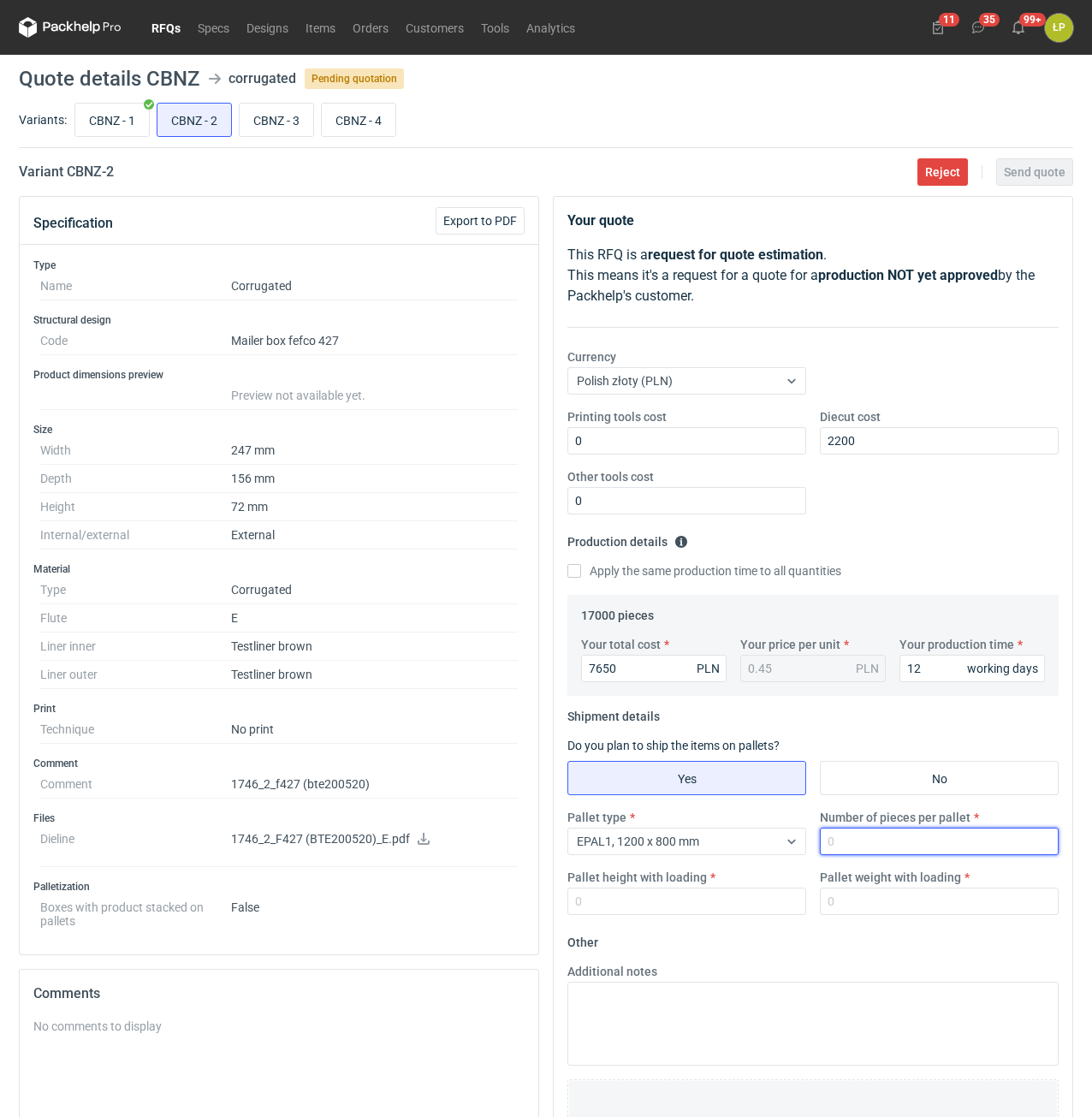
click at [822, 841] on input "Number of pieces per pallet" at bounding box center [939, 841] width 239 height 27
click at [839, 840] on input "Number of pieces per pallet" at bounding box center [939, 841] width 239 height 27
type input "2000"
click at [759, 890] on input "Pallet height with loading" at bounding box center [687, 901] width 239 height 27
click at [759, 892] on input "Pallet height with loading" at bounding box center [687, 901] width 239 height 27
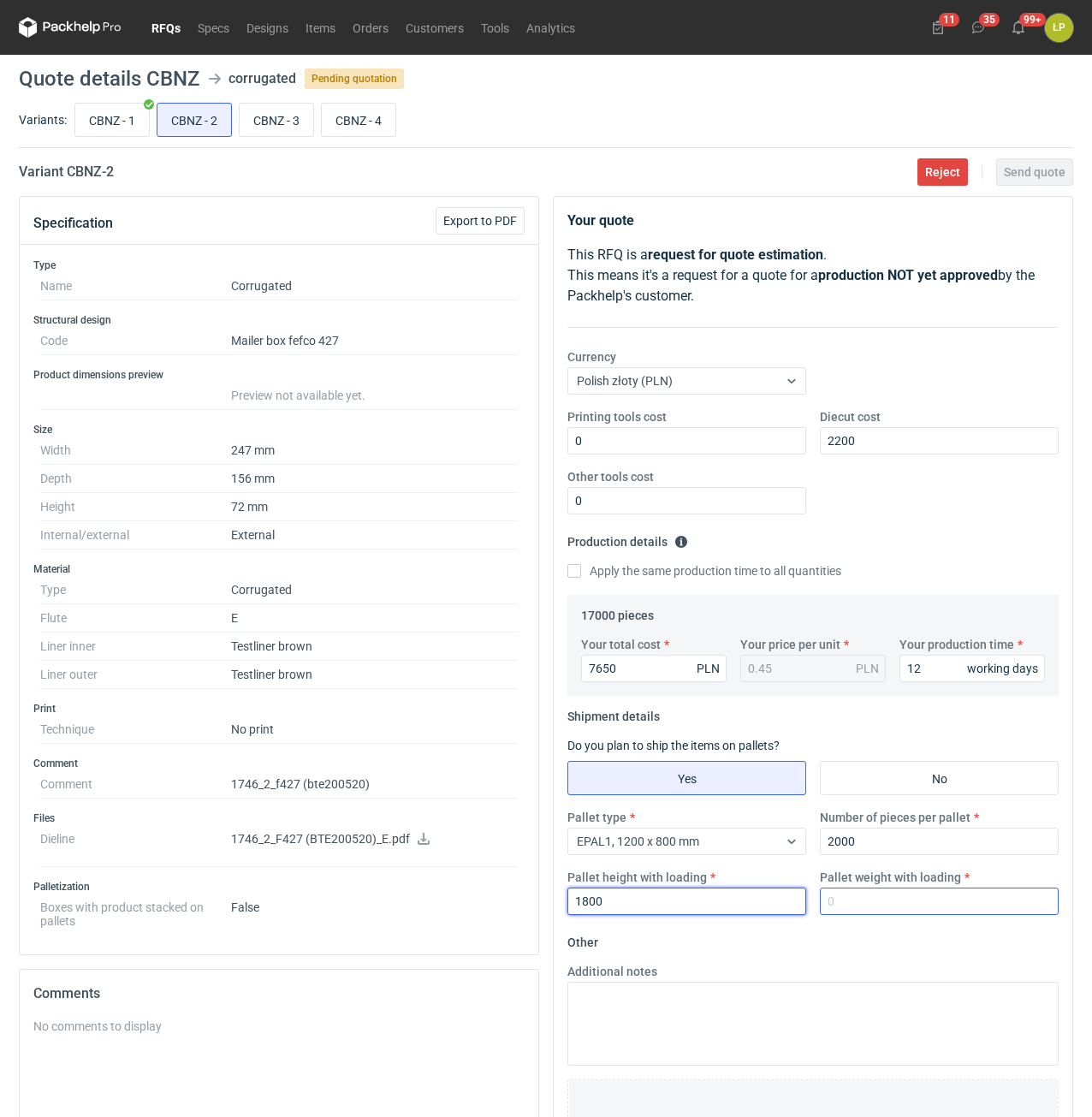
type input "1800"
click at [874, 899] on input "Pallet weight with loading" at bounding box center [939, 901] width 239 height 27
click at [888, 905] on input "Pallet weight with loading" at bounding box center [939, 901] width 239 height 27
type input "280"
click at [895, 941] on fieldset "Other Additional notes Browse files or drop to attach" at bounding box center [813, 1055] width 491 height 254
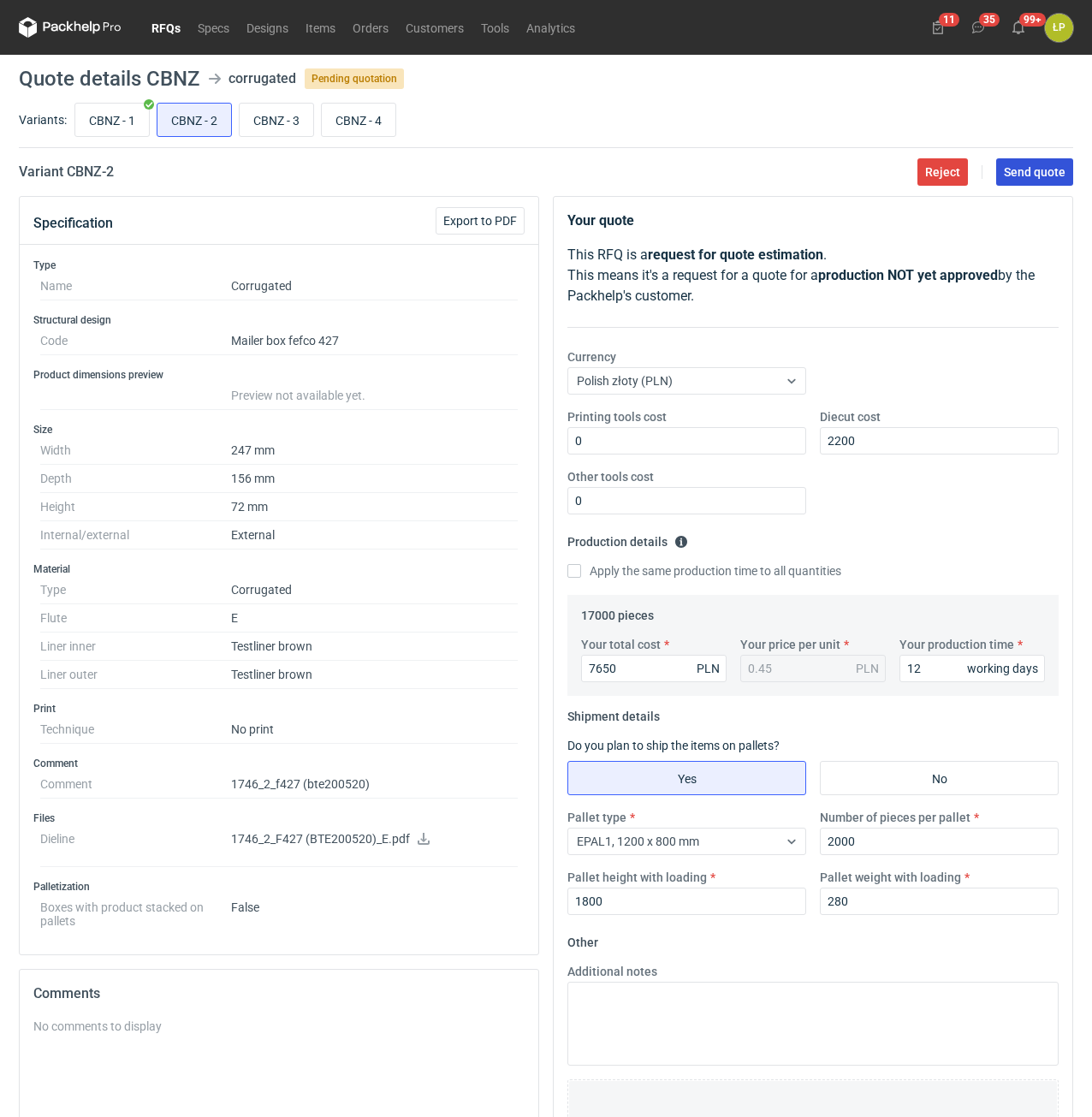
click at [1059, 168] on span "Send quote" at bounding box center [1034, 172] width 61 height 12
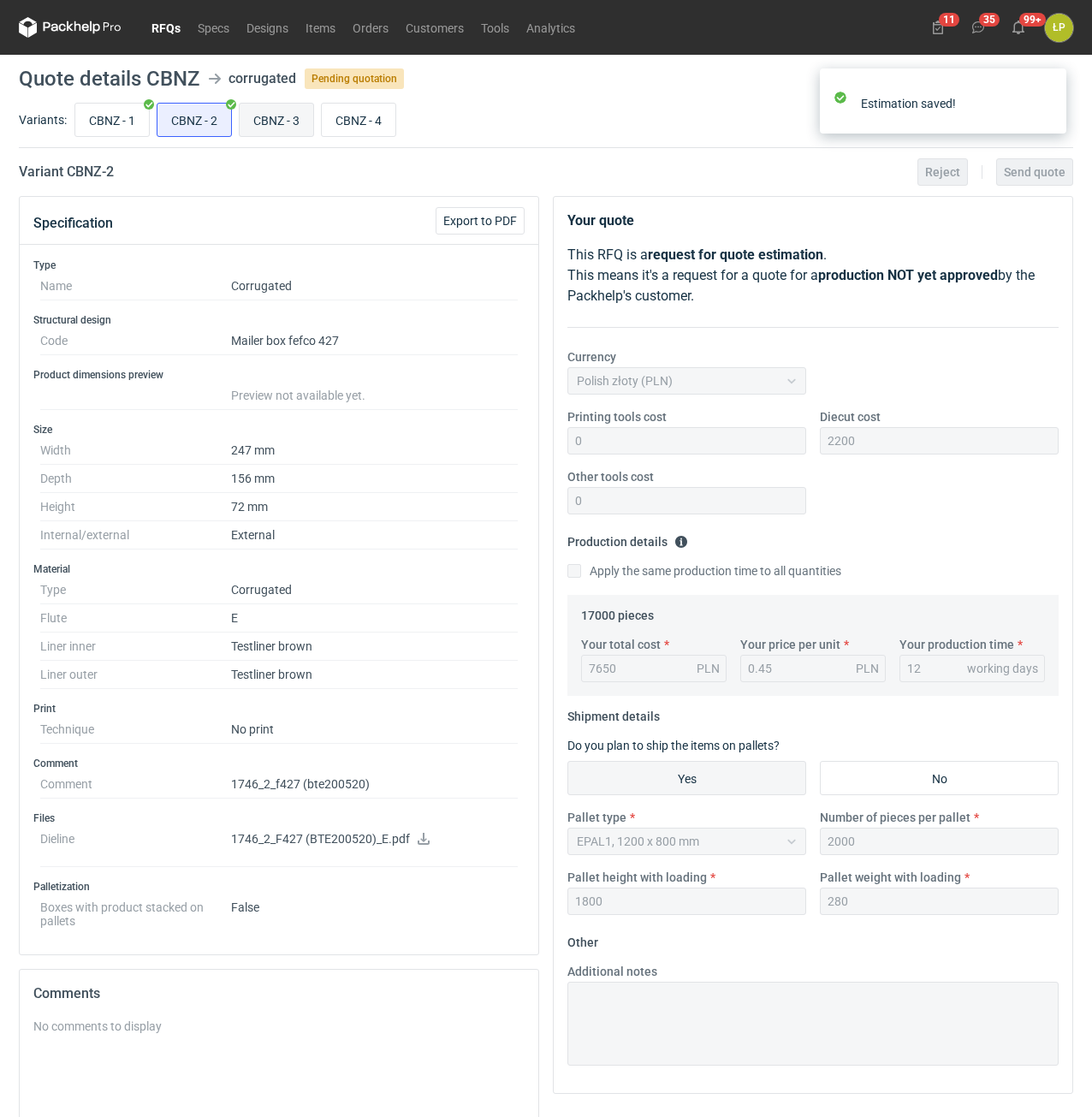
click at [285, 123] on input "CBNZ - 3" at bounding box center [276, 119] width 74 height 32
radio input "true"
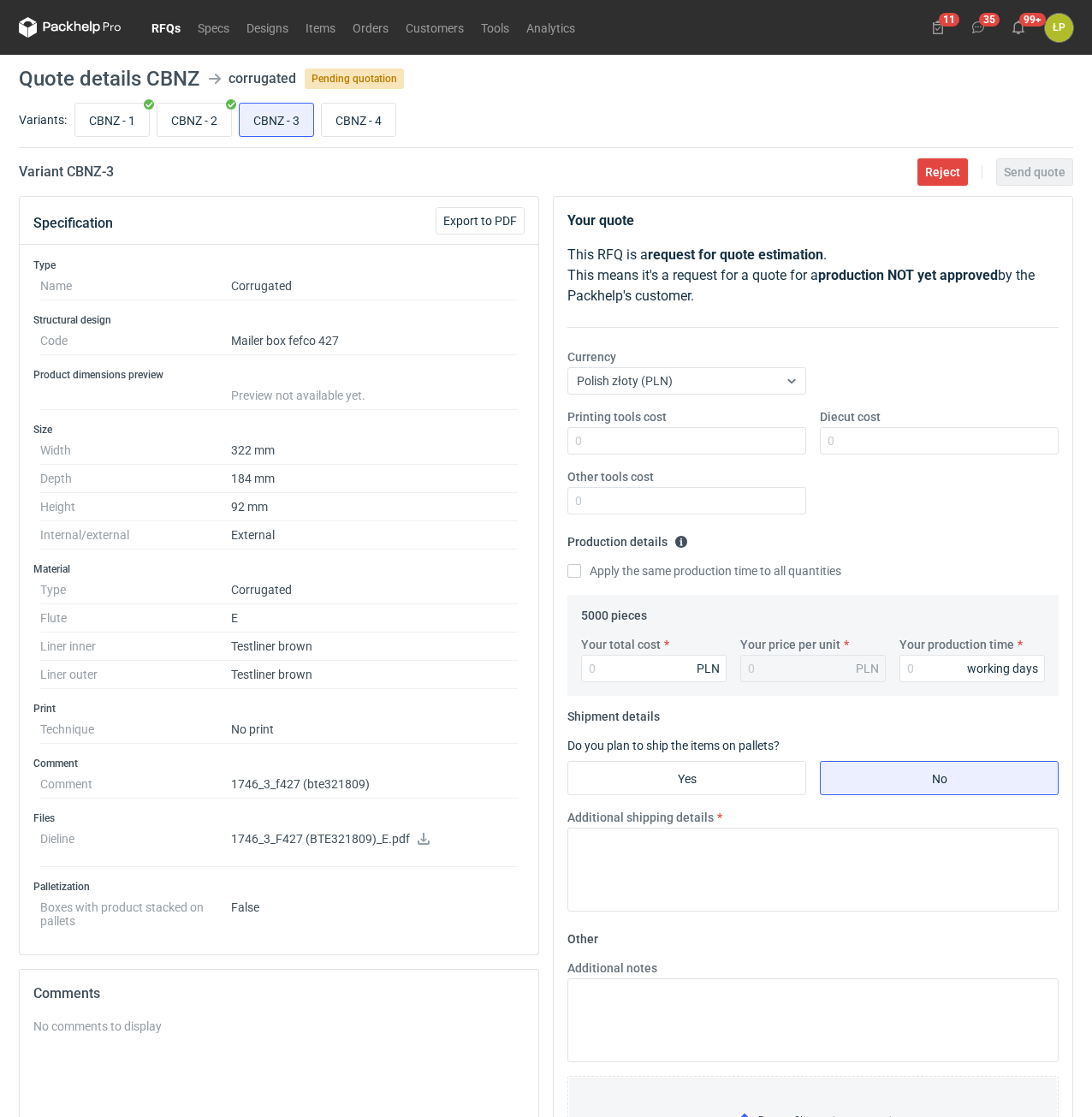
click at [421, 835] on icon at bounding box center [424, 839] width 12 height 12
click at [645, 454] on input "Printing tools cost" at bounding box center [687, 440] width 239 height 27
type input "0"
click at [892, 435] on input "Diecut cost" at bounding box center [939, 440] width 239 height 27
type input "2200"
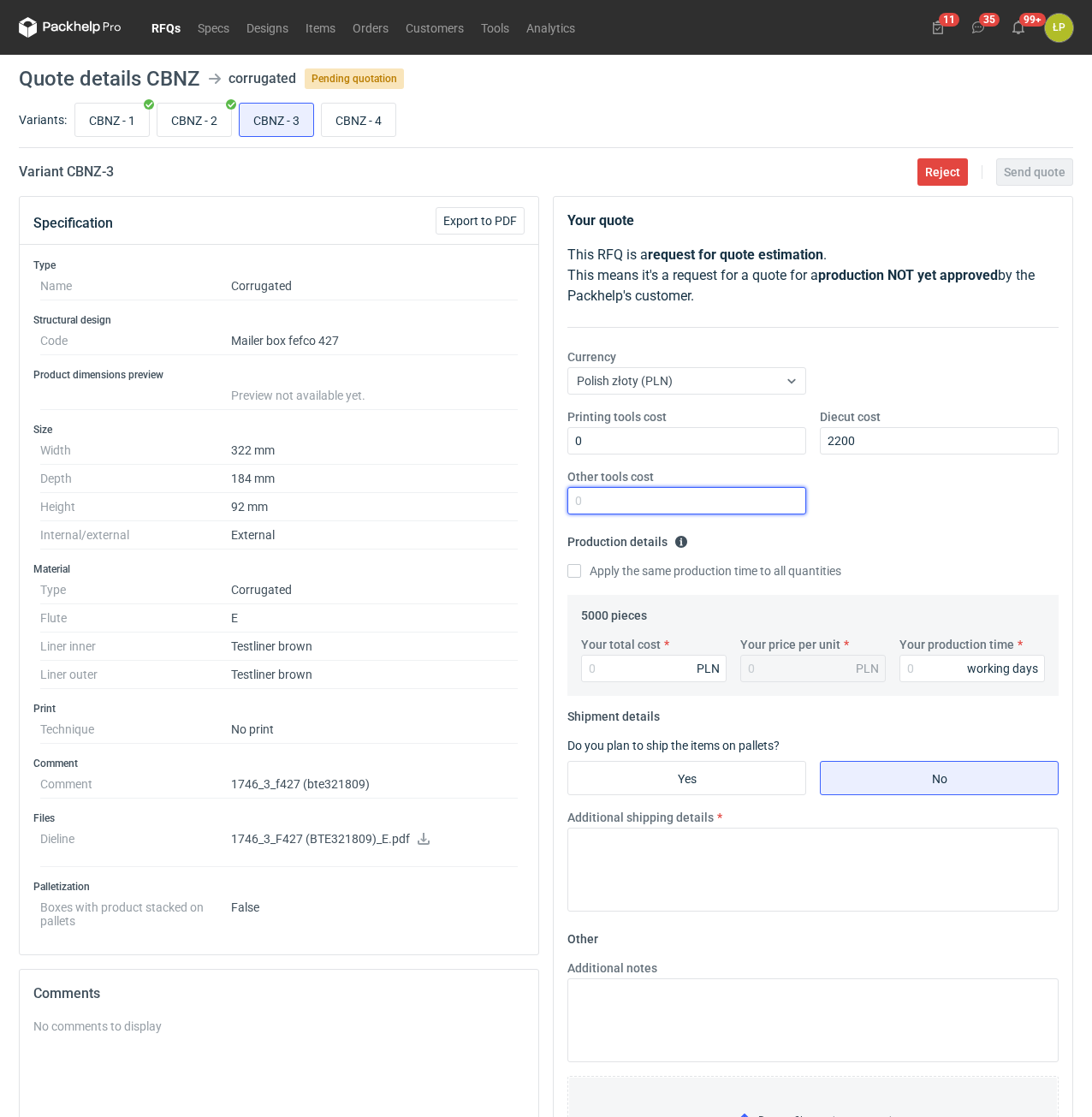
click at [751, 494] on input "Other tools cost" at bounding box center [687, 500] width 239 height 27
type input "0"
drag, startPoint x: 906, startPoint y: 655, endPoint x: 915, endPoint y: 658, distance: 9.5
click at [910, 655] on div "Your total cost PLN Your price per unit PLN Your production time working days" at bounding box center [813, 666] width 477 height 60
click at [916, 658] on input "Your production time" at bounding box center [972, 668] width 146 height 27
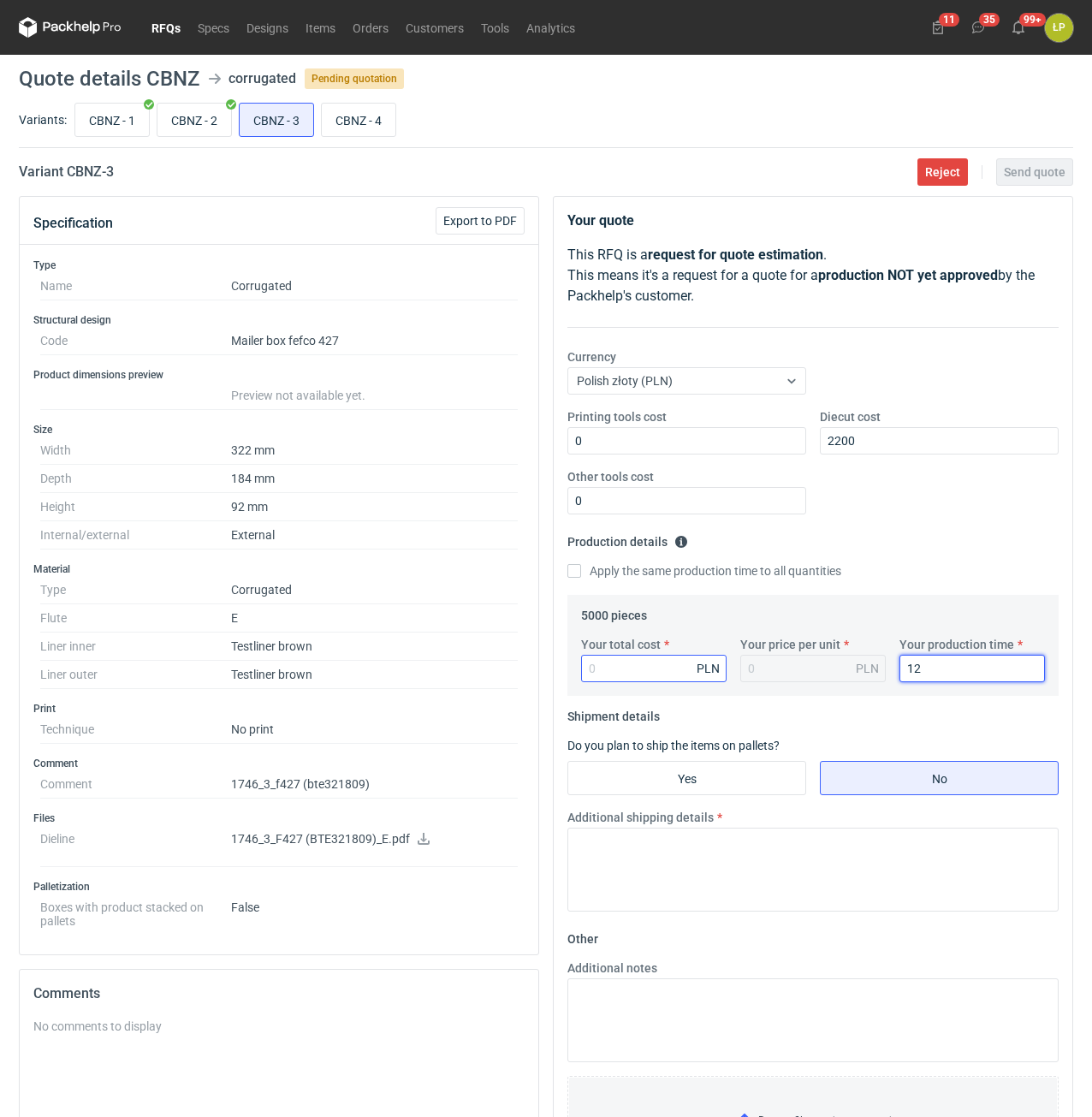
type input "12"
click at [665, 657] on input "Your total cost" at bounding box center [653, 668] width 146 height 27
click at [664, 665] on input "Your total cost" at bounding box center [653, 668] width 146 height 27
type input "3361"
type input "0.67"
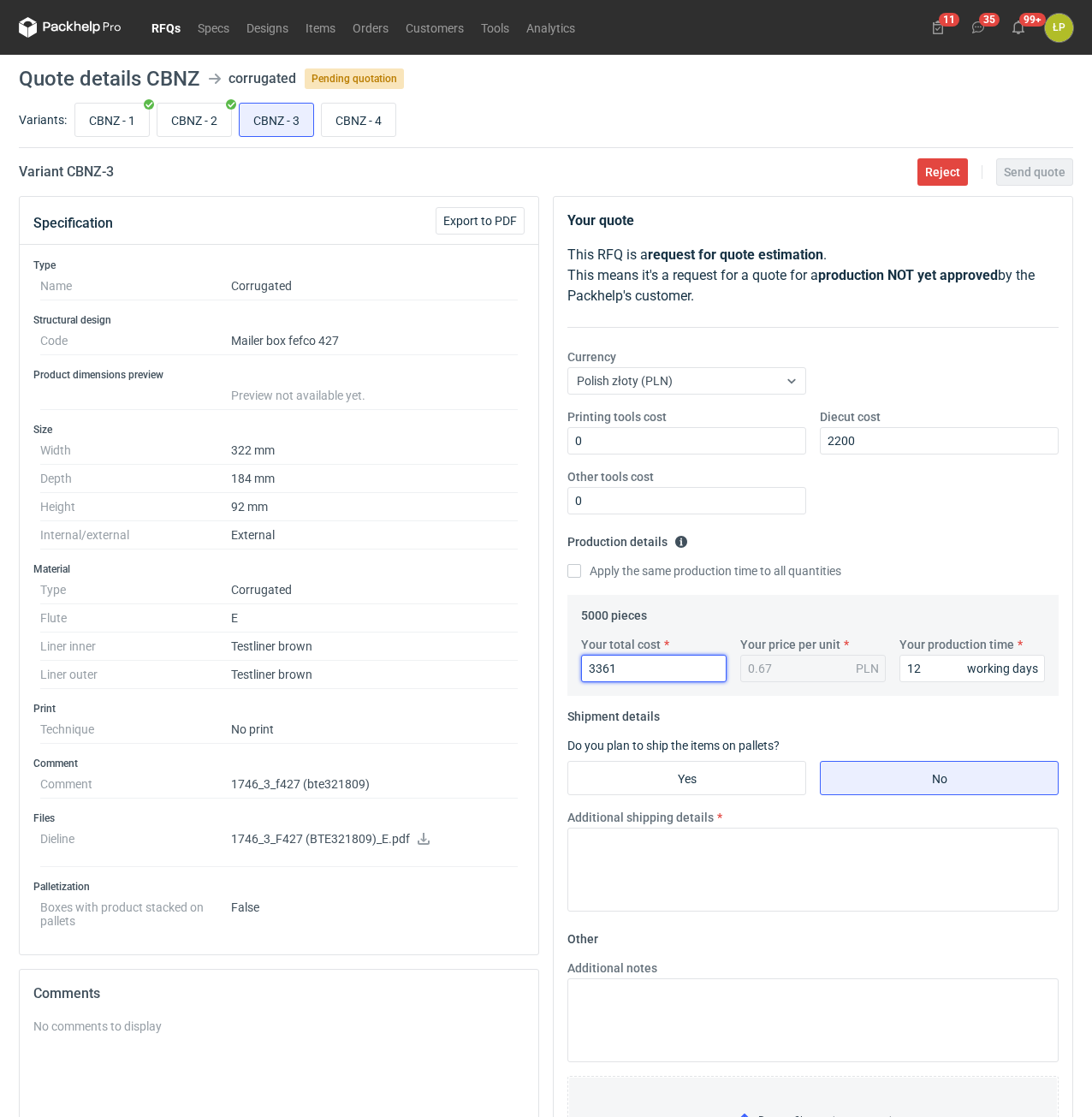
drag, startPoint x: 663, startPoint y: 675, endPoint x: 543, endPoint y: 670, distance: 120.1
click at [581, 670] on input "3361" at bounding box center [653, 668] width 146 height 27
type input "3400"
type input "0.68"
type input "3400"
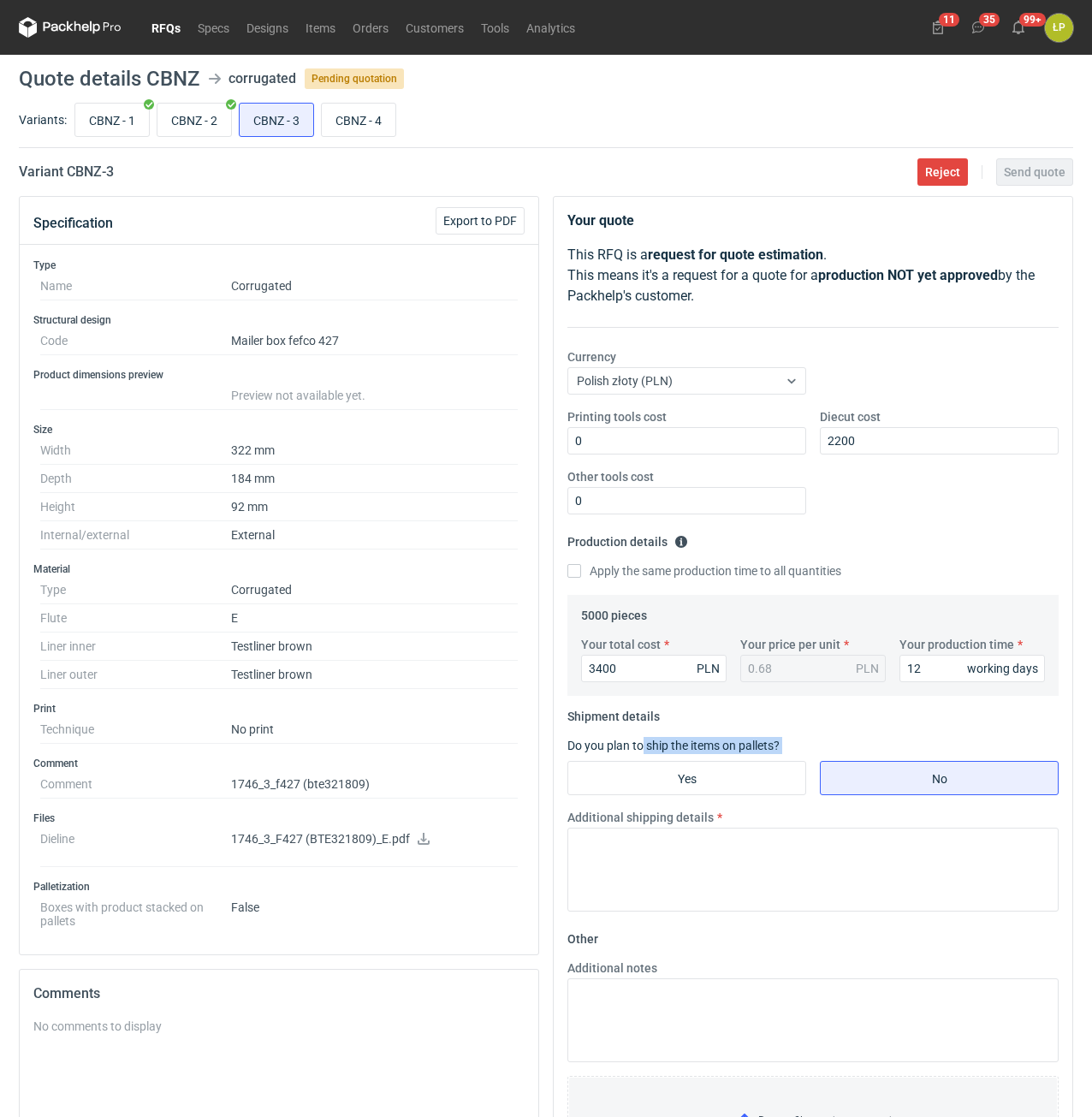
click at [642, 758] on fieldset "Shipment details Do you plan to ship the items on pallets? Yes No Additional sh…" at bounding box center [813, 814] width 491 height 223
click at [643, 770] on input "Yes" at bounding box center [687, 777] width 237 height 32
radio input "true"
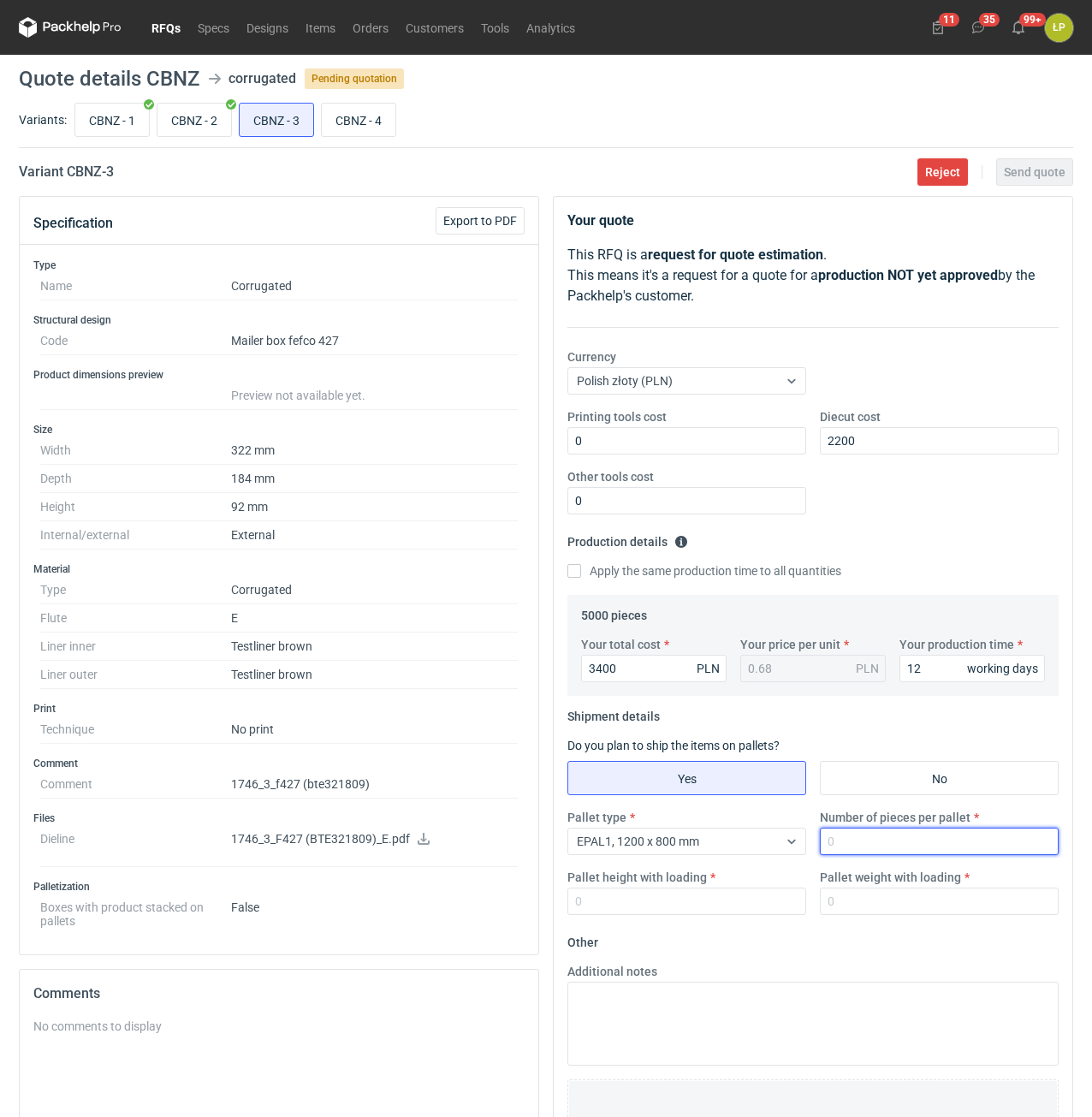
click at [859, 841] on input "Number of pieces per pallet" at bounding box center [939, 841] width 239 height 27
type input "2000"
click at [734, 888] on div "Pallet height with loading" at bounding box center [687, 891] width 253 height 47
click at [732, 894] on input "Pallet height with loading" at bounding box center [687, 901] width 239 height 27
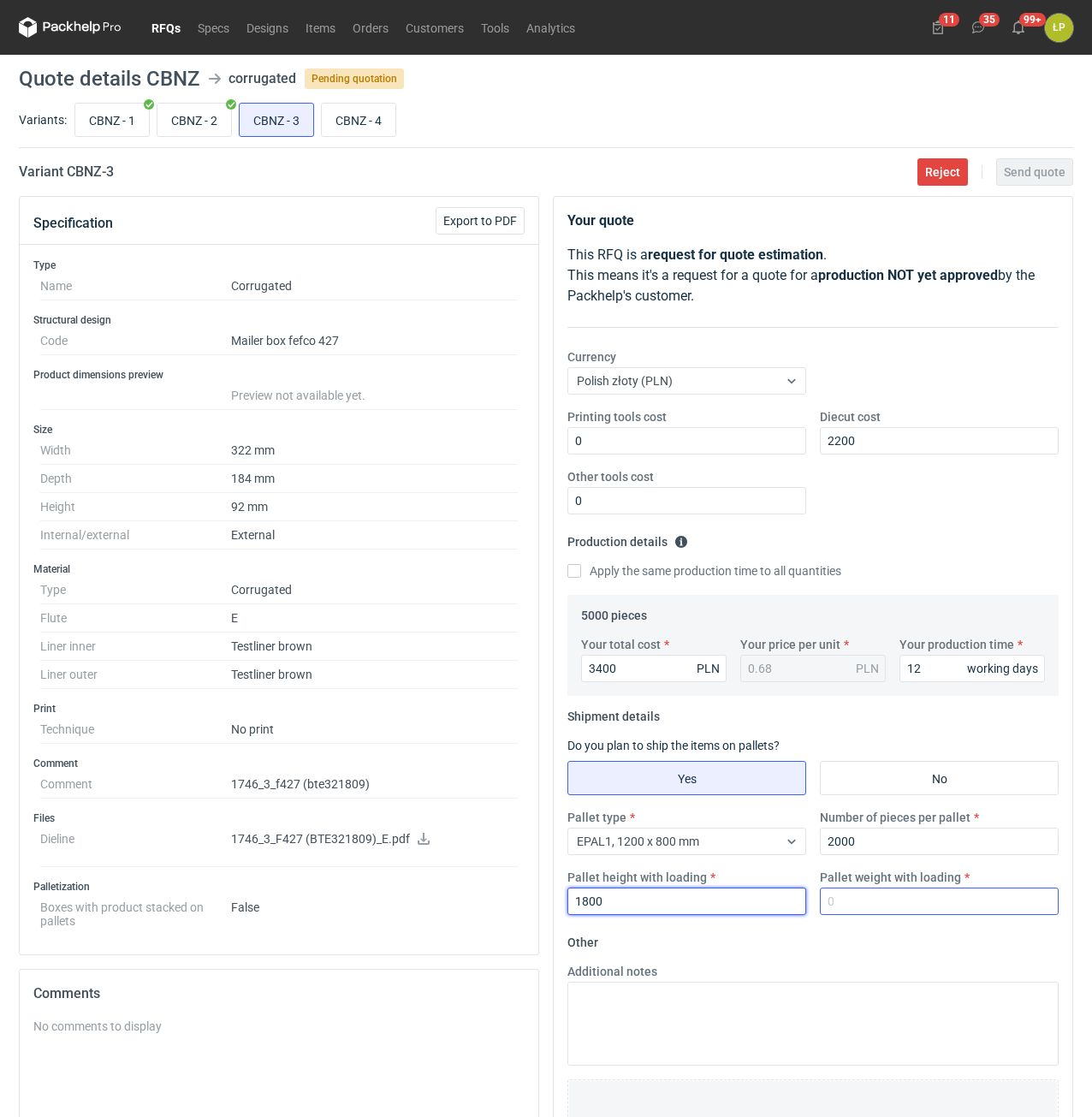
type input "1800"
click at [873, 902] on input "Pallet weight with loading" at bounding box center [939, 901] width 239 height 27
click at [896, 901] on input "Pallet weight with loading" at bounding box center [939, 901] width 239 height 27
type input "370"
click at [894, 936] on form "Other Additional notes Browse files or drop to attach" at bounding box center [813, 1055] width 491 height 254
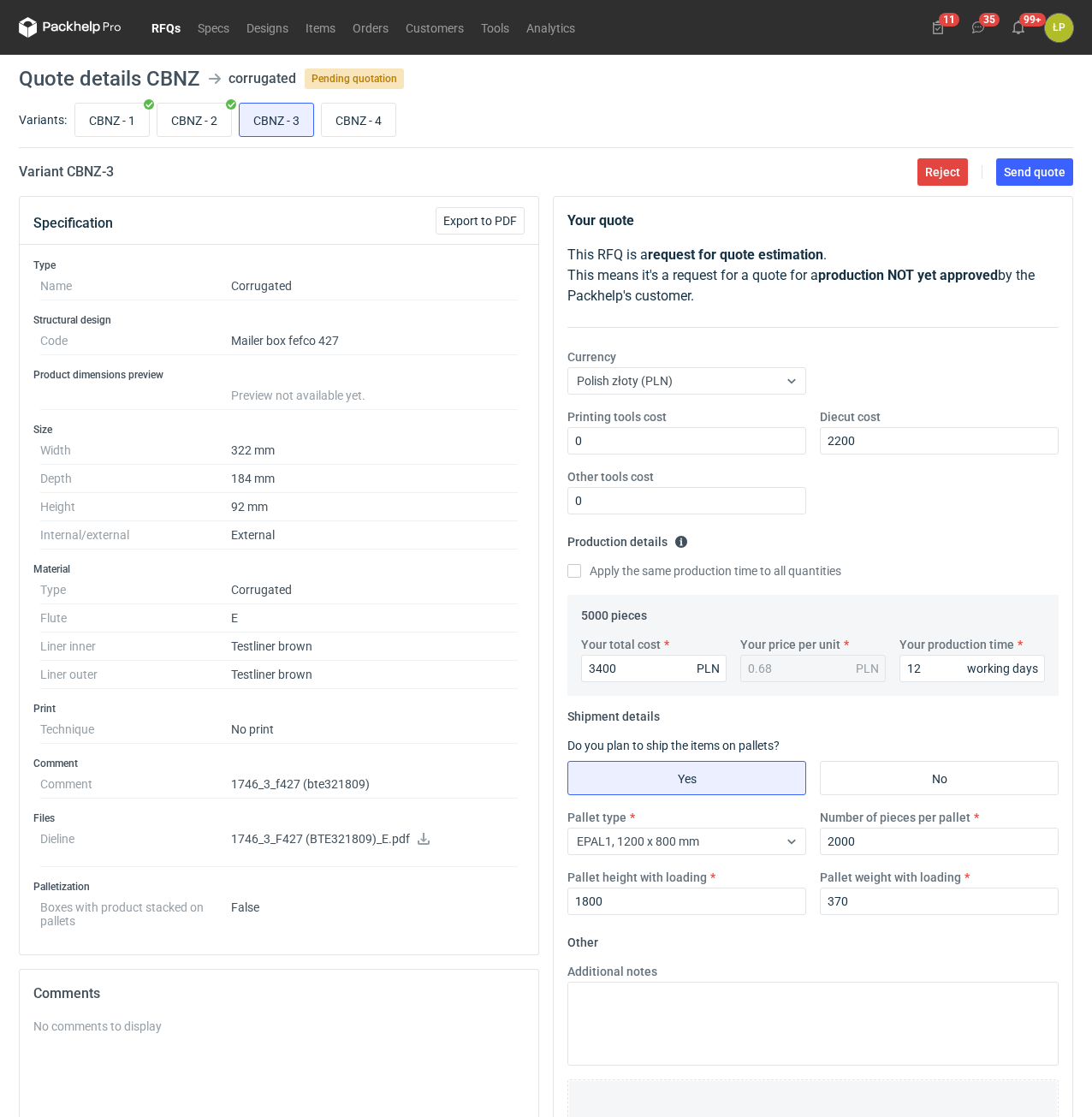
click at [1005, 187] on main "Quote details CBNZ corrugated Pending quotation Variants: CBNZ - 1 CBNZ - 2 CBN…" at bounding box center [546, 717] width 1067 height 1325
click at [1015, 173] on span "Send quote" at bounding box center [1034, 172] width 61 height 12
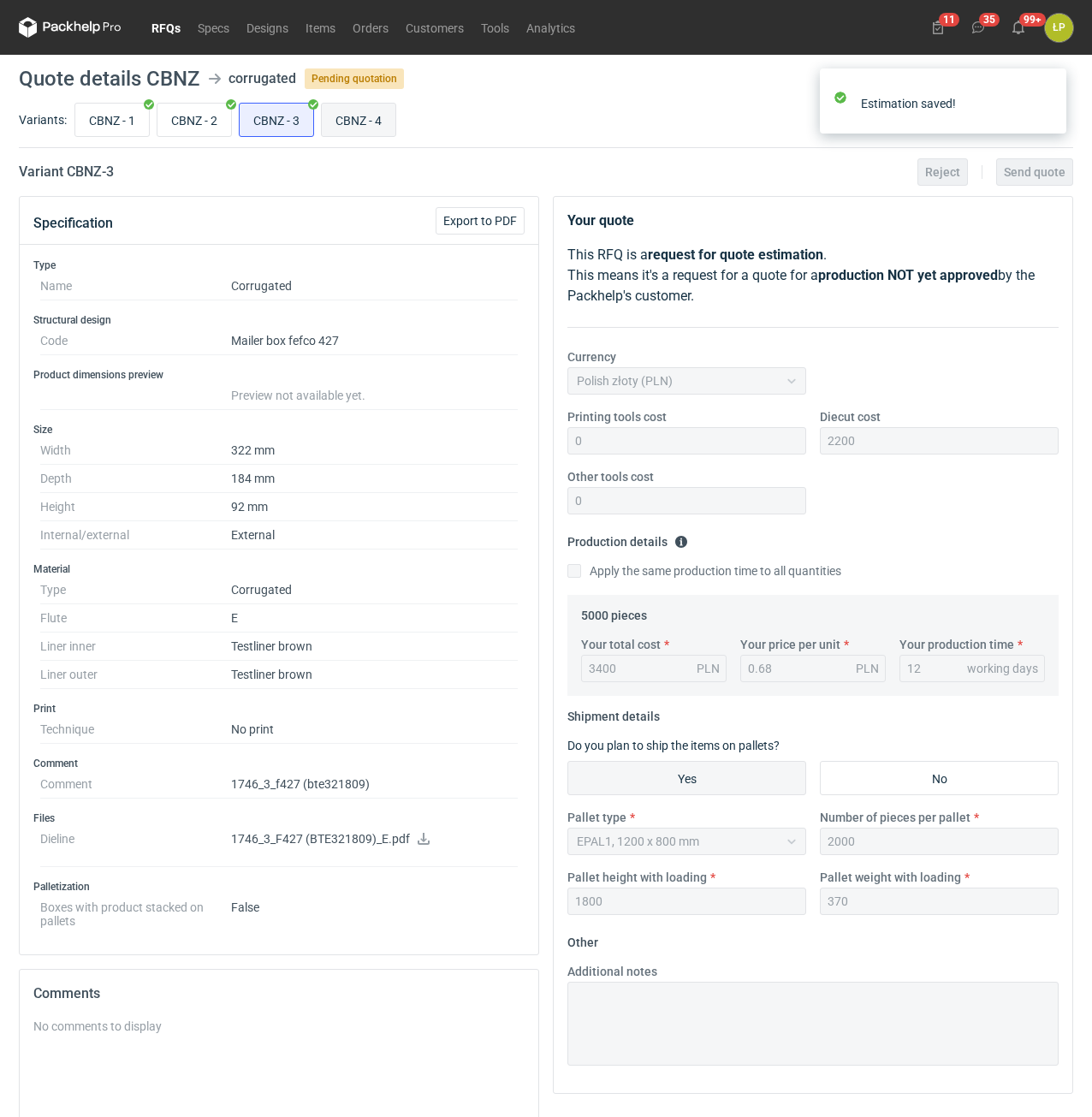
click at [363, 125] on input "CBNZ - 4" at bounding box center [359, 119] width 74 height 32
radio input "true"
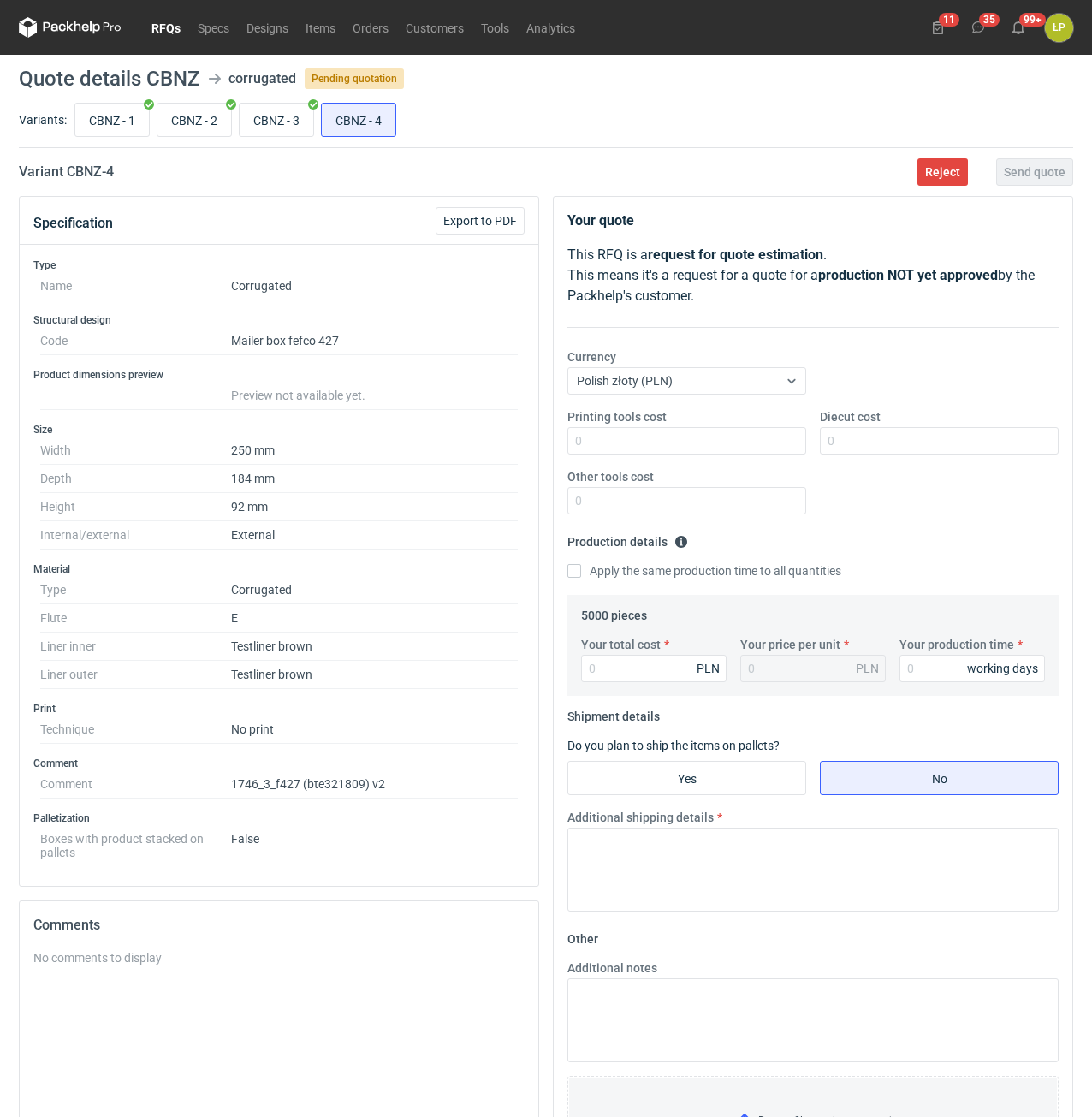
click at [340, 785] on dd "1746_3_f427 (bte321809) v2" at bounding box center [374, 784] width 287 height 28
click at [368, 785] on dd "1746_3_f427 (bte321809) v2" at bounding box center [374, 784] width 287 height 28
click at [285, 125] on input "CBNZ - 3" at bounding box center [276, 119] width 74 height 32
radio input "true"
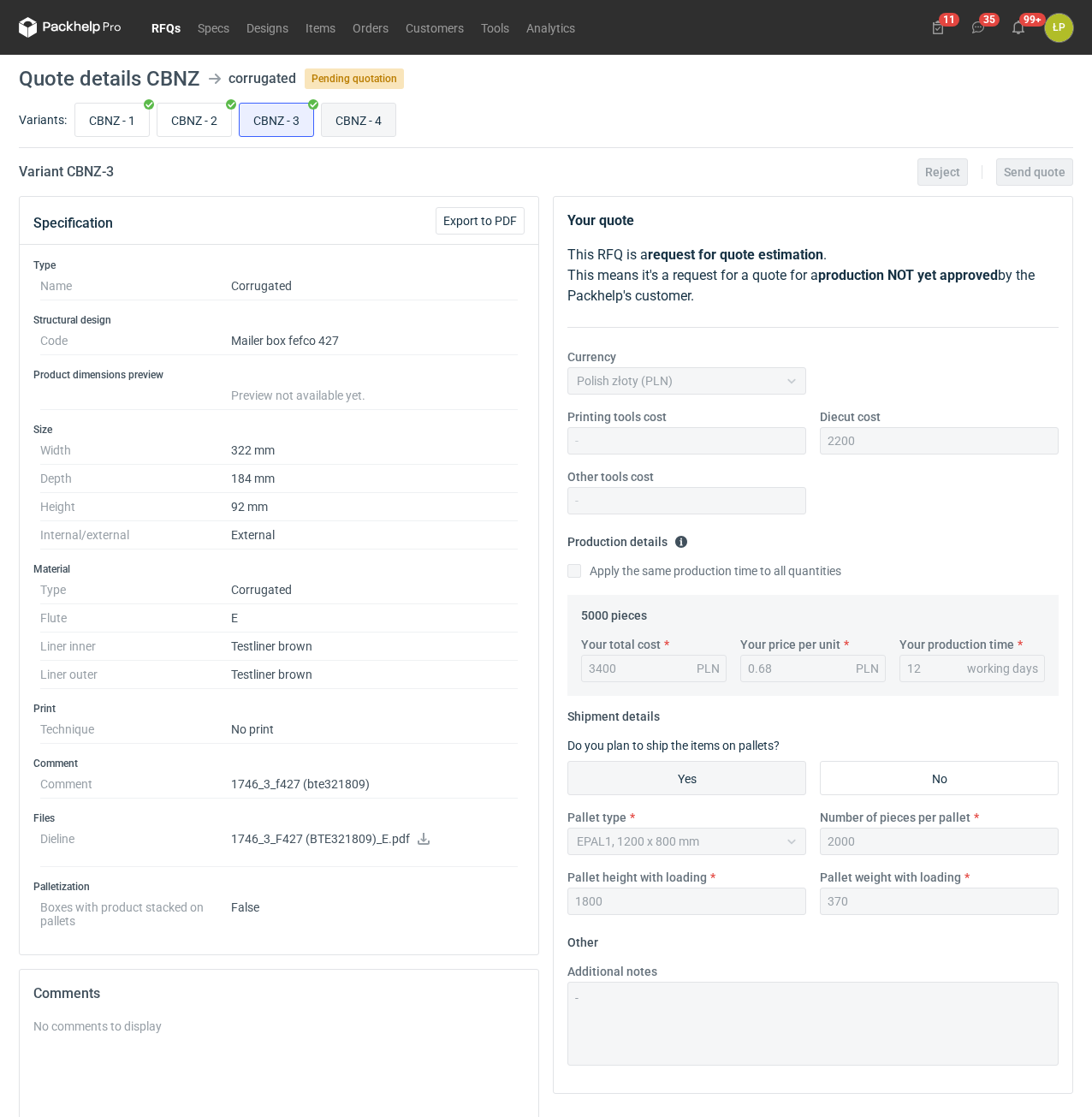
click at [337, 118] on input "CBNZ - 4" at bounding box center [359, 119] width 74 height 32
radio input "true"
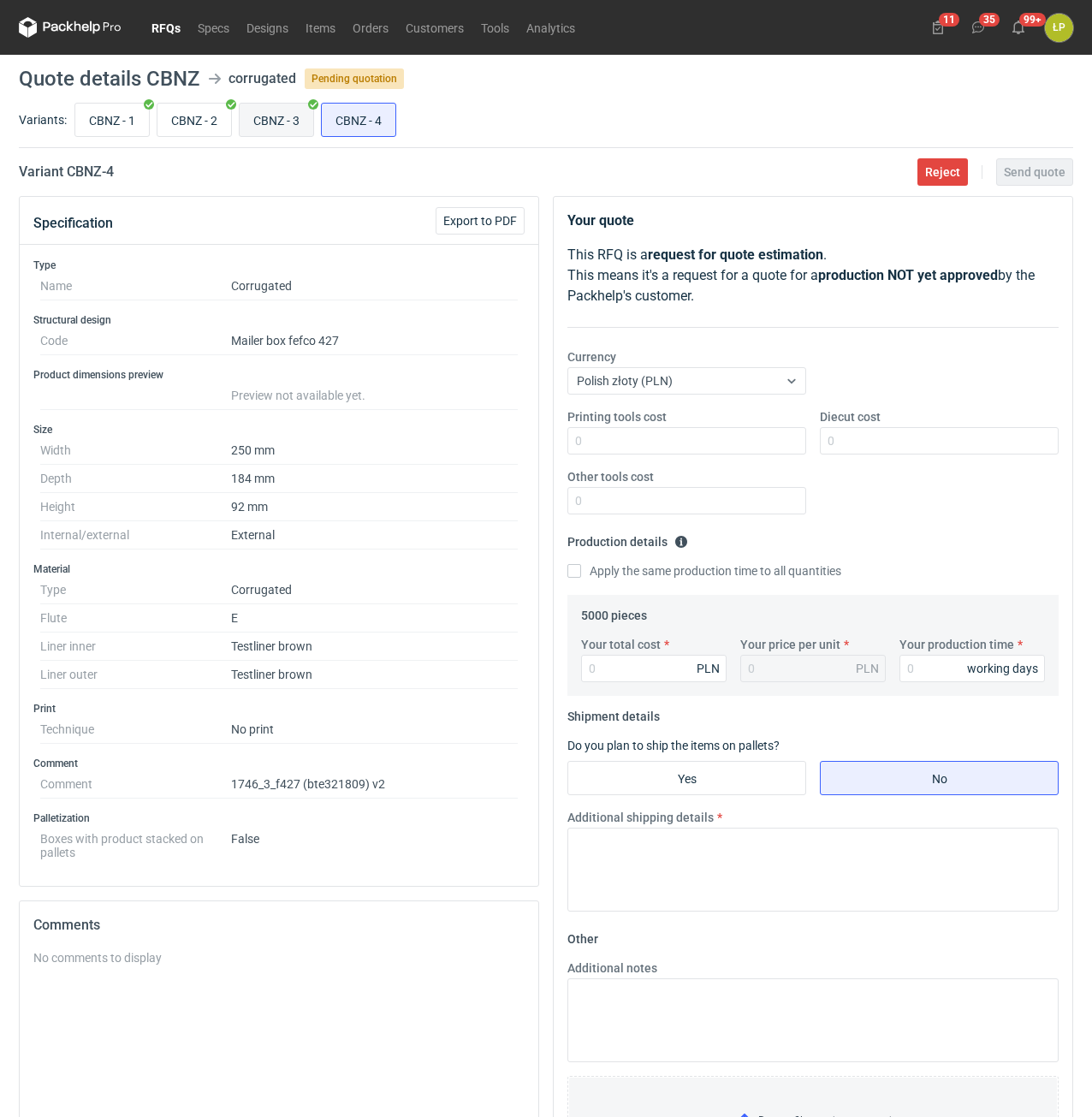
click at [275, 118] on input "CBNZ - 3" at bounding box center [276, 119] width 74 height 32
radio input "true"
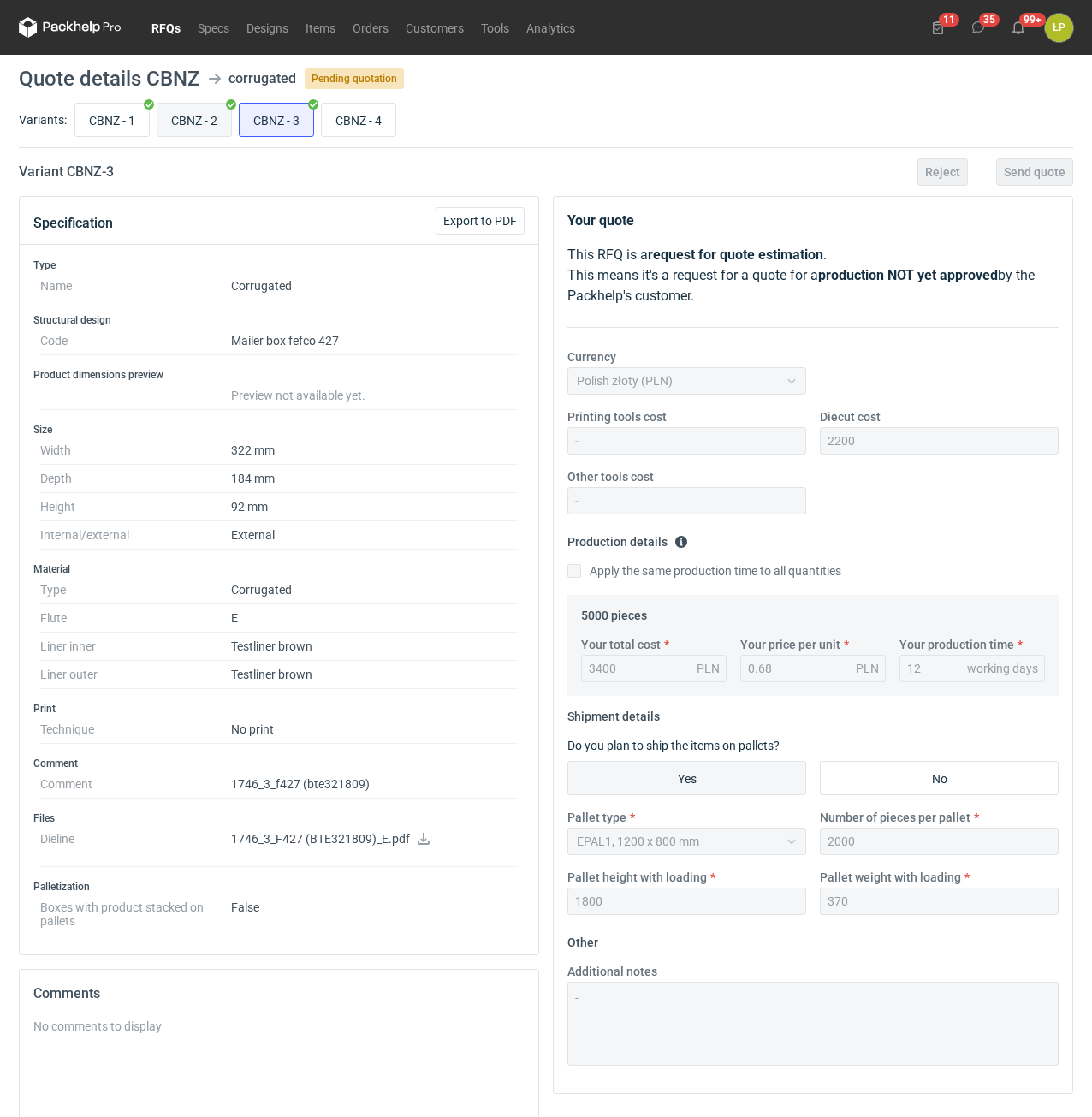
click at [205, 115] on input "CBNZ - 2" at bounding box center [194, 119] width 74 height 32
radio input "true"
click at [240, 118] on input "CBNZ - 3" at bounding box center [276, 119] width 74 height 32
radio input "true"
click at [319, 121] on div "CBNZ - 1 CBNZ - 2 CBNZ - 3 CBNZ - 4" at bounding box center [572, 119] width 1002 height 41
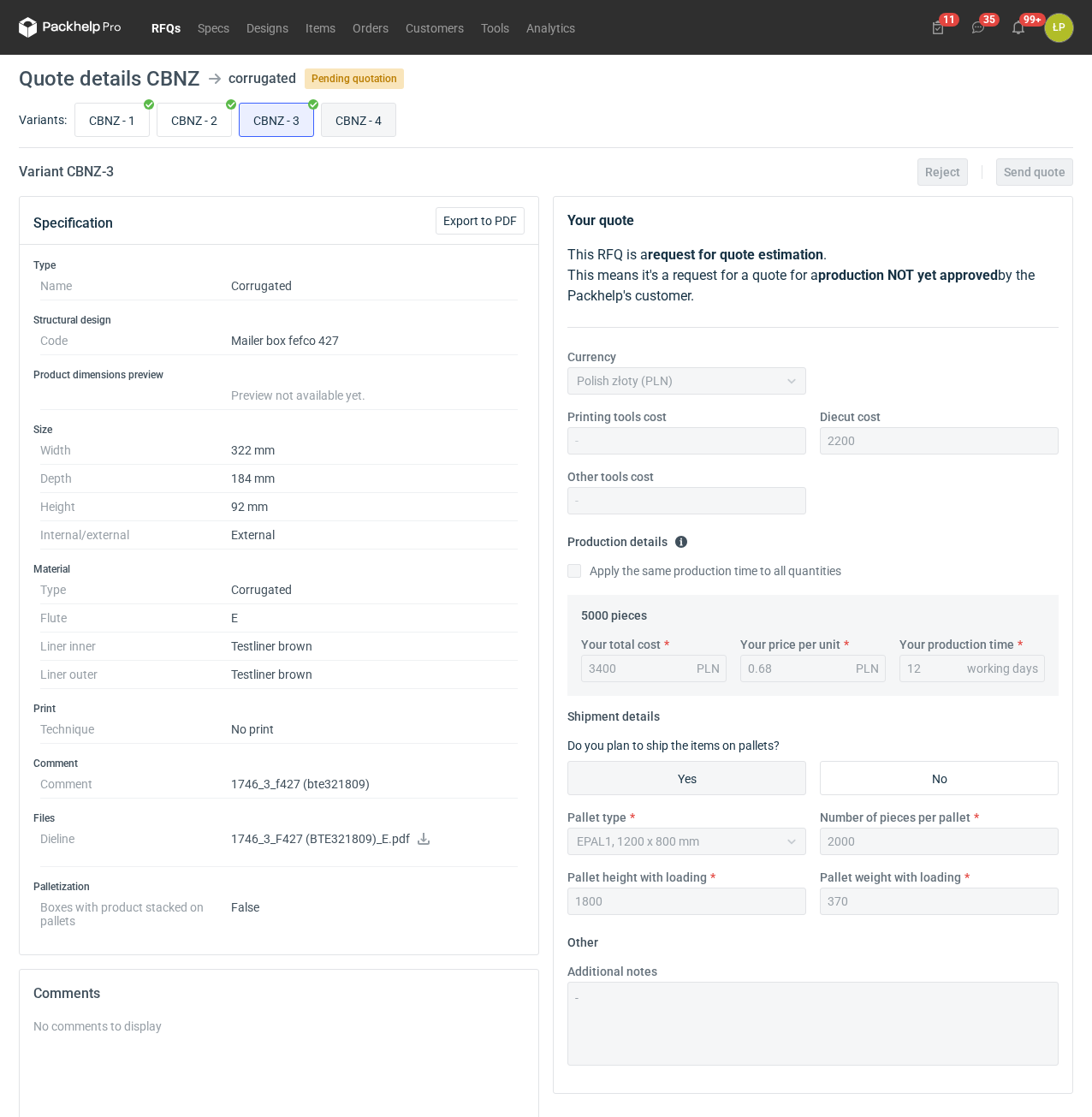
click at [342, 121] on input "CBNZ - 4" at bounding box center [359, 119] width 74 height 32
radio input "true"
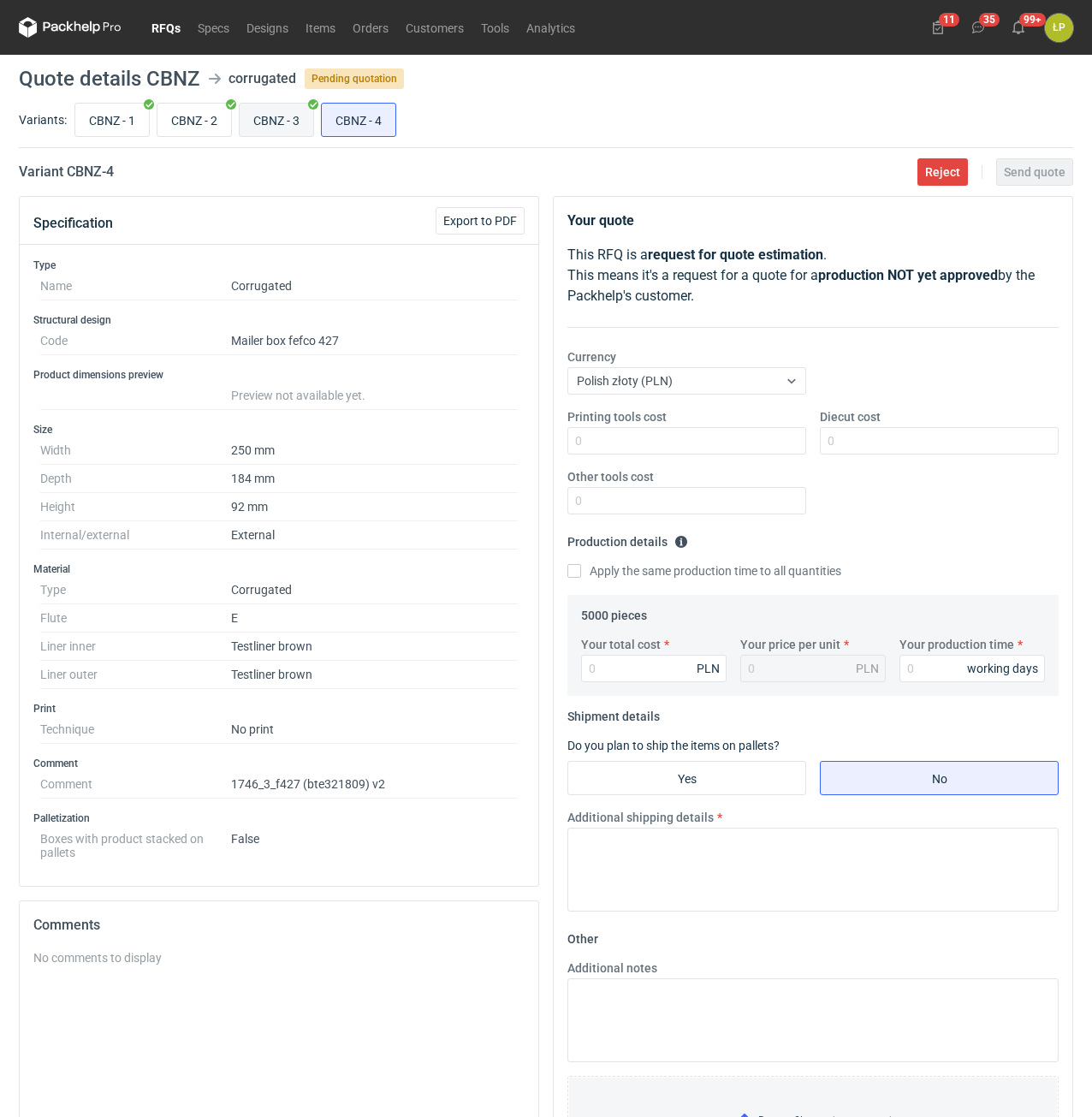
click at [289, 129] on input "CBNZ - 3" at bounding box center [276, 119] width 74 height 32
radio input "true"
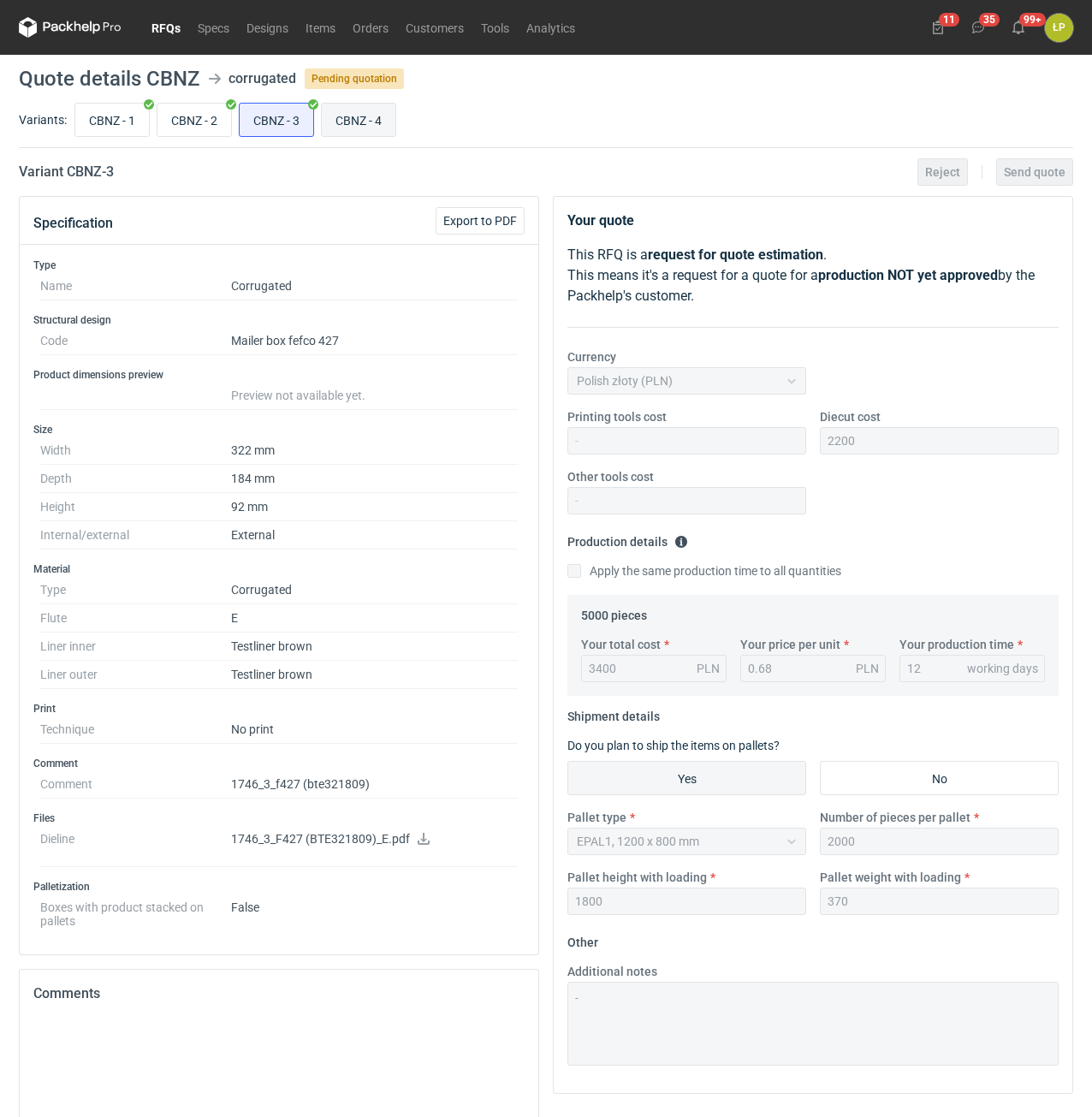
click at [368, 125] on input "CBNZ - 4" at bounding box center [359, 119] width 74 height 32
radio input "true"
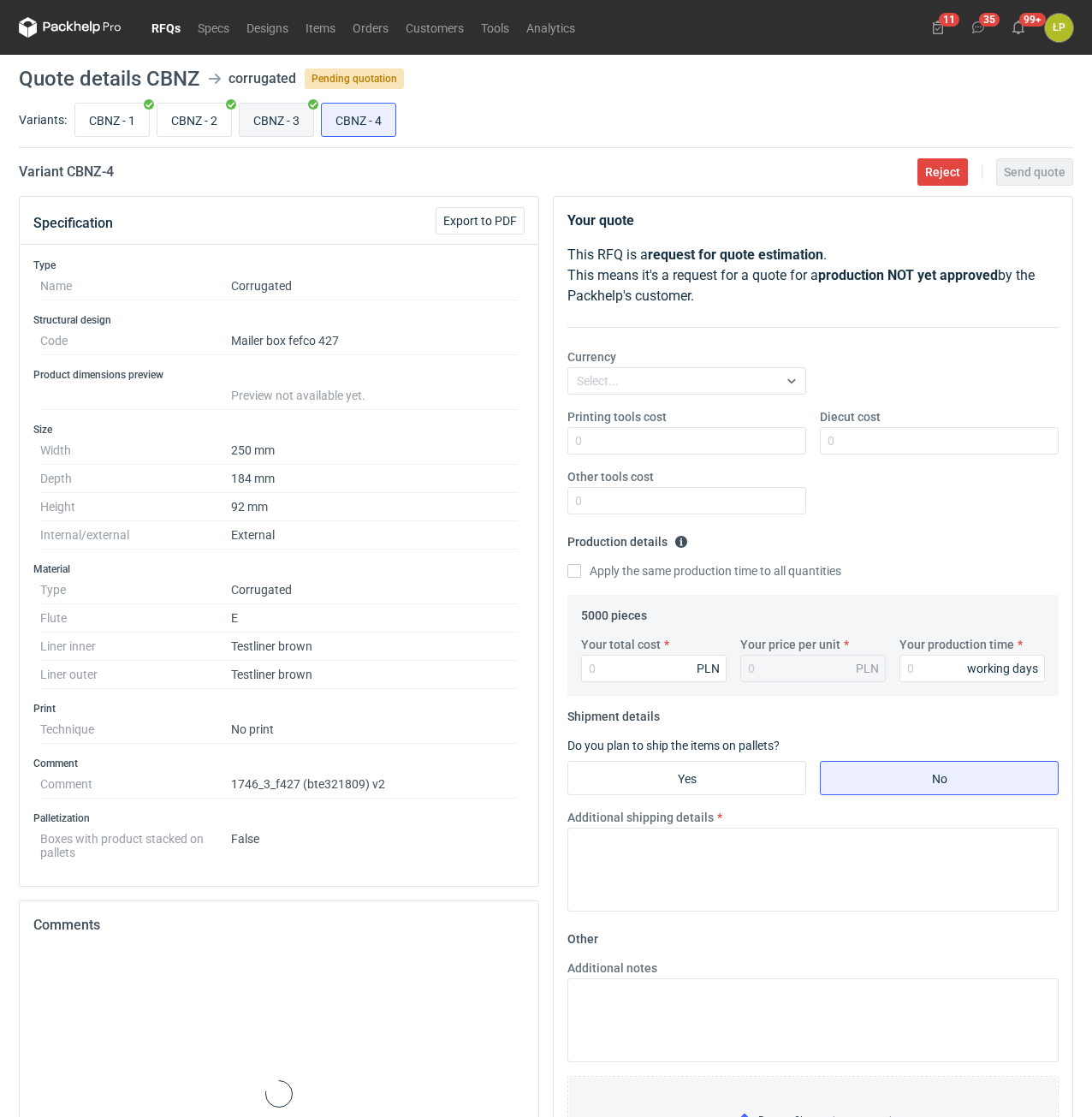
click at [301, 123] on input "CBNZ - 3" at bounding box center [276, 119] width 74 height 32
radio input "true"
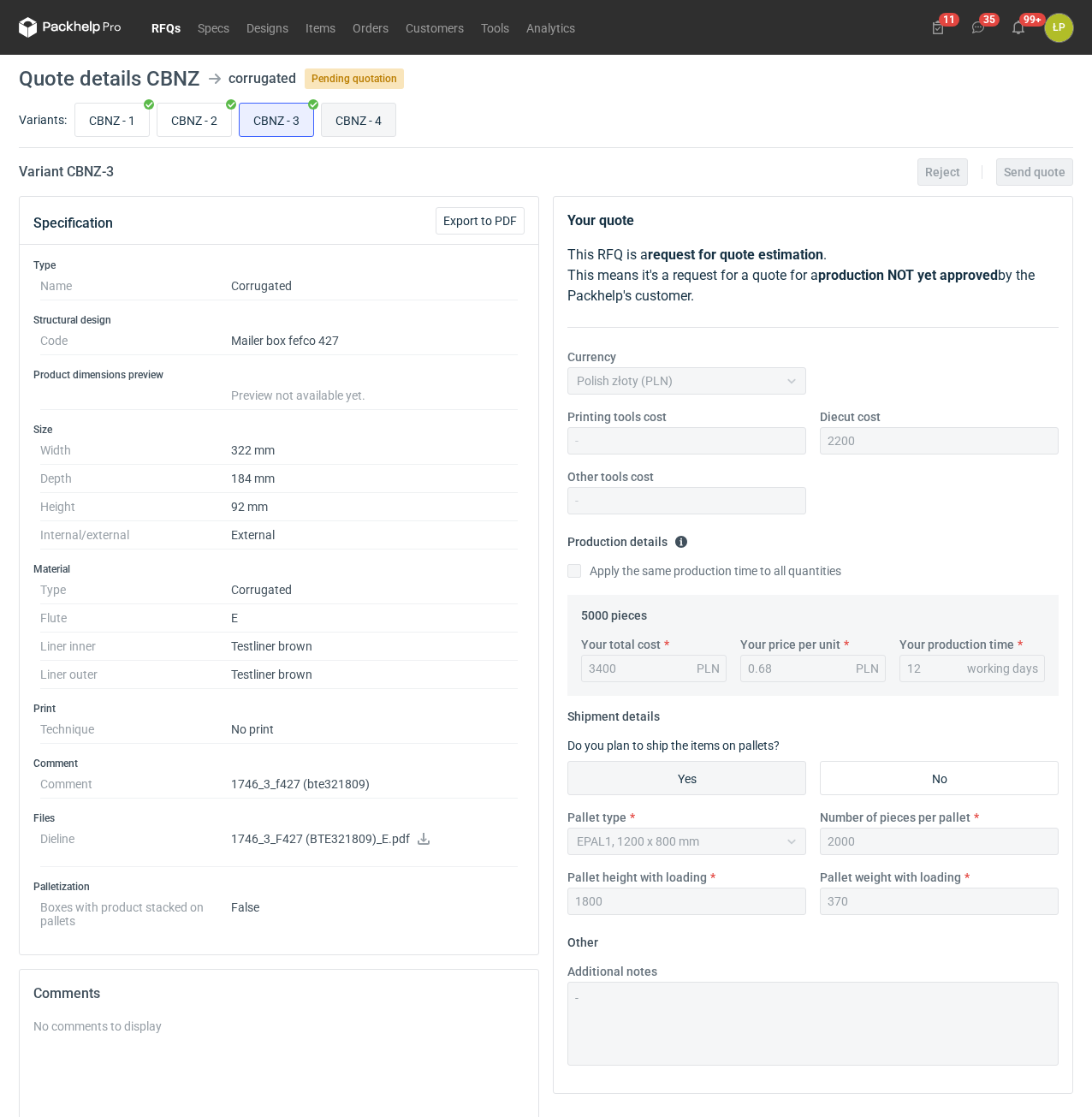
click at [354, 123] on input "CBNZ - 4" at bounding box center [359, 119] width 74 height 32
radio input "true"
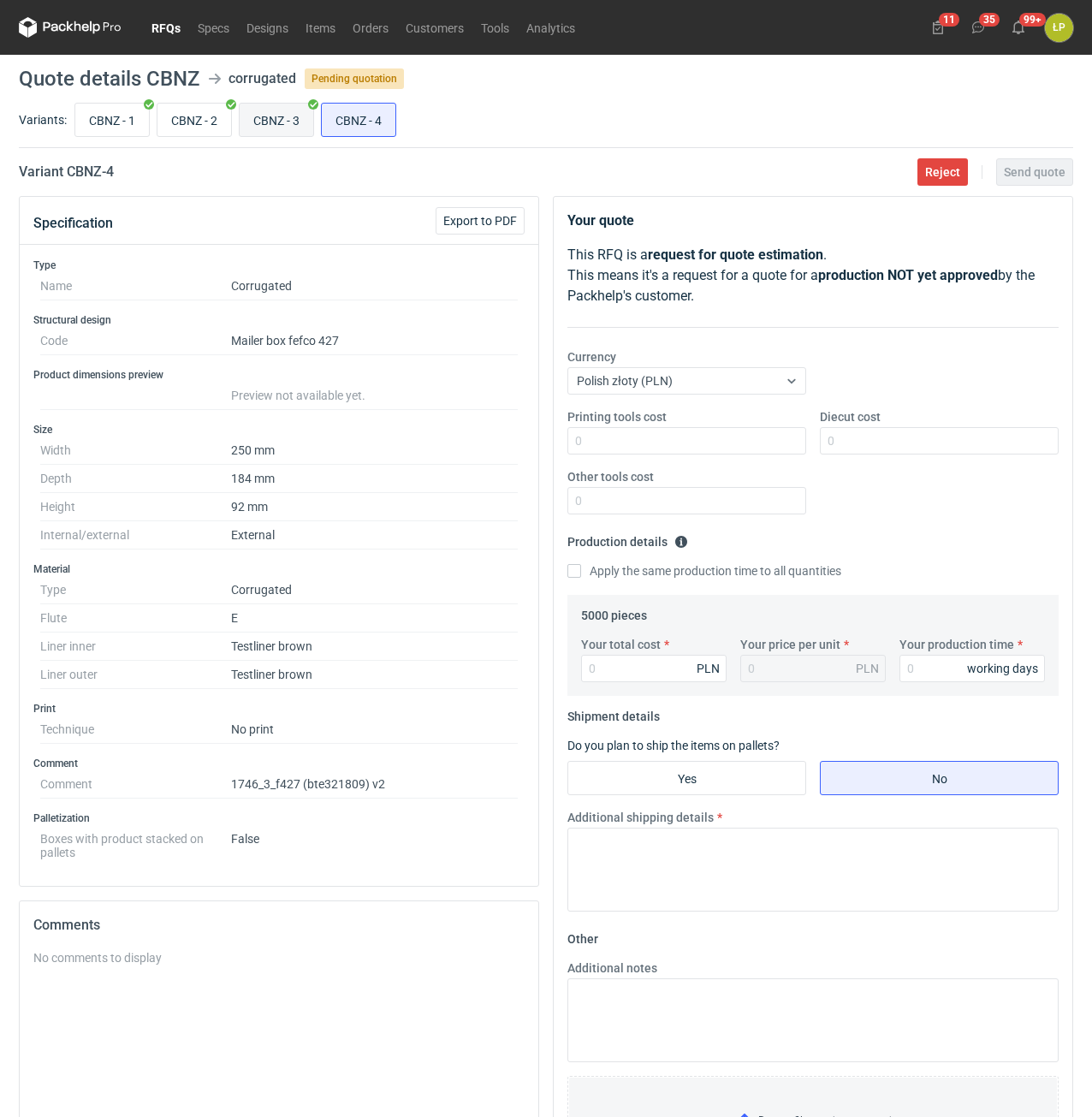
click at [304, 120] on input "CBNZ - 3" at bounding box center [276, 119] width 74 height 32
radio input "true"
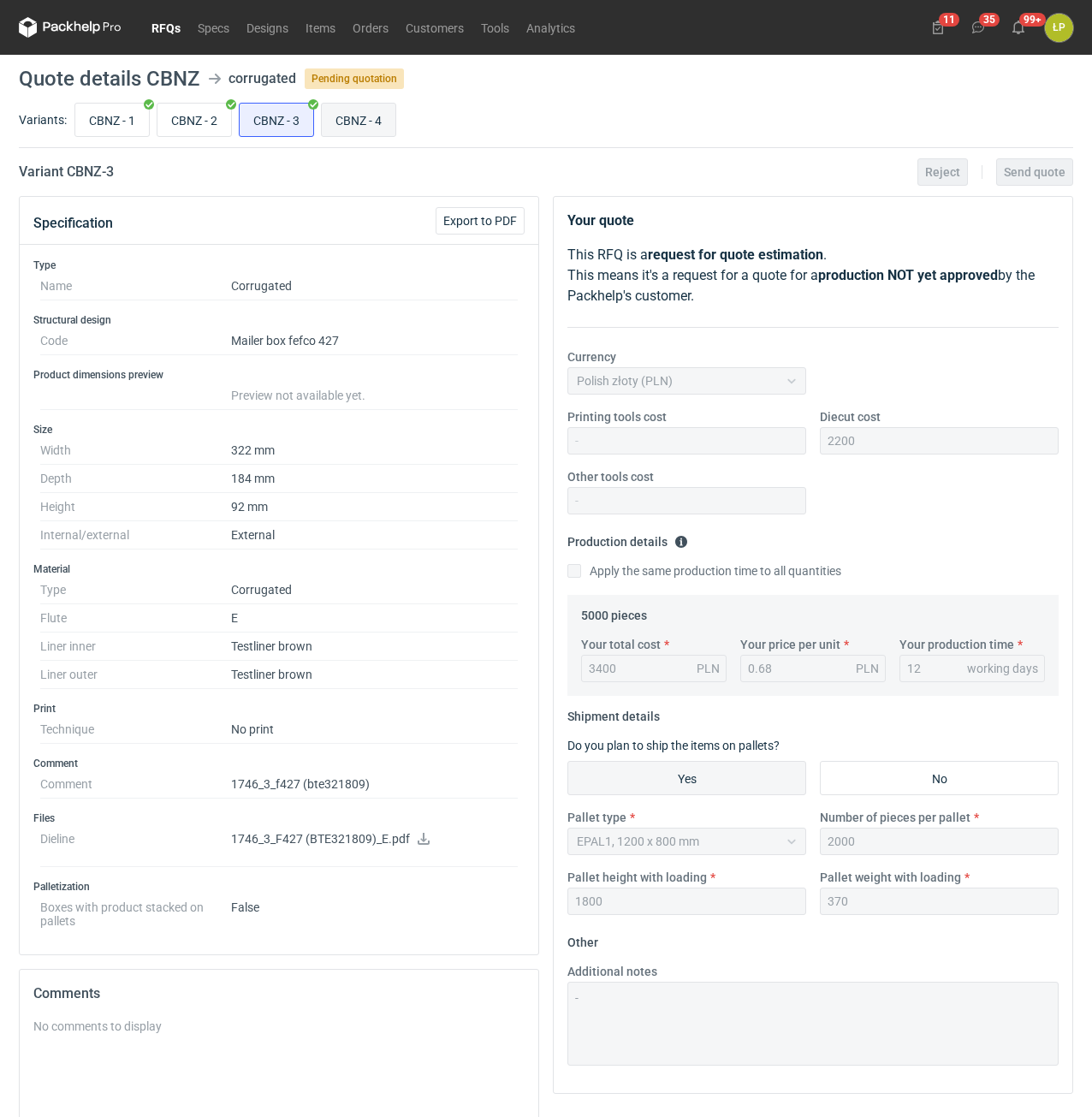
click at [350, 119] on input "CBNZ - 4" at bounding box center [359, 119] width 74 height 32
radio input "true"
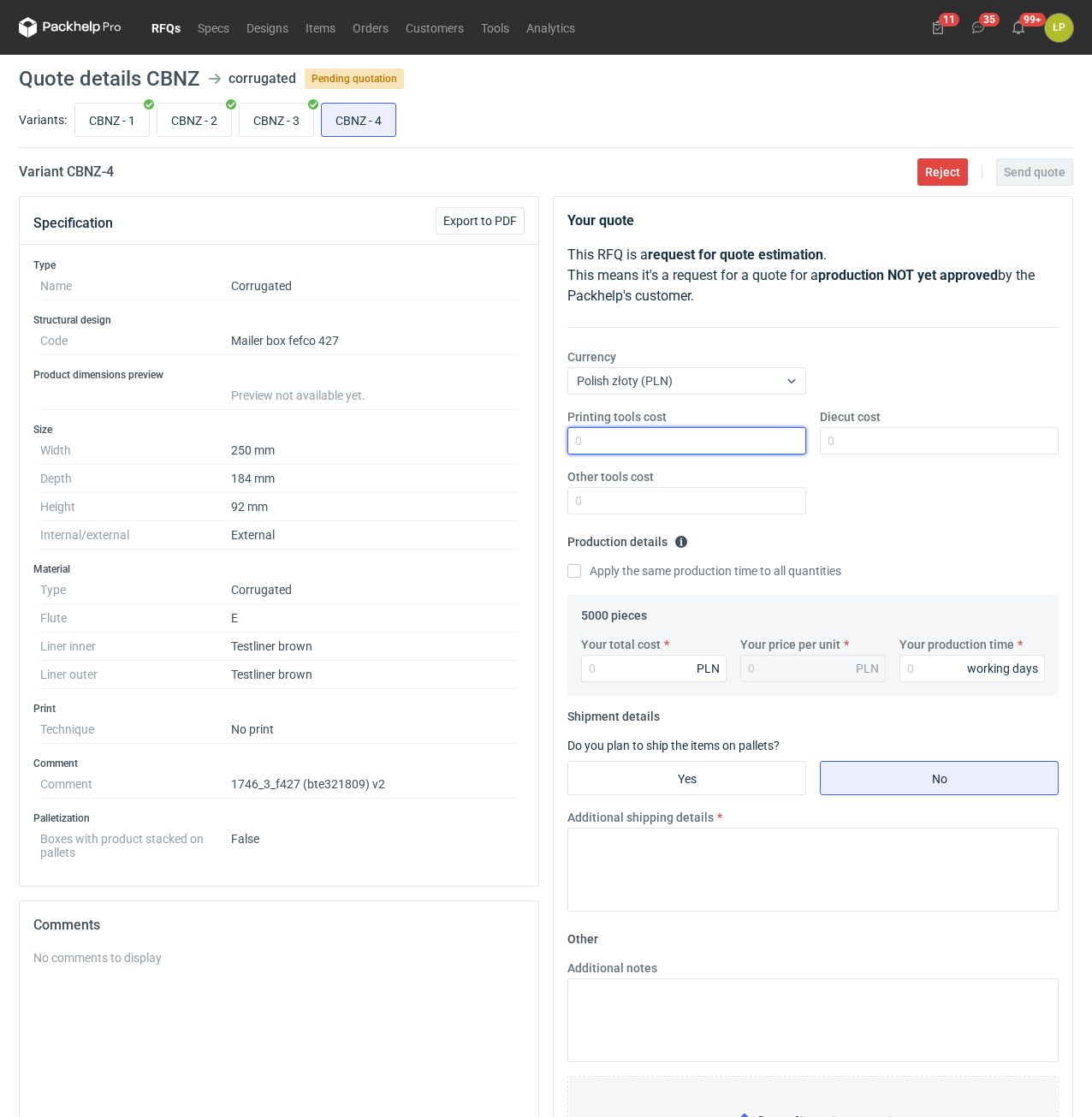
click at [701, 445] on input "Printing tools cost" at bounding box center [687, 440] width 239 height 27
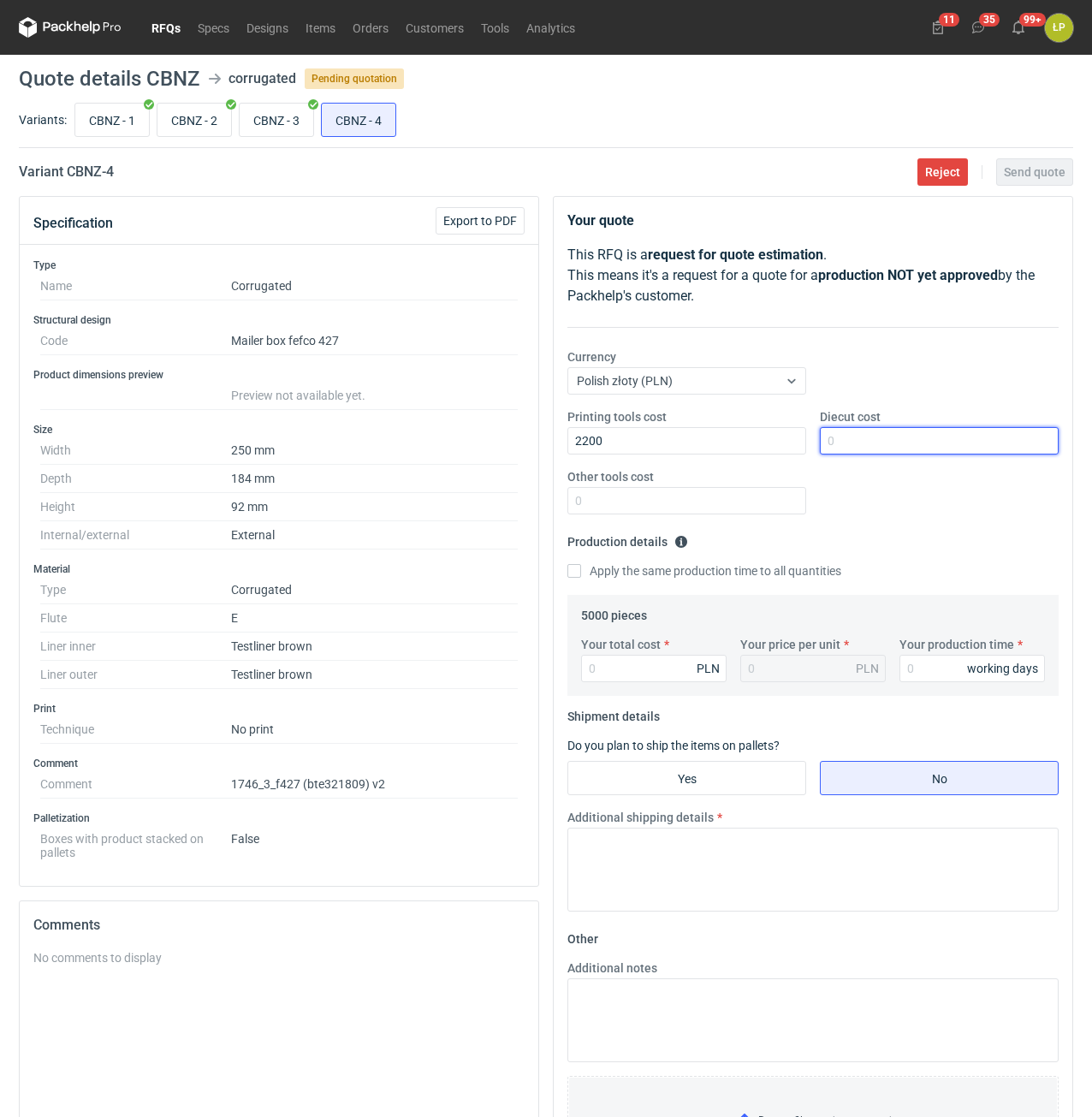
click at [844, 434] on input "Diecut cost" at bounding box center [939, 440] width 239 height 27
drag, startPoint x: 742, startPoint y: 437, endPoint x: 542, endPoint y: 441, distance: 200.0
click at [567, 441] on input "2200" at bounding box center [687, 440] width 239 height 27
type input "0"
click at [897, 440] on input "Diecut cost" at bounding box center [939, 440] width 239 height 27
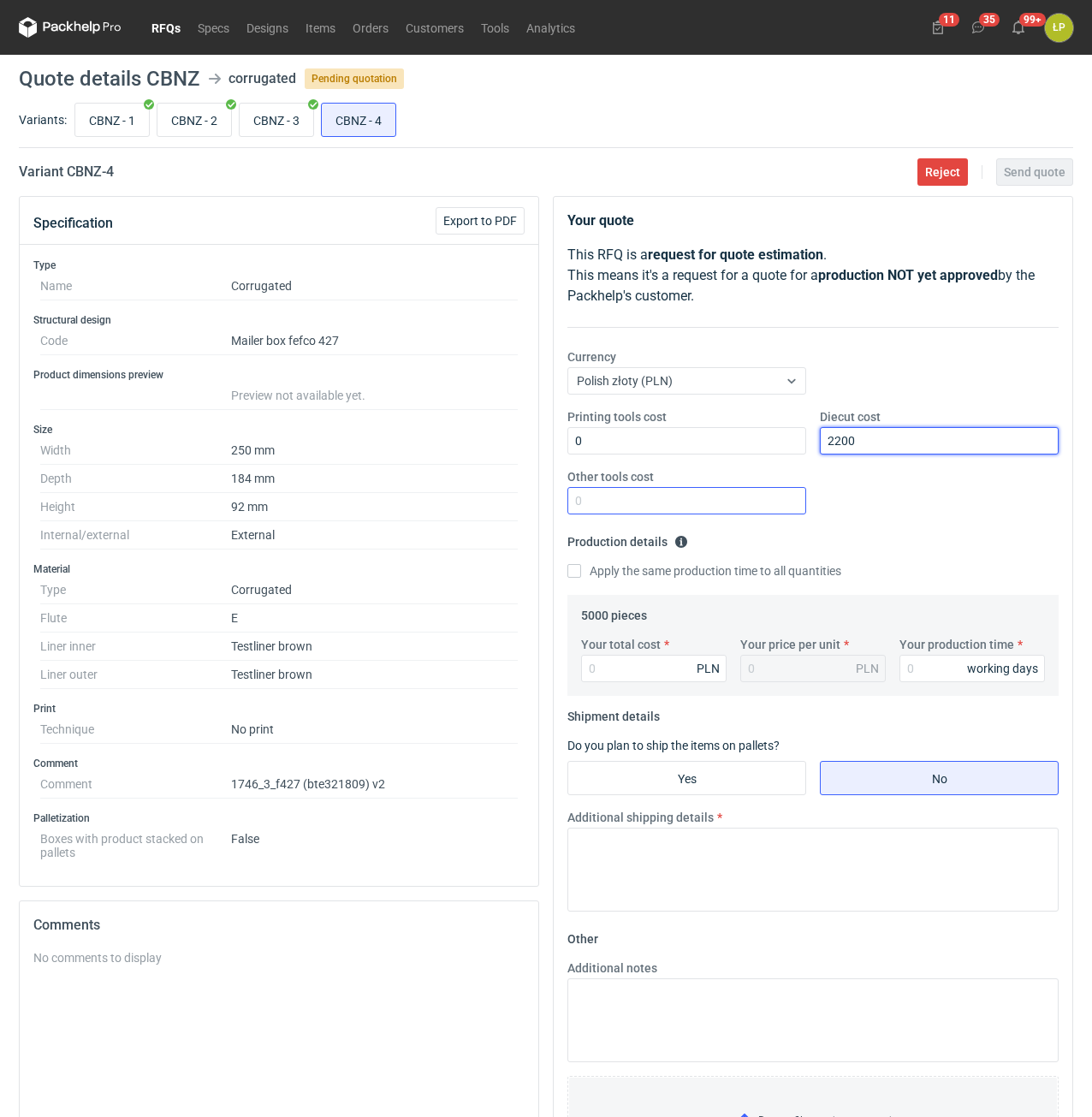
type input "2200"
click at [753, 496] on input "Other tools cost" at bounding box center [687, 500] width 239 height 27
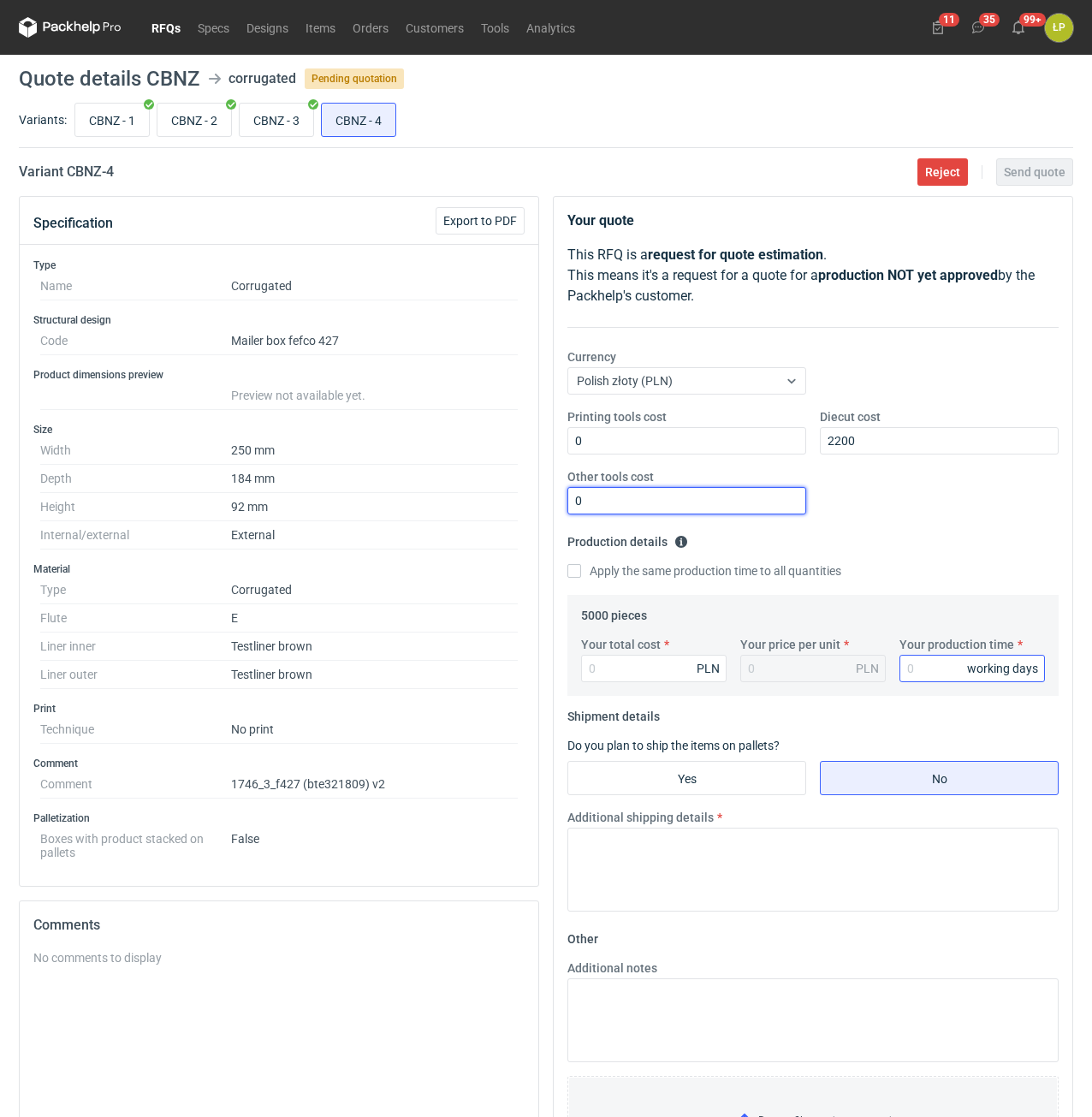
type input "0"
click at [910, 660] on input "Your production time" at bounding box center [972, 668] width 146 height 27
type input "12"
click at [663, 673] on input "Your total cost" at bounding box center [653, 668] width 146 height 27
type input "2950"
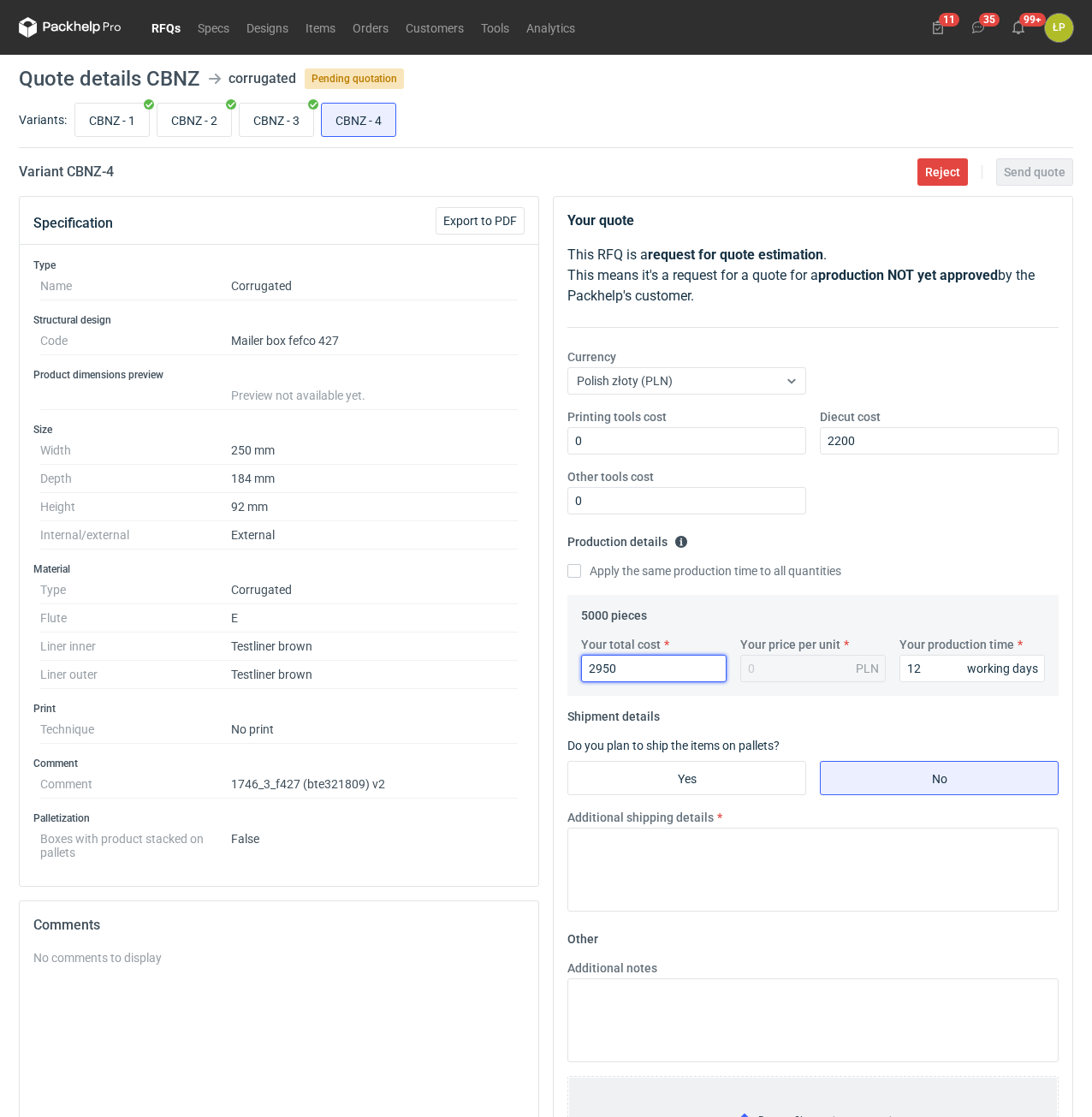
type input "0.59"
type input "2950"
click at [721, 781] on input "Yes" at bounding box center [687, 777] width 237 height 32
radio input "true"
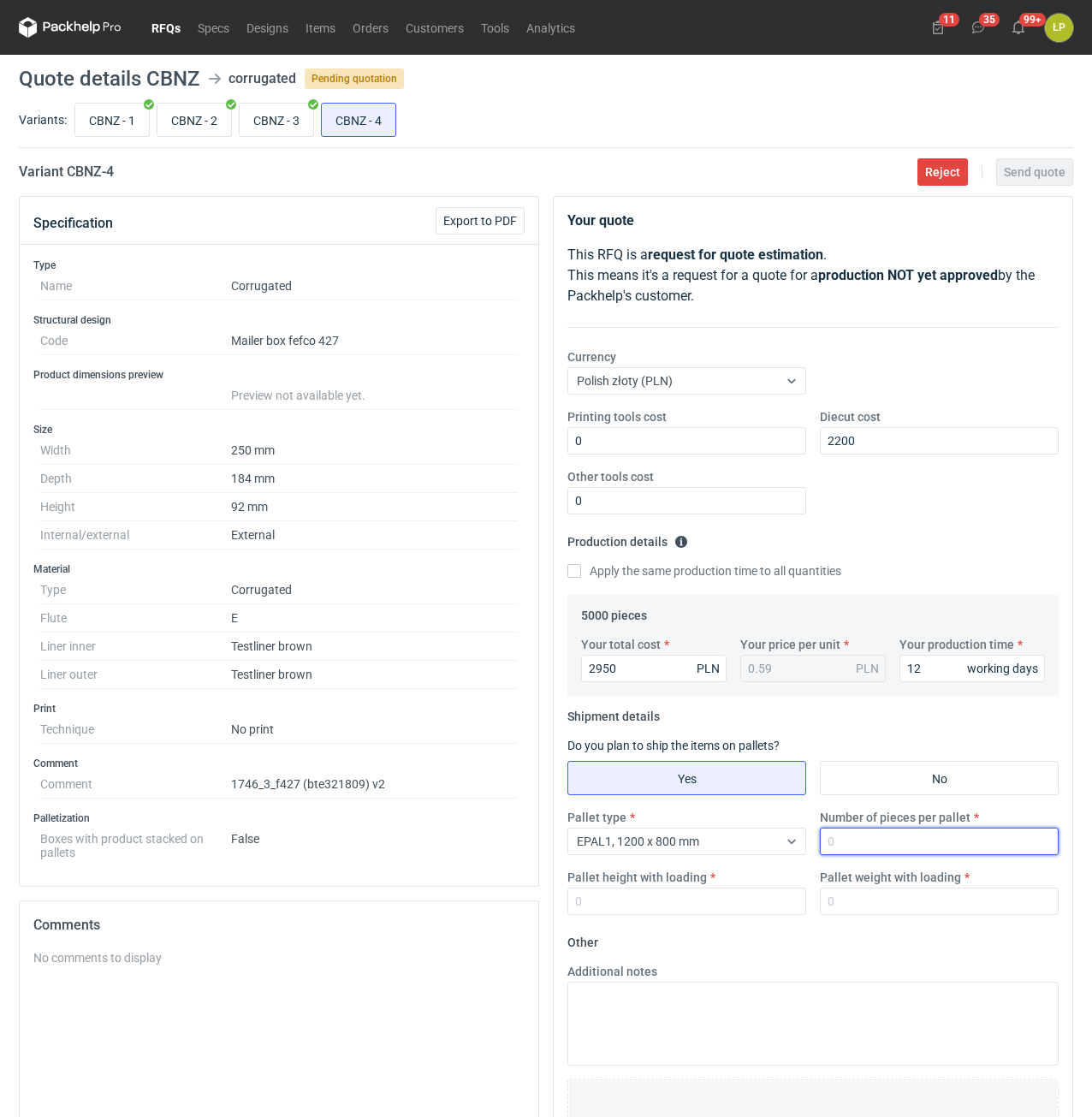
click at [846, 835] on input "Number of pieces per pallet" at bounding box center [939, 841] width 239 height 27
type input "2000"
click at [757, 899] on input "Pallet height with loading" at bounding box center [687, 901] width 239 height 27
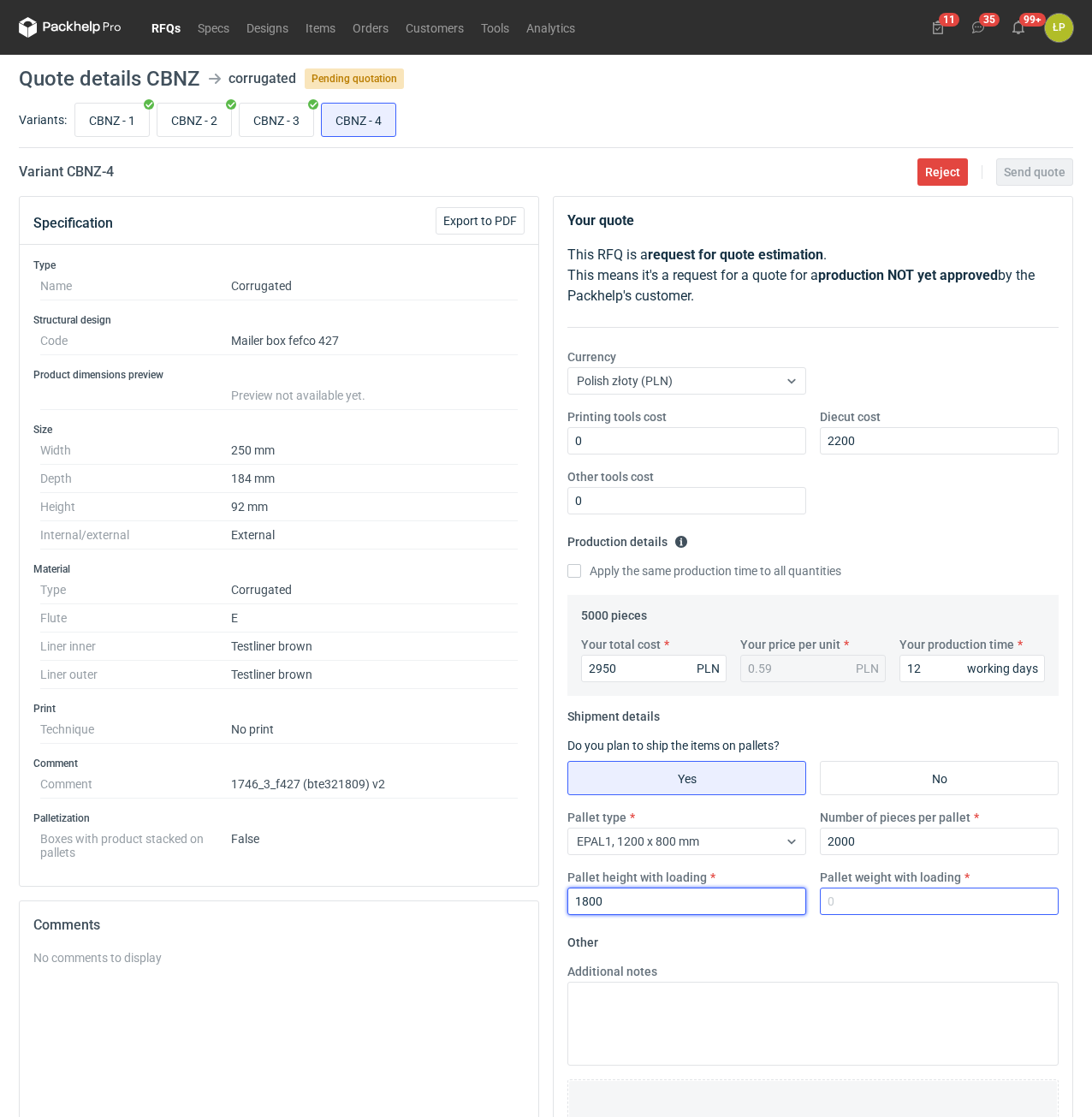
type input "1800"
click at [874, 908] on input "Pallet weight with loading" at bounding box center [939, 901] width 239 height 27
click at [903, 901] on input "Pallet weight with loading" at bounding box center [939, 901] width 239 height 27
type input "330"
click at [920, 927] on div "Pallet type EPAL1, 1200 x 800 mm Number of pieces per pallet 2000 Pallet height…" at bounding box center [813, 869] width 505 height 120
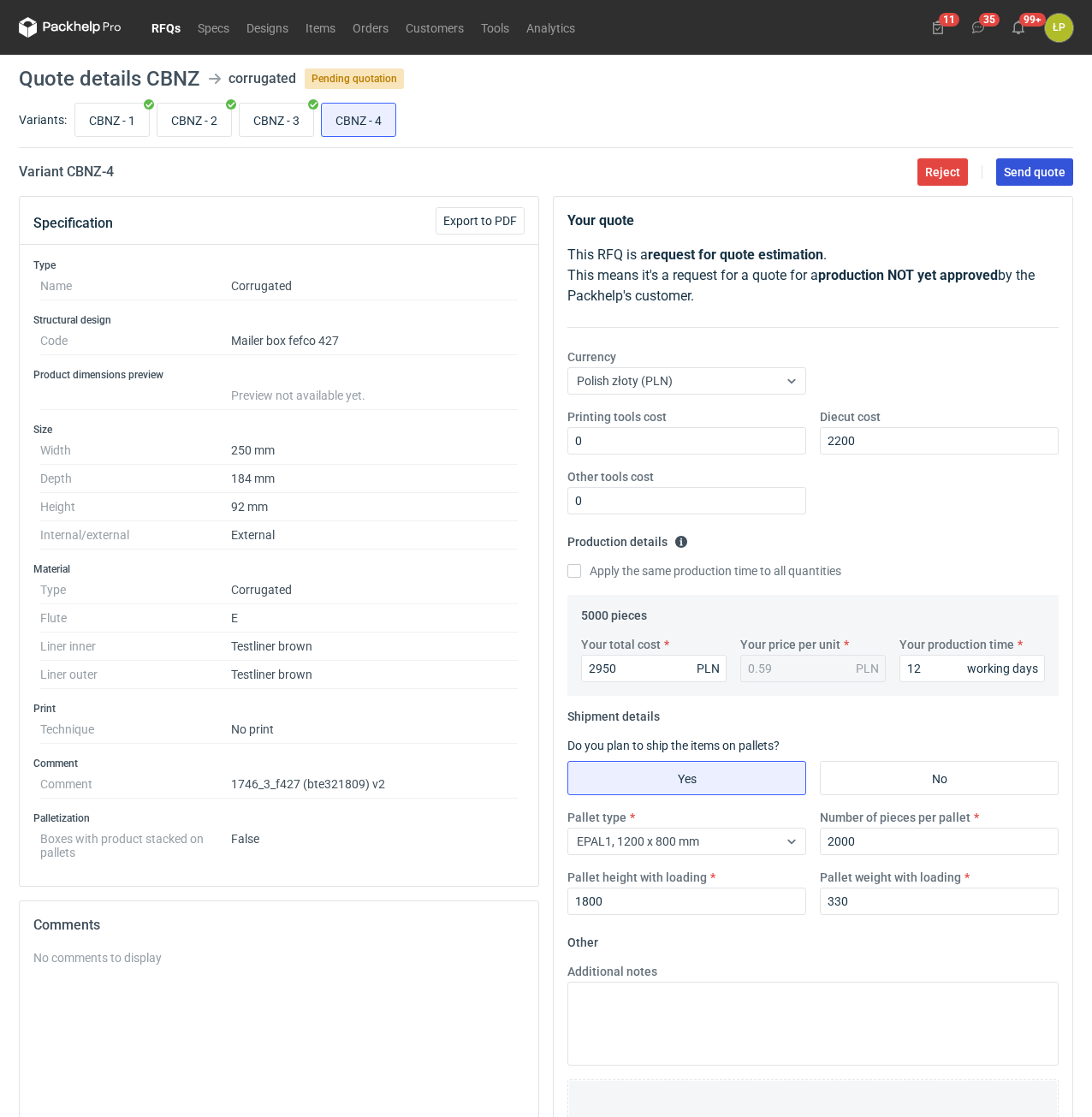
click at [1022, 162] on button "Send quote" at bounding box center [1035, 171] width 77 height 27
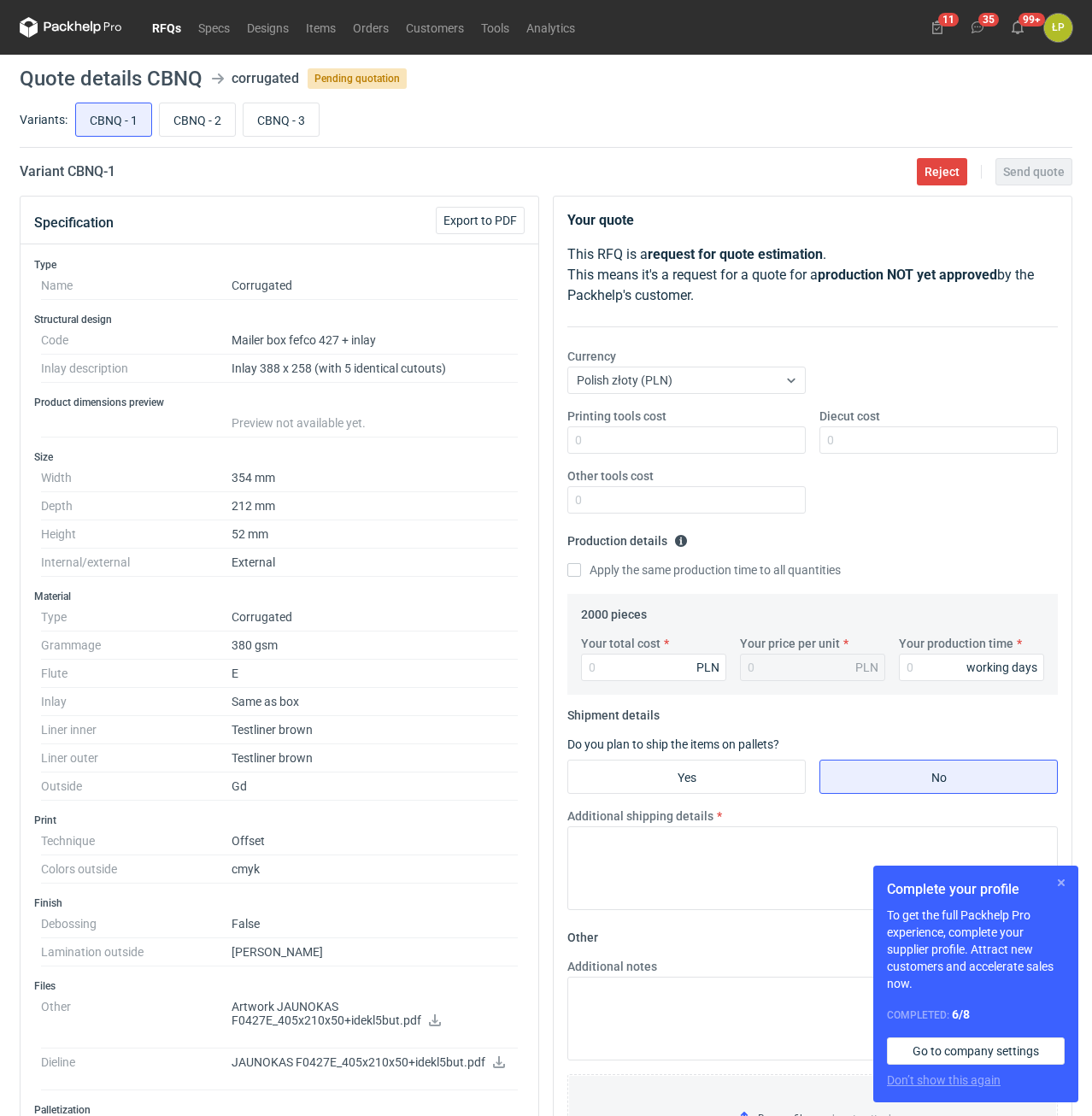
click at [1053, 886] on button "button" at bounding box center [1060, 882] width 20 height 20
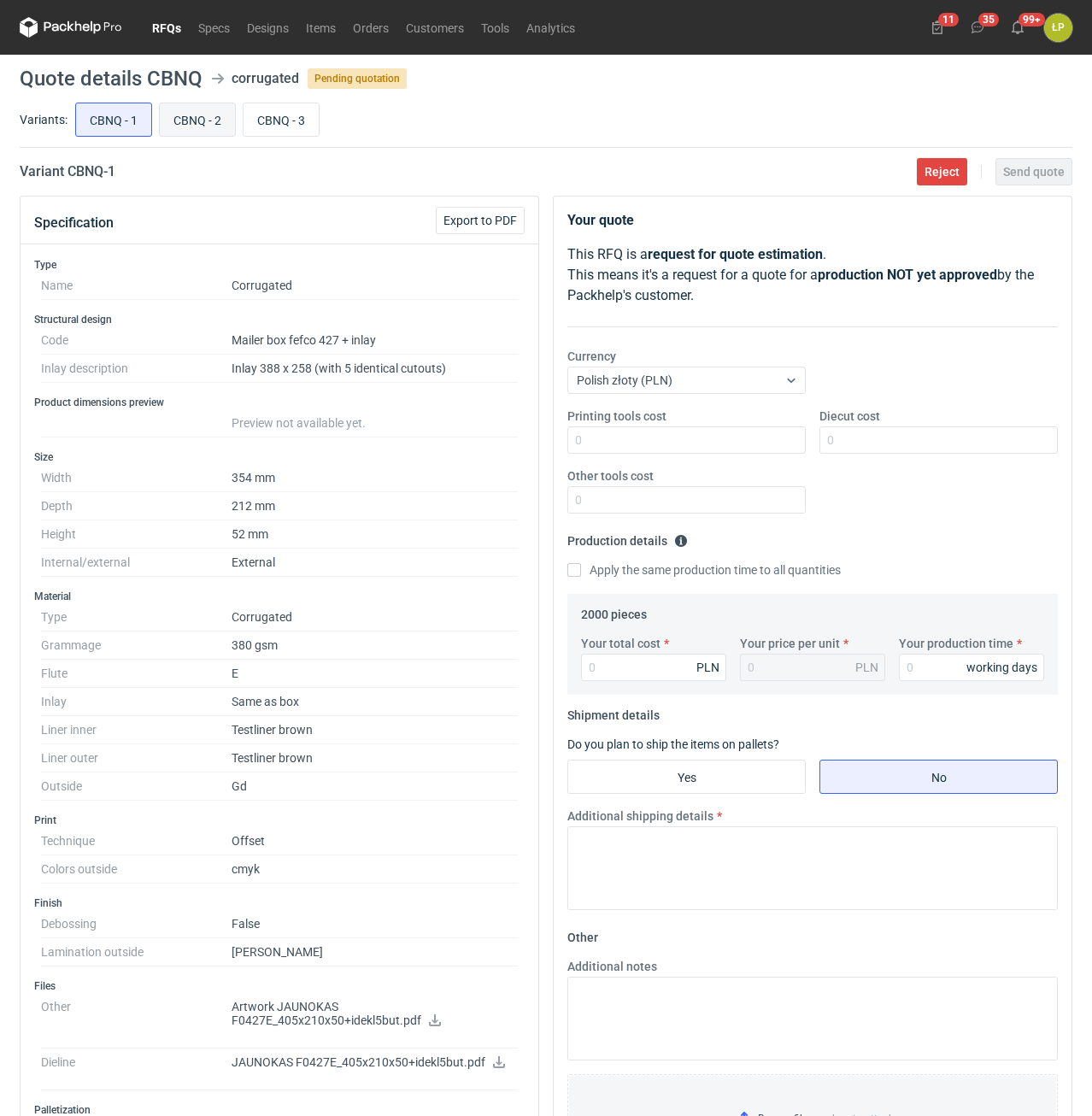
click at [191, 127] on input "CBNQ - 2" at bounding box center [197, 119] width 75 height 32
radio input "true"
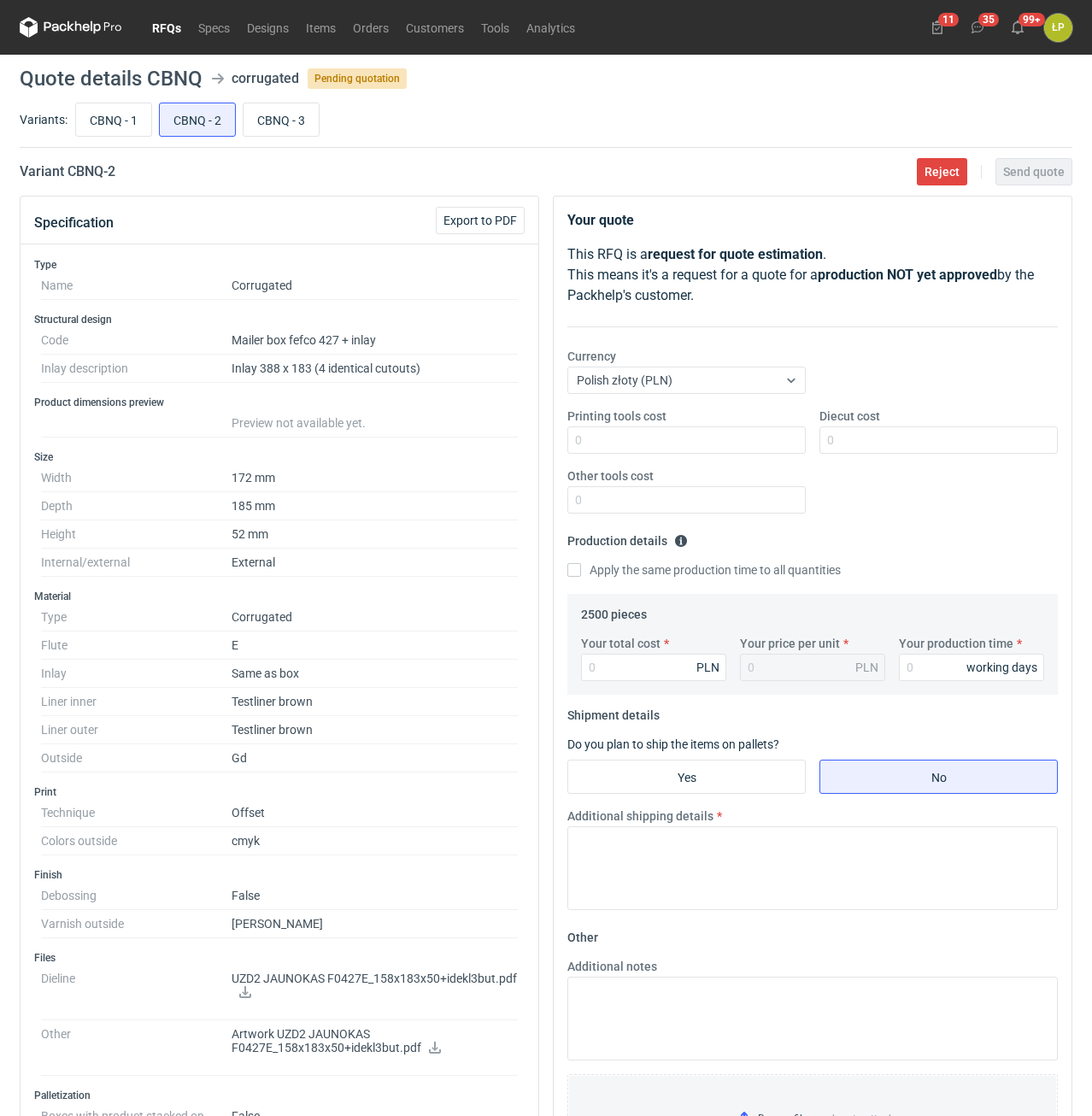
click at [248, 992] on icon at bounding box center [245, 992] width 12 height 12
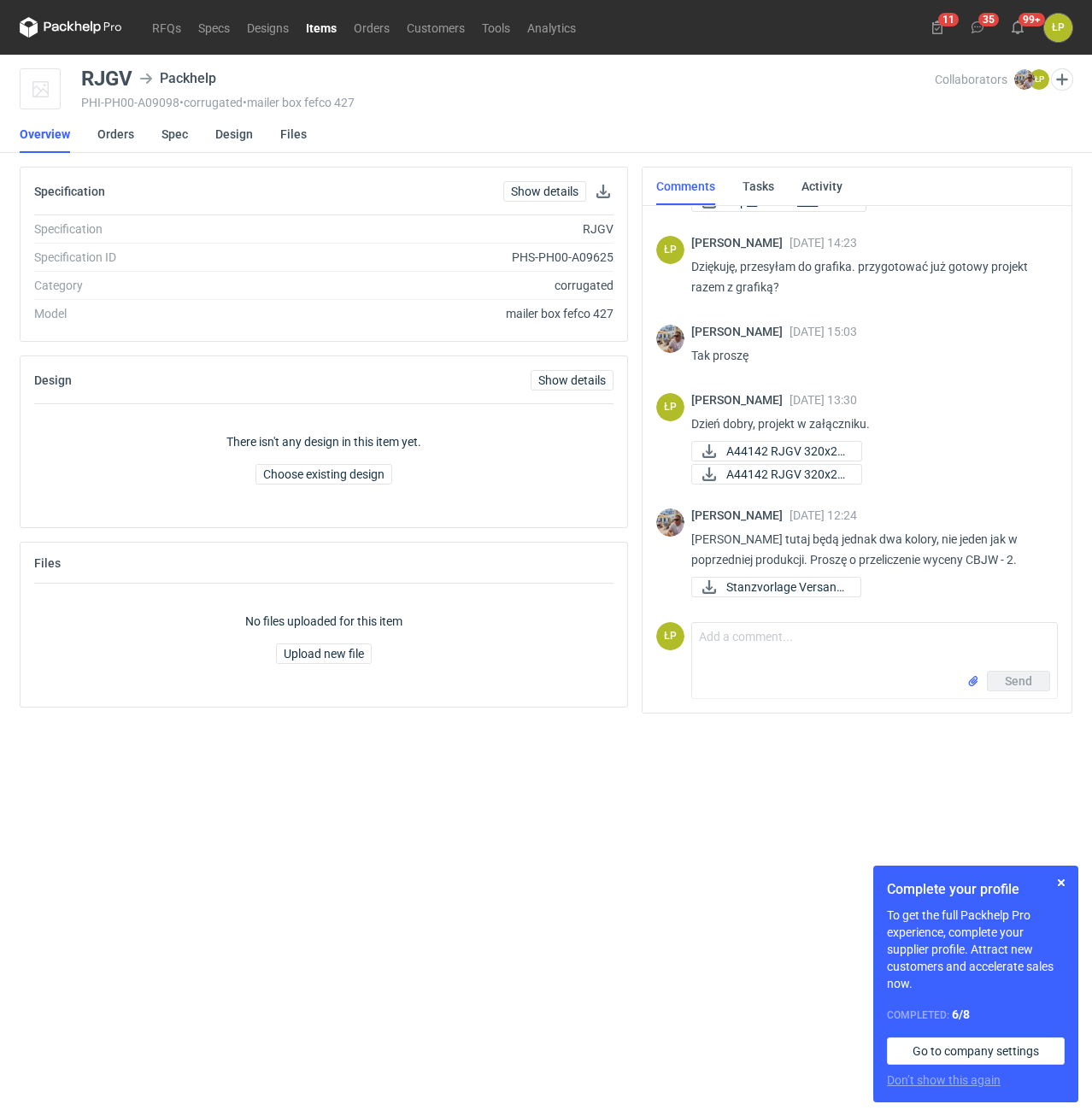
scroll to position [118, 0]
click at [1060, 879] on button "button" at bounding box center [1060, 882] width 20 height 20
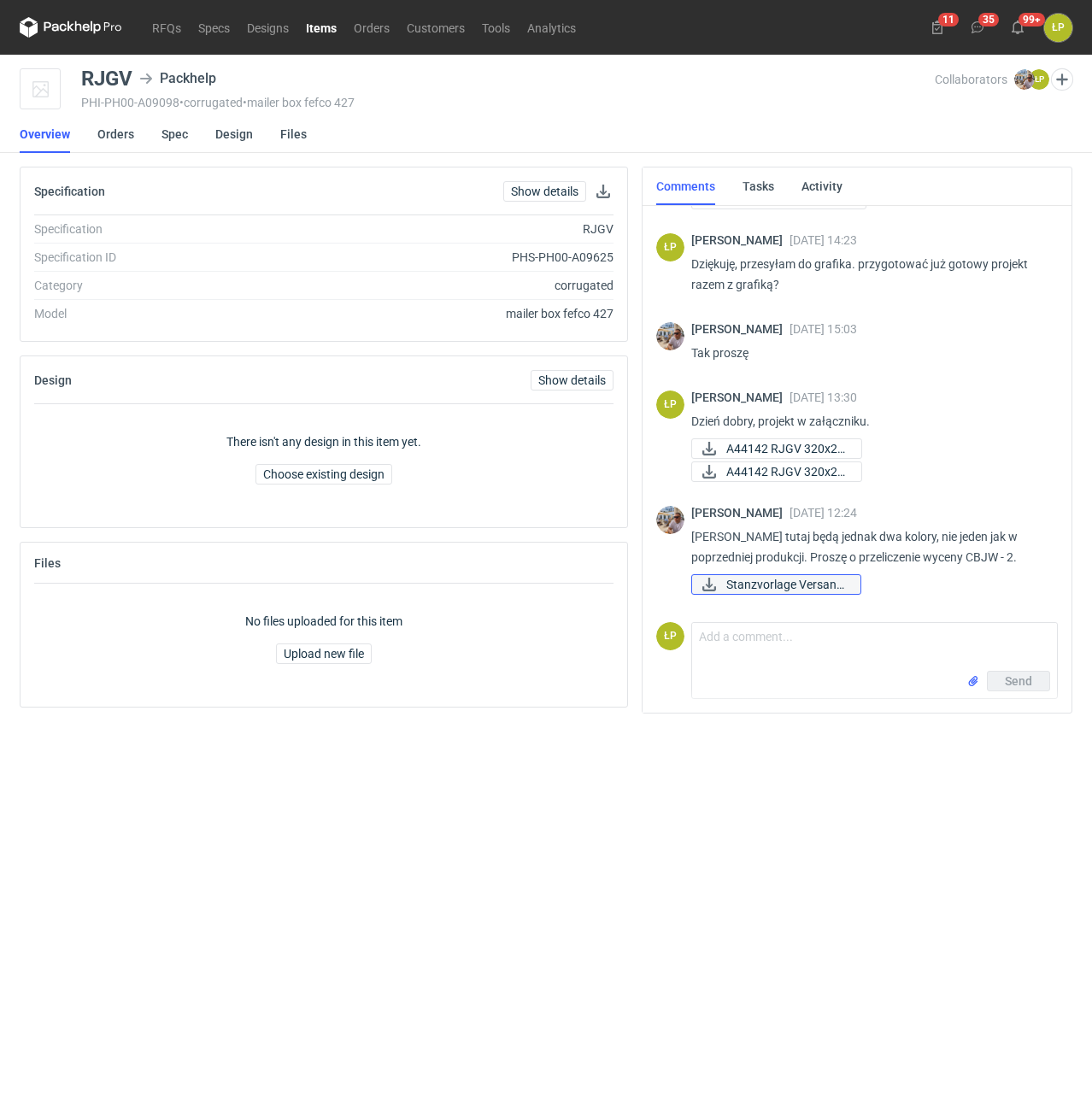
click at [778, 585] on span "Stanzvorlage Versand..." at bounding box center [786, 584] width 121 height 18
click at [821, 644] on textarea "Comment message" at bounding box center [874, 646] width 365 height 48
click at [821, 652] on textarea "Comment message" at bounding box center [874, 646] width 365 height 48
type textarea "Dzień dobry, [PERSON_NAME] jest aktualna."
click at [982, 688] on div "Send" at bounding box center [1008, 681] width 84 height 20
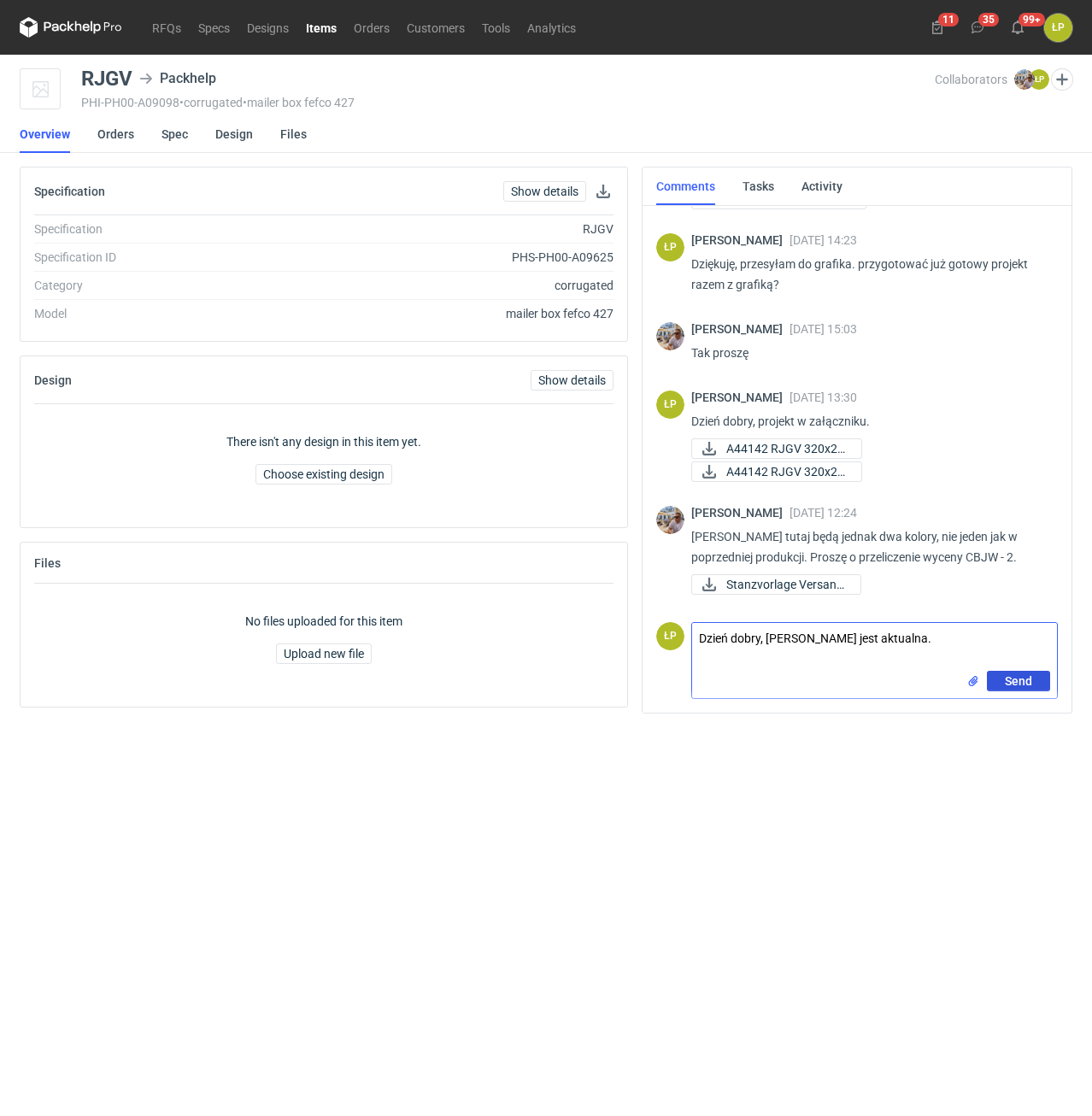
click at [990, 685] on button "Send" at bounding box center [1018, 681] width 63 height 20
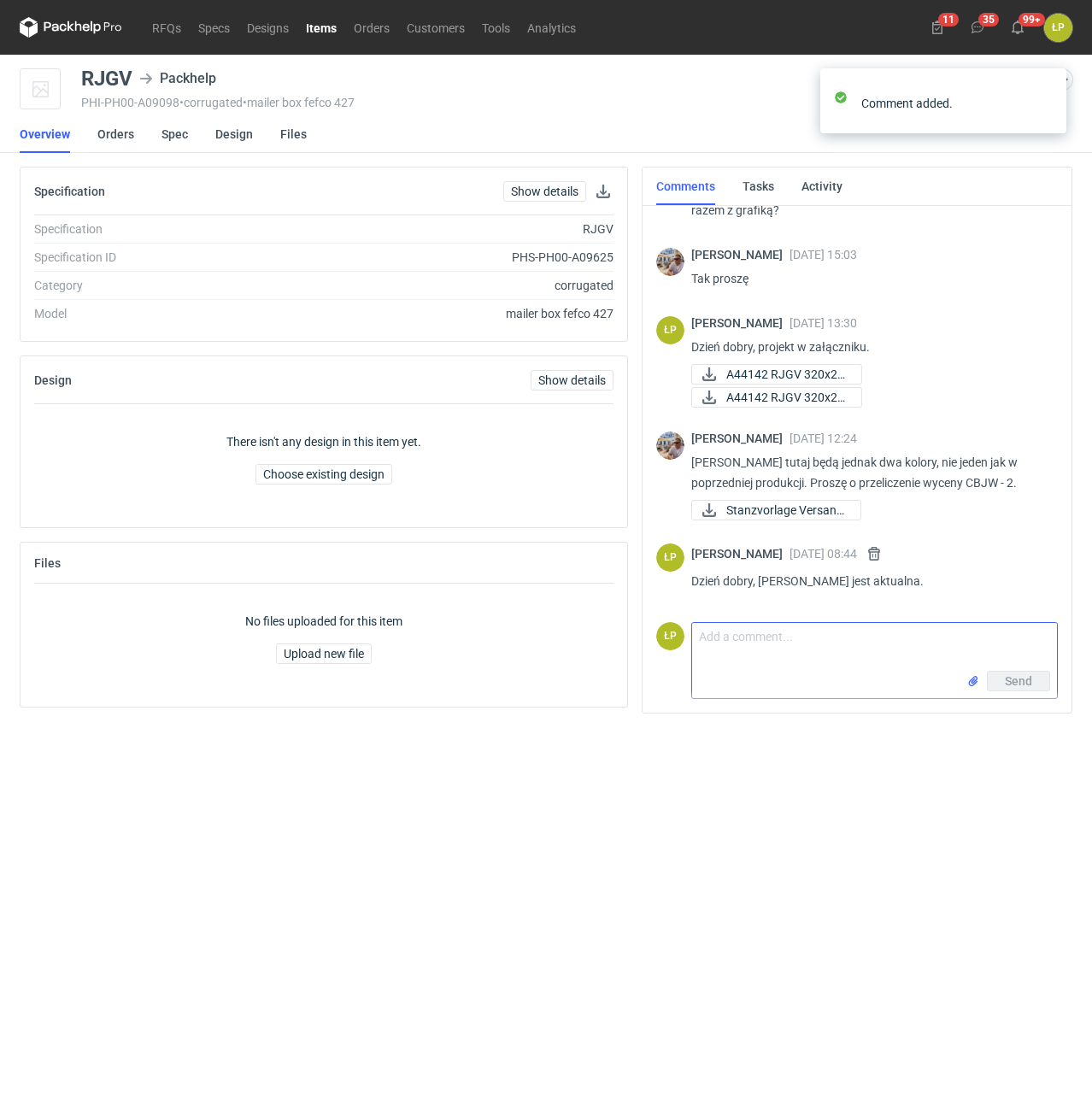
scroll to position [193, 0]
